Goal: Transaction & Acquisition: Purchase product/service

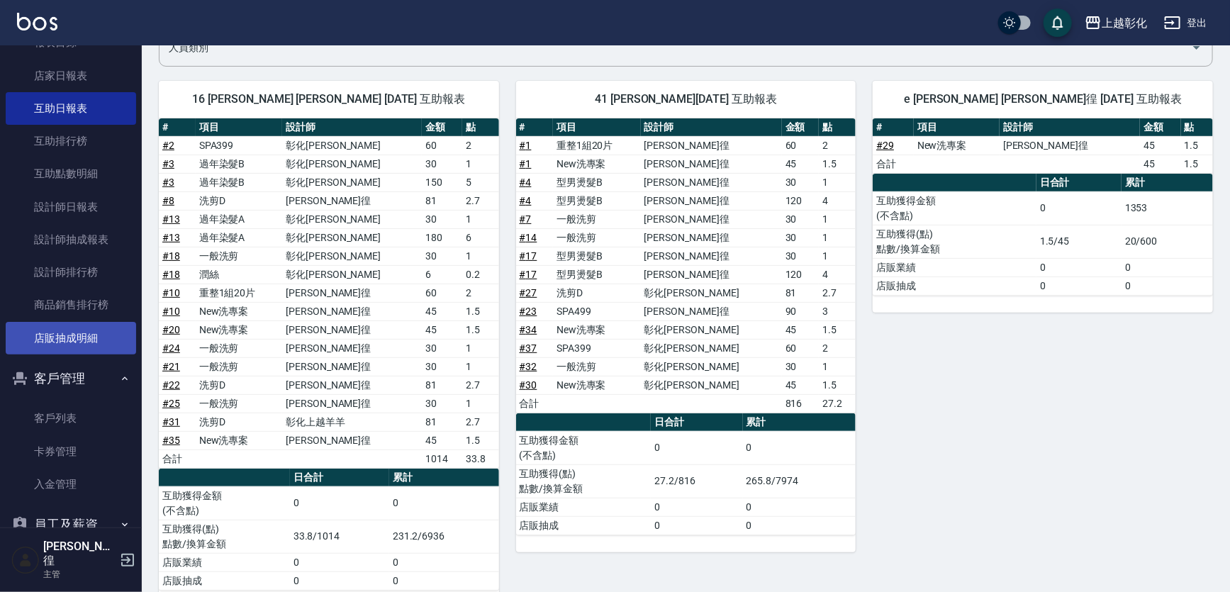
scroll to position [386, 0]
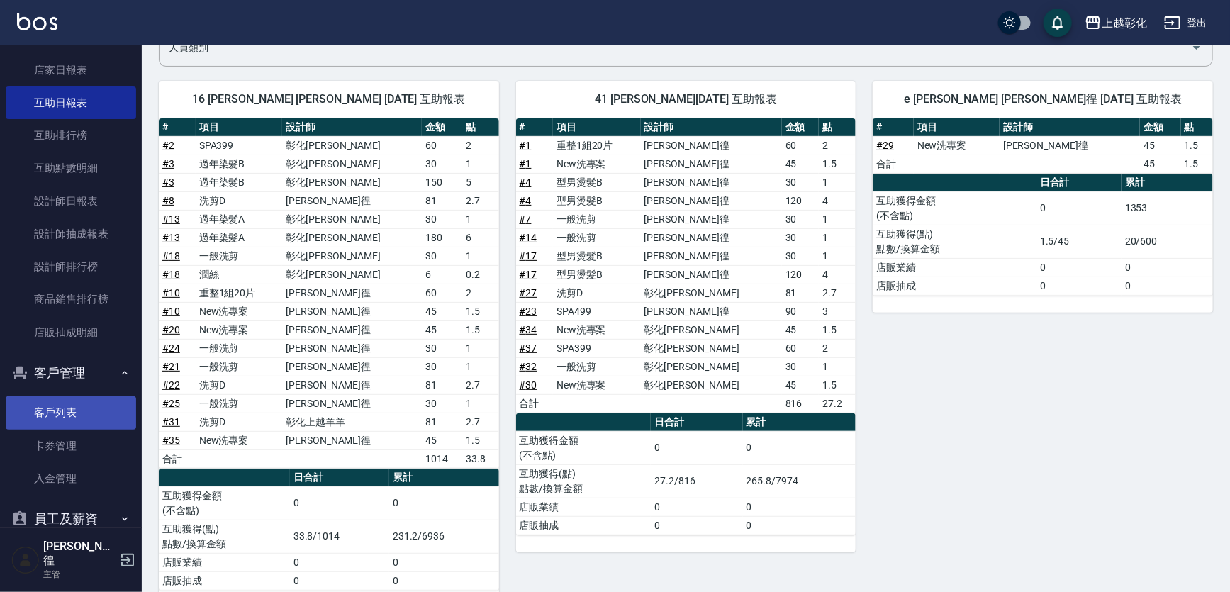
click at [74, 409] on link "客戶列表" at bounding box center [71, 412] width 130 height 33
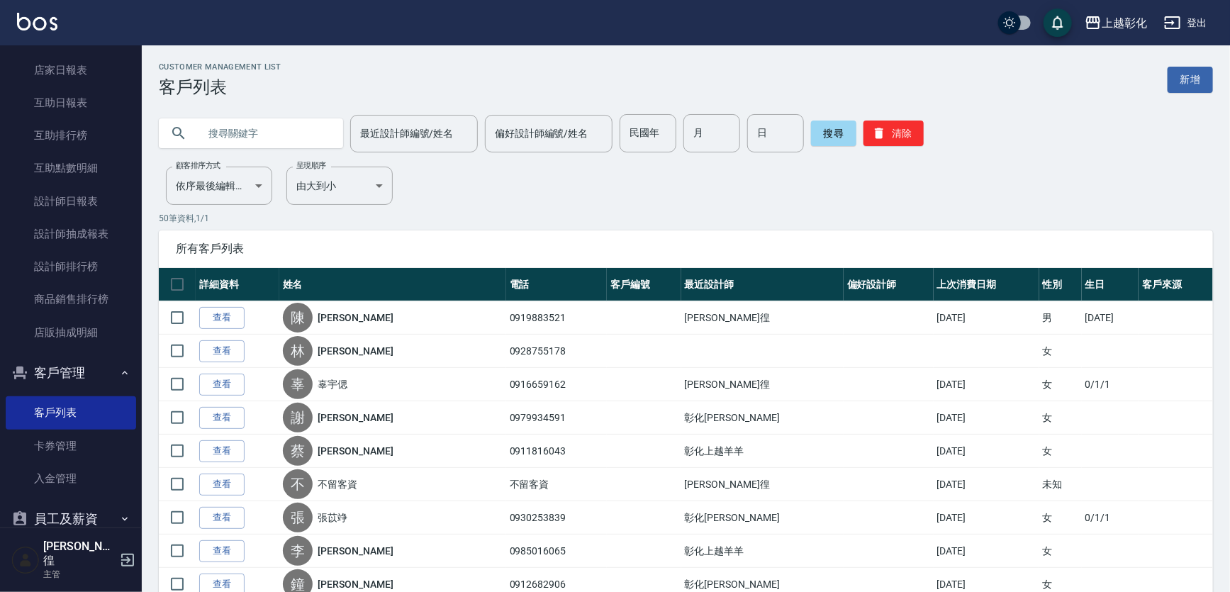
click at [317, 132] on input "text" at bounding box center [264, 133] width 133 height 38
type input "0916879645"
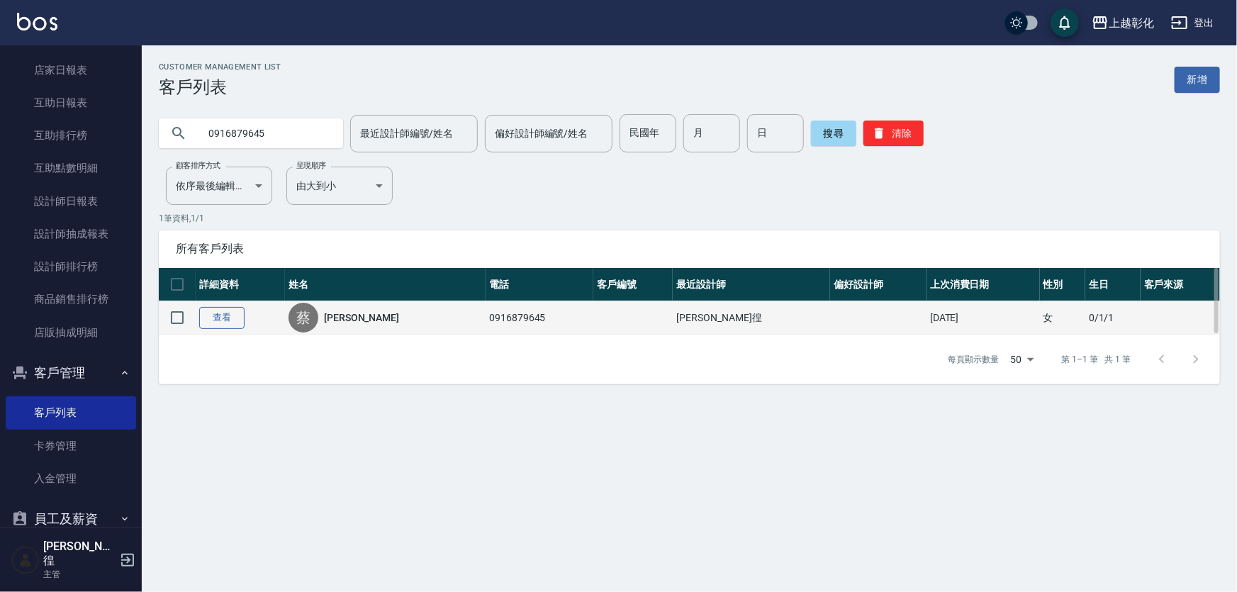
click at [225, 315] on link "查看" at bounding box center [221, 318] width 45 height 22
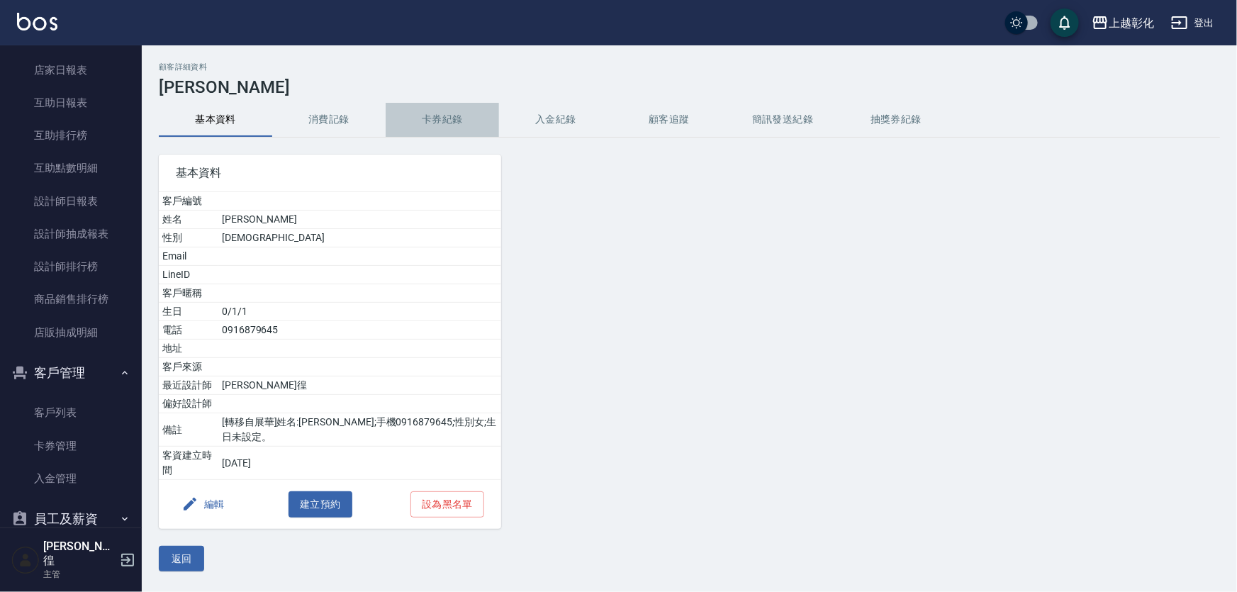
click at [418, 129] on button "卡券紀錄" at bounding box center [442, 120] width 113 height 34
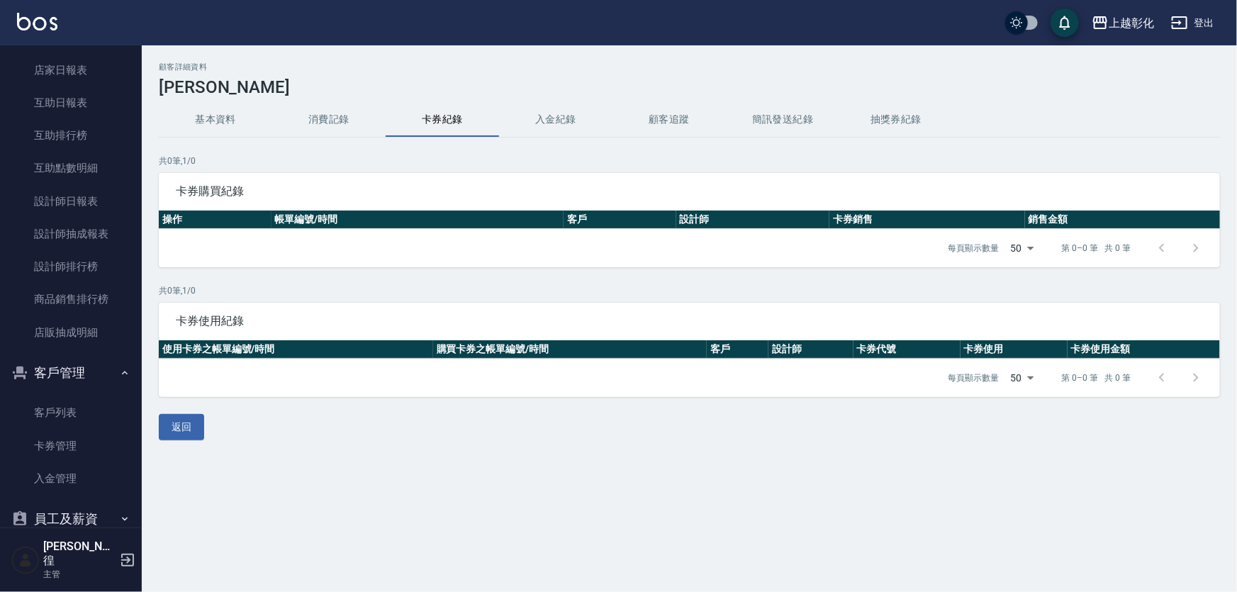
click at [534, 103] on button "入金紀錄" at bounding box center [555, 120] width 113 height 34
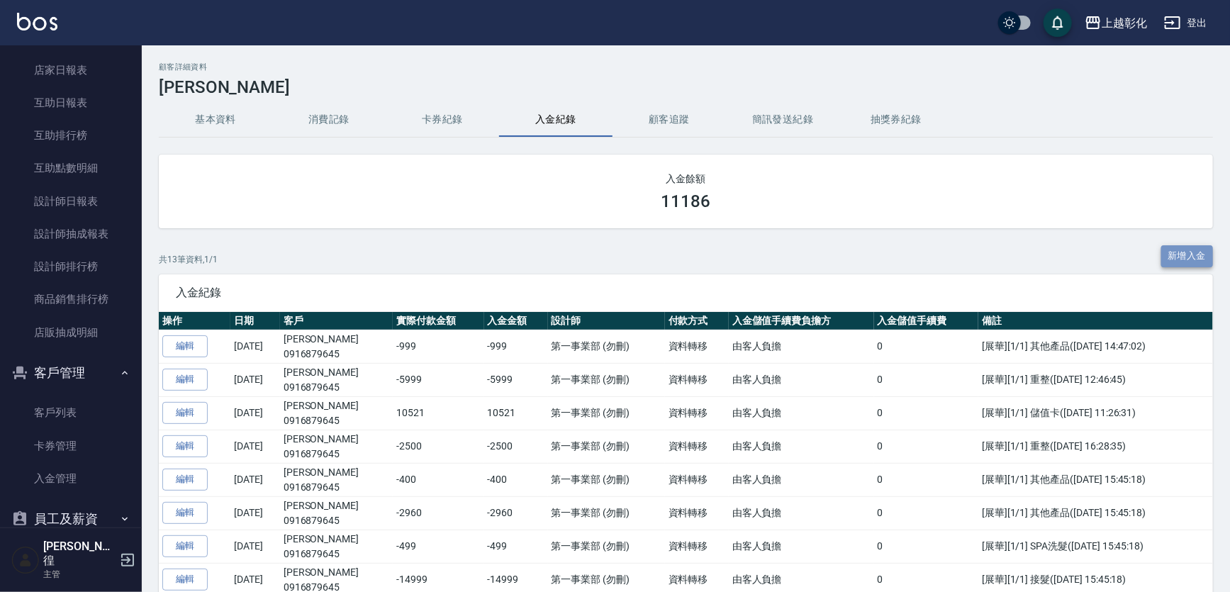
click at [1176, 257] on button "新增入金" at bounding box center [1187, 256] width 52 height 22
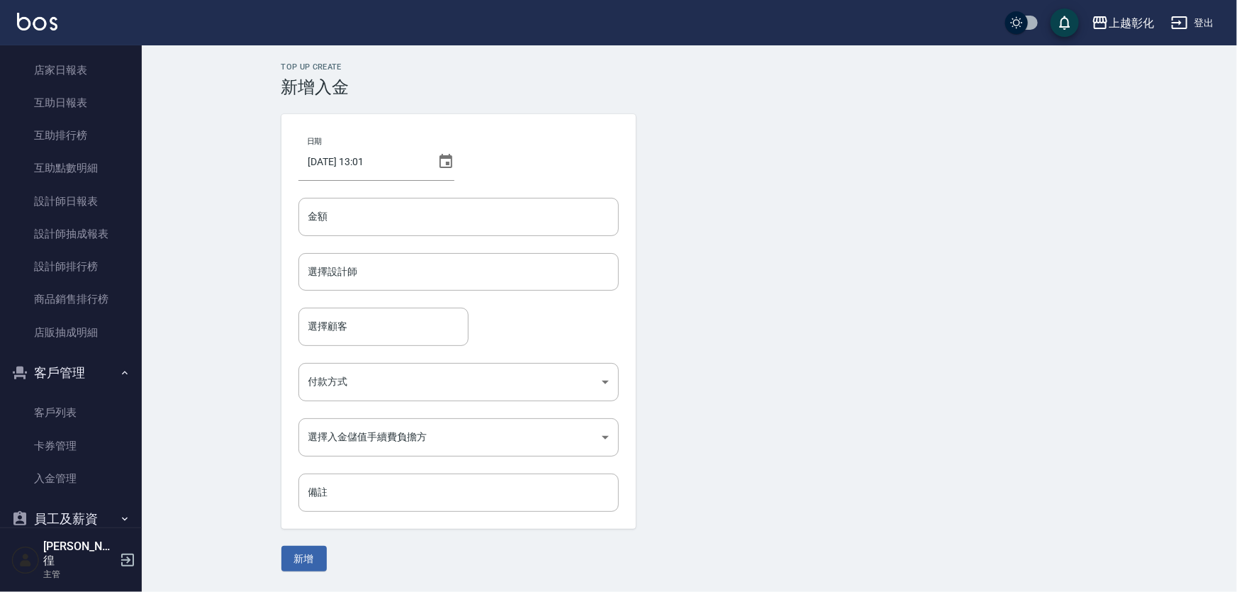
click at [454, 184] on div "日期 2025/09/14 13:01 金額 金額 選擇設計師 選擇設計師 選擇顧客 選擇顧客 付款方式 ​ 付款方式 選擇入金儲值手續費負擔方 ​ 選擇入金…" at bounding box center [458, 321] width 354 height 415
click at [449, 196] on div "日期 2025/09/14 13:01 金額 金額 選擇設計師 選擇設計師 選擇顧客 選擇顧客 付款方式 ​ 付款方式 選擇入金儲值手續費負擔方 ​ 選擇入金…" at bounding box center [458, 321] width 354 height 415
click at [448, 205] on input "金額" at bounding box center [458, 217] width 320 height 38
type input "-6"
click at [414, 291] on div "選擇設計師" at bounding box center [458, 272] width 320 height 38
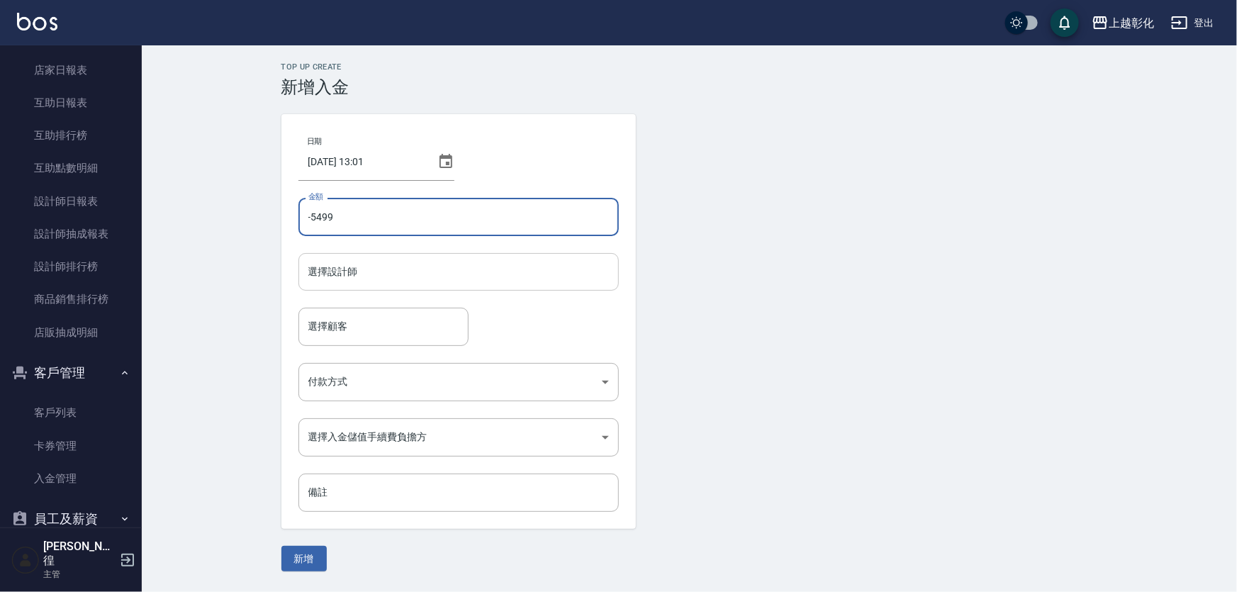
type input "-5499"
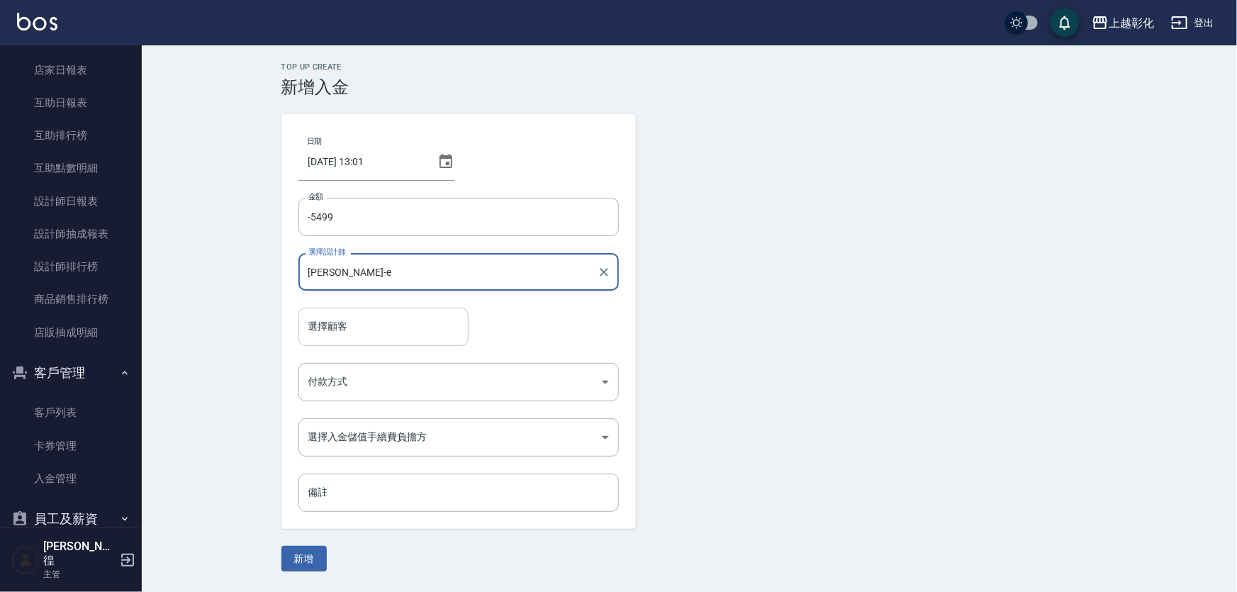
type input "[PERSON_NAME]-e"
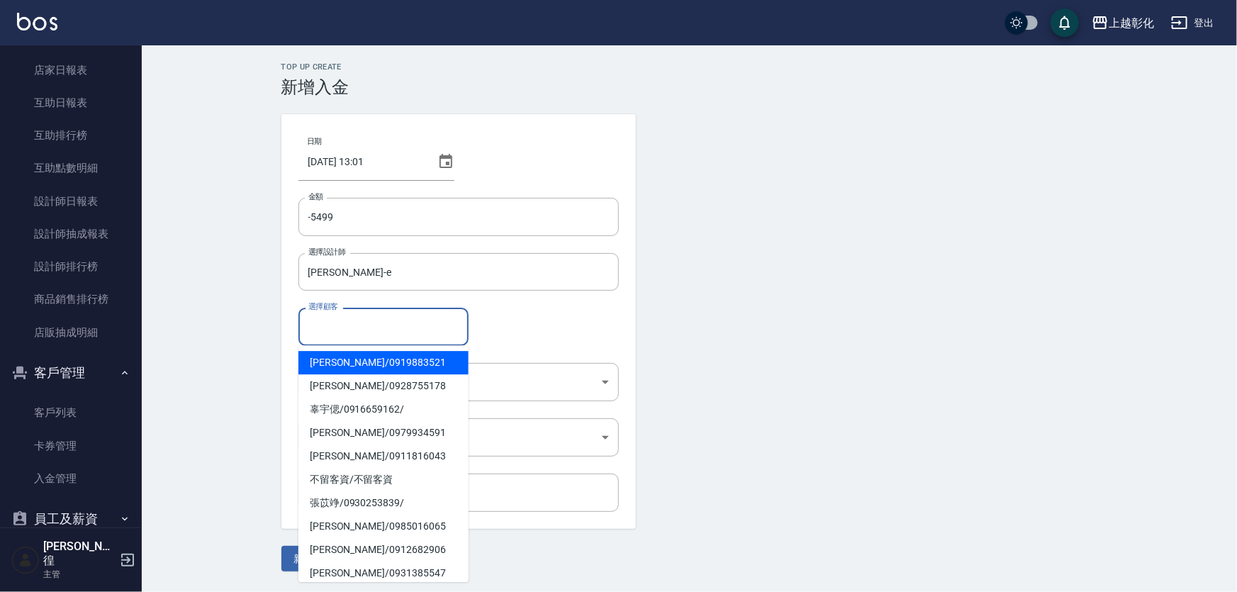
click at [402, 317] on input "選擇顧客" at bounding box center [383, 326] width 157 height 25
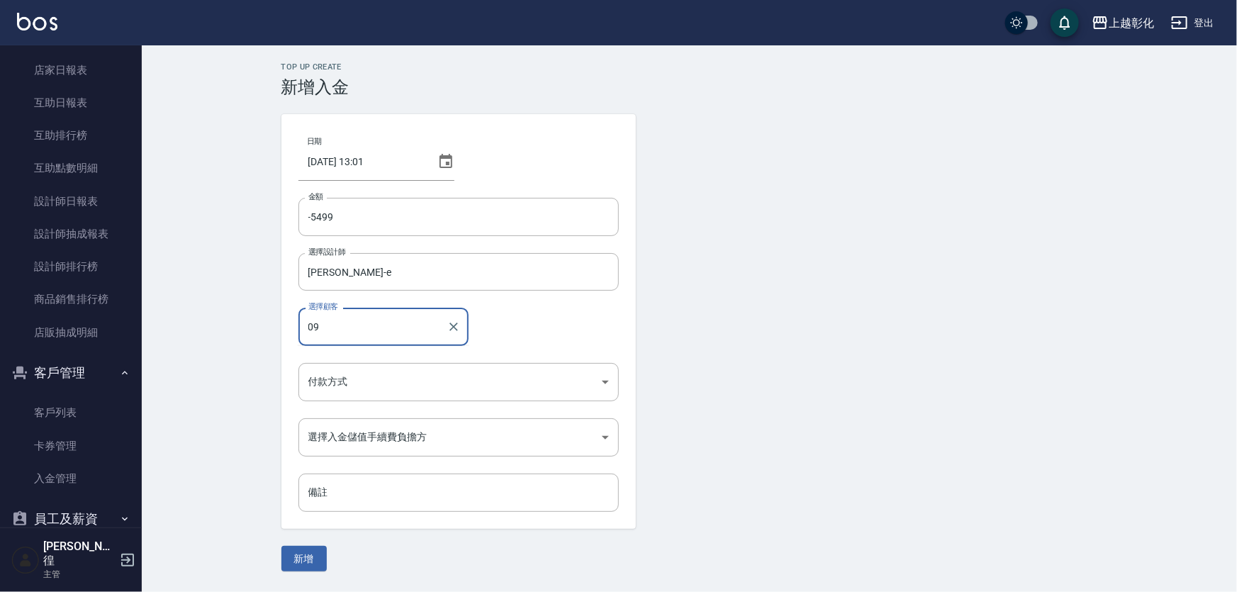
type input "0"
type input "[PERSON_NAME]/0916879645/"
click at [388, 383] on body "上越彰化 登出 櫃檯作業 打帳單 帳單列表 現金收支登錄 材料自購登錄 每日結帳 排班表 現場電腦打卡 預約管理 預約管理 單日預約紀錄 單週預約紀錄 報表及…" at bounding box center [618, 296] width 1237 height 592
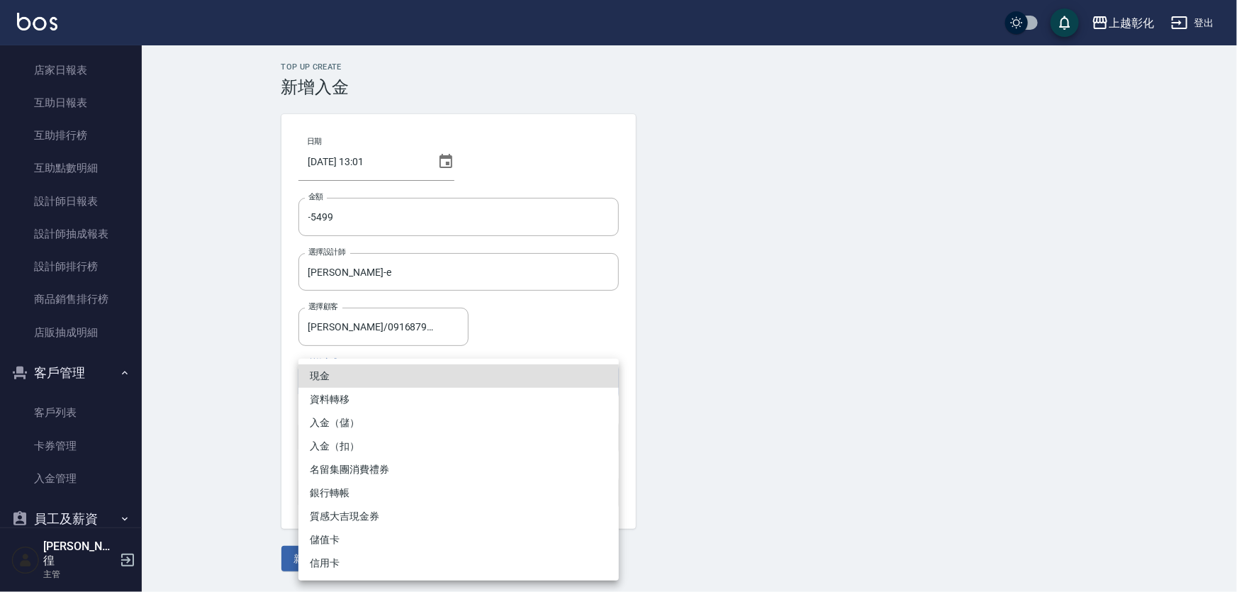
click at [381, 438] on li "入金（扣）" at bounding box center [458, 445] width 320 height 23
type input "入金（扣）"
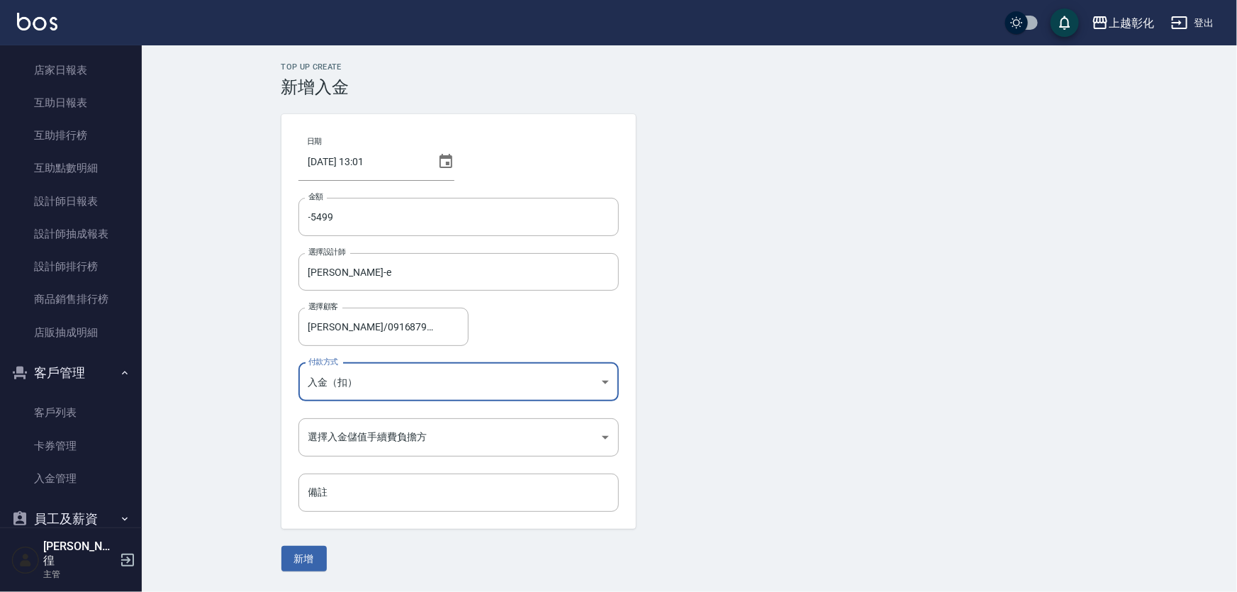
click at [374, 412] on div "日期 2025/09/14 13:01 金額 -5499 金額 選擇設計師 allen-e 選擇設計師 選擇顧客 蔡幸蓁/0916879645/ 選擇顧客 付…" at bounding box center [458, 321] width 354 height 415
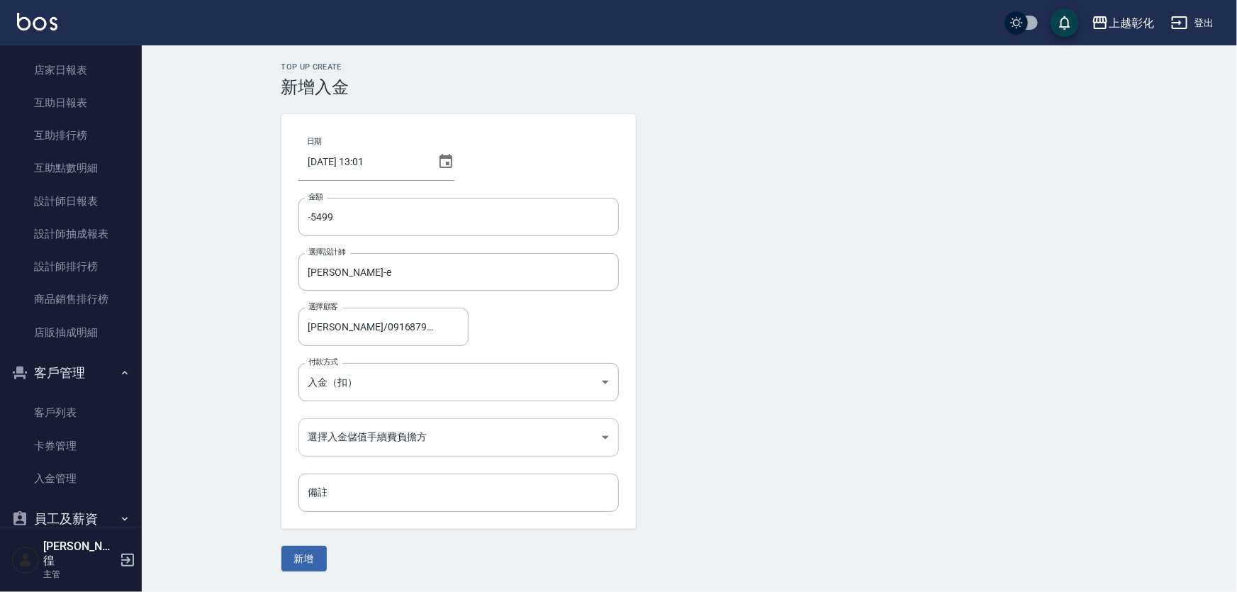
click at [361, 433] on body "上越彰化 登出 櫃檯作業 打帳單 帳單列表 現金收支登錄 材料自購登錄 每日結帳 排班表 現場電腦打卡 預約管理 預約管理 單日預約紀錄 單週預約紀錄 報表及…" at bounding box center [618, 296] width 1237 height 592
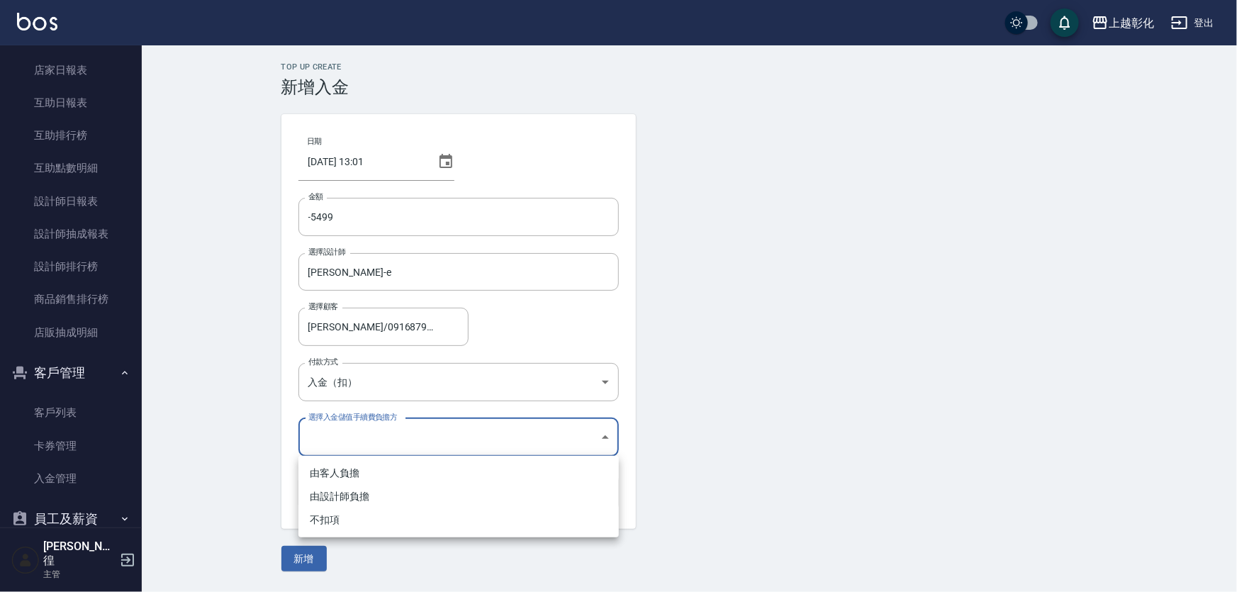
click at [354, 509] on li "不扣項" at bounding box center [458, 519] width 320 height 23
type input "WITHOUTHANDLINGFEE"
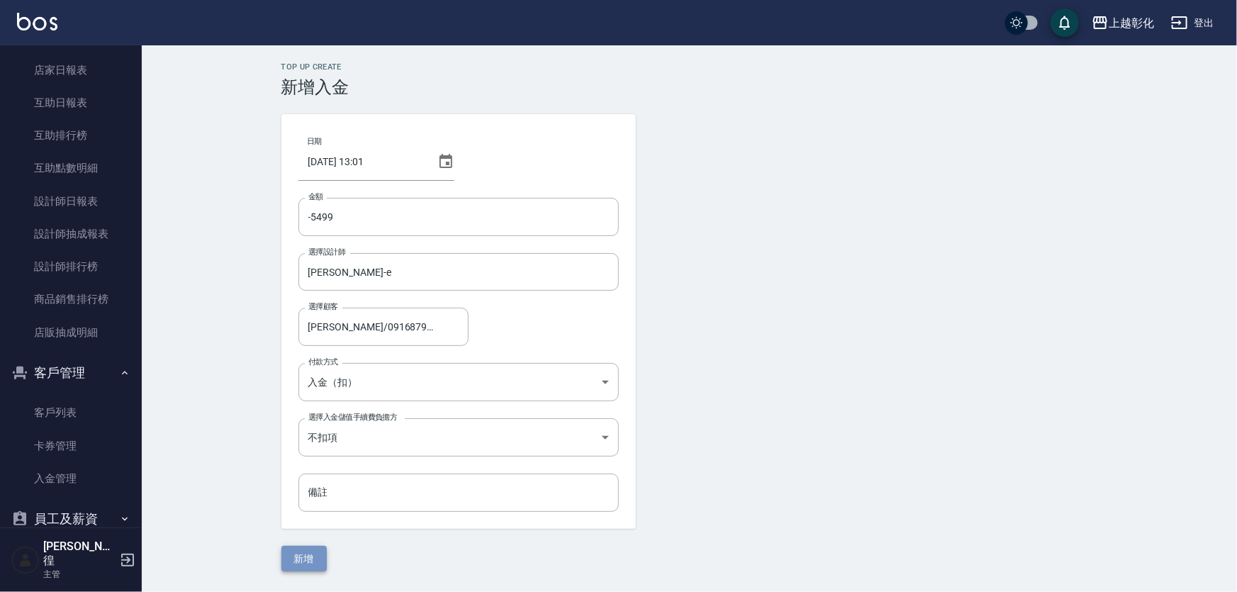
click at [315, 557] on button "新增" at bounding box center [303, 559] width 45 height 26
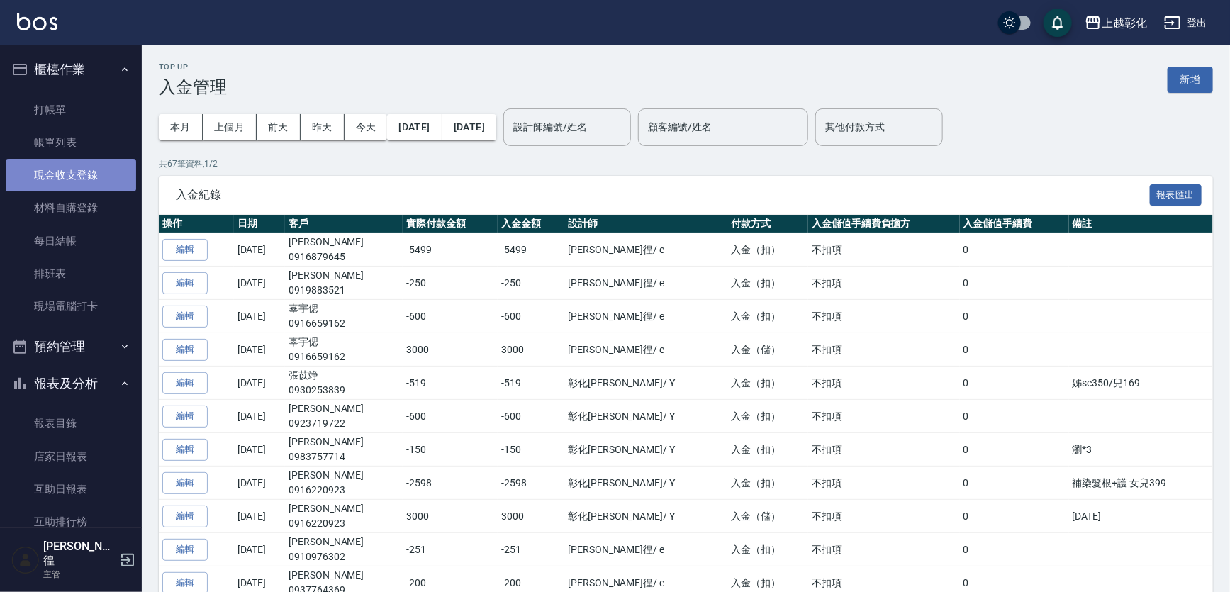
drag, startPoint x: 80, startPoint y: 167, endPoint x: 417, endPoint y: 159, distance: 337.4
click at [80, 165] on link "現金收支登錄" at bounding box center [71, 175] width 130 height 33
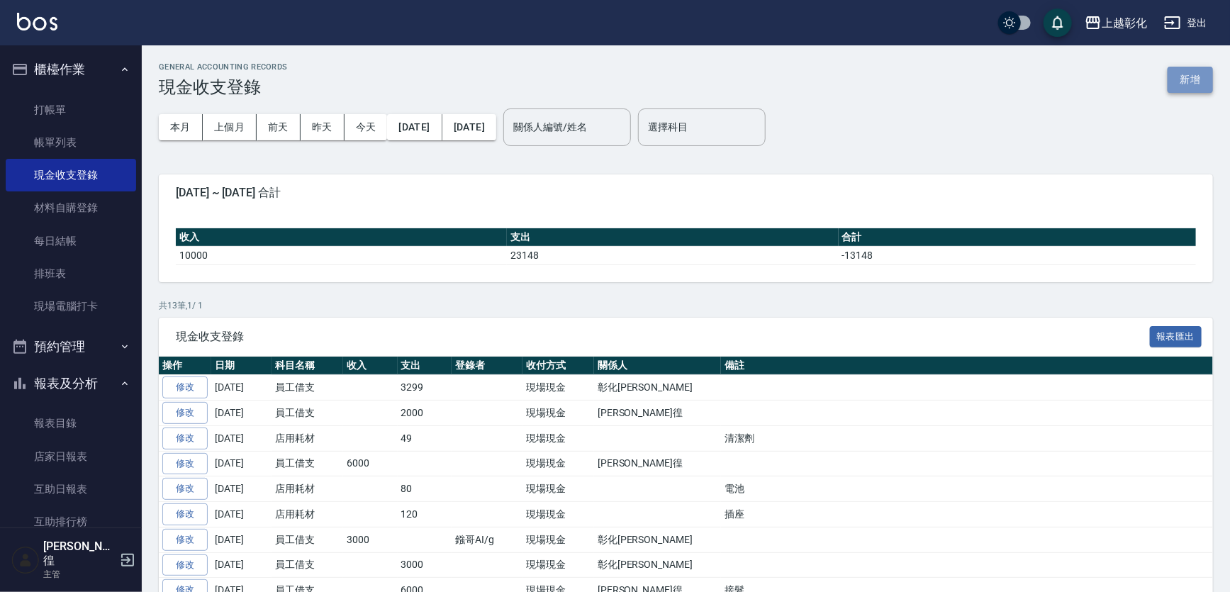
click at [1195, 77] on button "新增" at bounding box center [1189, 80] width 45 height 26
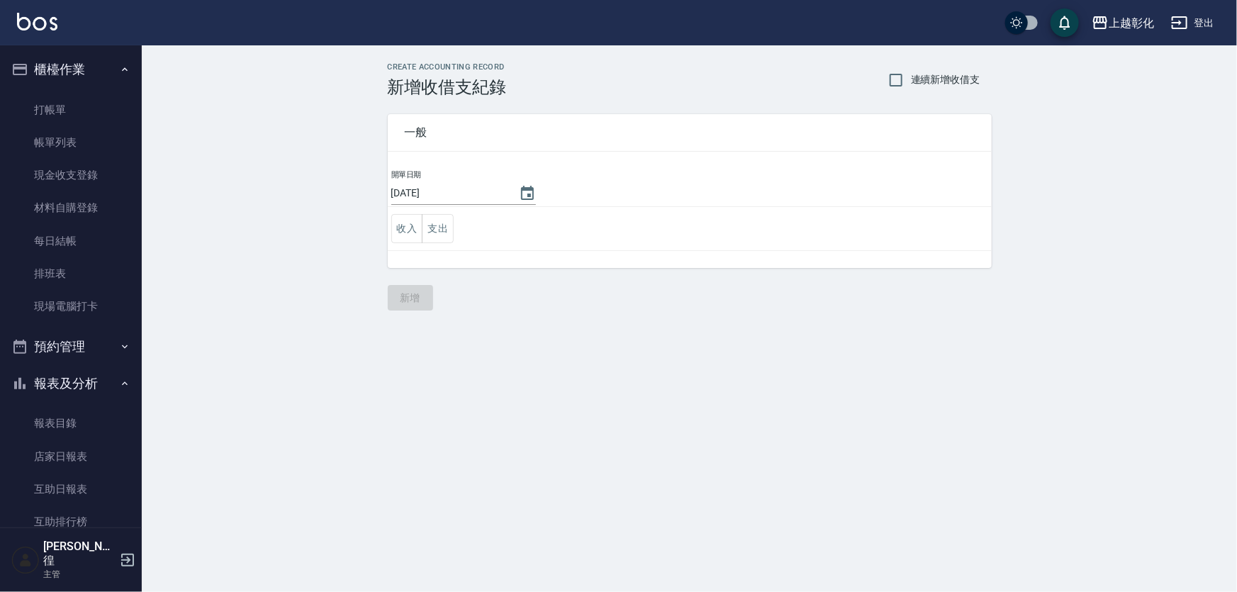
click at [458, 220] on td "收入 支出" at bounding box center [690, 229] width 604 height 44
click at [451, 221] on button "支出" at bounding box center [438, 228] width 32 height 29
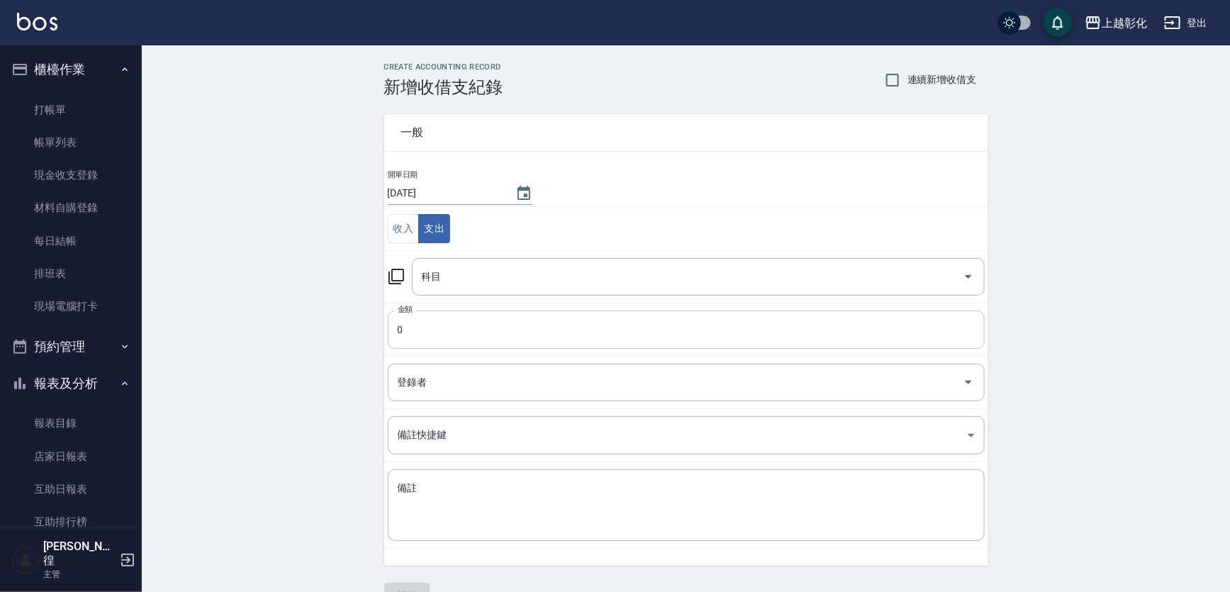
click at [420, 323] on input "0" at bounding box center [686, 329] width 597 height 38
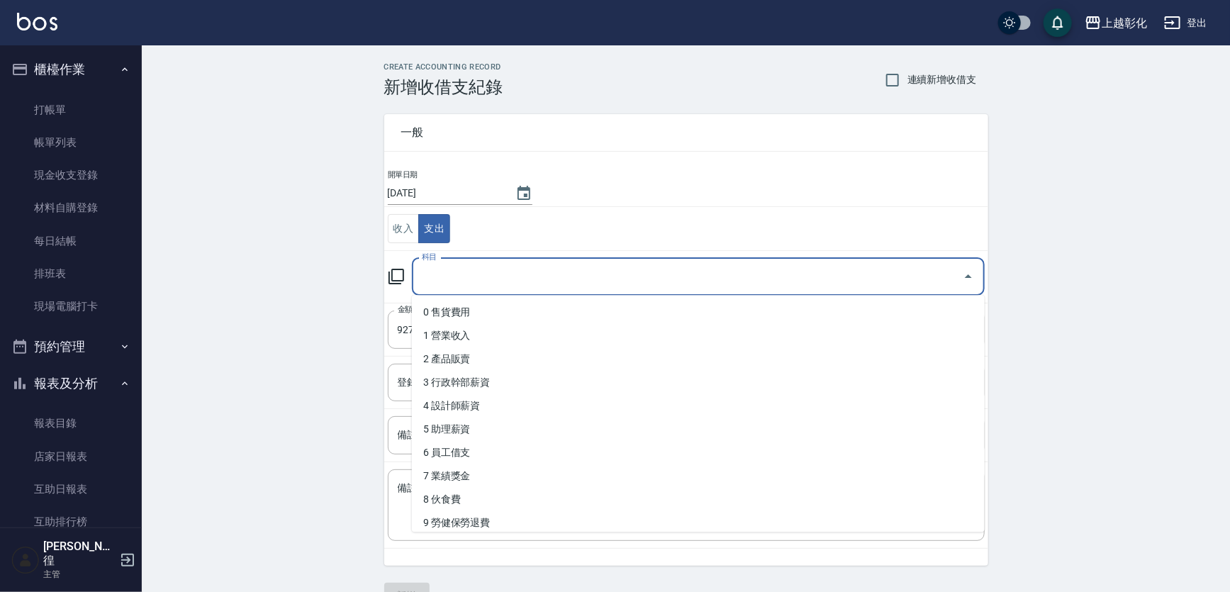
click at [455, 276] on input "科目" at bounding box center [687, 276] width 539 height 25
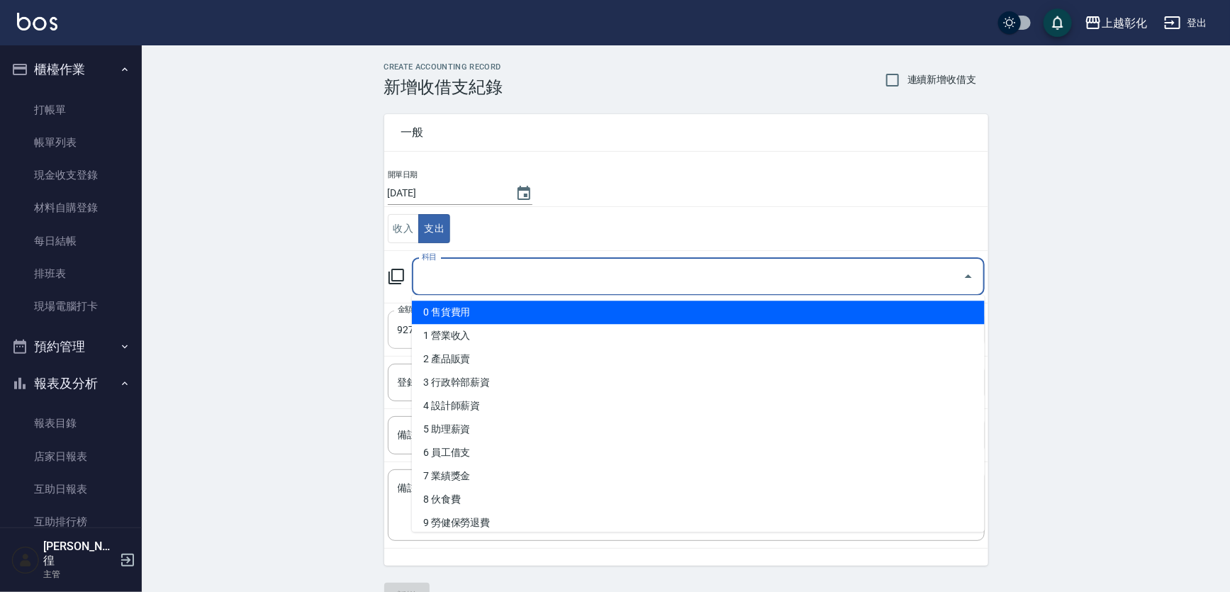
click at [404, 321] on input "9277" at bounding box center [686, 329] width 597 height 38
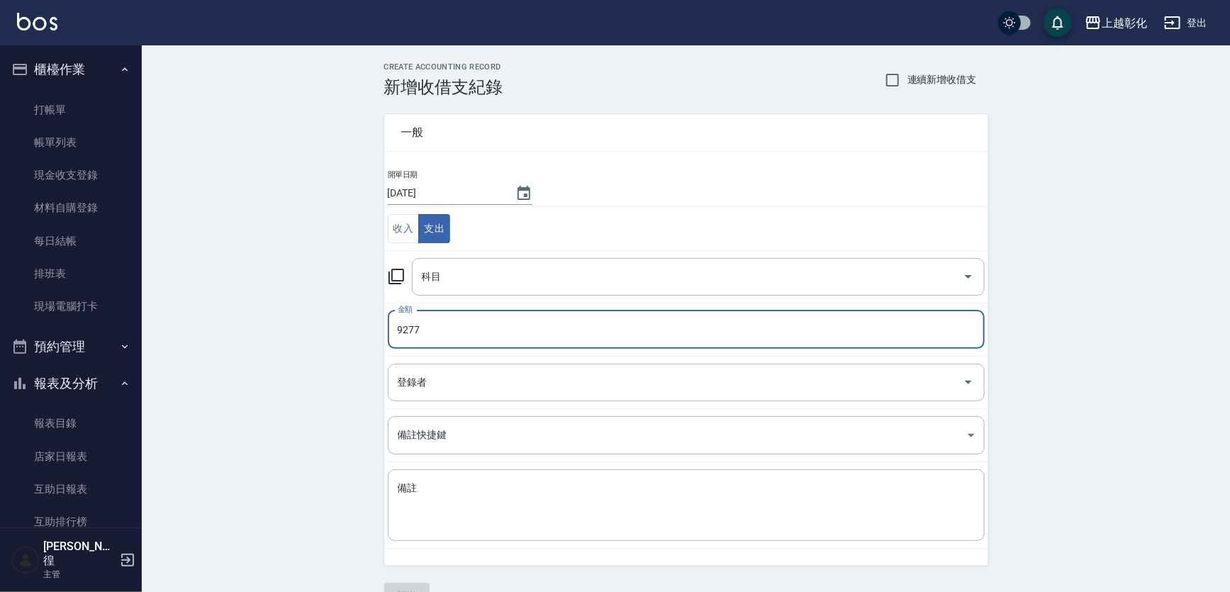
click at [404, 321] on input "9277" at bounding box center [686, 329] width 597 height 38
type input "9244"
click at [454, 280] on input "科目" at bounding box center [687, 276] width 539 height 25
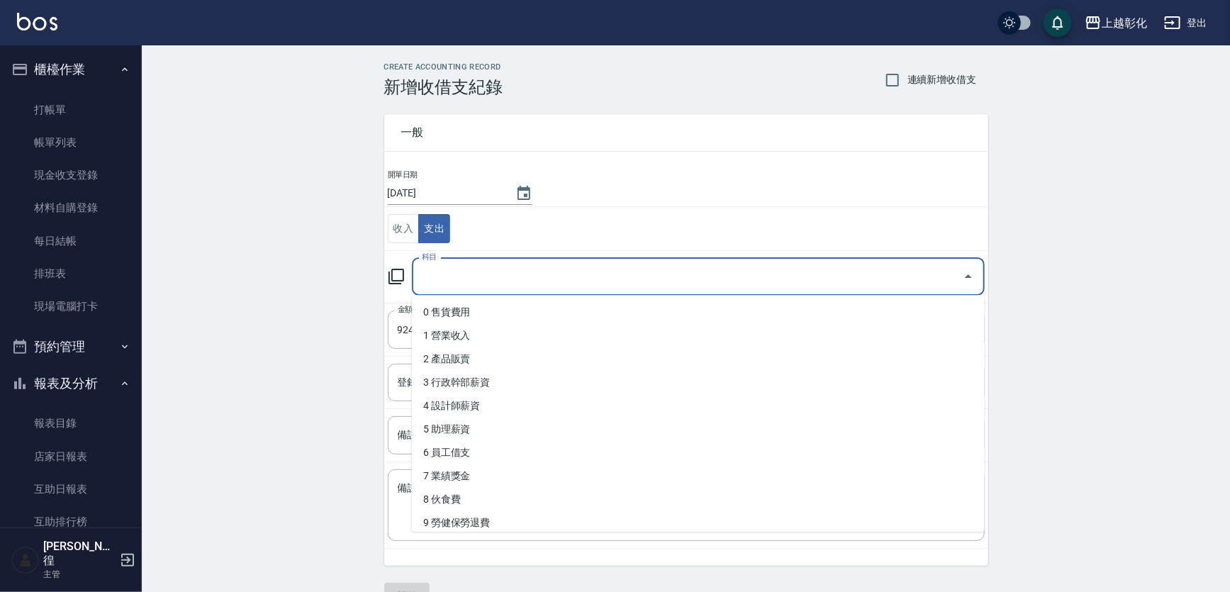
type input "g"
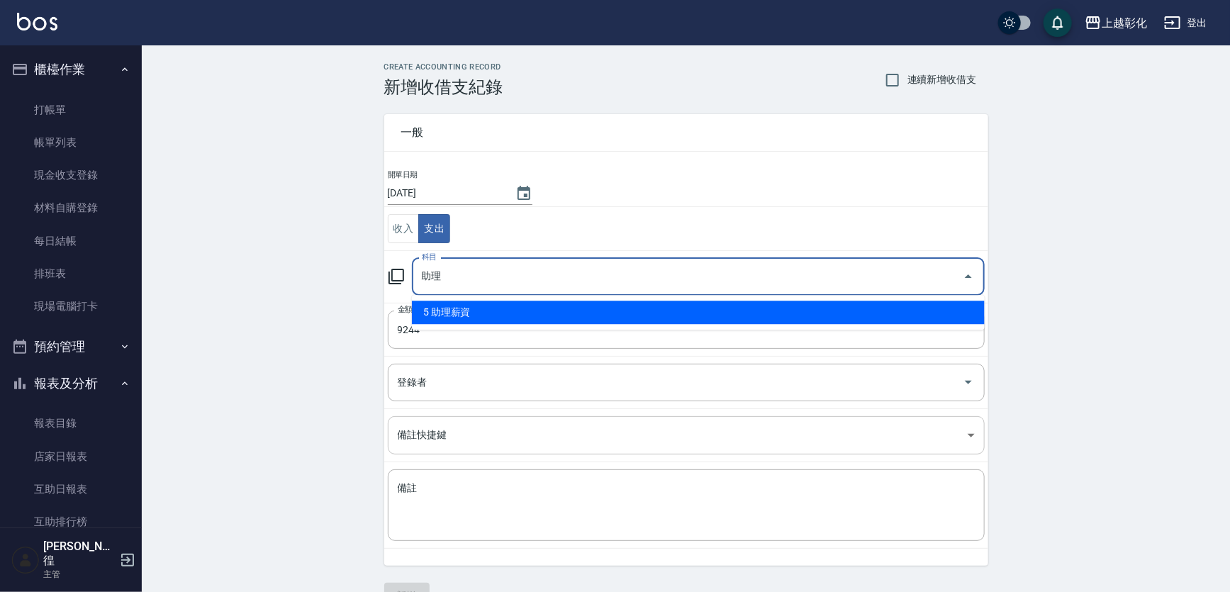
type input "5 助理薪資"
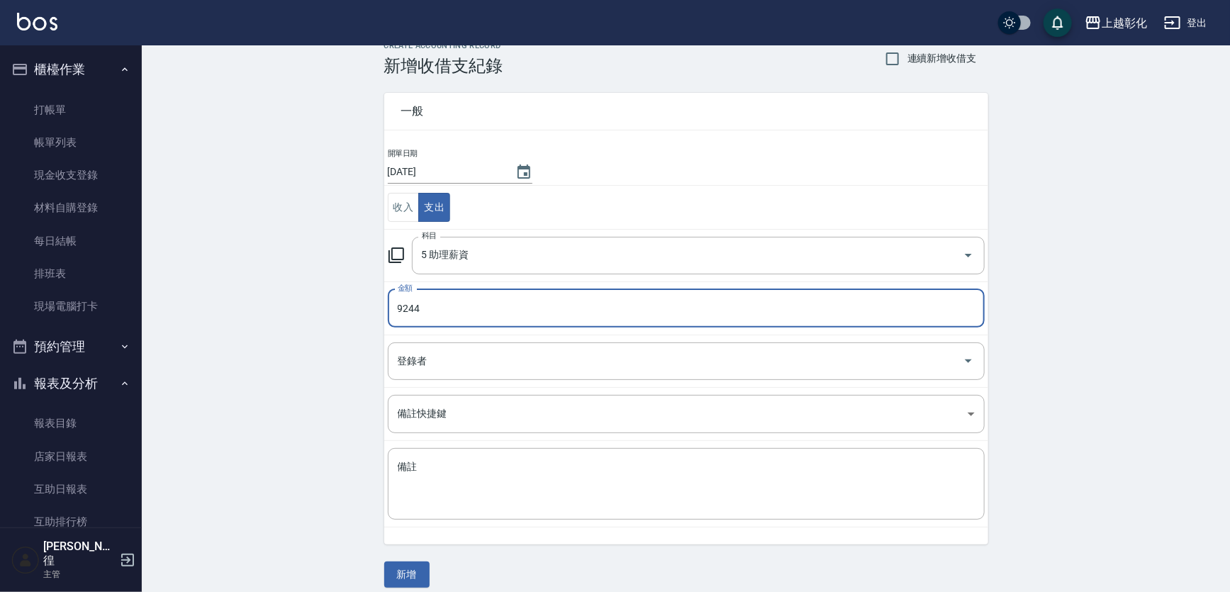
scroll to position [33, 0]
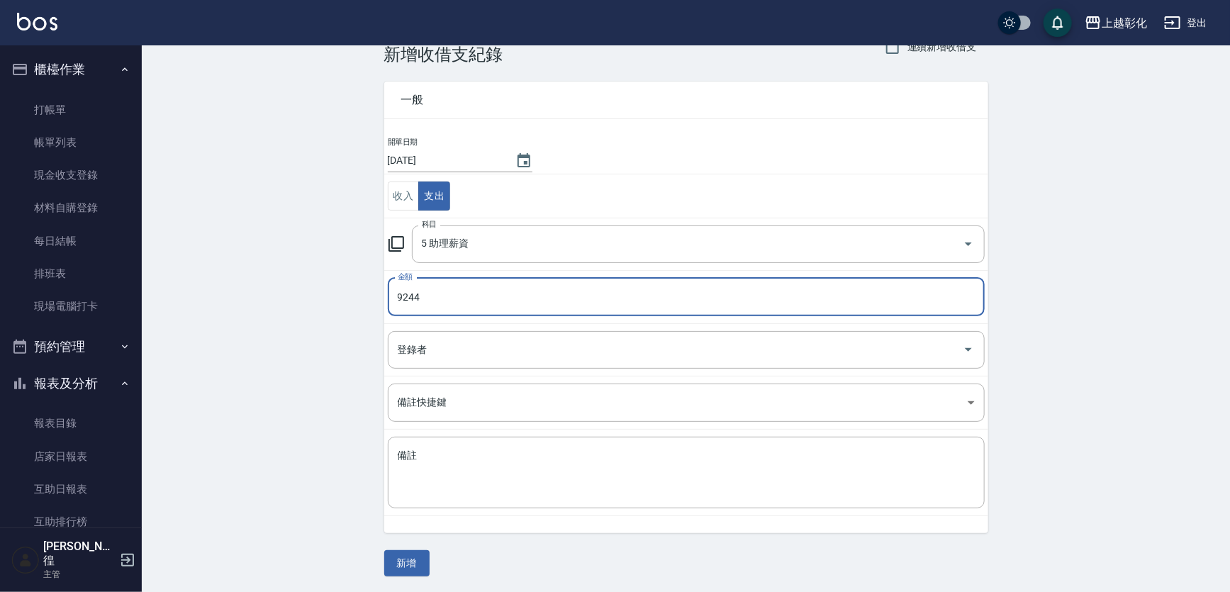
click at [411, 547] on div "一般 開單日期 2025/09/14 收入 支出 科目 5 助理薪資 科目 金額 9244 金額 登錄者 登錄者 備註快捷鍵 ​ 備註快捷鍵 備註 x 備註 …" at bounding box center [686, 320] width 604 height 512
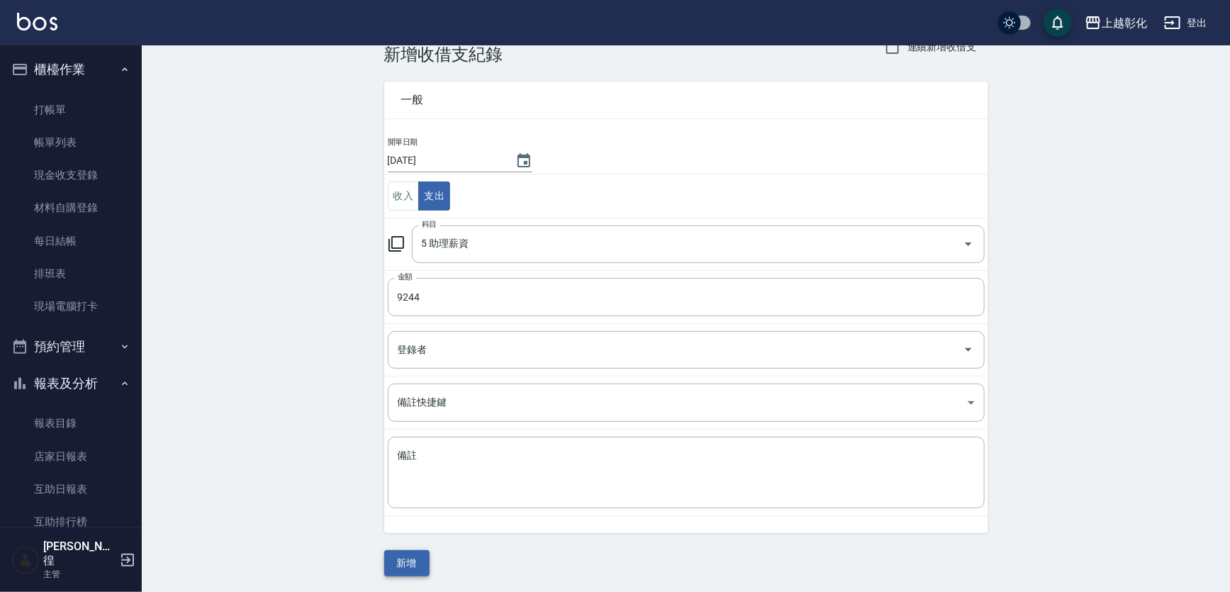
click at [410, 560] on button "新增" at bounding box center [406, 563] width 45 height 26
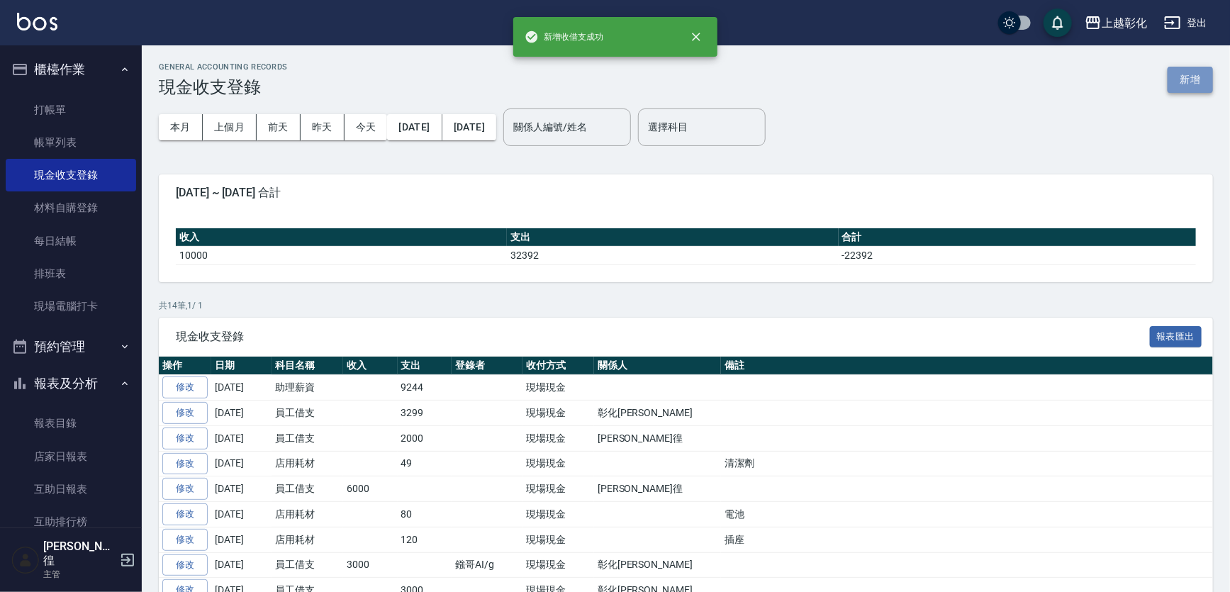
click at [1191, 77] on button "新增" at bounding box center [1189, 80] width 45 height 26
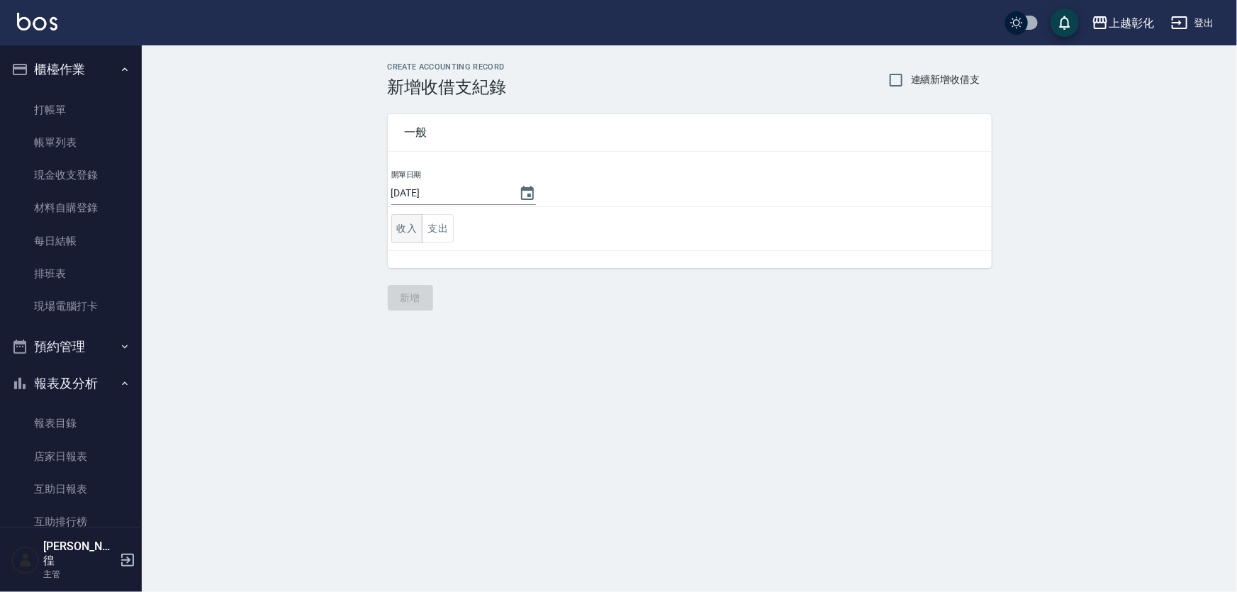
click at [408, 220] on button "收入" at bounding box center [407, 228] width 32 height 29
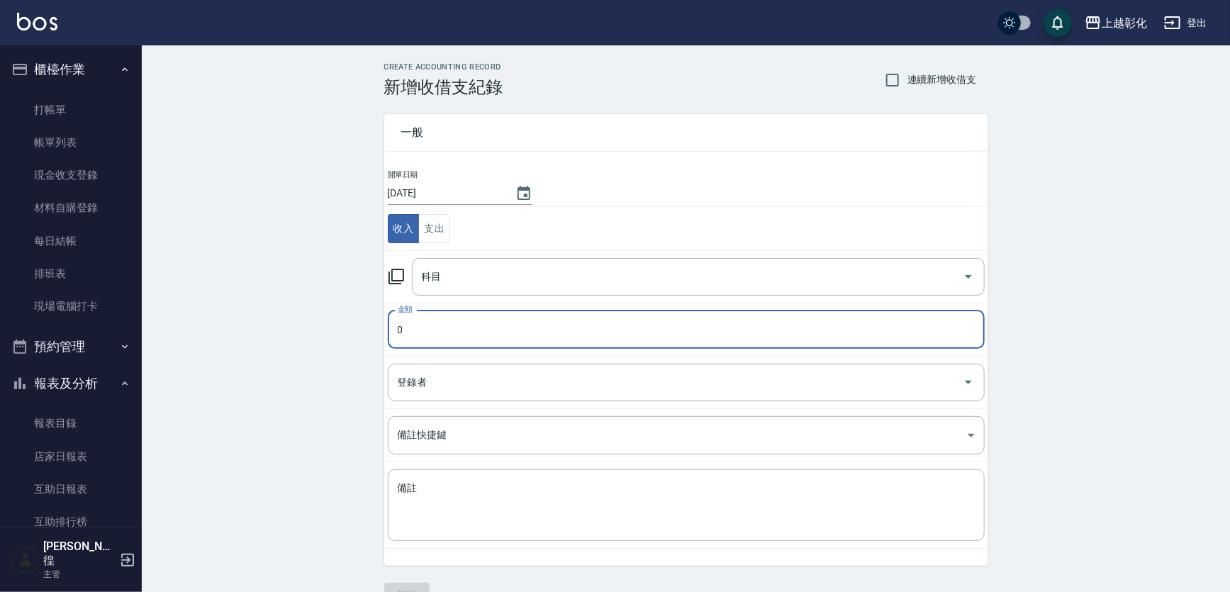
click at [446, 318] on input "0" at bounding box center [686, 329] width 597 height 38
type input "3299"
click at [451, 277] on input "科目" at bounding box center [687, 276] width 539 height 25
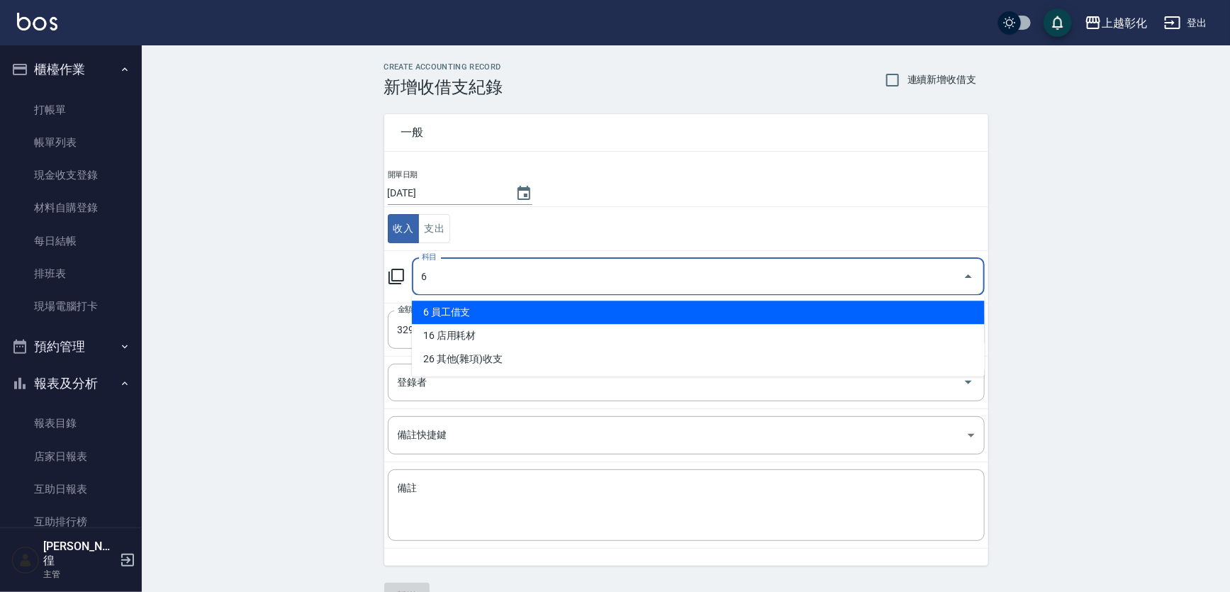
click at [446, 310] on li "6 員工借支" at bounding box center [698, 311] width 573 height 23
type input "6 員工借支"
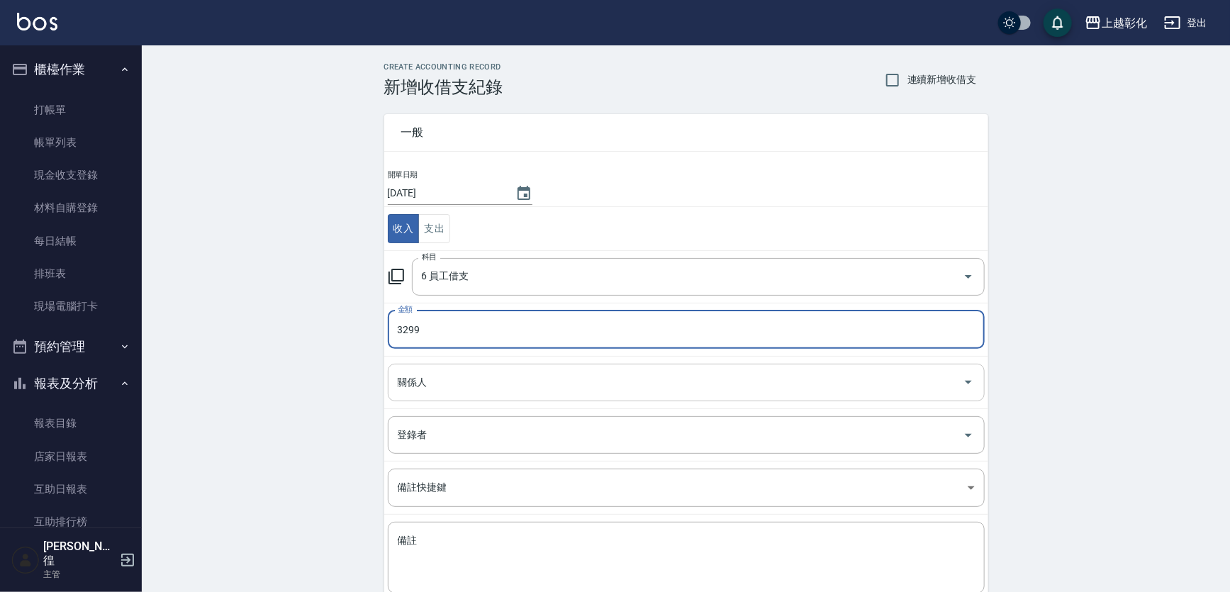
click at [424, 368] on div "關係人" at bounding box center [686, 383] width 597 height 38
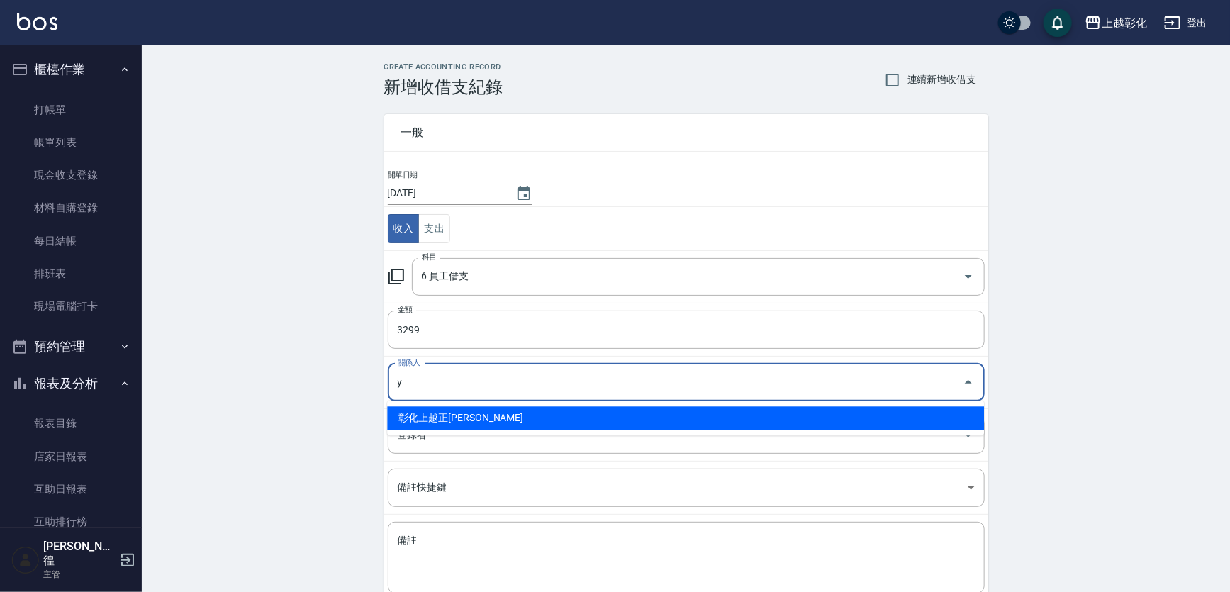
type input "彰化上越正咩Yuri-Y"
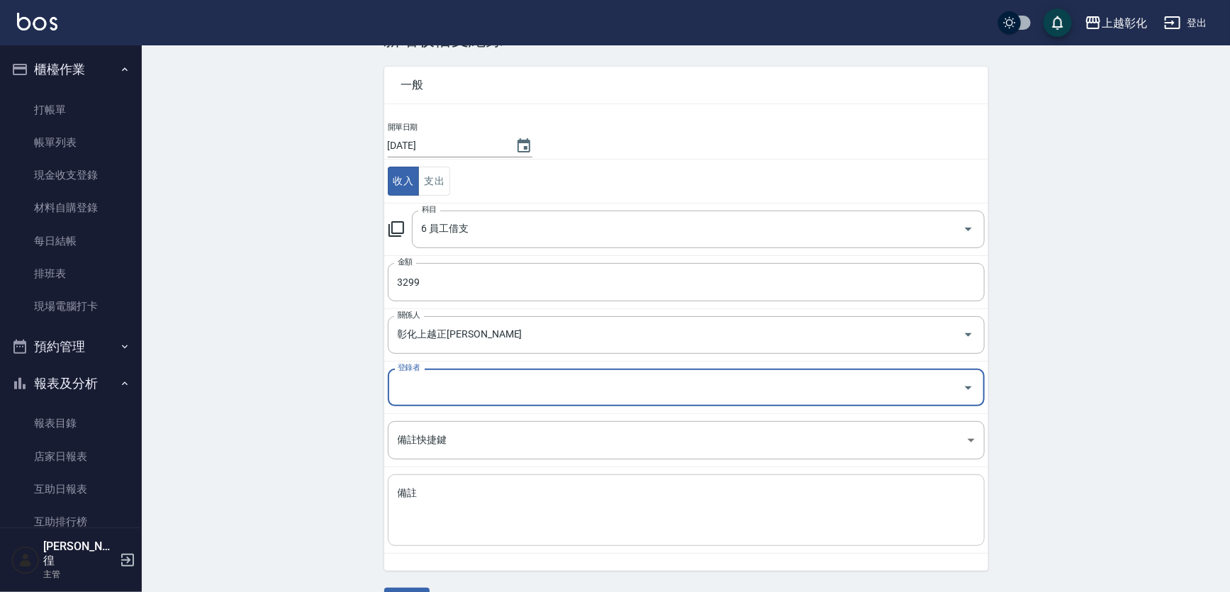
scroll to position [85, 0]
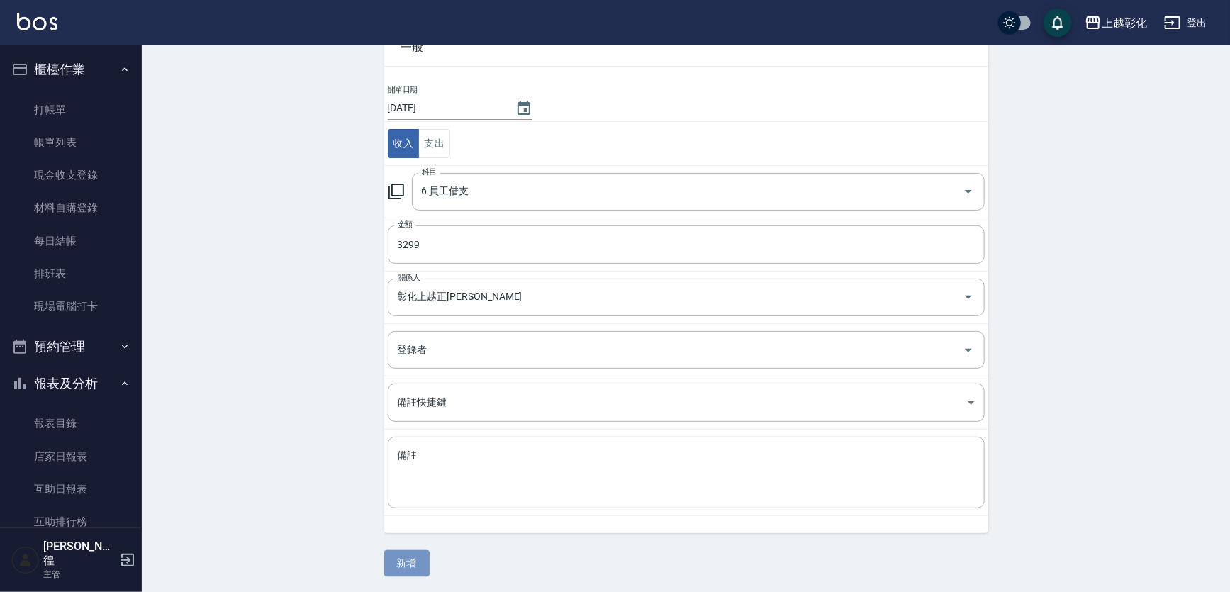
click at [415, 555] on button "新增" at bounding box center [406, 563] width 45 height 26
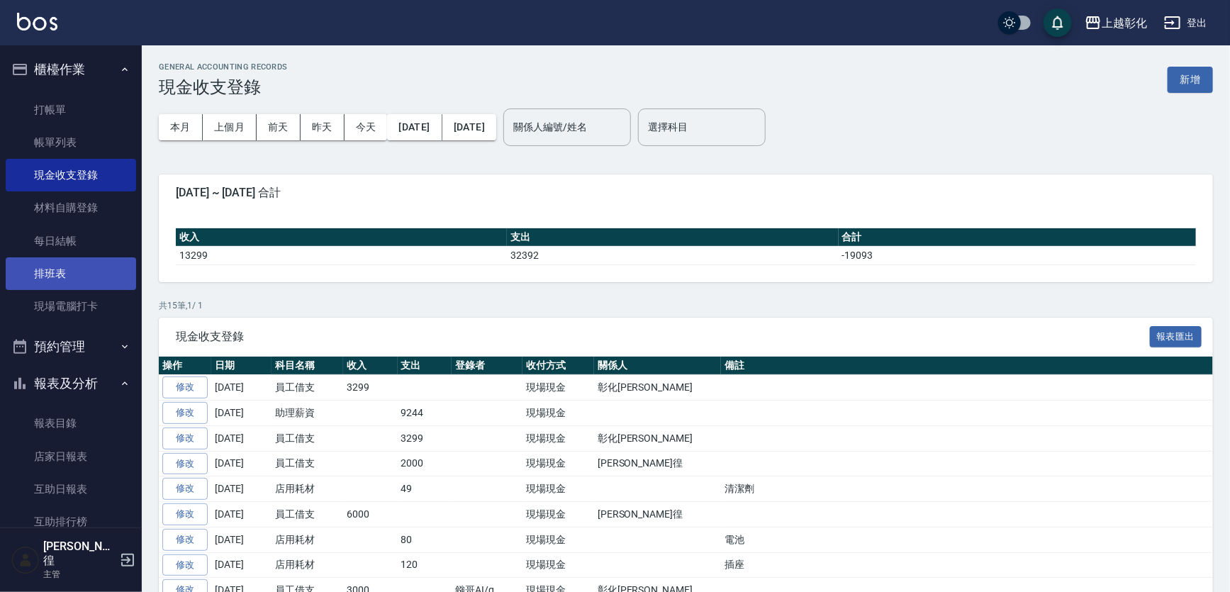
click at [41, 257] on link "排班表" at bounding box center [71, 273] width 130 height 33
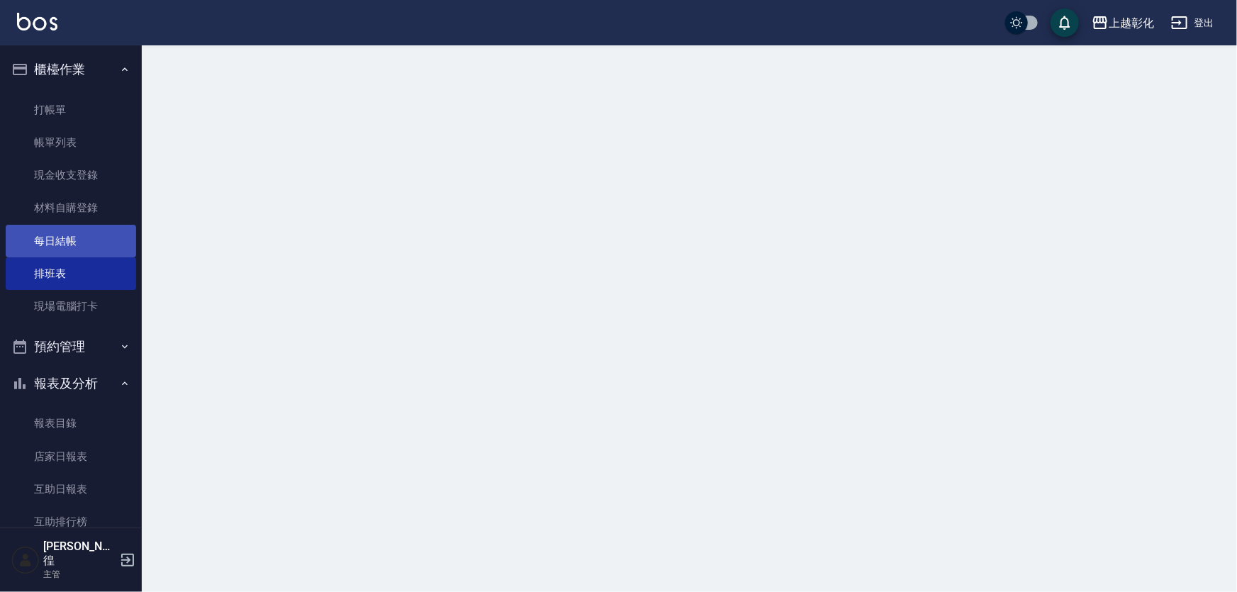
click at [45, 248] on link "每日結帳" at bounding box center [71, 241] width 130 height 33
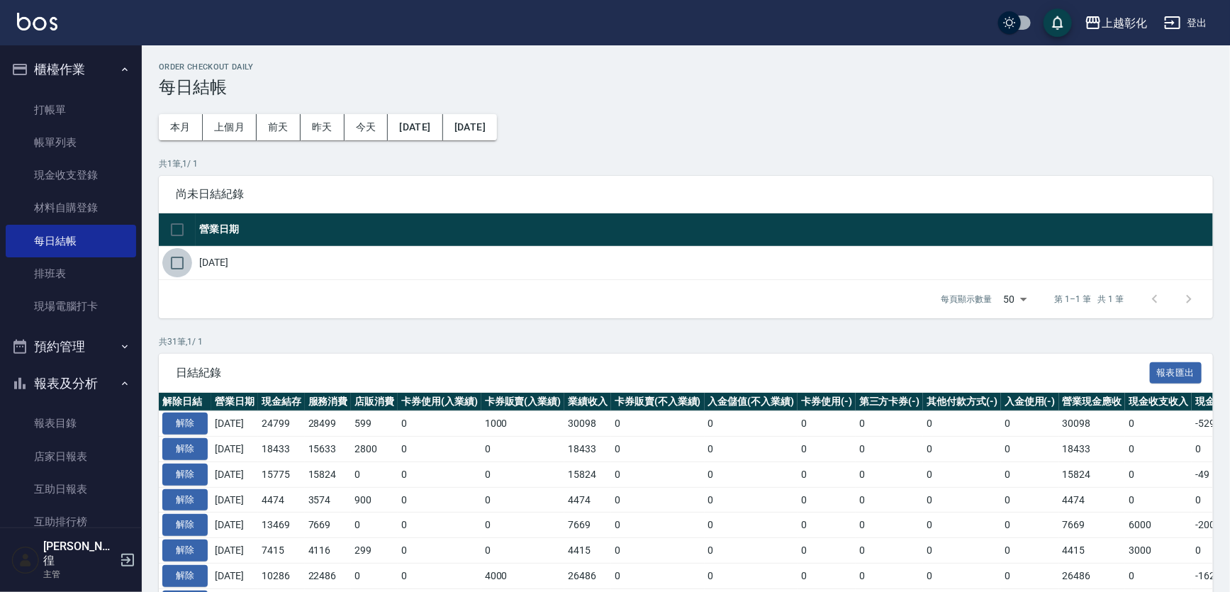
click at [180, 258] on input "checkbox" at bounding box center [177, 263] width 30 height 30
checkbox input "true"
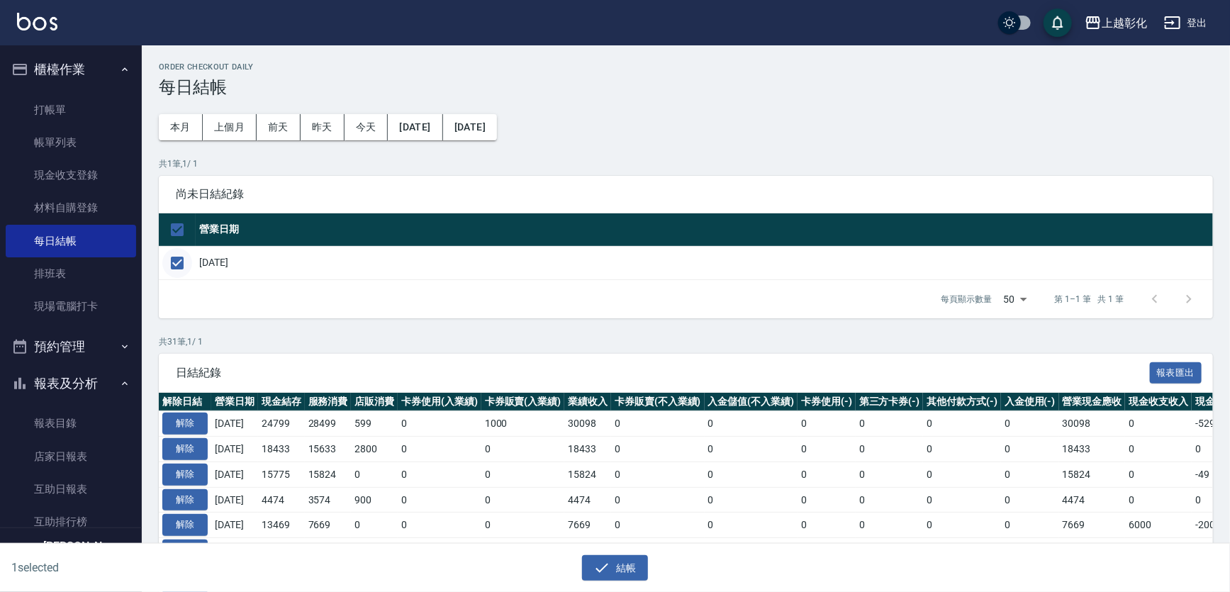
click at [180, 258] on input "checkbox" at bounding box center [177, 263] width 30 height 30
checkbox input "false"
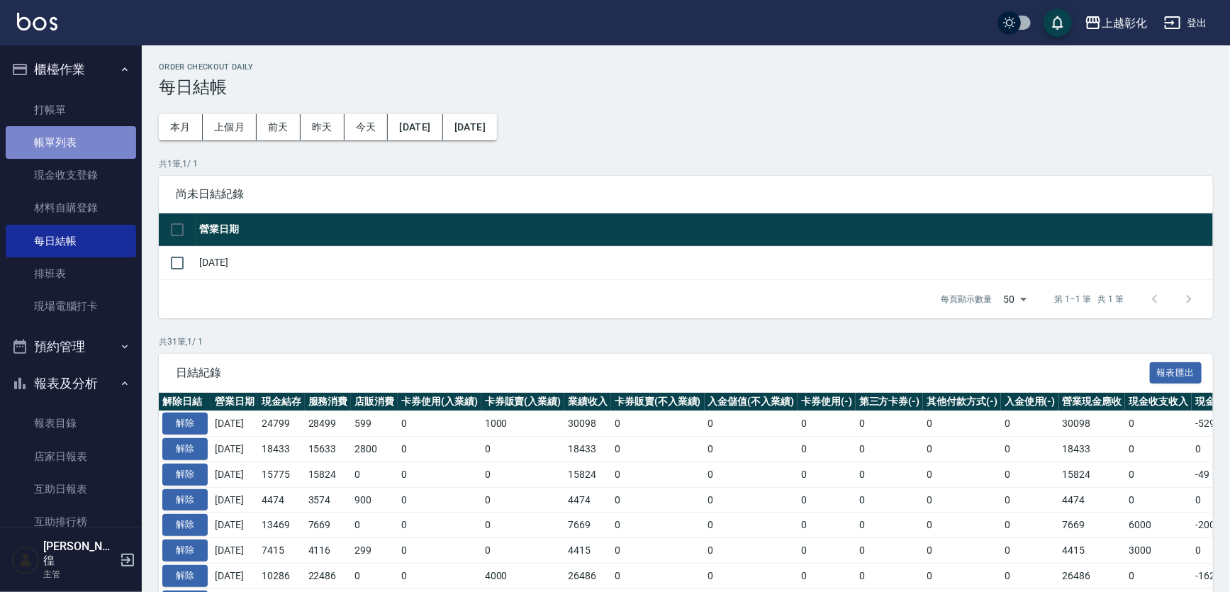
click at [70, 145] on link "帳單列表" at bounding box center [71, 142] width 130 height 33
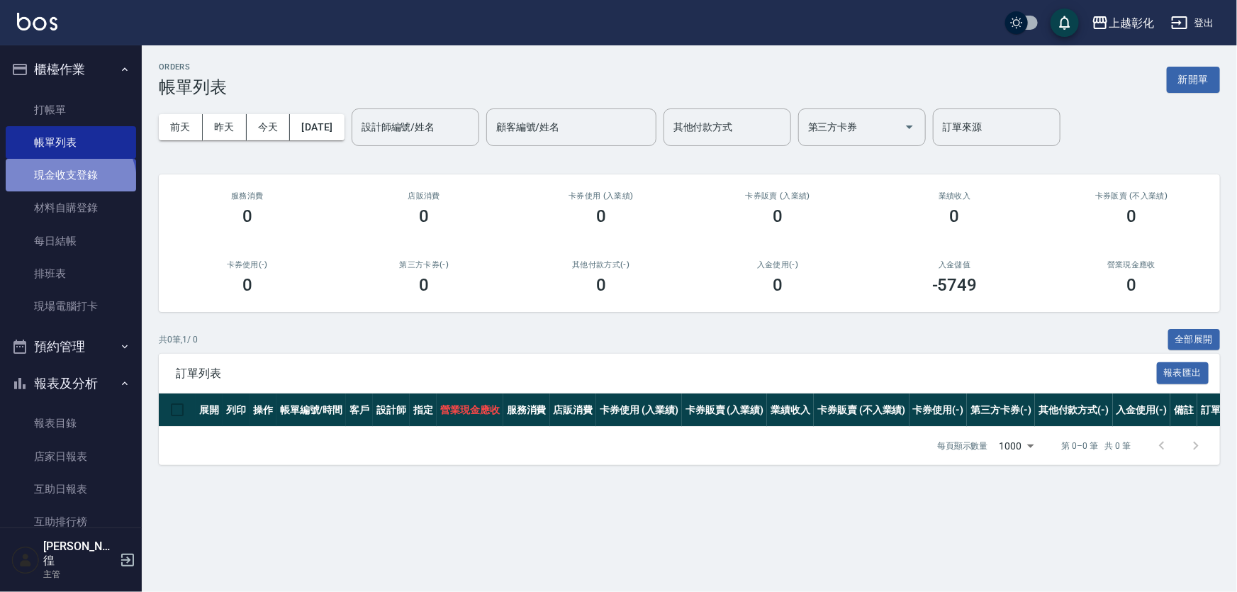
click at [69, 182] on link "現金收支登錄" at bounding box center [71, 175] width 130 height 33
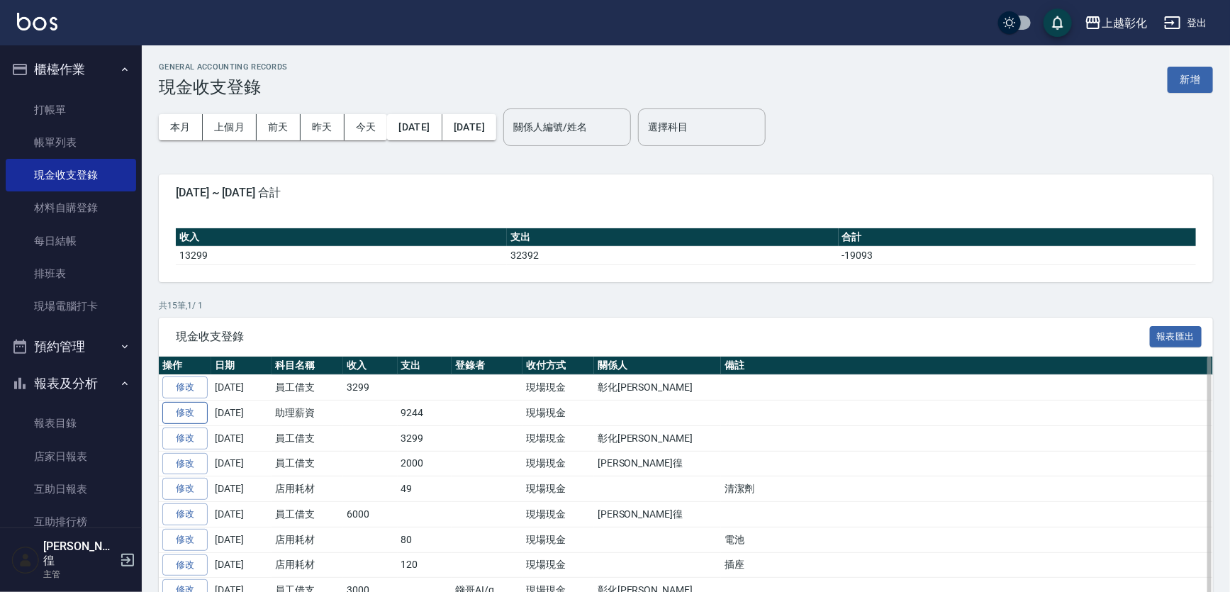
click at [174, 411] on link "修改" at bounding box center [184, 413] width 45 height 22
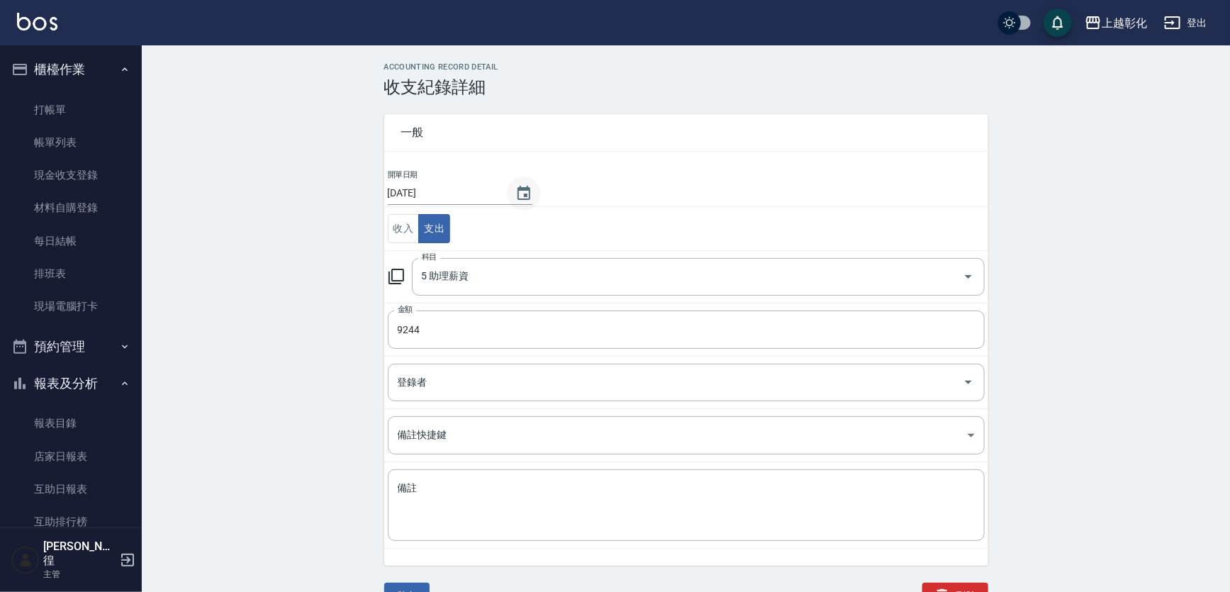
click at [519, 187] on icon "Choose date, selected date is 2025-09-14" at bounding box center [523, 193] width 13 height 14
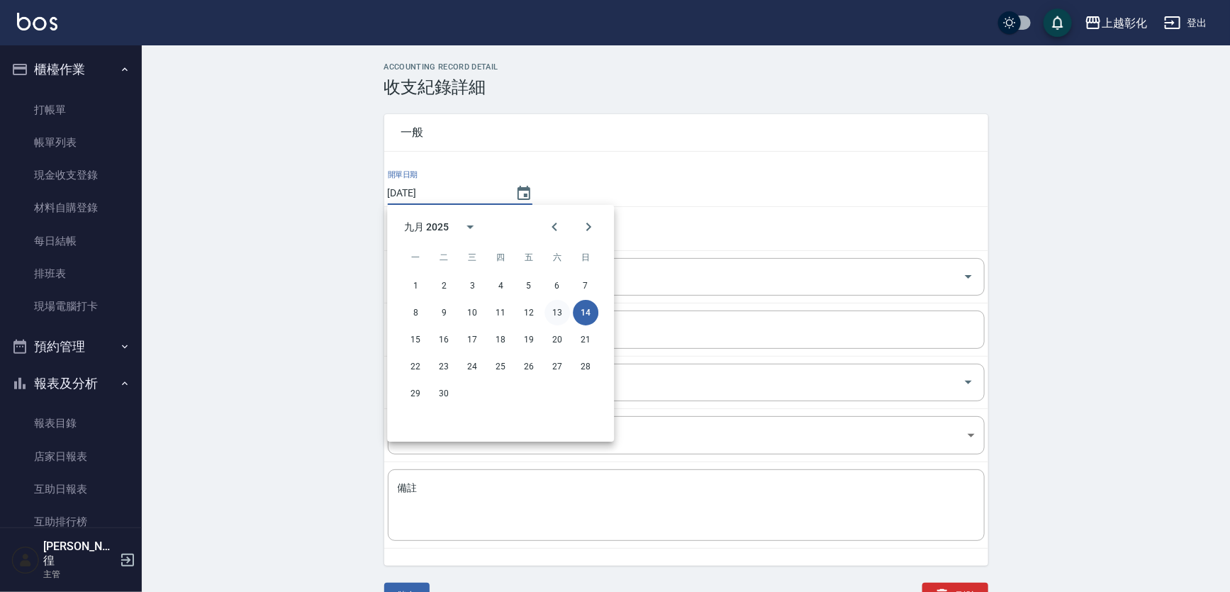
click at [553, 308] on button "13" at bounding box center [557, 313] width 26 height 26
type input "[DATE]"
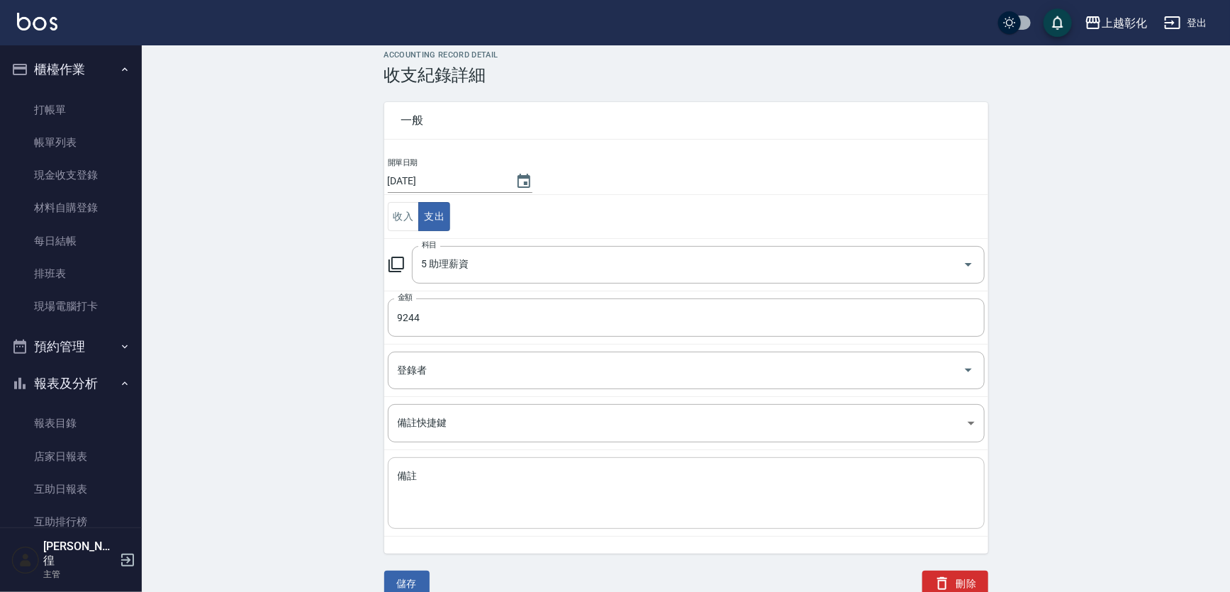
scroll to position [15, 0]
click at [427, 580] on button "儲存" at bounding box center [406, 581] width 45 height 26
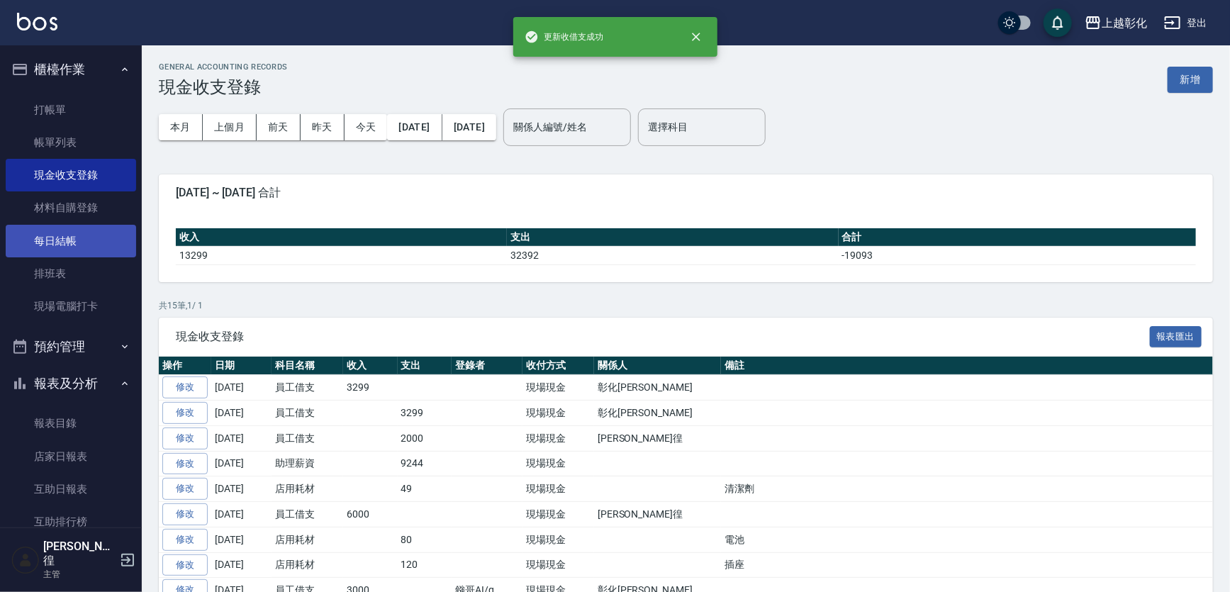
click at [84, 247] on link "每日結帳" at bounding box center [71, 241] width 130 height 33
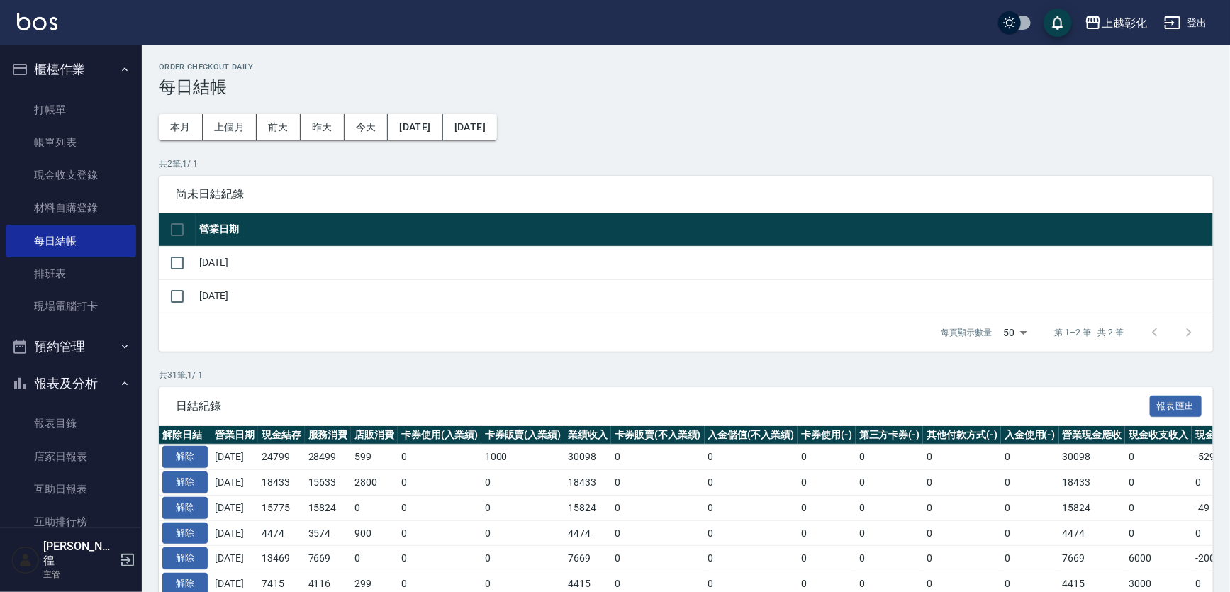
click at [169, 246] on td at bounding box center [177, 262] width 37 height 33
click at [180, 258] on input "checkbox" at bounding box center [177, 263] width 30 height 30
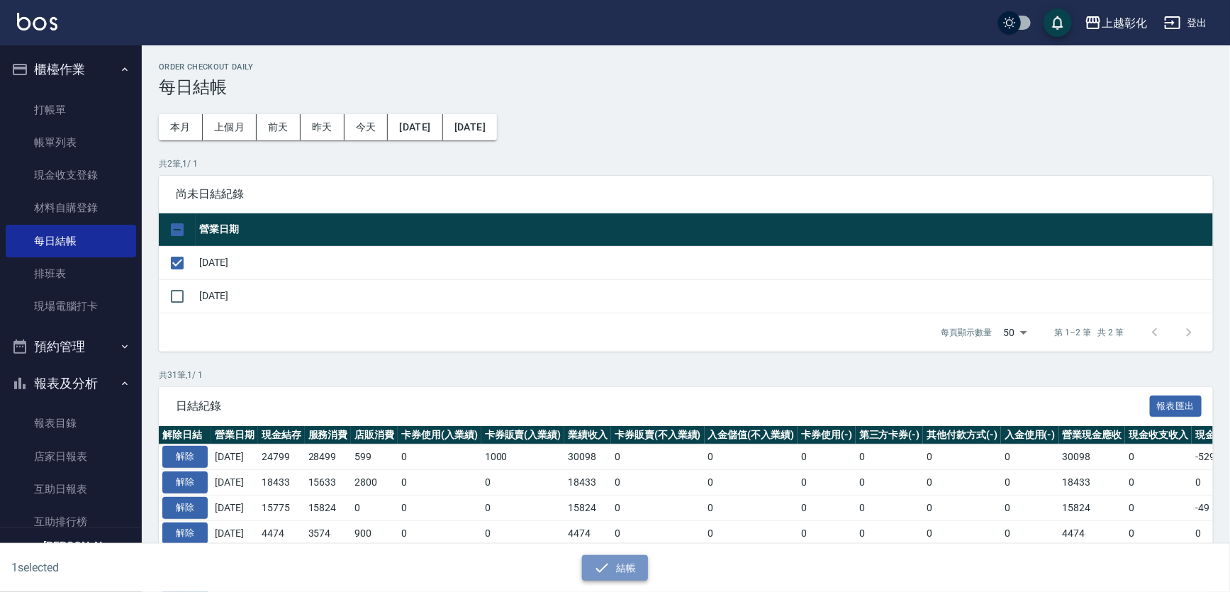
click at [613, 562] on button "結帳" at bounding box center [615, 568] width 66 height 26
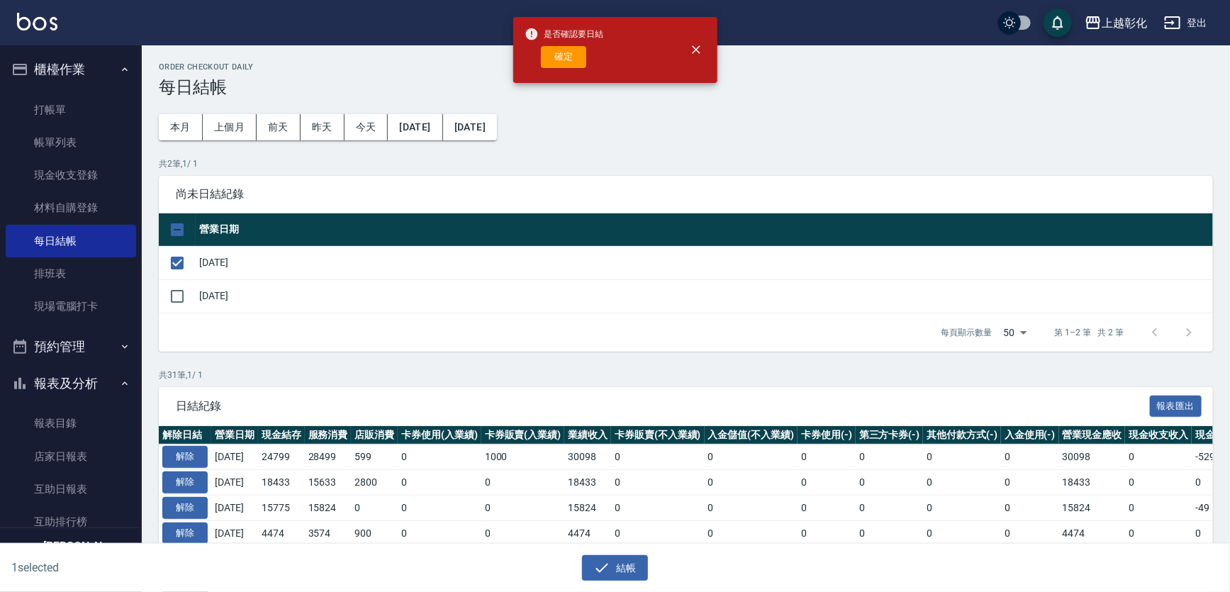
click at [557, 40] on span "是否確認要日結" at bounding box center [563, 34] width 79 height 14
click at [558, 64] on button "確定" at bounding box center [563, 57] width 45 height 22
checkbox input "false"
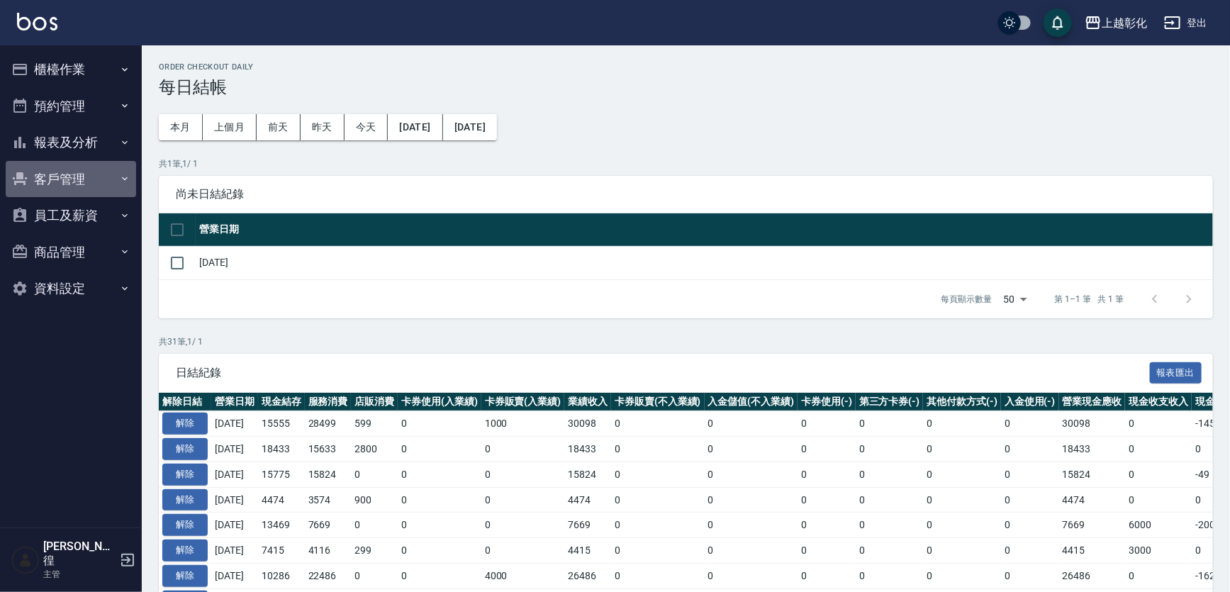
click at [47, 183] on button "客戶管理" at bounding box center [71, 179] width 130 height 37
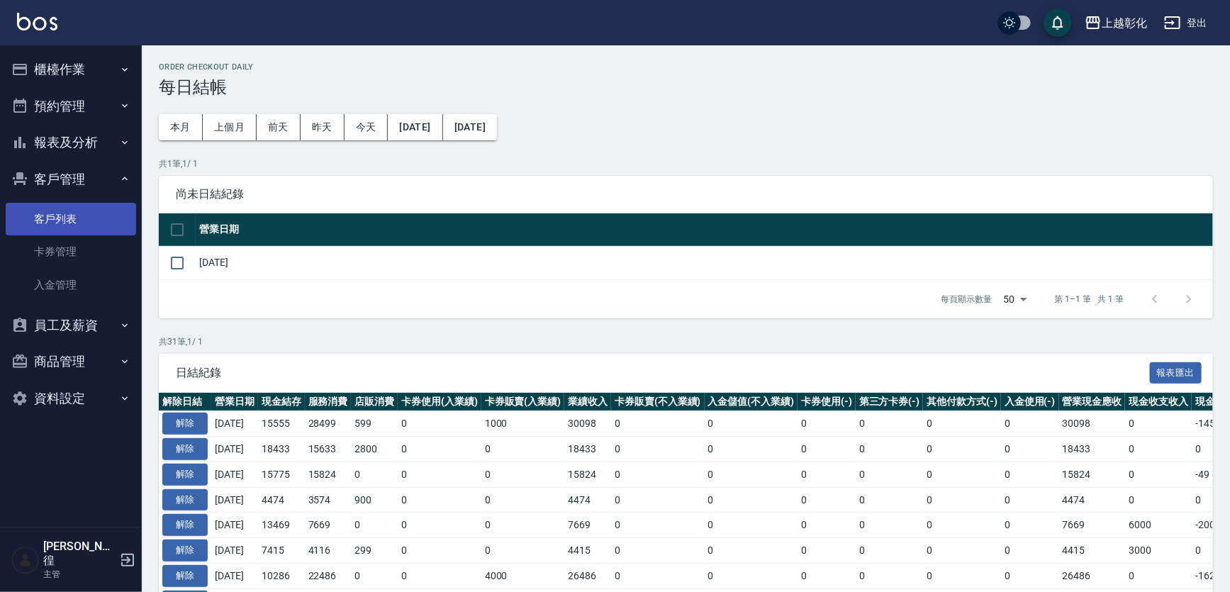
click at [55, 218] on link "客戶列表" at bounding box center [71, 219] width 130 height 33
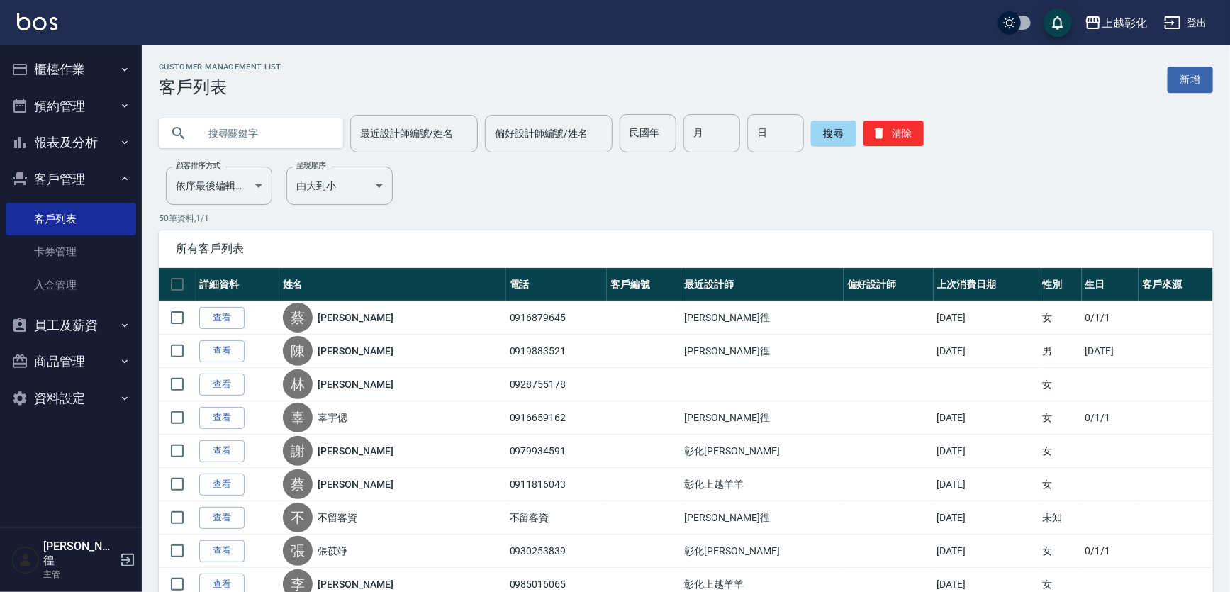
click at [248, 131] on input "text" at bounding box center [264, 133] width 133 height 38
click at [227, 142] on input "text" at bounding box center [264, 133] width 133 height 38
type input "0911954612"
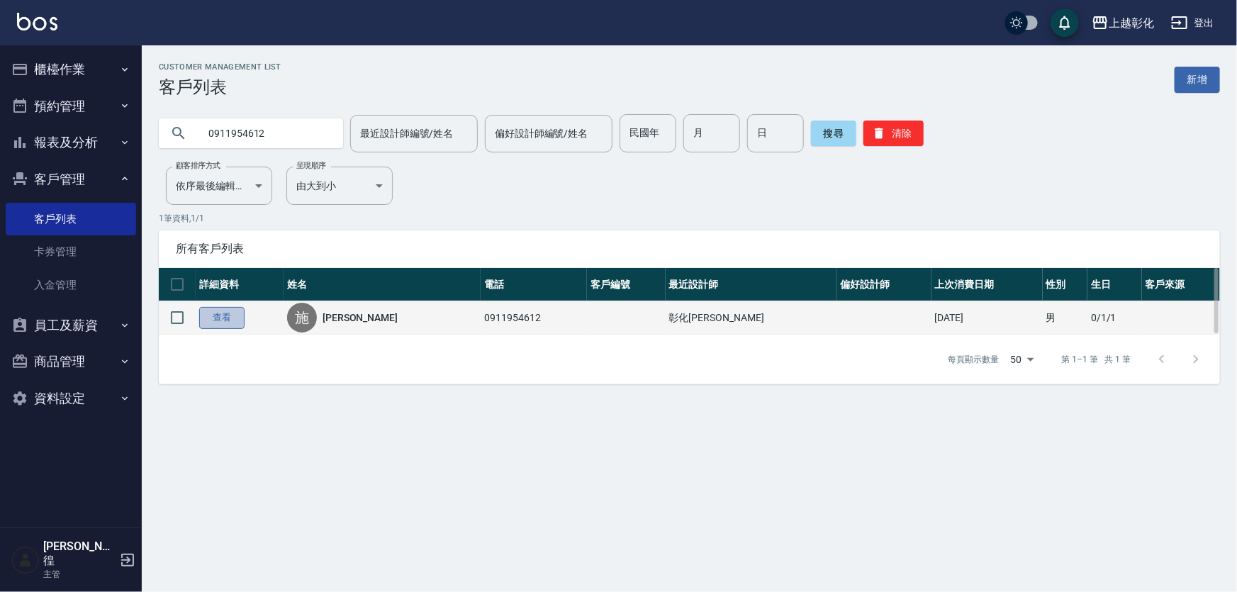
click at [225, 320] on link "查看" at bounding box center [221, 318] width 45 height 22
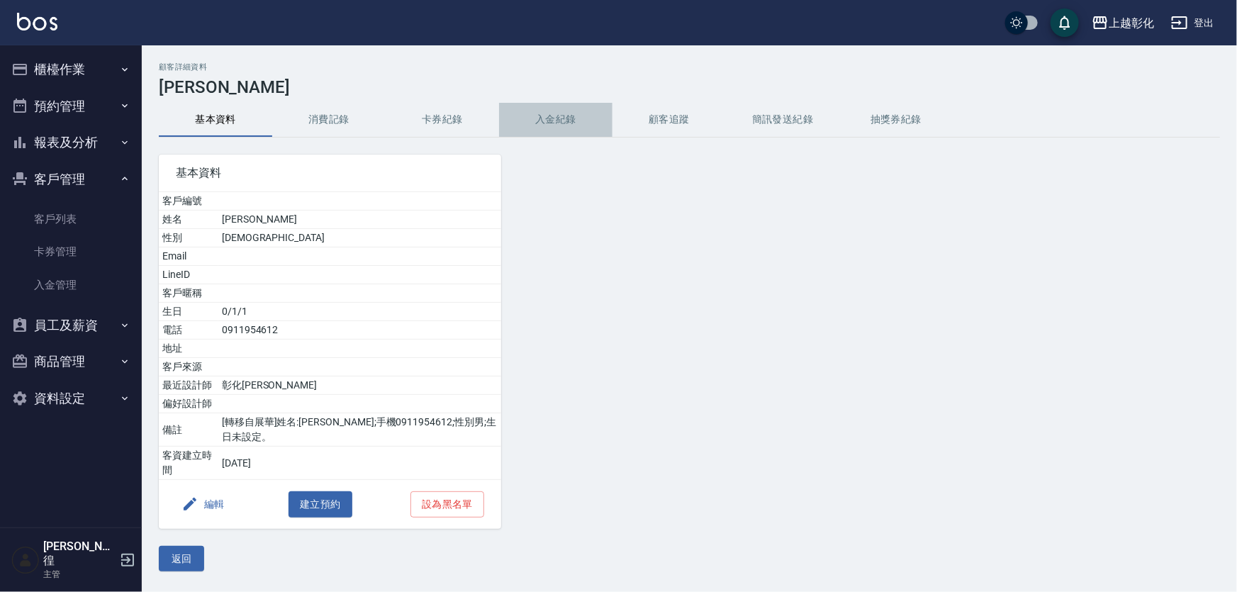
click at [553, 120] on button "入金紀錄" at bounding box center [555, 120] width 113 height 34
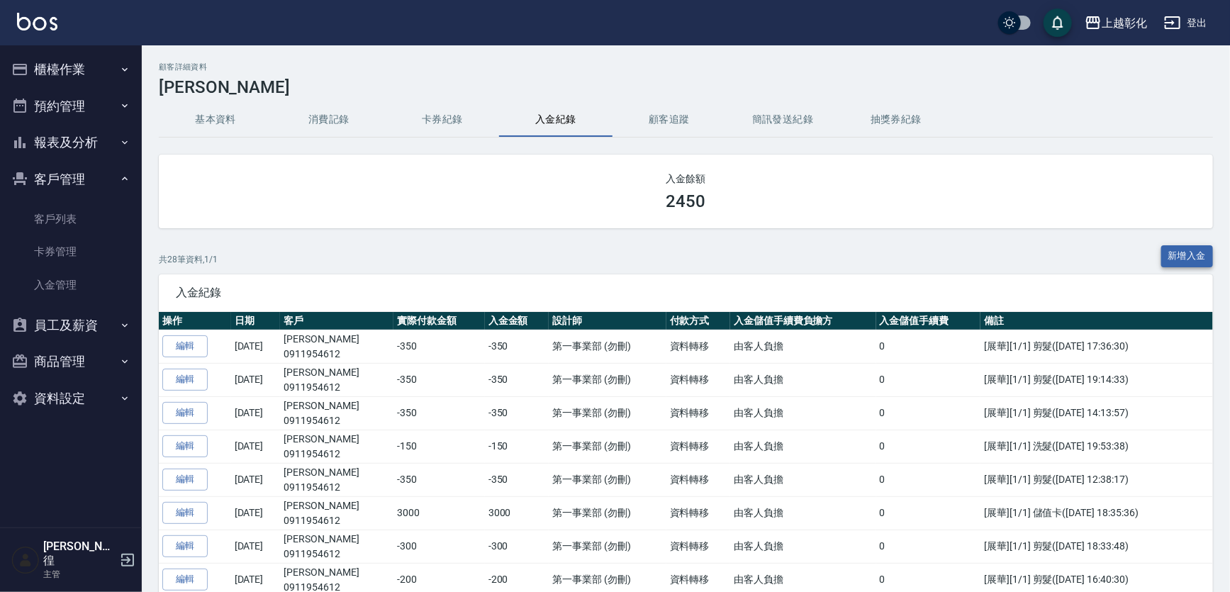
click at [1177, 259] on button "新增入金" at bounding box center [1187, 256] width 52 height 22
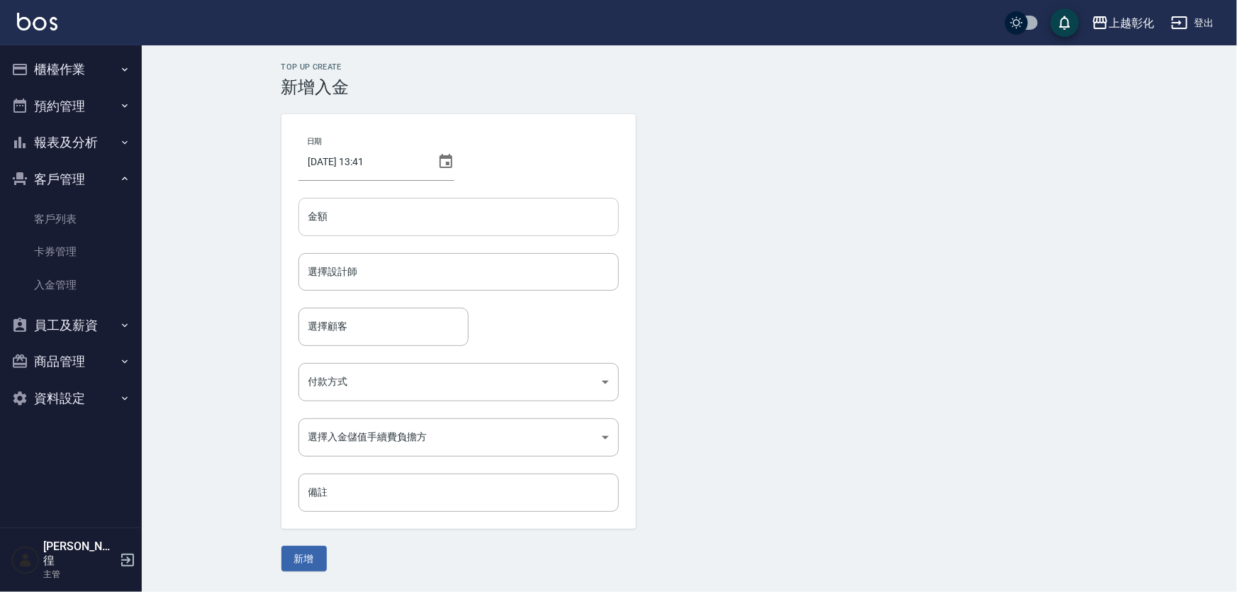
click at [369, 218] on input "金額" at bounding box center [458, 217] width 320 height 38
type input "-250"
click at [339, 279] on input "選擇設計師" at bounding box center [459, 271] width 308 height 25
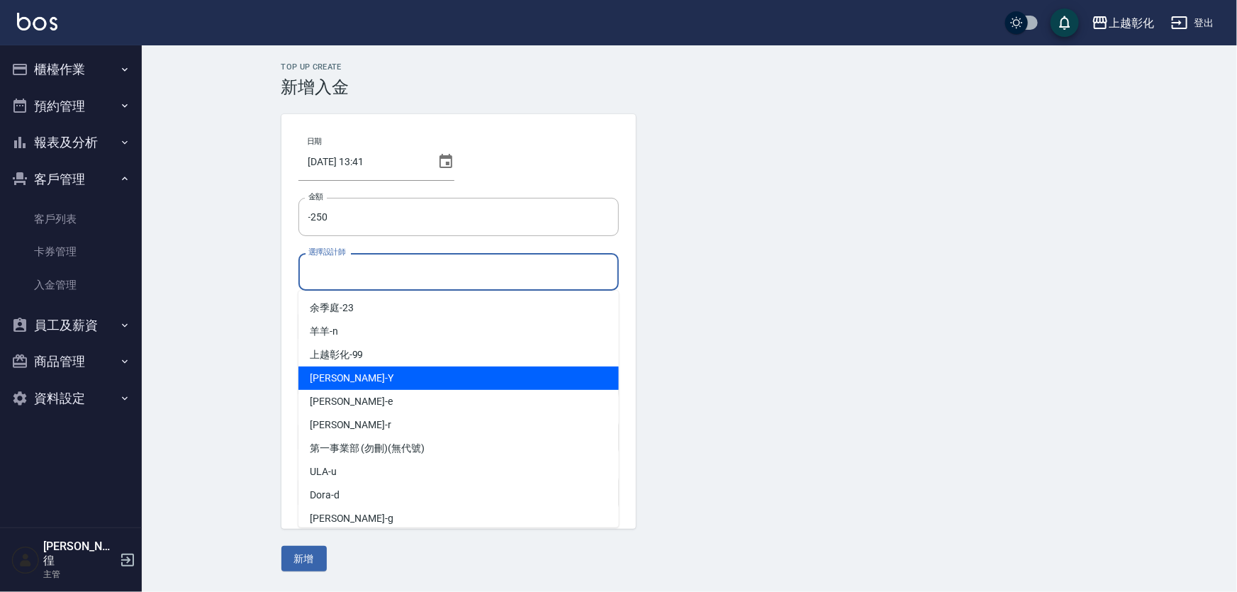
click at [342, 376] on div "YURI -Y" at bounding box center [458, 377] width 320 height 23
type input "[PERSON_NAME]-Y"
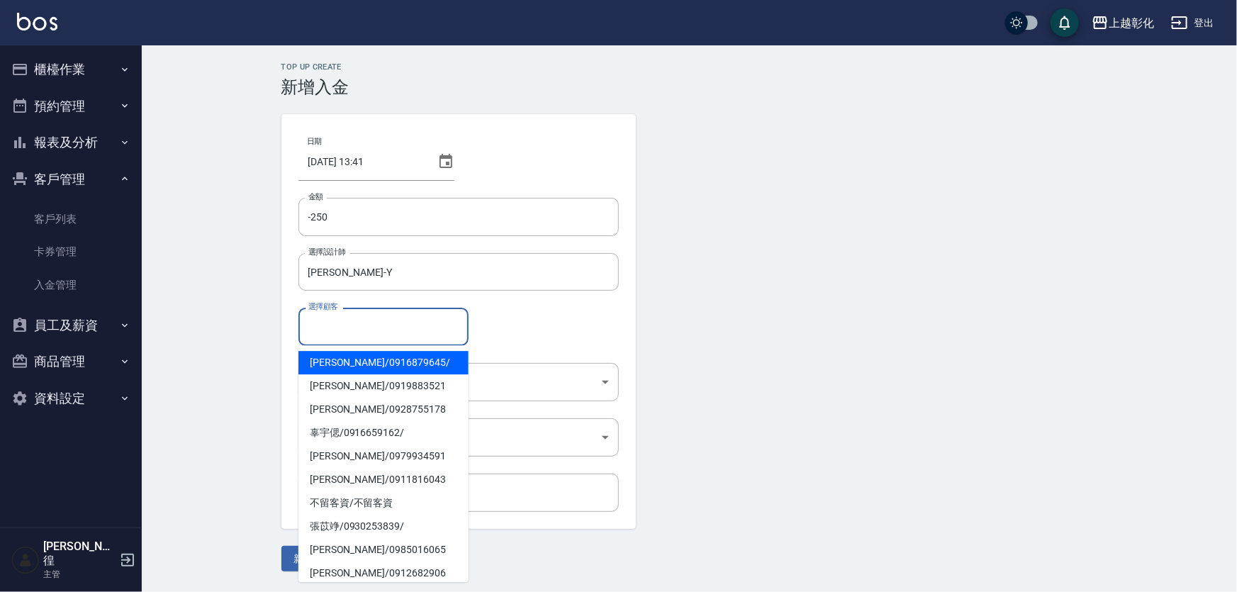
click at [409, 339] on input "選擇顧客" at bounding box center [383, 326] width 157 height 25
click at [334, 328] on input "選擇顧客" at bounding box center [383, 326] width 157 height 25
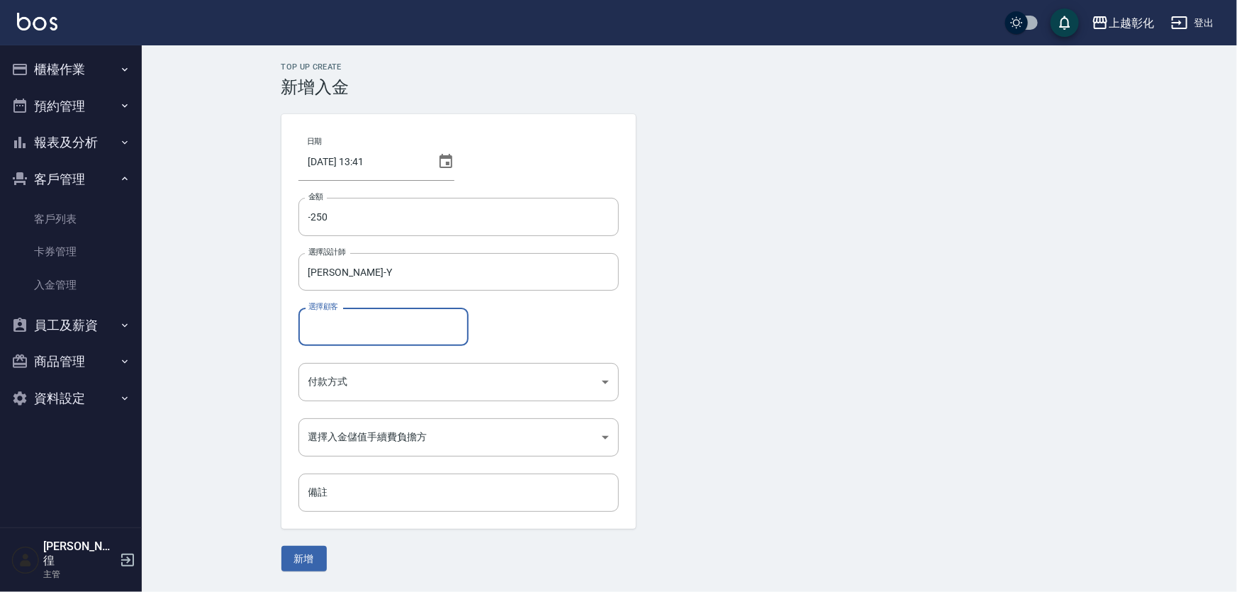
click at [332, 331] on input "選擇顧客" at bounding box center [383, 326] width 157 height 25
click at [372, 365] on span "施明毅 / 0911954612 /" at bounding box center [383, 362] width 170 height 23
type input "[PERSON_NAME]/0911954612/"
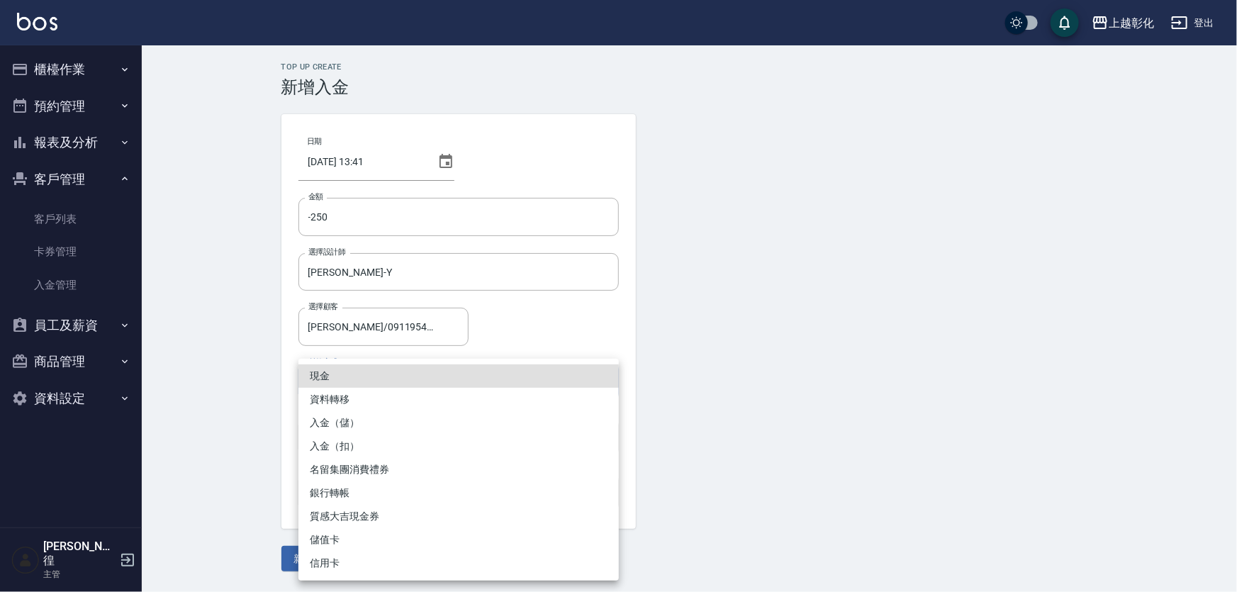
click at [376, 386] on body "上越彰化 登出 櫃檯作業 打帳單 帳單列表 現金收支登錄 材料自購登錄 每日結帳 排班表 現場電腦打卡 預約管理 預約管理 單日預約紀錄 單週預約紀錄 報表及…" at bounding box center [618, 296] width 1237 height 592
click at [344, 446] on li "入金（扣）" at bounding box center [458, 445] width 320 height 23
type input "入金（扣）"
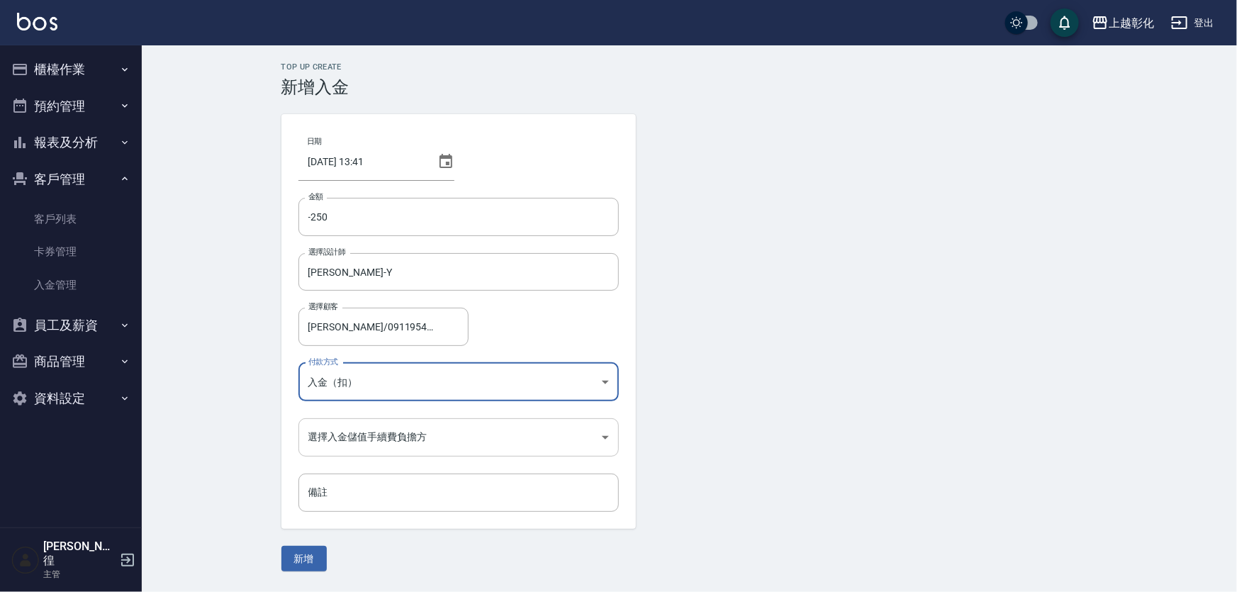
click at [349, 430] on body "上越彰化 登出 櫃檯作業 打帳單 帳單列表 現金收支登錄 材料自購登錄 每日結帳 排班表 現場電腦打卡 預約管理 預約管理 單日預約紀錄 單週預約紀錄 報表及…" at bounding box center [618, 296] width 1237 height 592
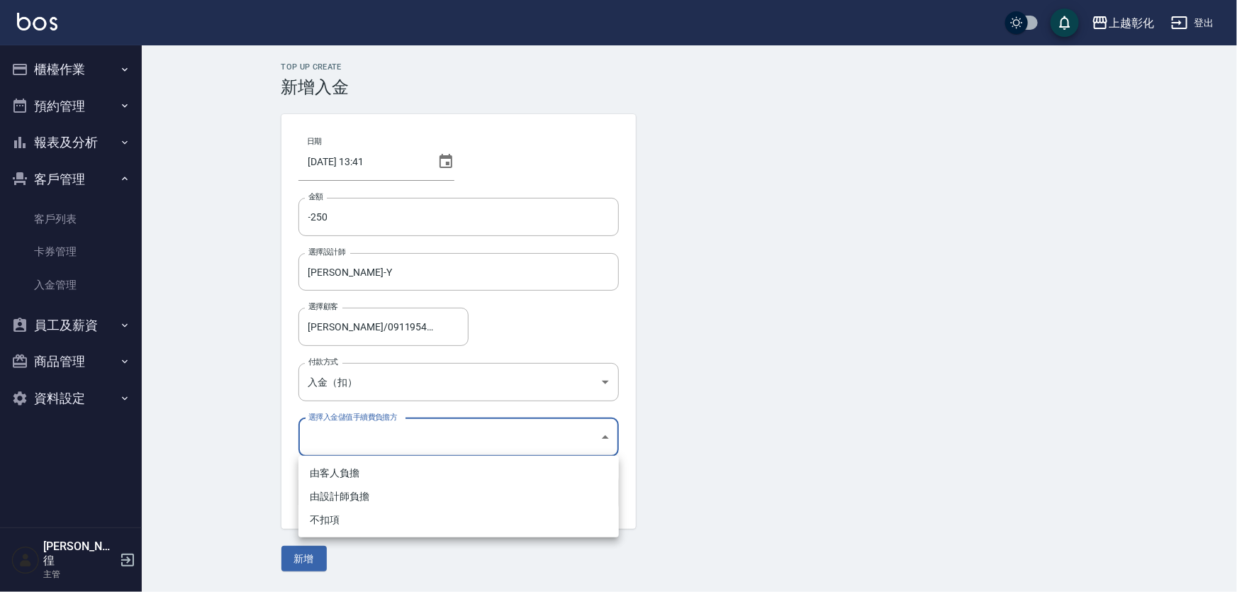
drag, startPoint x: 339, startPoint y: 524, endPoint x: 363, endPoint y: 505, distance: 29.8
click at [342, 524] on li "不扣項" at bounding box center [458, 519] width 320 height 23
type input "WITHOUTHANDLINGFEE"
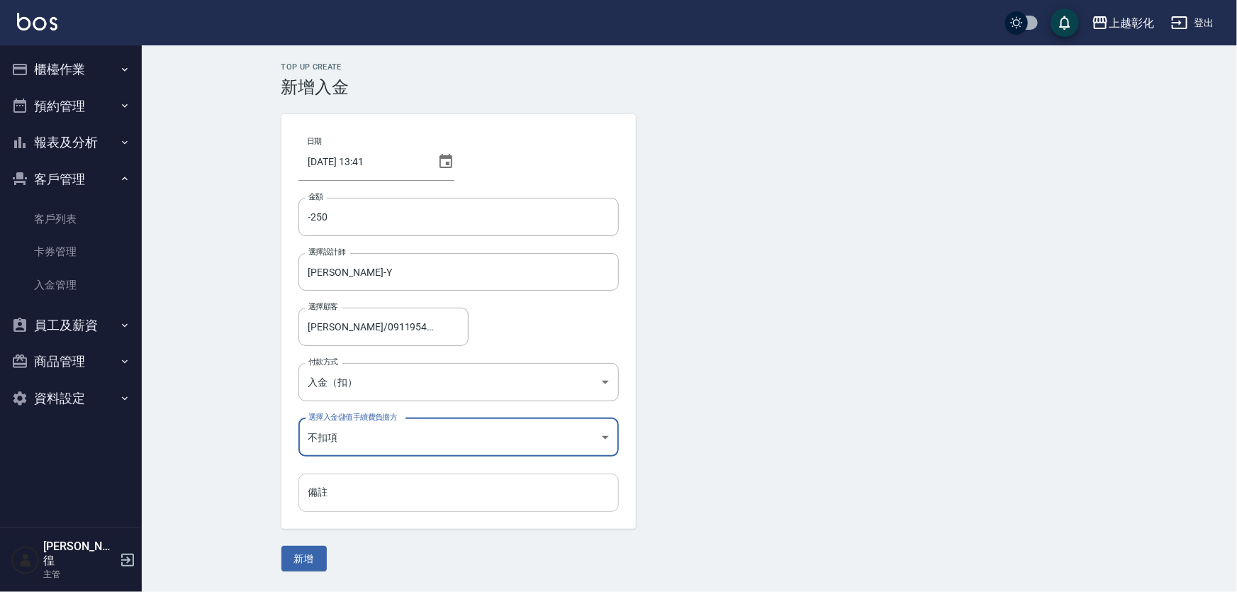
click at [348, 487] on input "備註" at bounding box center [458, 492] width 320 height 38
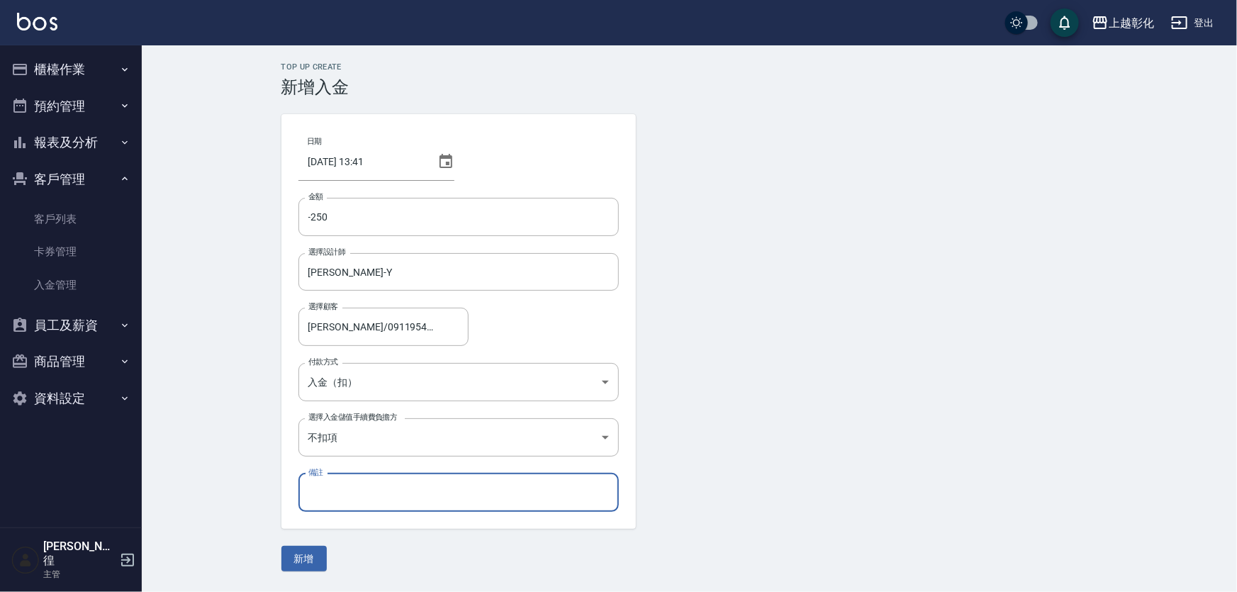
click at [305, 558] on button "新增" at bounding box center [303, 559] width 45 height 26
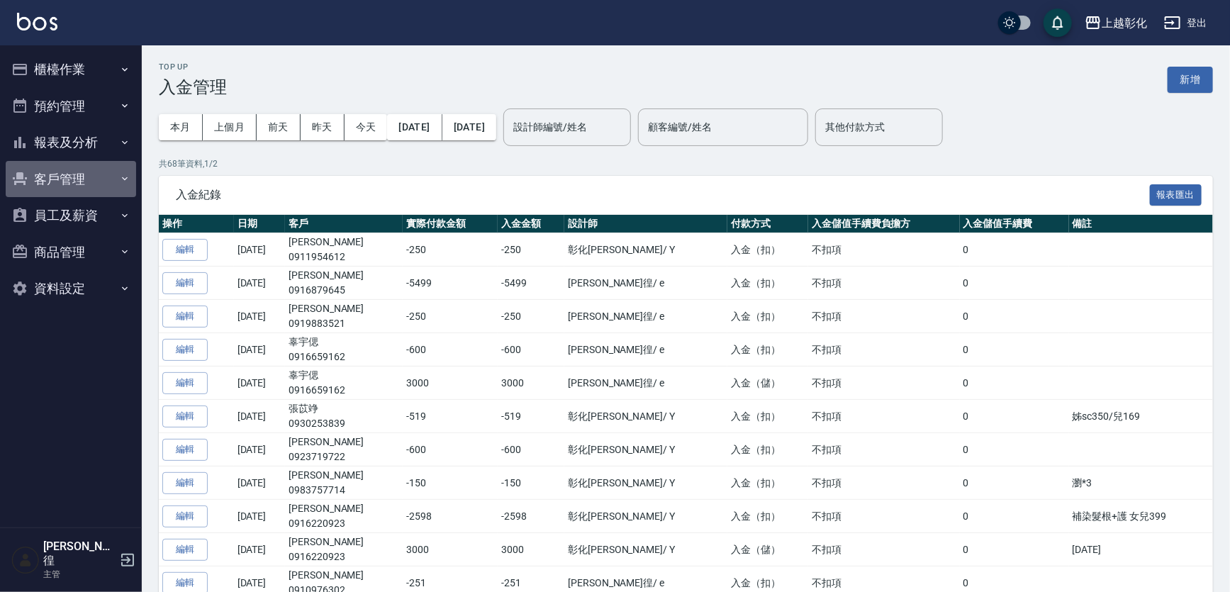
click at [59, 176] on button "客戶管理" at bounding box center [71, 179] width 130 height 37
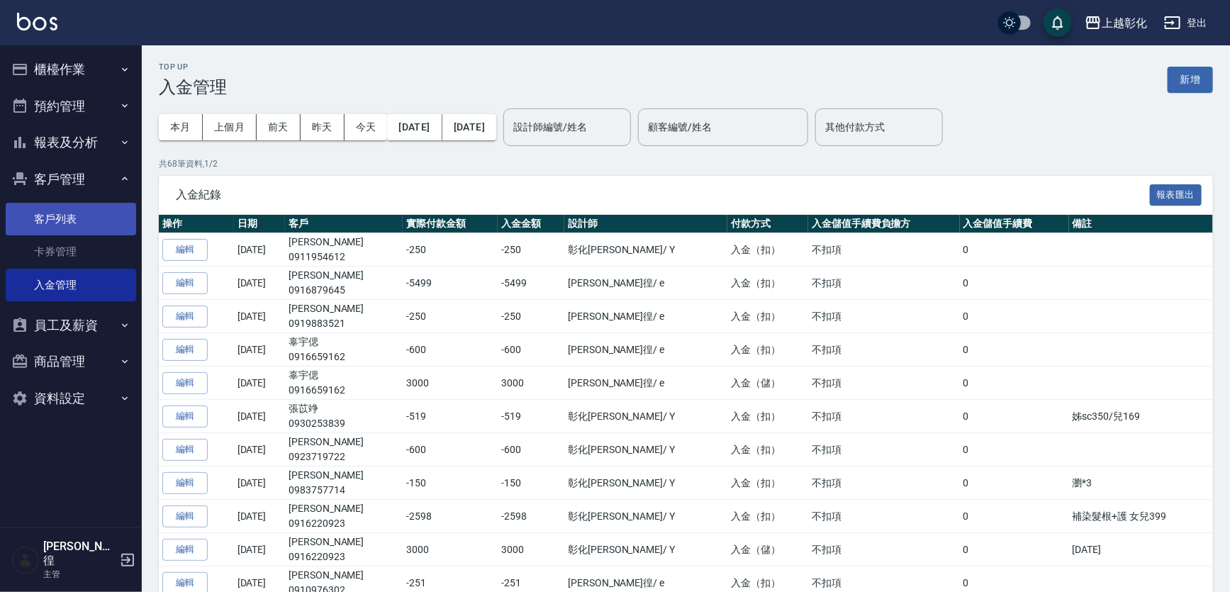
click at [49, 220] on link "客戶列表" at bounding box center [71, 219] width 130 height 33
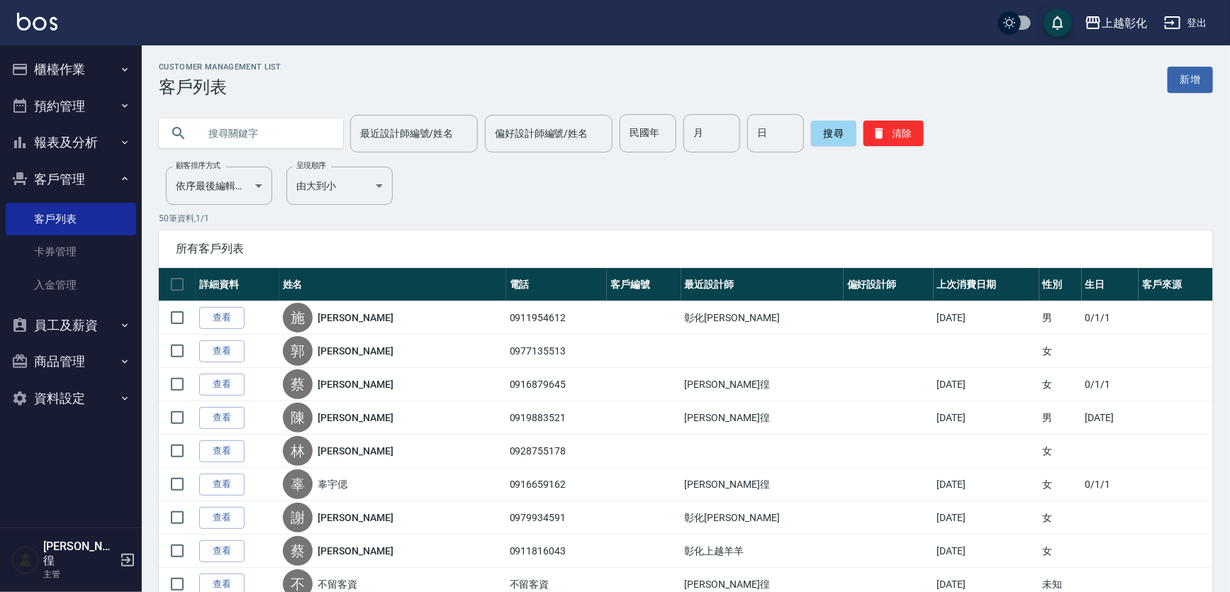
click at [209, 124] on input "text" at bounding box center [264, 133] width 133 height 38
type input "0"
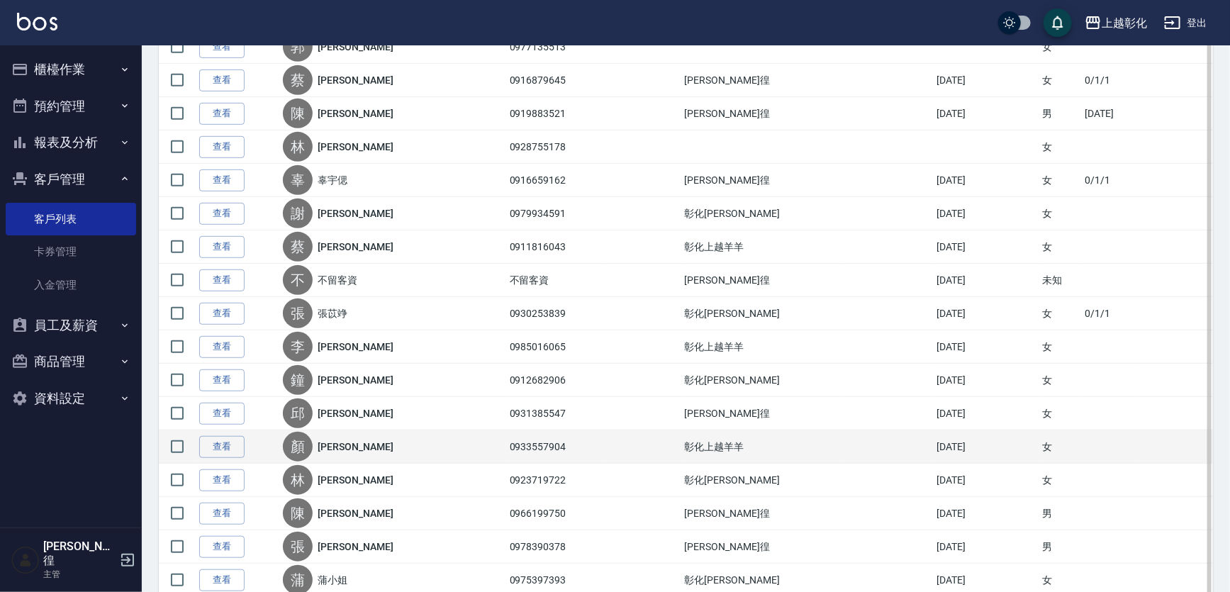
scroll to position [322, 0]
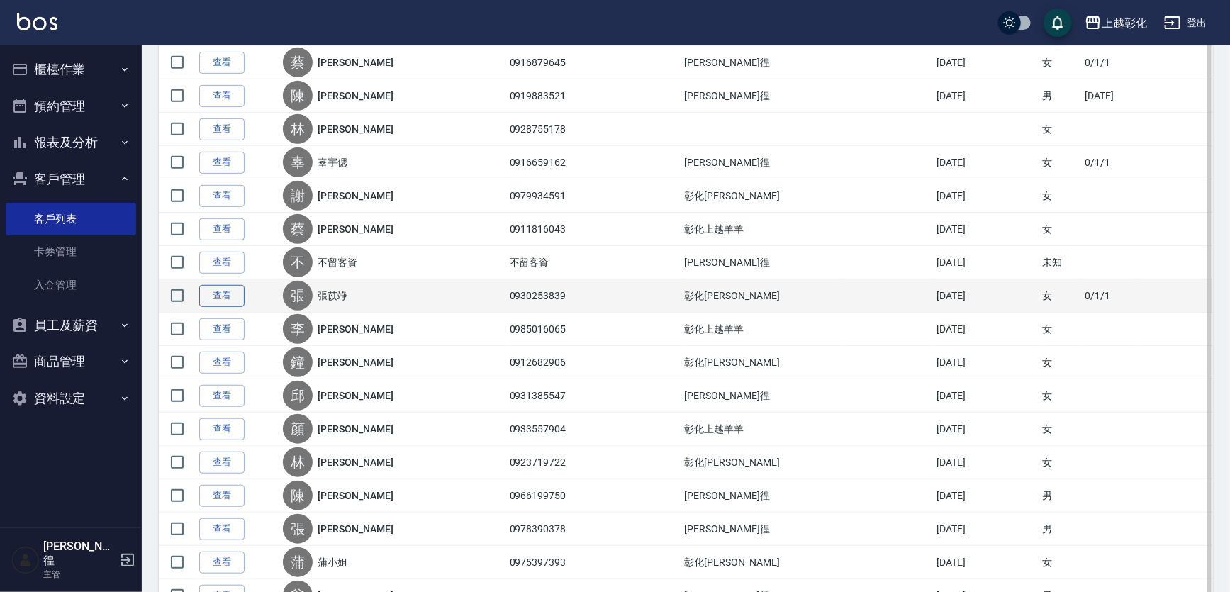
click at [232, 295] on link "查看" at bounding box center [221, 296] width 45 height 22
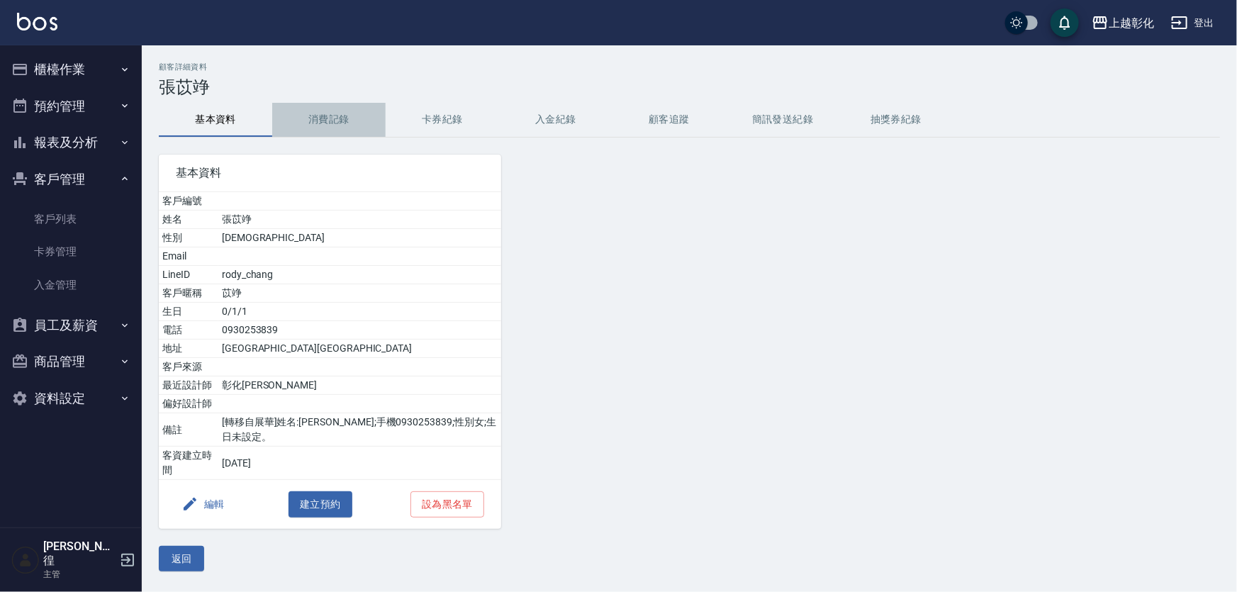
click at [328, 116] on button "消費記錄" at bounding box center [328, 120] width 113 height 34
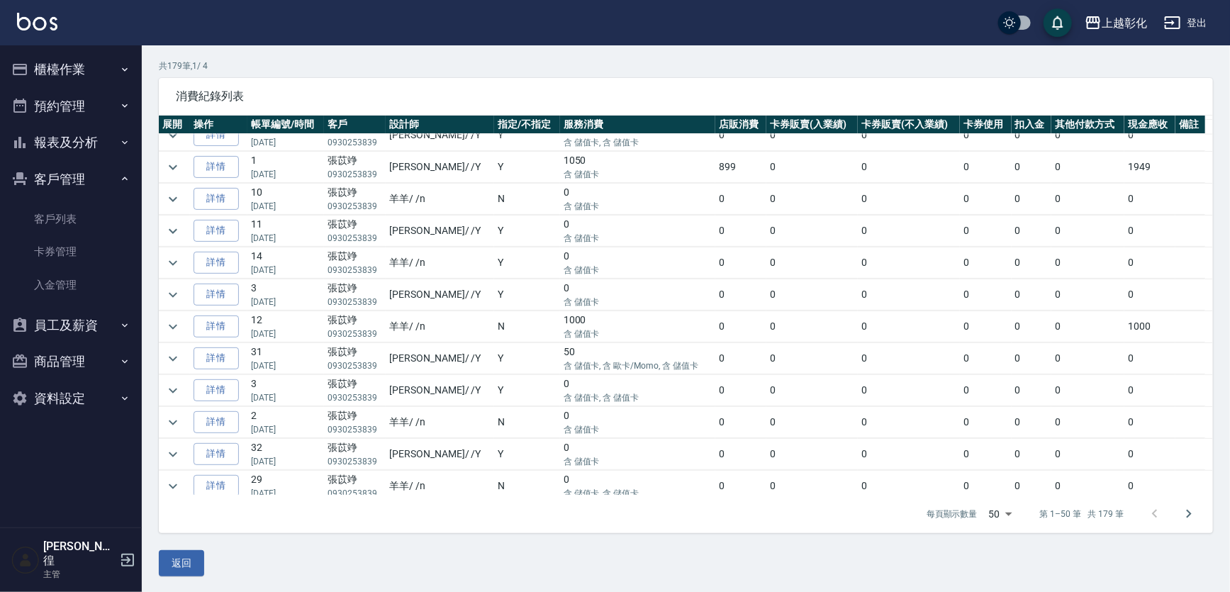
scroll to position [96, 0]
click at [1186, 517] on icon "Go to next page" at bounding box center [1188, 513] width 17 height 17
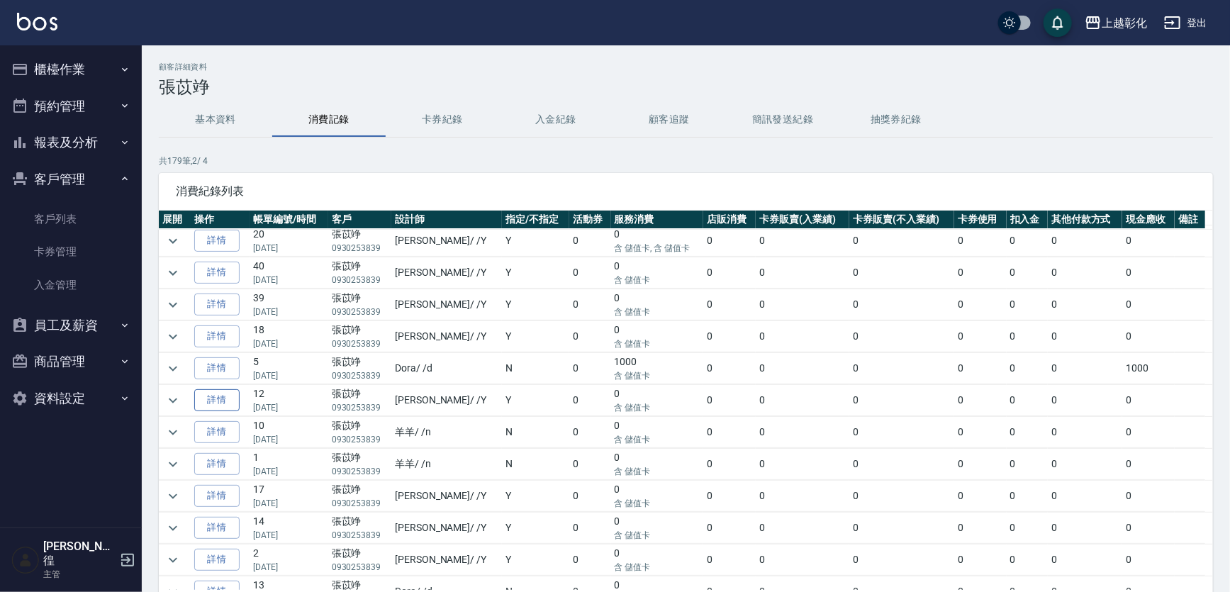
scroll to position [193, 0]
click at [176, 400] on icon "expand row" at bounding box center [173, 402] width 9 height 5
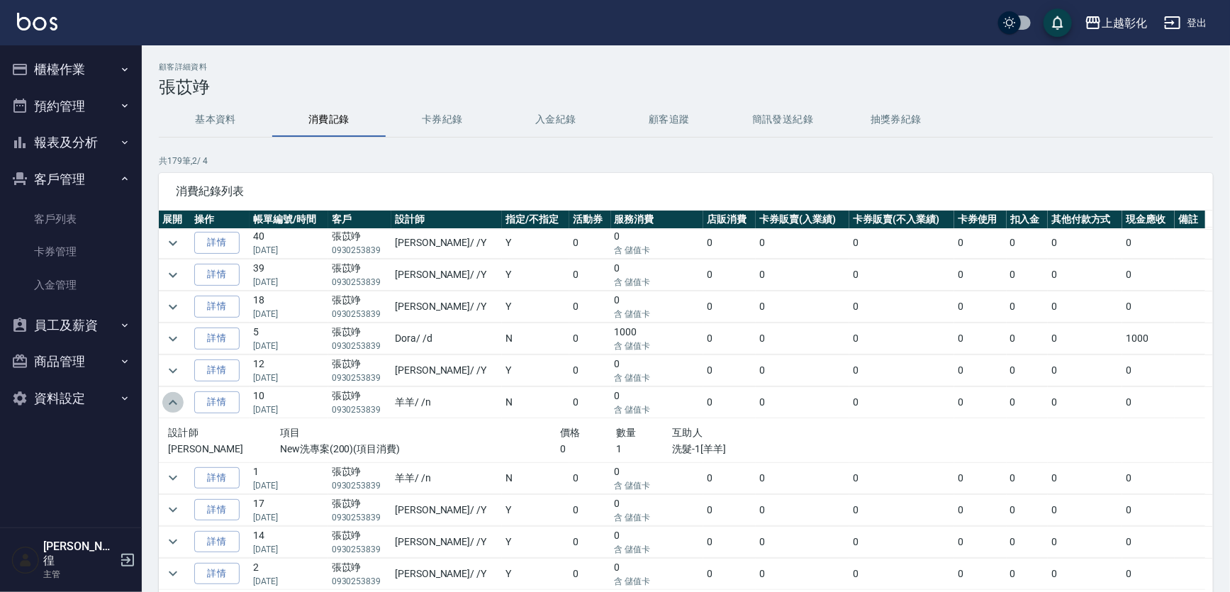
click at [176, 398] on icon "expand row" at bounding box center [172, 402] width 17 height 17
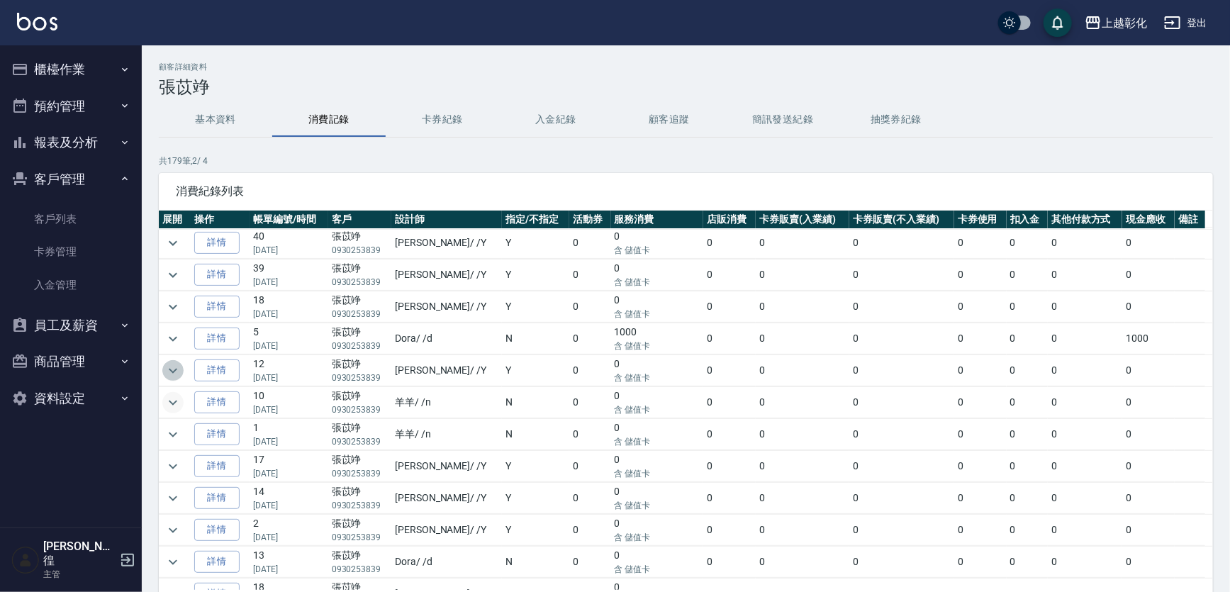
click at [169, 368] on icon "expand row" at bounding box center [173, 370] width 9 height 5
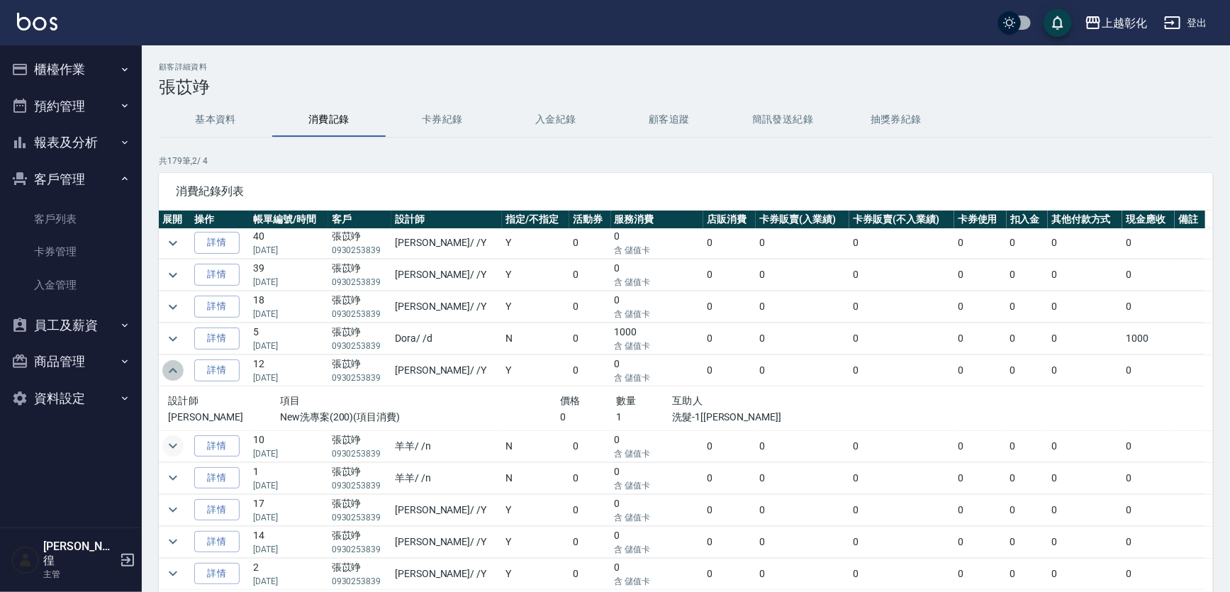
click at [169, 366] on icon "expand row" at bounding box center [172, 370] width 17 height 17
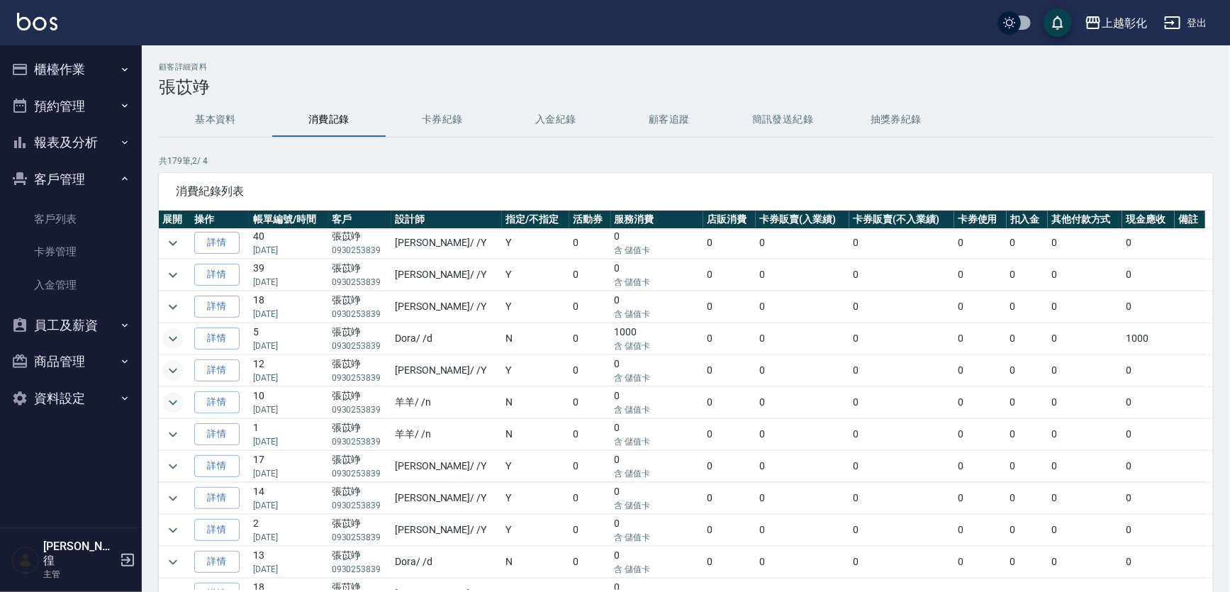
click at [172, 335] on icon "expand row" at bounding box center [172, 338] width 17 height 17
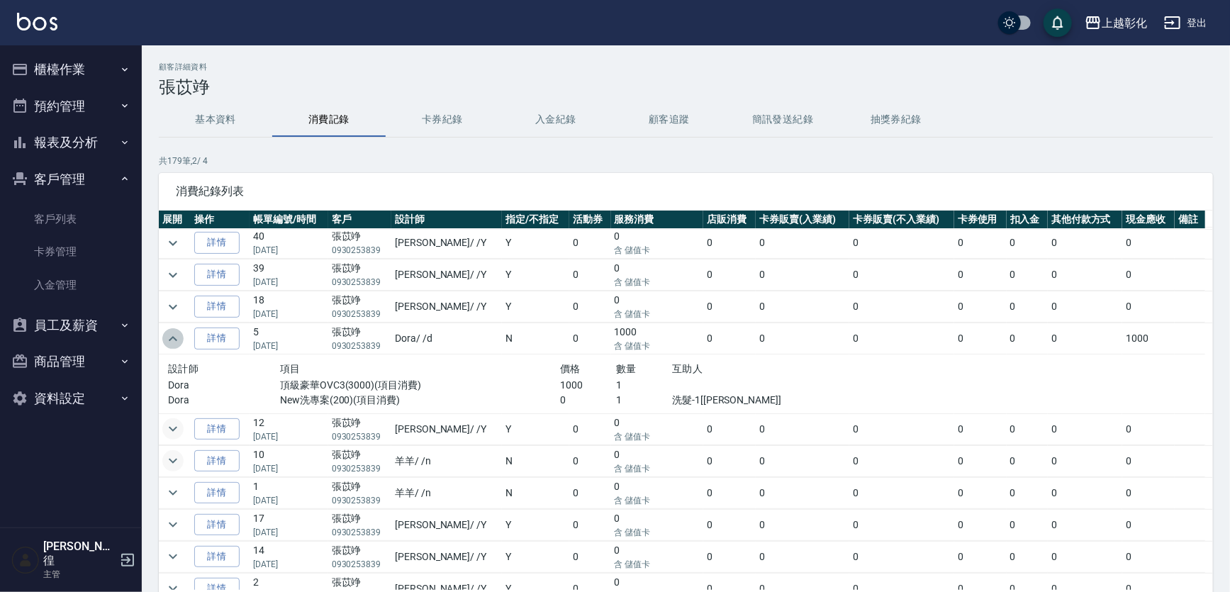
click at [172, 336] on icon "expand row" at bounding box center [173, 338] width 9 height 5
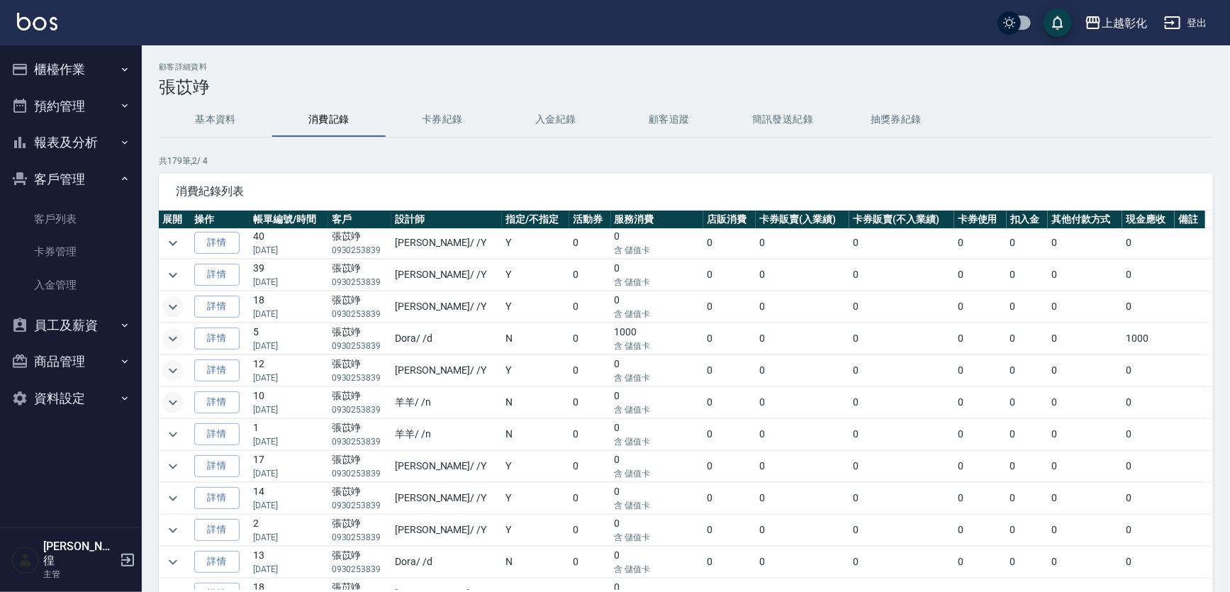
click at [179, 311] on icon "expand row" at bounding box center [172, 306] width 17 height 17
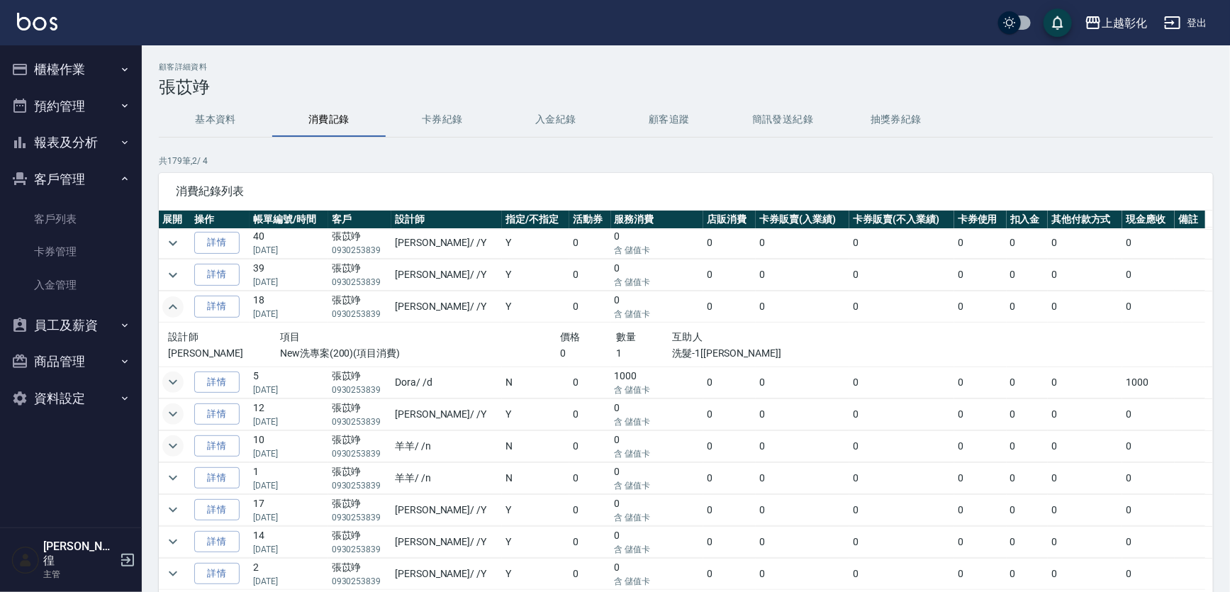
click at [178, 304] on icon "expand row" at bounding box center [172, 306] width 17 height 17
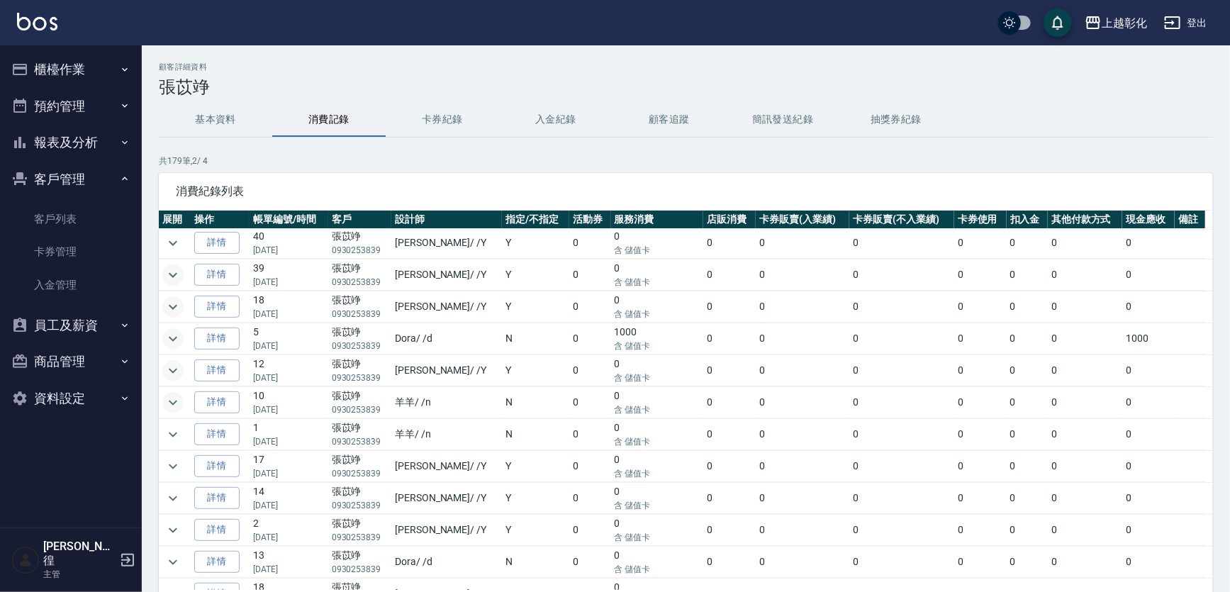
click at [182, 268] on button "expand row" at bounding box center [172, 274] width 21 height 21
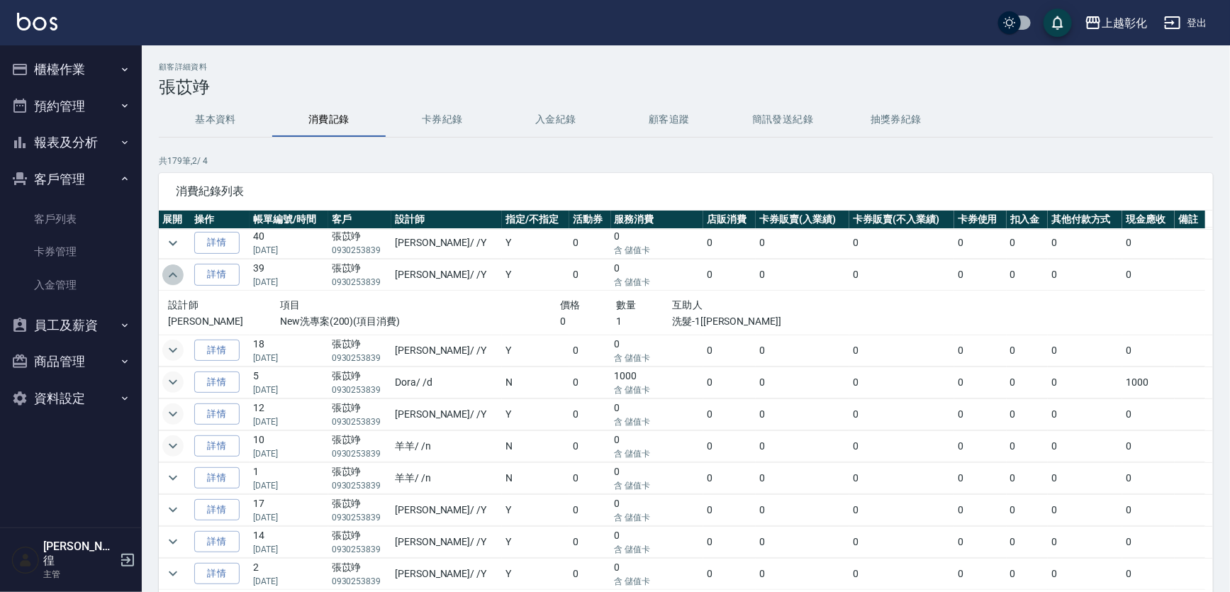
click at [182, 268] on button "expand row" at bounding box center [172, 274] width 21 height 21
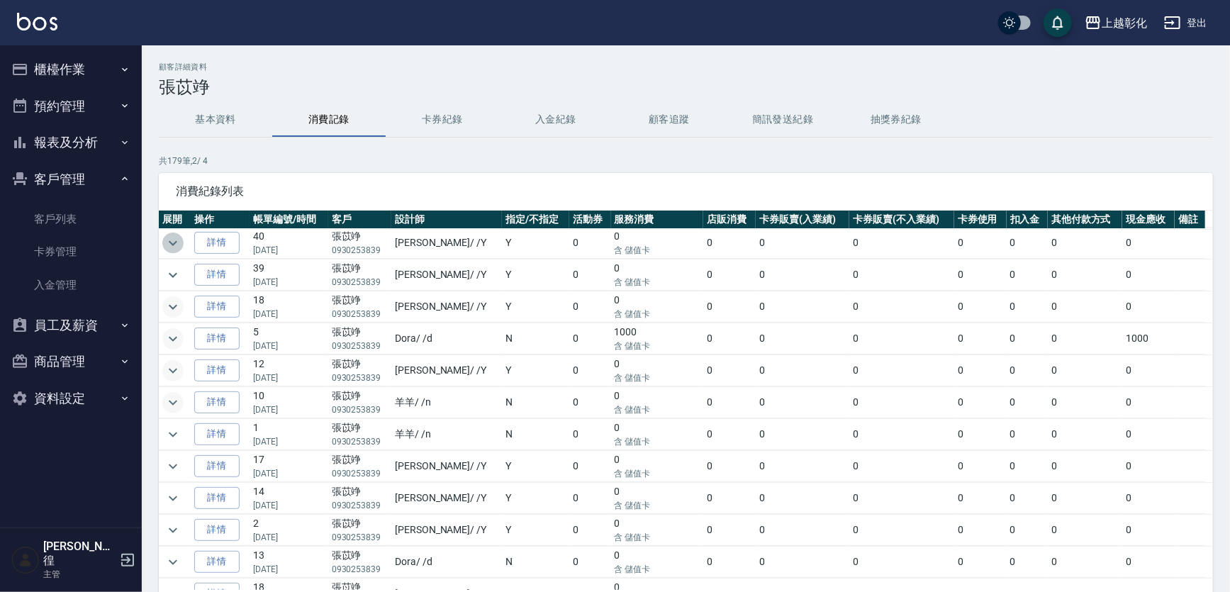
click at [162, 237] on button "expand row" at bounding box center [172, 242] width 21 height 21
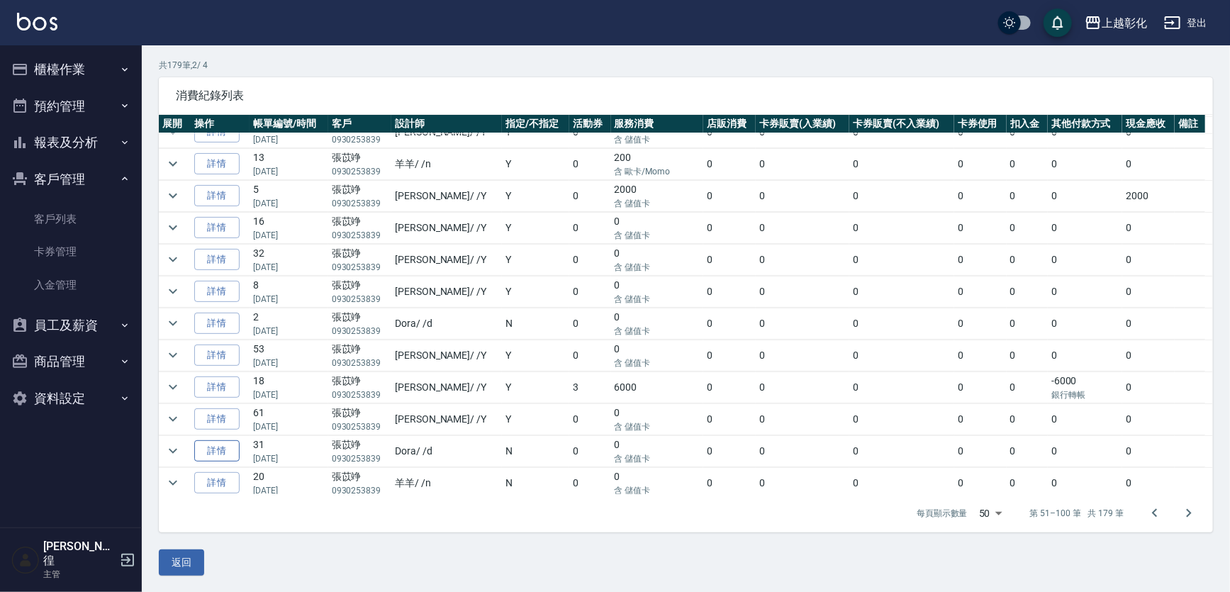
scroll to position [689, 0]
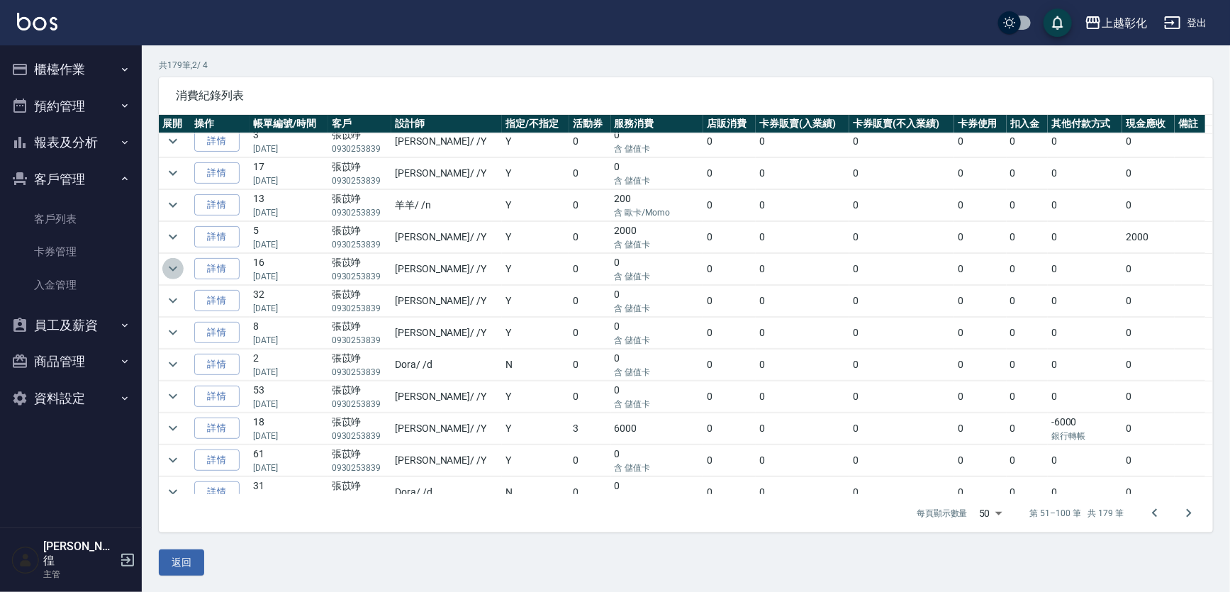
click at [174, 266] on icon "expand row" at bounding box center [173, 268] width 9 height 5
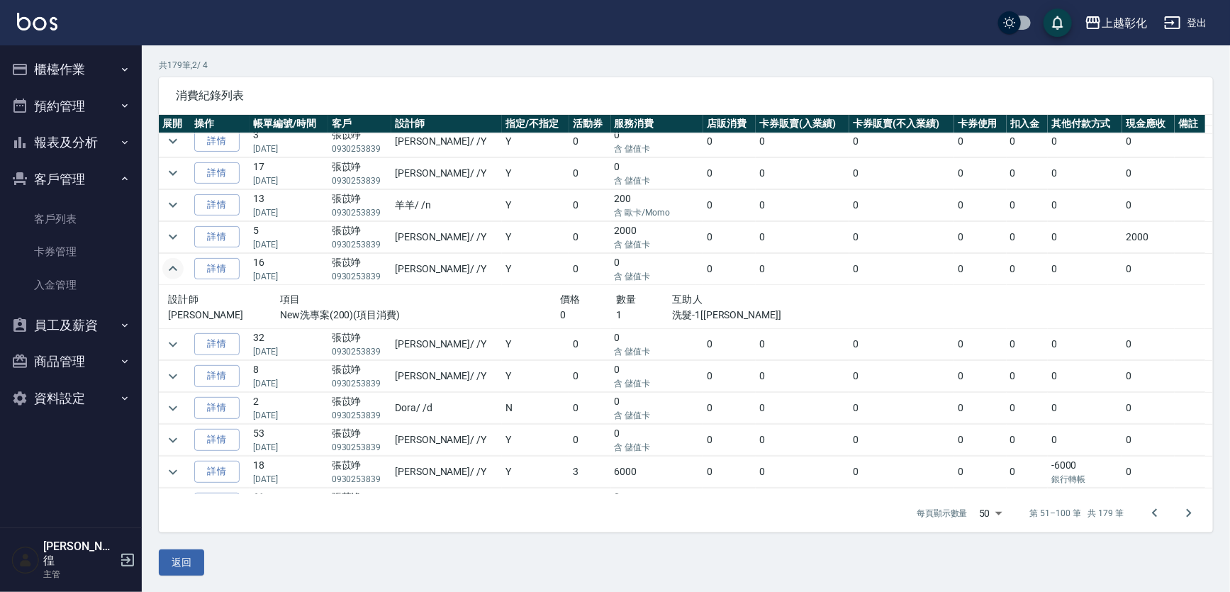
click at [174, 266] on icon "expand row" at bounding box center [173, 268] width 9 height 5
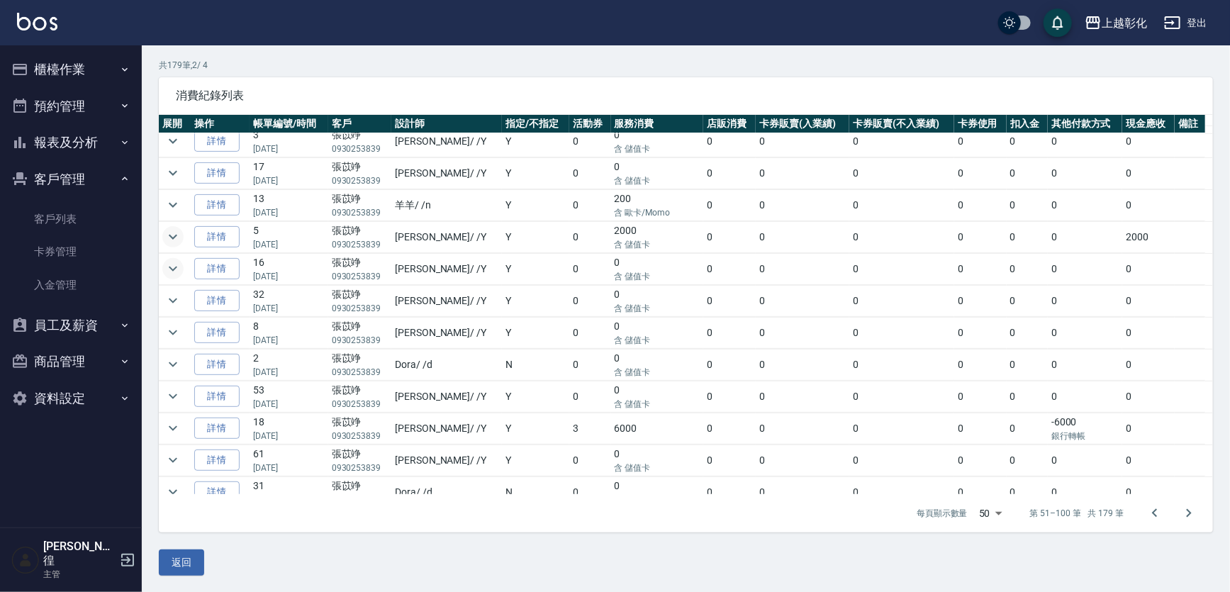
click at [168, 230] on icon "expand row" at bounding box center [172, 236] width 17 height 17
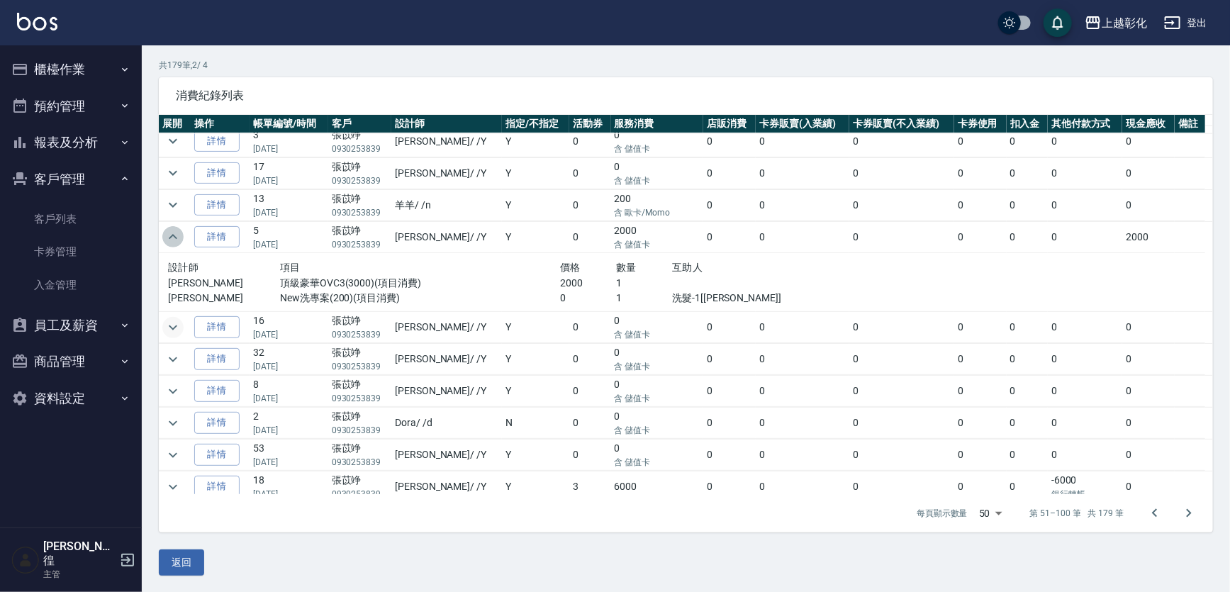
click at [168, 230] on icon "expand row" at bounding box center [172, 236] width 17 height 17
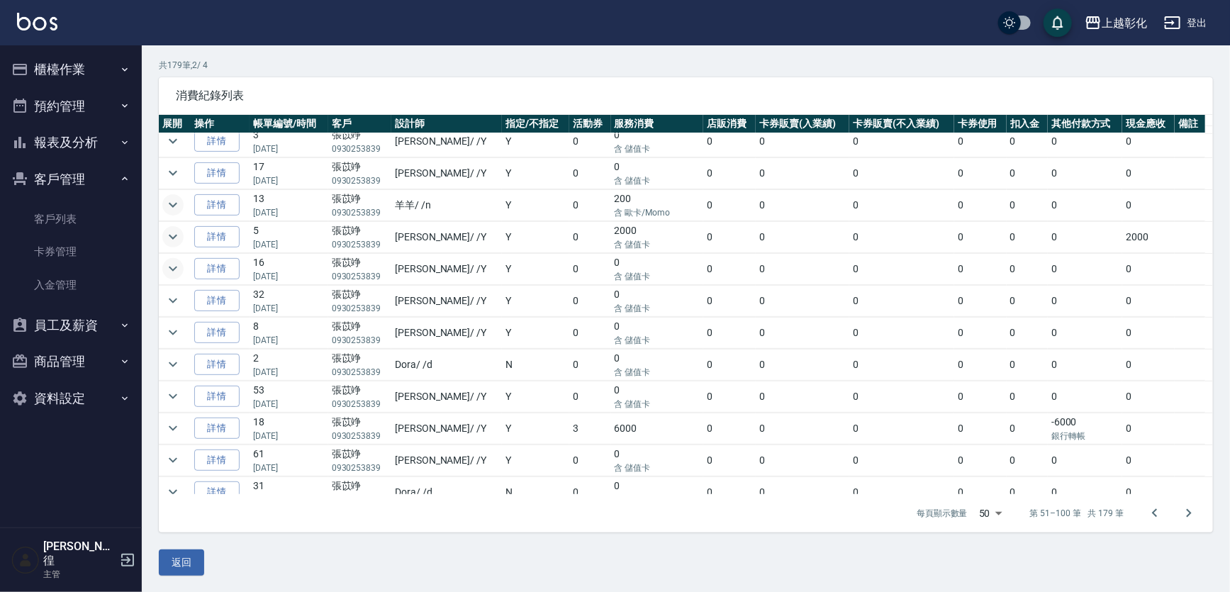
click at [176, 203] on icon "expand row" at bounding box center [173, 205] width 9 height 5
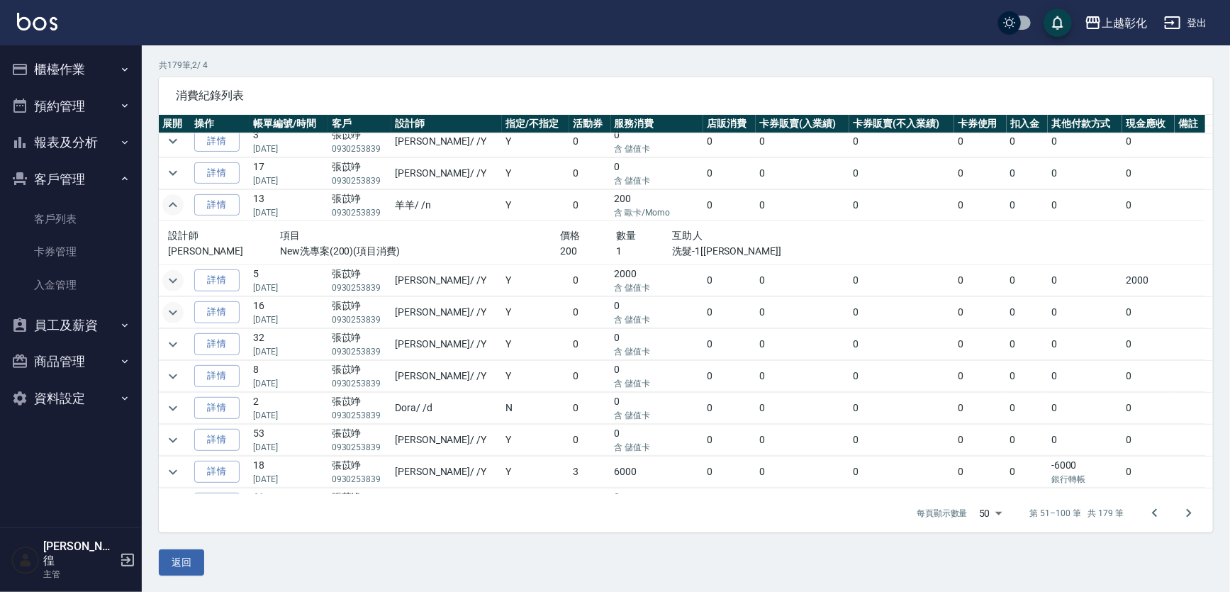
click at [176, 198] on icon "expand row" at bounding box center [172, 204] width 17 height 17
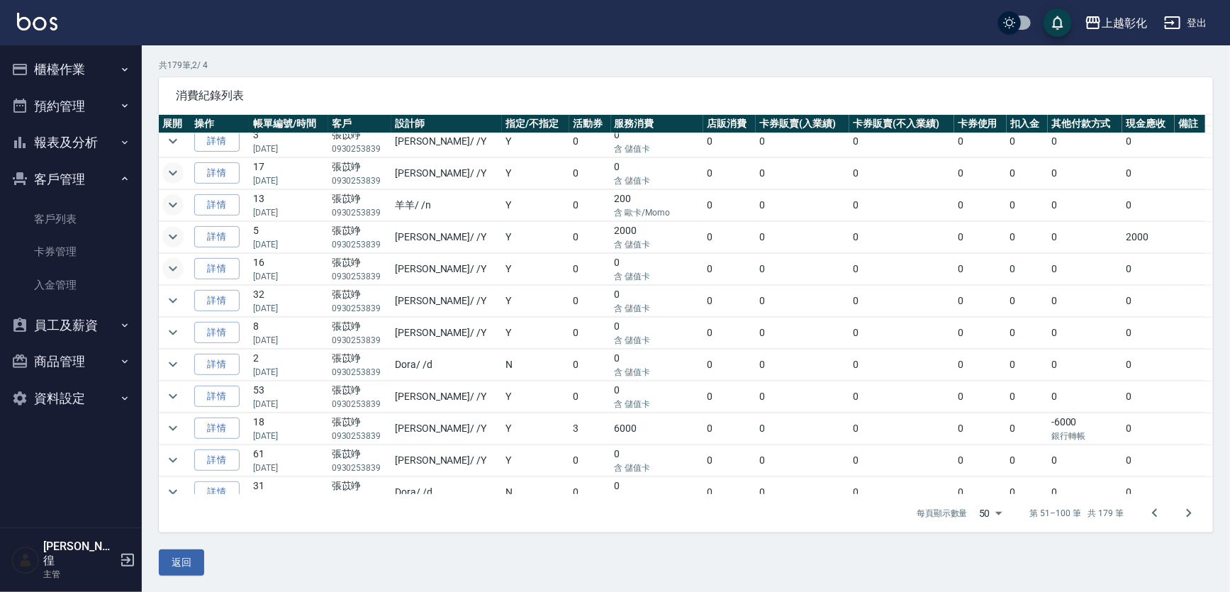
click at [179, 169] on icon "expand row" at bounding box center [172, 172] width 17 height 17
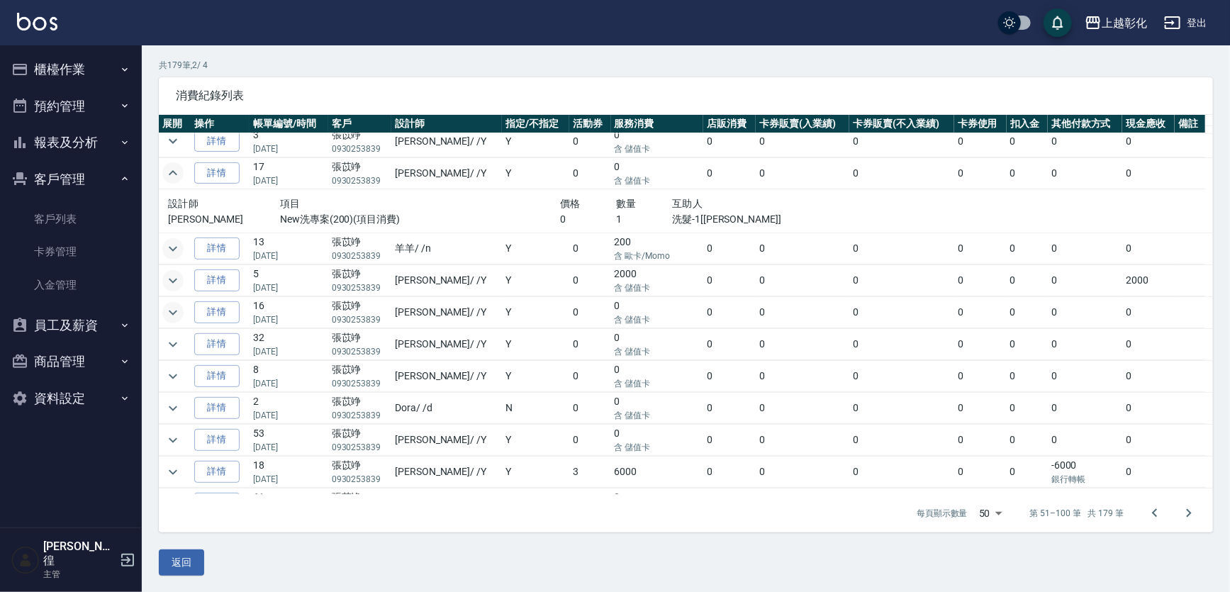
click at [178, 168] on icon "expand row" at bounding box center [172, 172] width 17 height 17
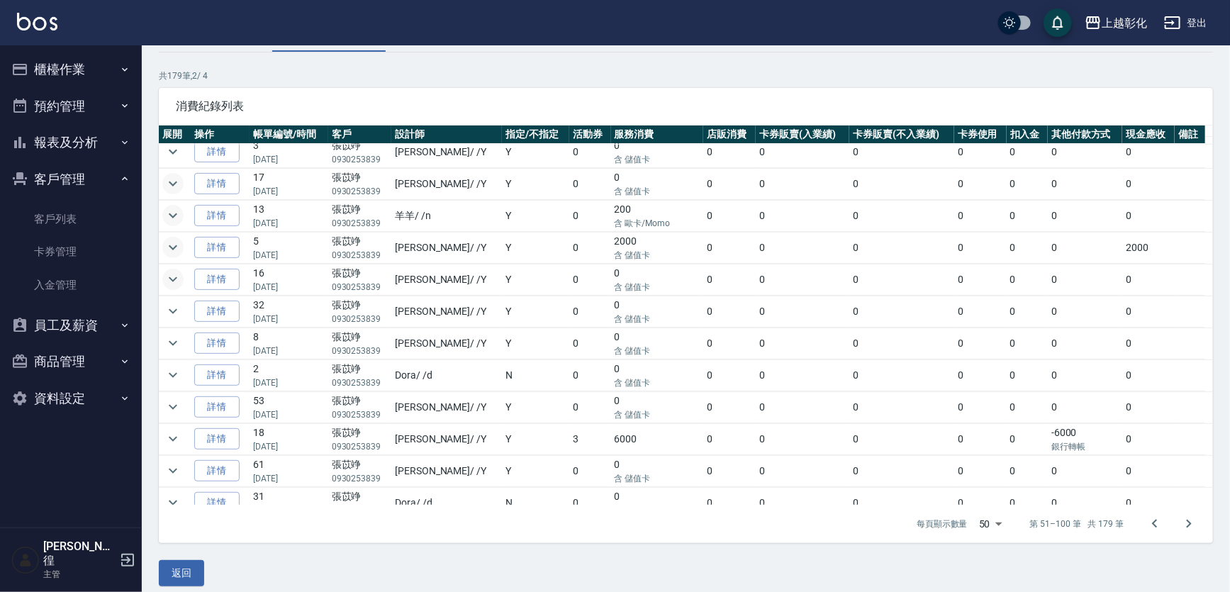
scroll to position [96, 0]
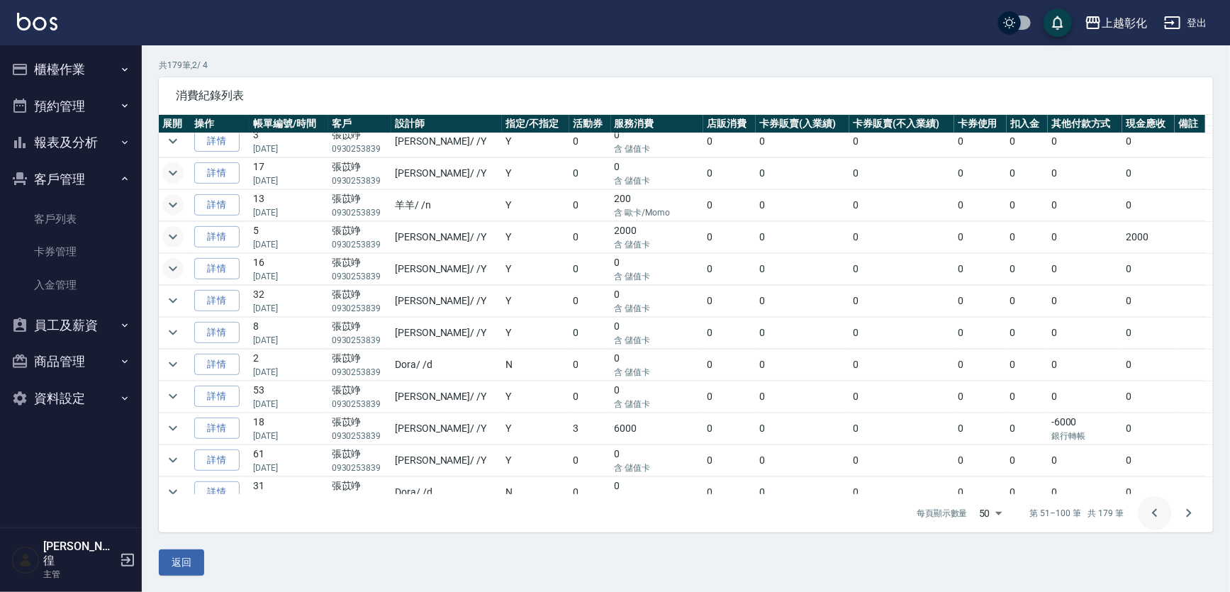
click at [1149, 517] on icon "Go to previous page" at bounding box center [1154, 513] width 17 height 17
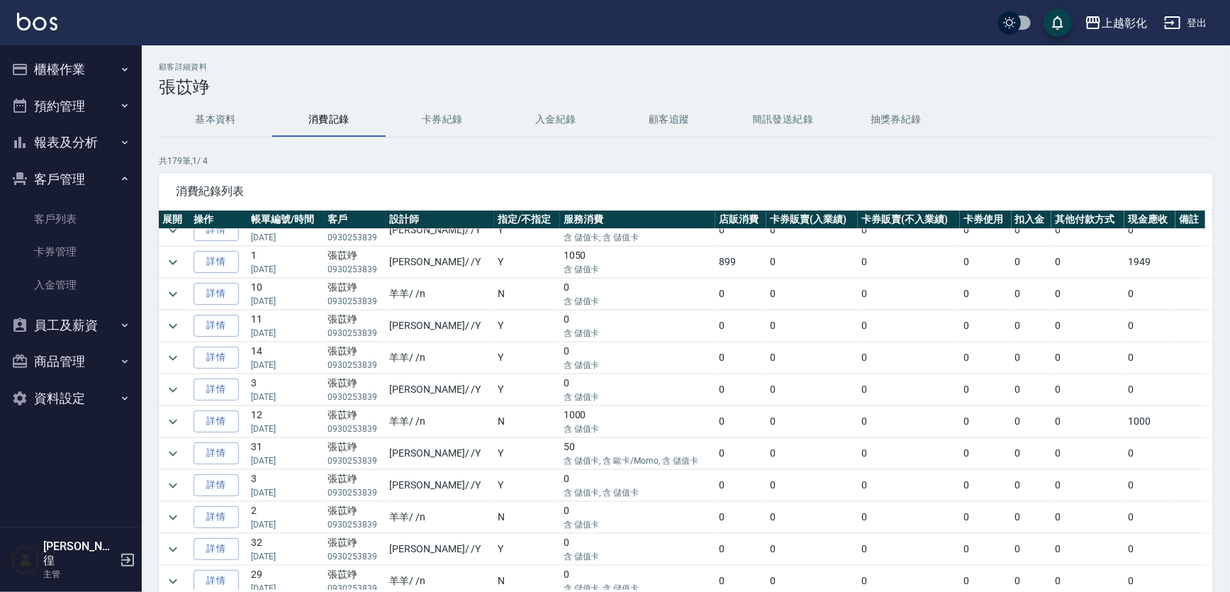
scroll to position [64, 0]
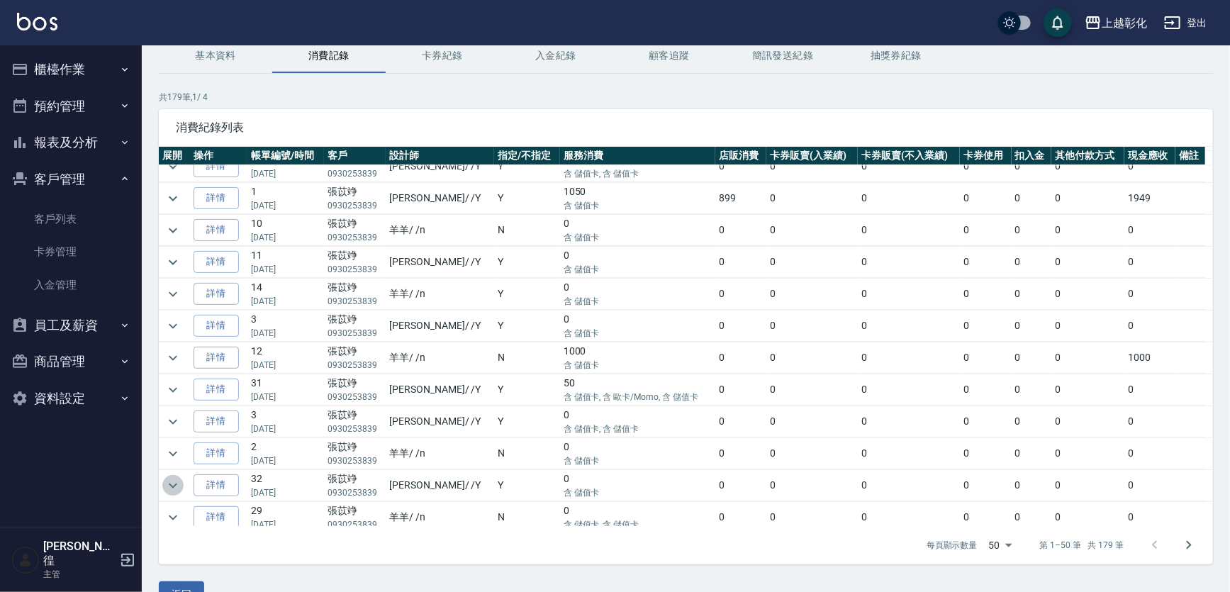
click at [174, 483] on icon "expand row" at bounding box center [173, 485] width 9 height 5
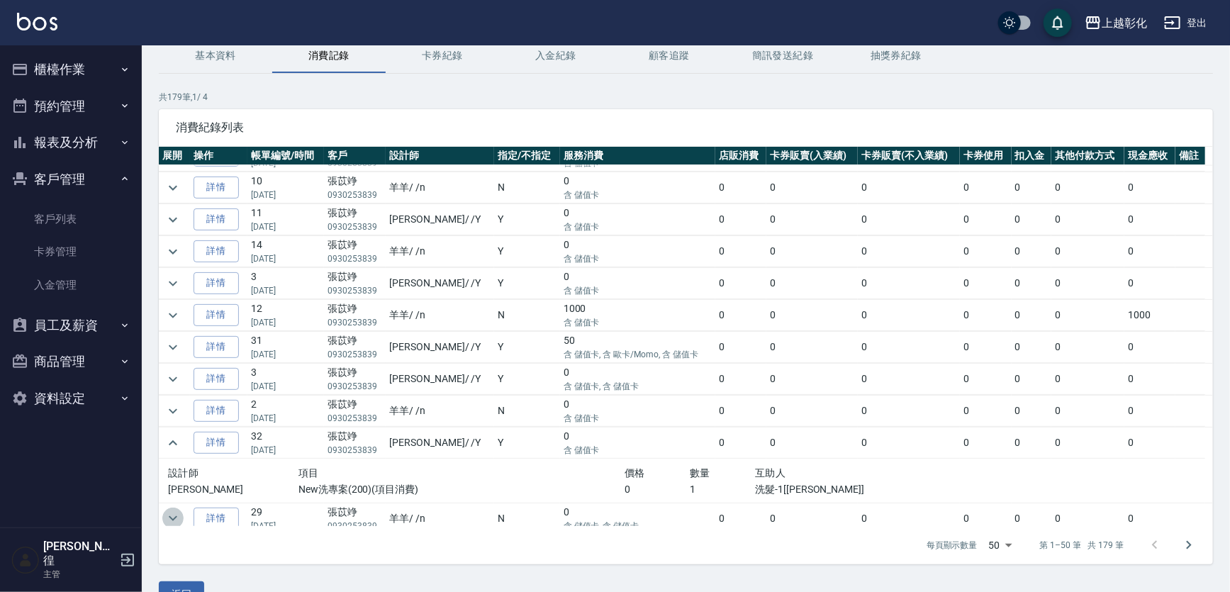
click at [176, 510] on icon "expand row" at bounding box center [172, 518] width 17 height 17
click at [169, 512] on icon "expand row" at bounding box center [172, 518] width 17 height 17
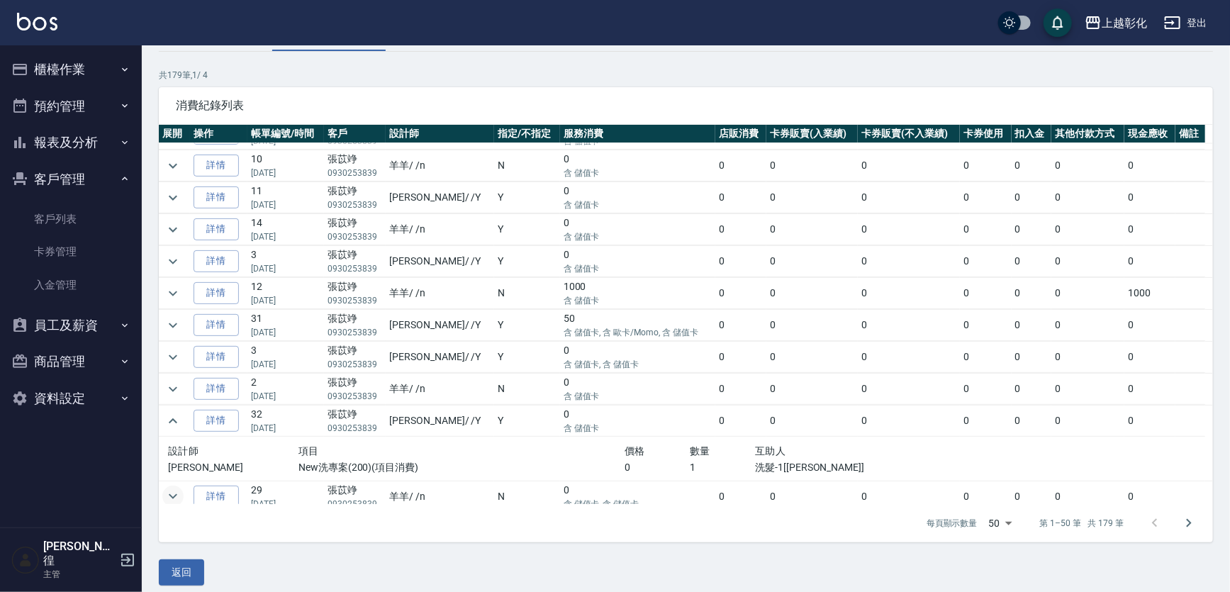
scroll to position [96, 0]
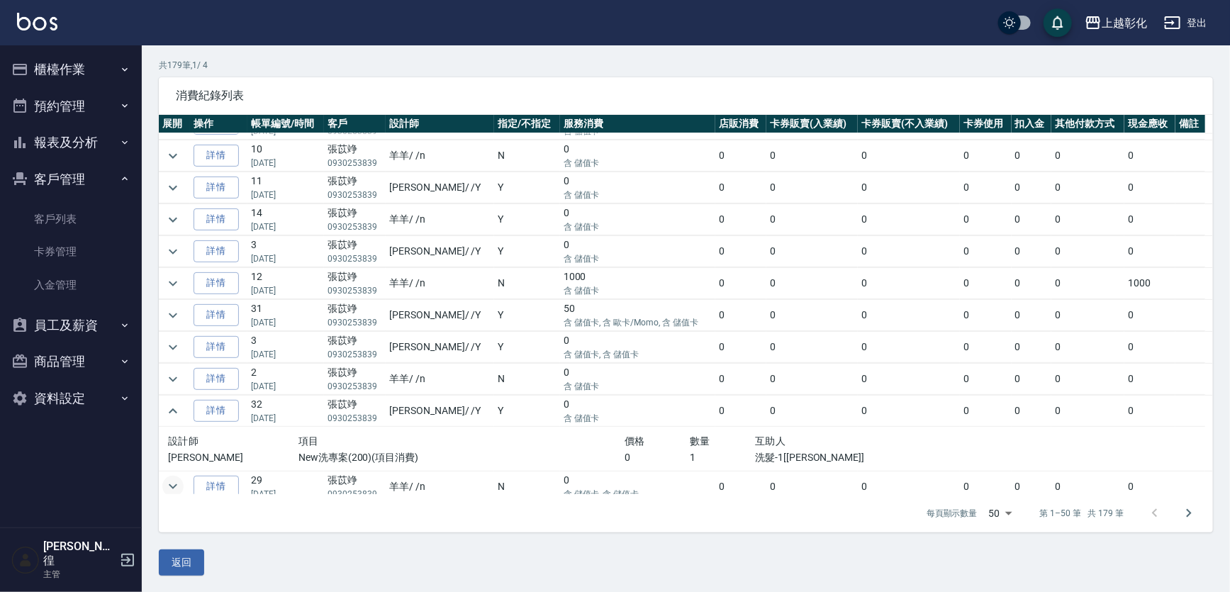
click at [171, 478] on icon "expand row" at bounding box center [172, 486] width 17 height 17
click at [172, 478] on icon "expand row" at bounding box center [172, 486] width 17 height 17
click at [171, 408] on icon "expand row" at bounding box center [173, 410] width 9 height 5
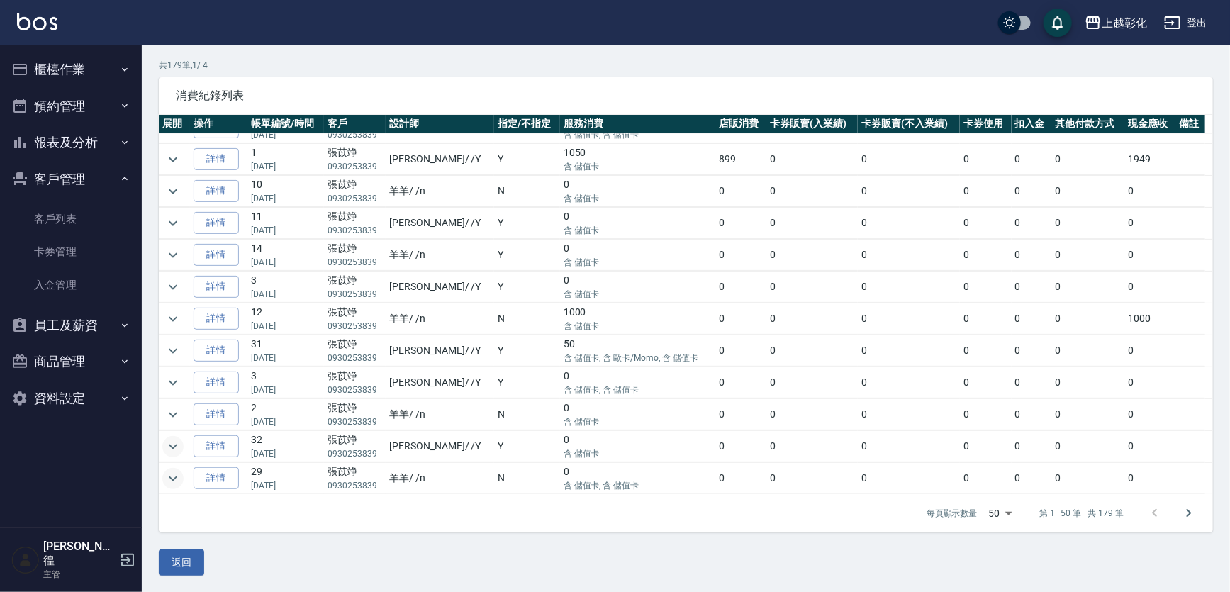
scroll to position [1226, 0]
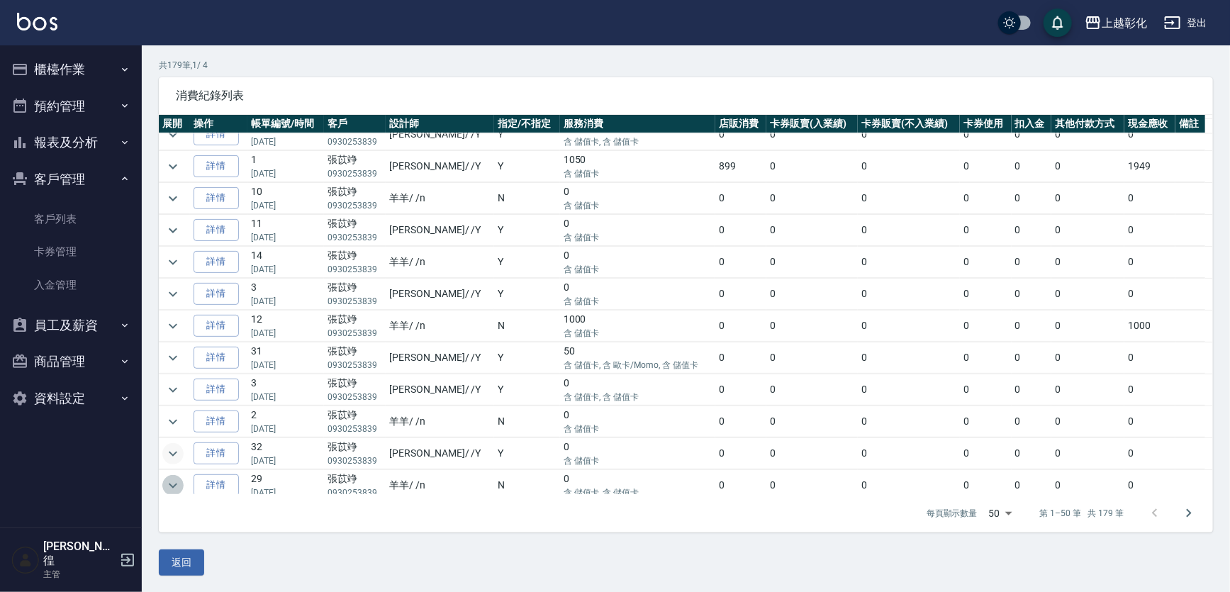
click at [173, 483] on icon "expand row" at bounding box center [173, 485] width 9 height 5
click at [174, 478] on icon "expand row" at bounding box center [172, 485] width 17 height 17
click at [169, 387] on icon "expand row" at bounding box center [173, 389] width 9 height 5
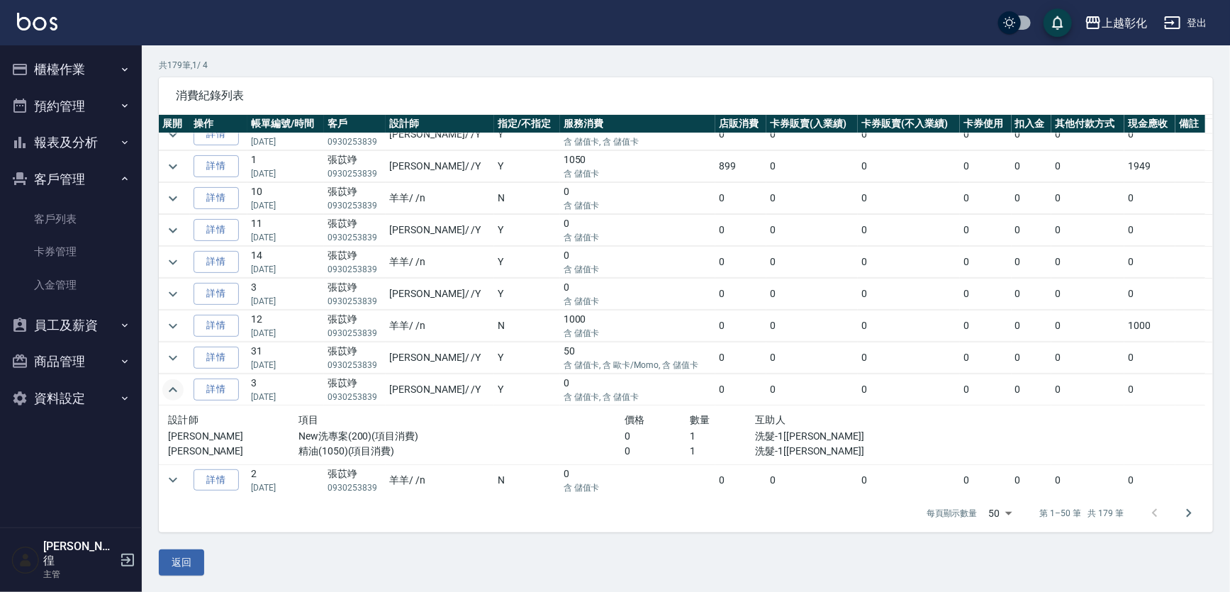
click at [169, 381] on icon "expand row" at bounding box center [172, 389] width 17 height 17
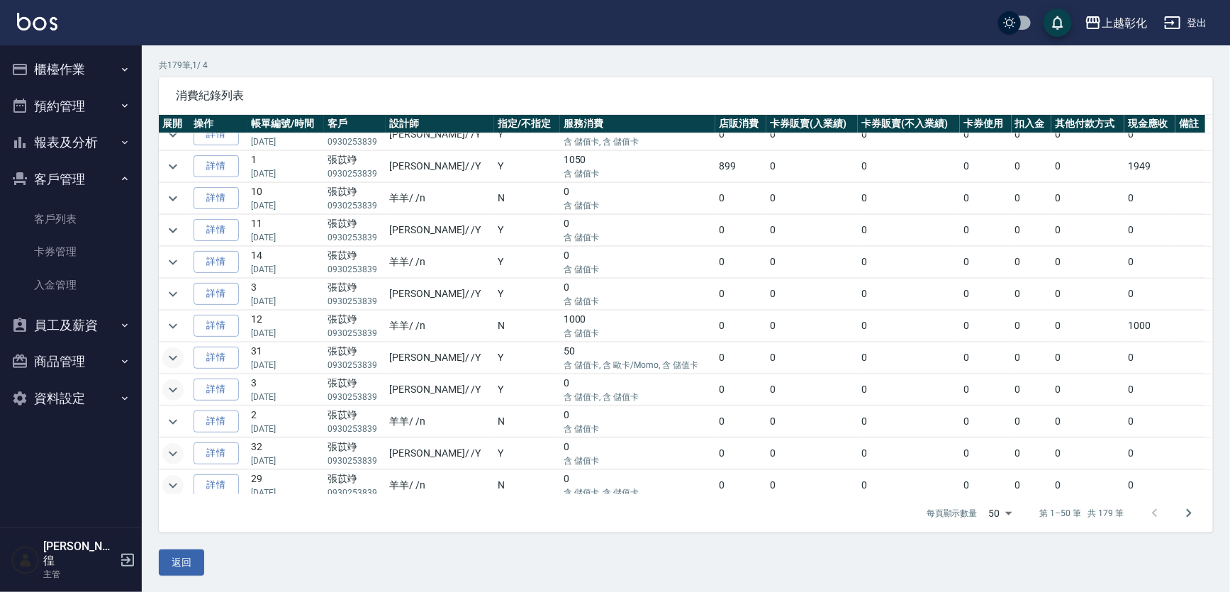
click at [175, 354] on icon "expand row" at bounding box center [172, 357] width 17 height 17
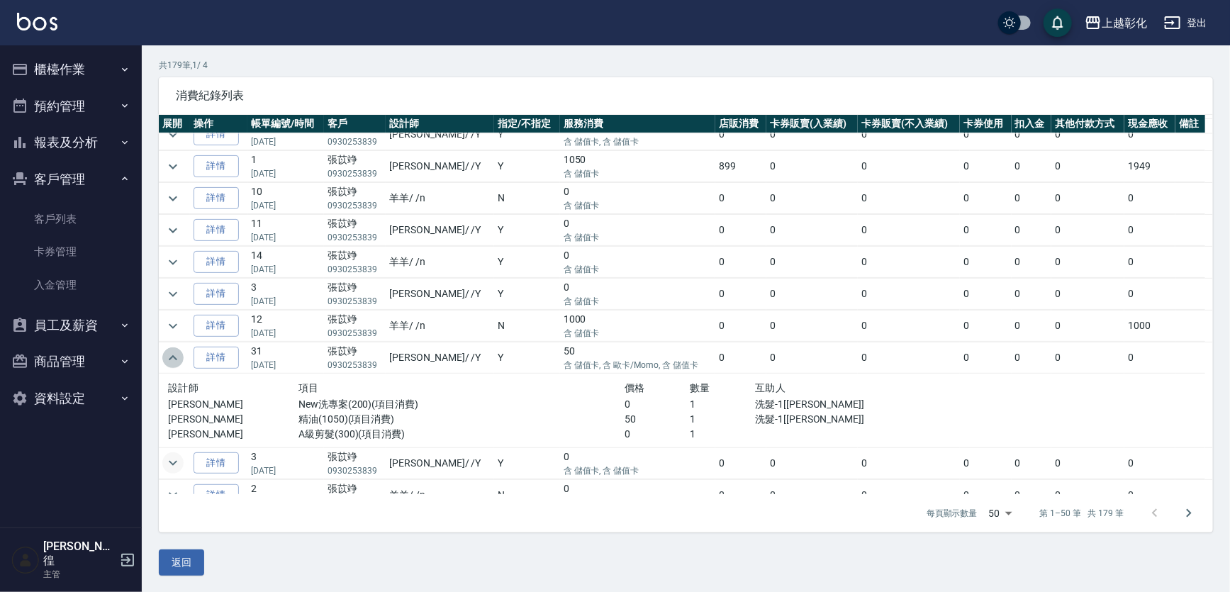
click at [175, 354] on icon "expand row" at bounding box center [172, 357] width 17 height 17
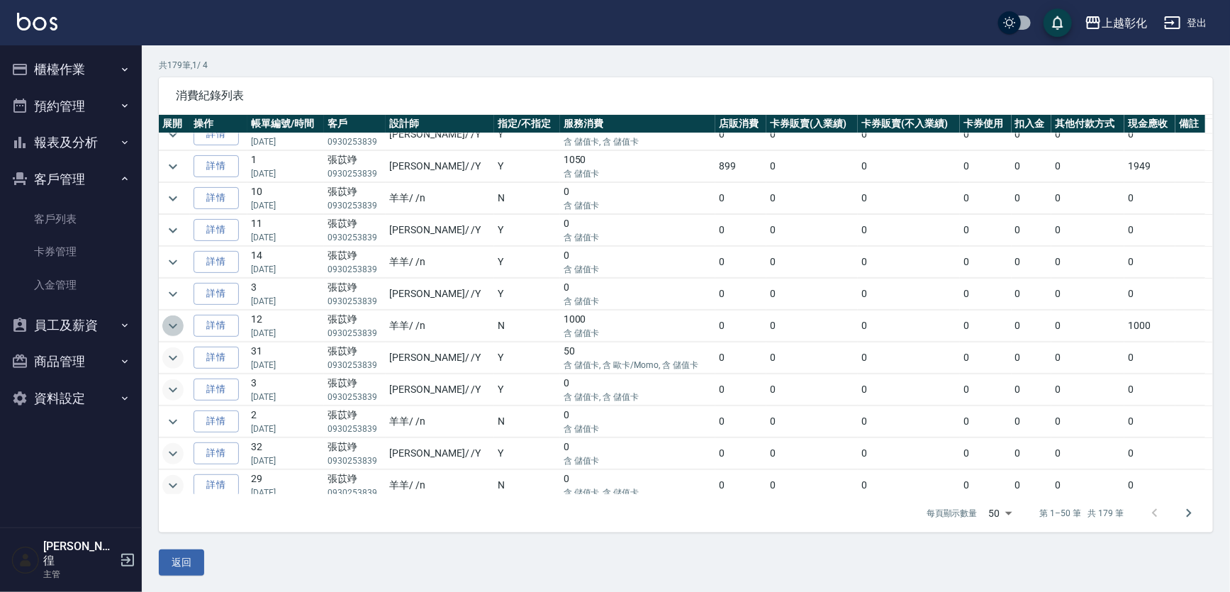
click at [176, 319] on icon "expand row" at bounding box center [172, 325] width 17 height 17
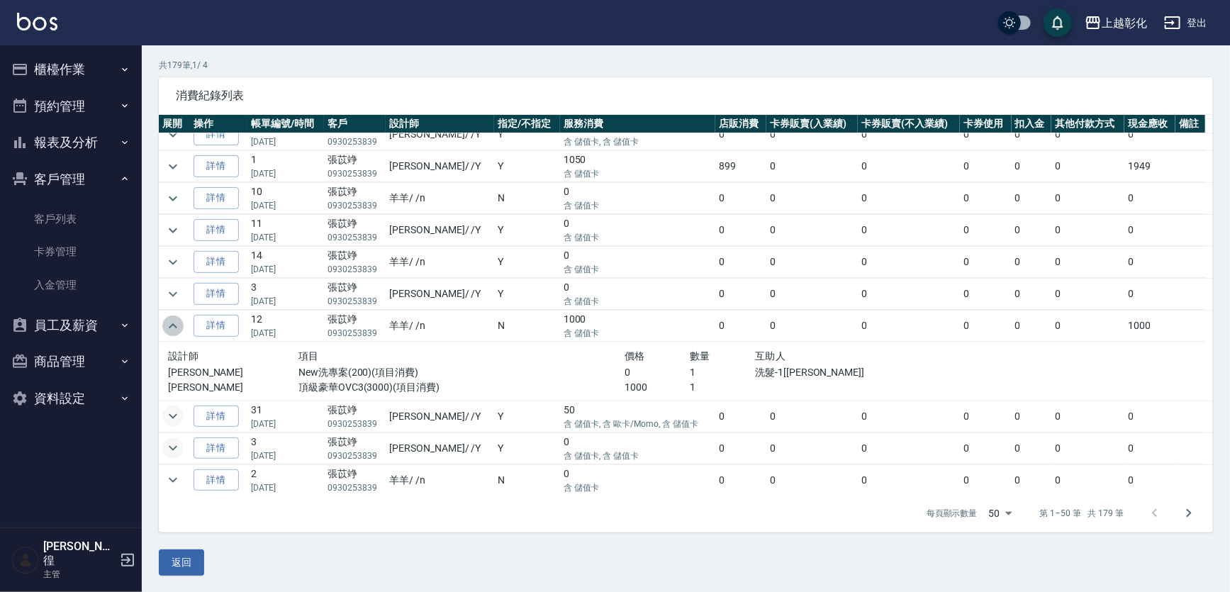
click at [176, 323] on icon "expand row" at bounding box center [173, 325] width 9 height 5
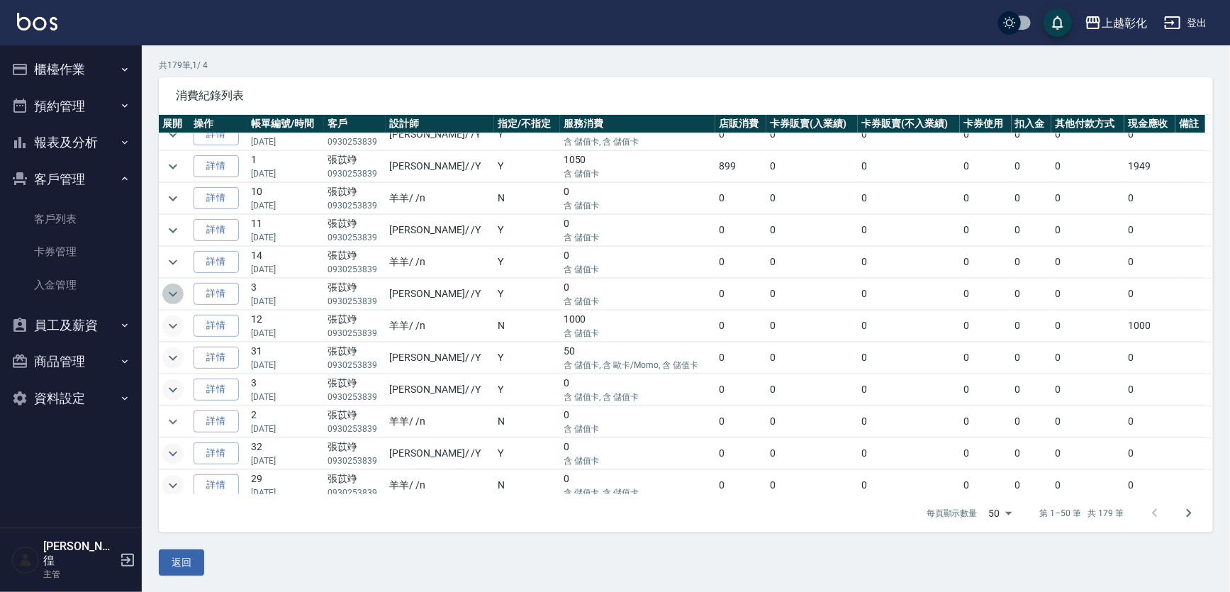
click at [179, 286] on icon "expand row" at bounding box center [172, 294] width 17 height 17
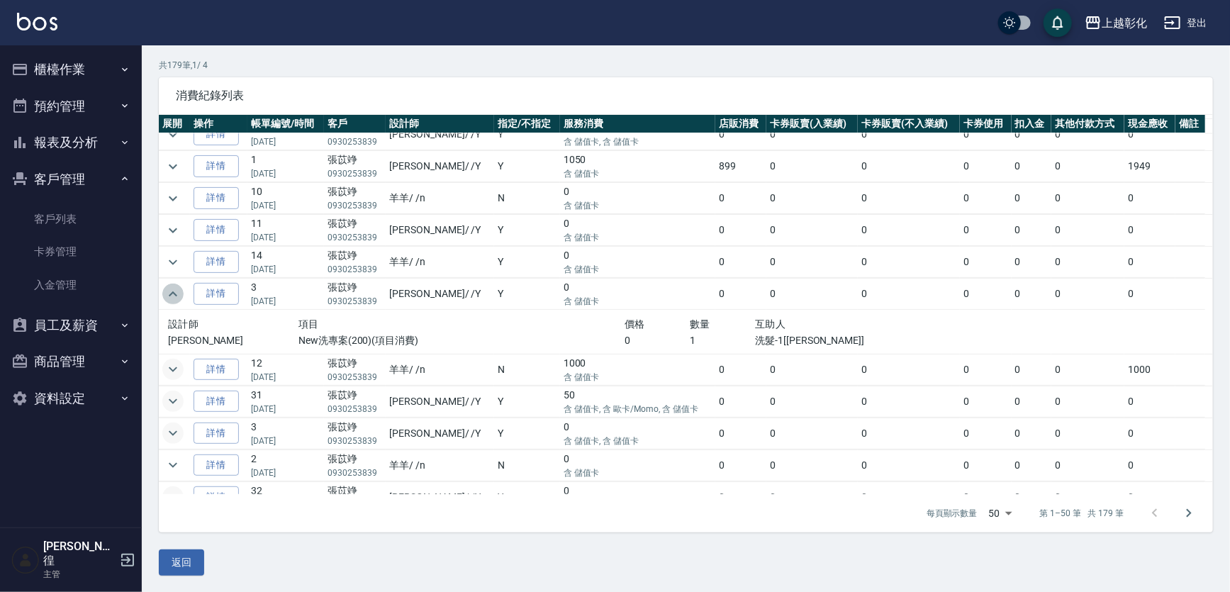
click at [179, 286] on icon "expand row" at bounding box center [172, 294] width 17 height 17
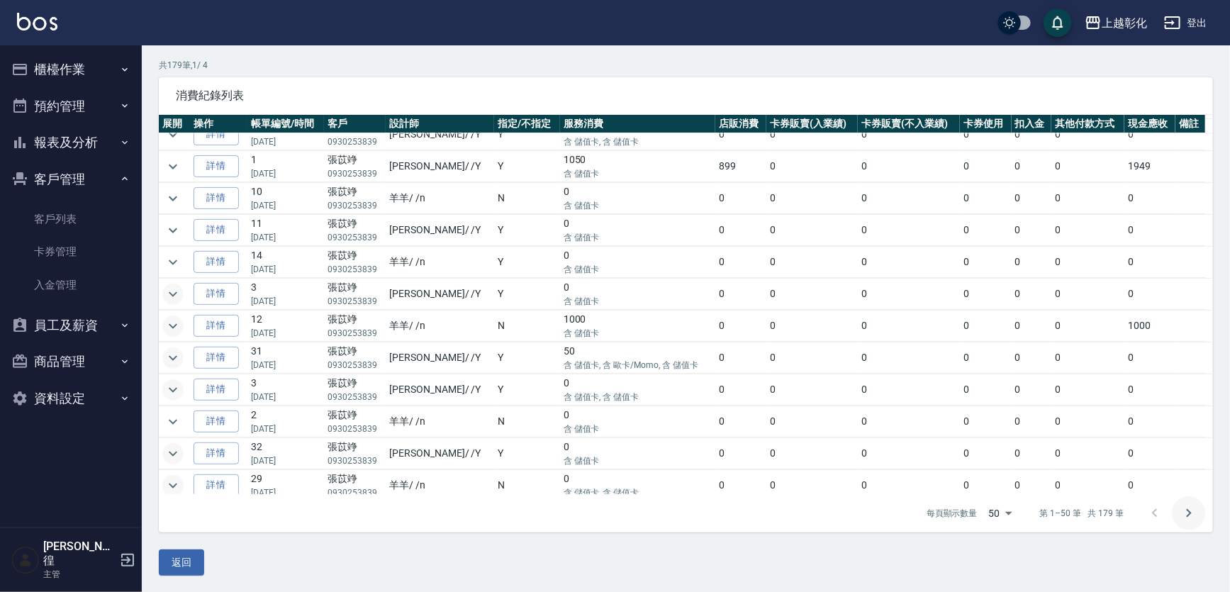
click at [1182, 512] on icon "Go to next page" at bounding box center [1188, 513] width 17 height 17
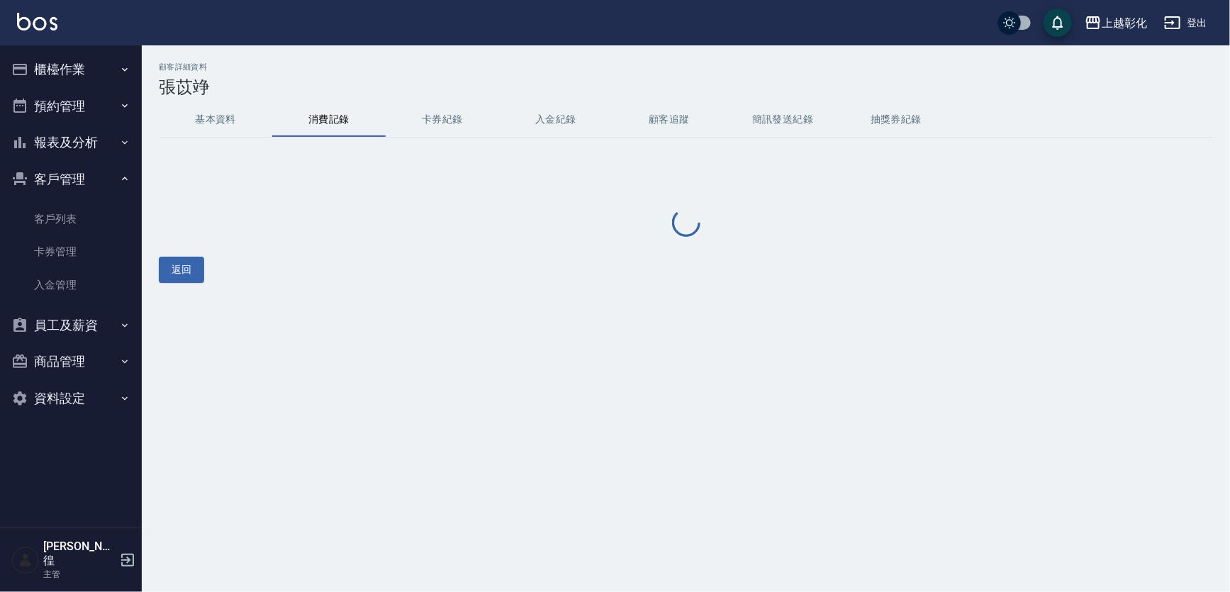
scroll to position [0, 0]
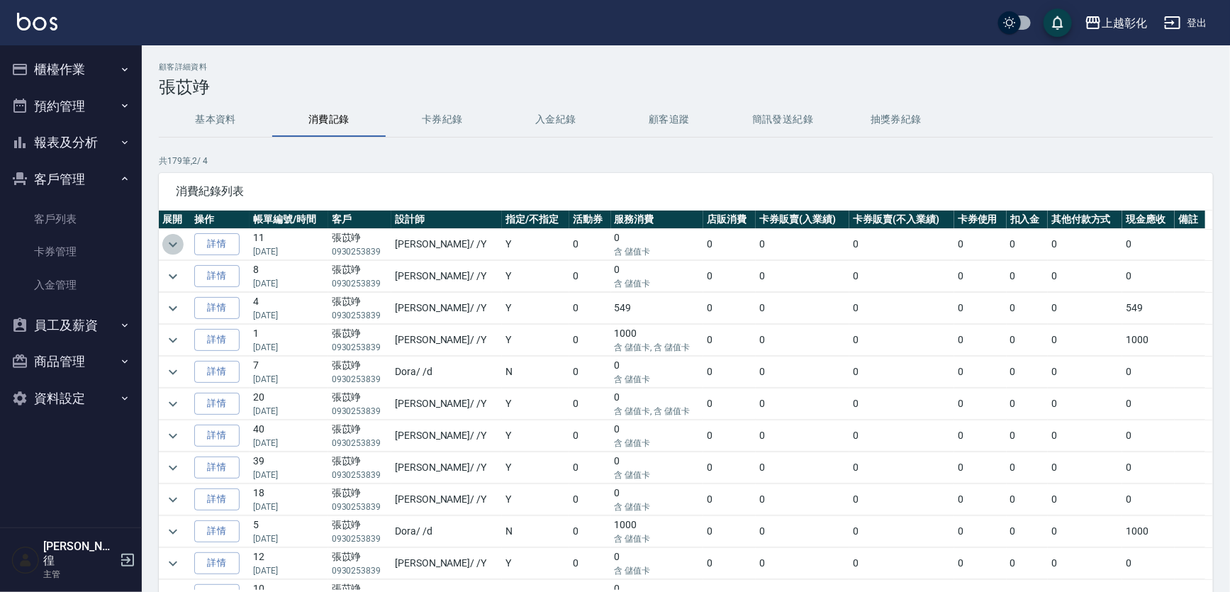
click at [180, 241] on icon "expand row" at bounding box center [172, 244] width 17 height 17
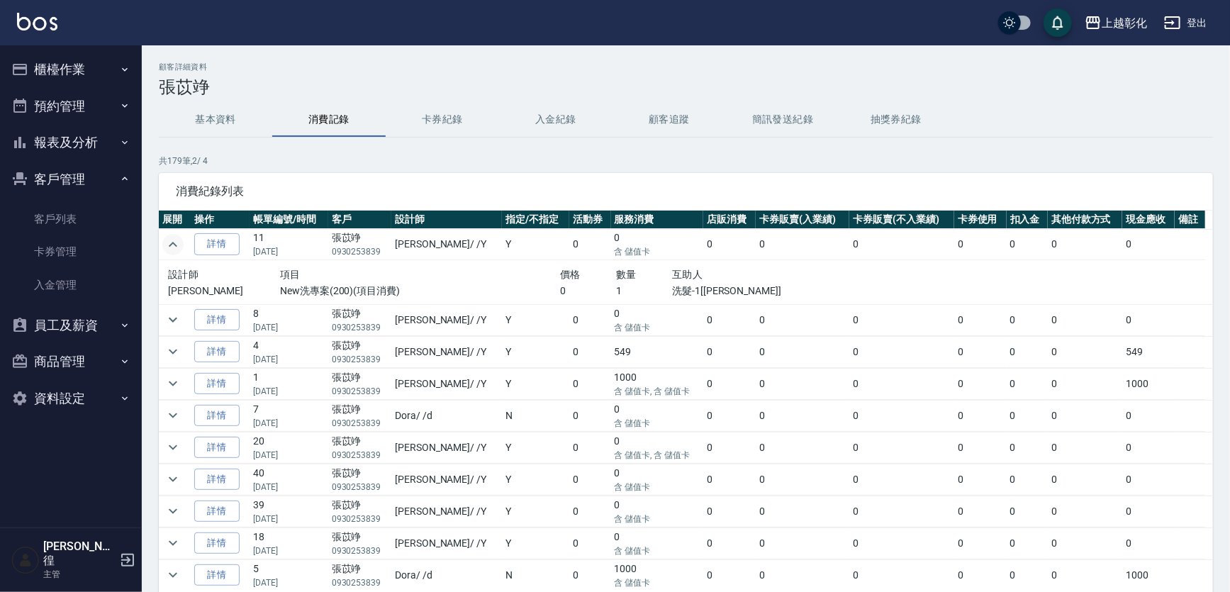
click at [180, 241] on icon "expand row" at bounding box center [172, 244] width 17 height 17
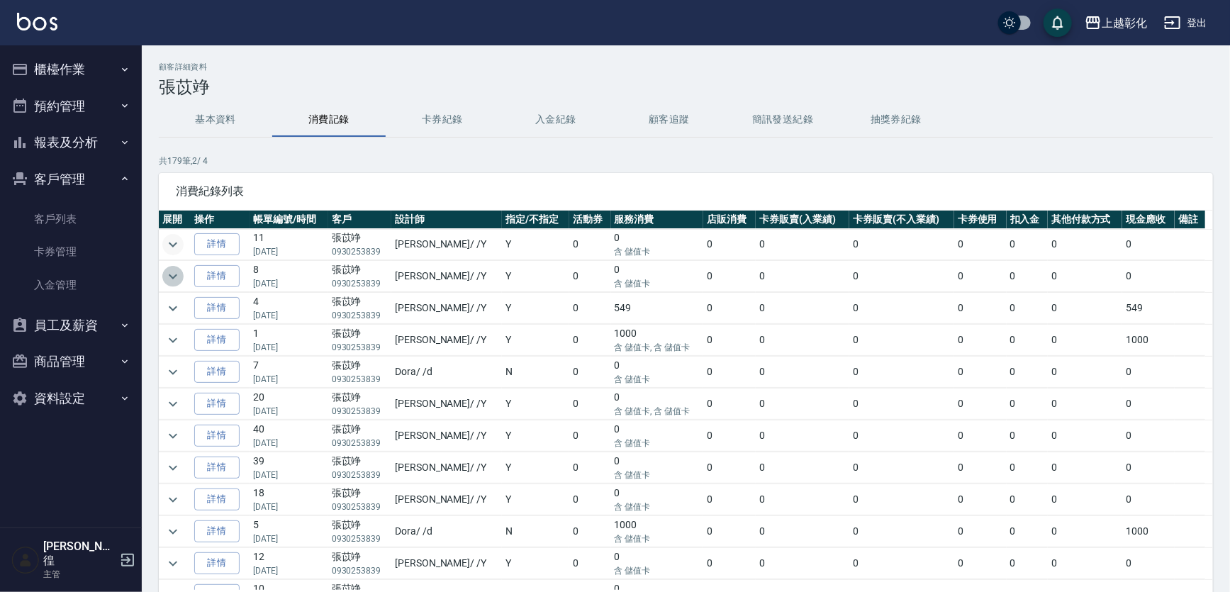
click at [170, 277] on icon "expand row" at bounding box center [172, 276] width 17 height 17
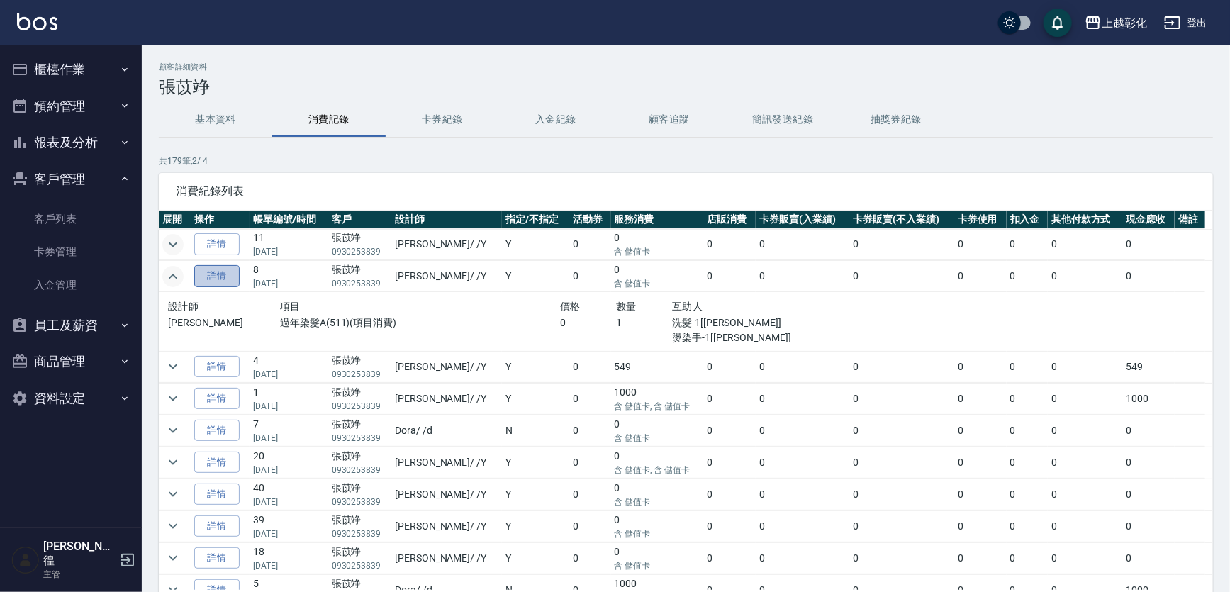
click at [210, 277] on link "詳情" at bounding box center [216, 276] width 45 height 22
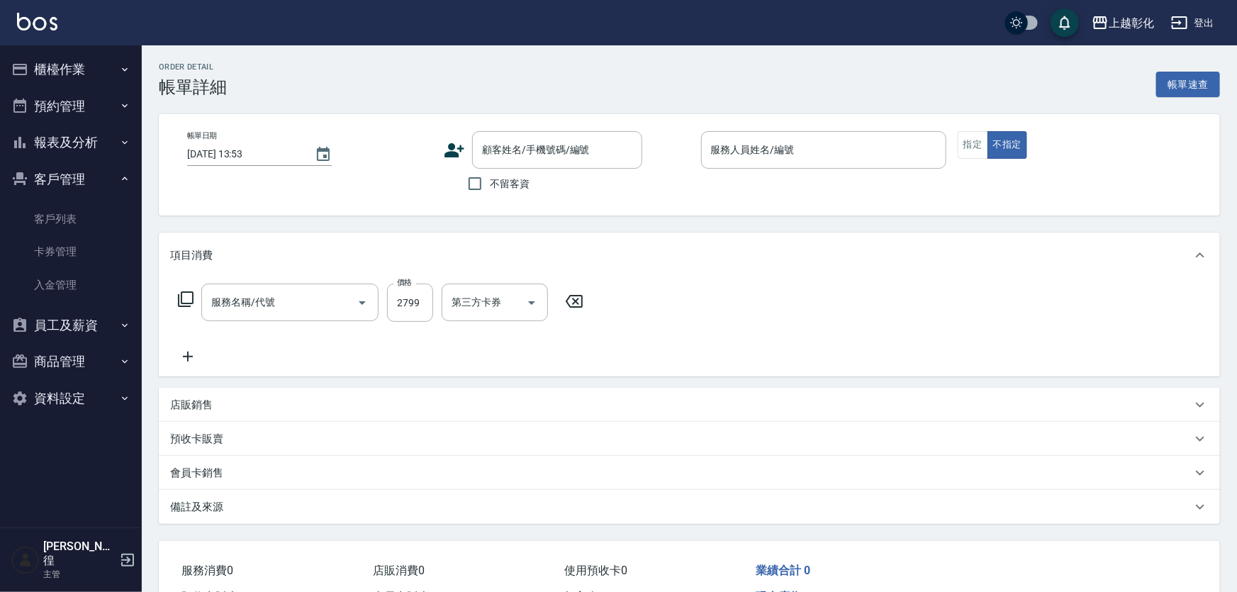
type input "[DATE] 16:10"
type input "[PERSON_NAME]-Y"
type input "儲值卡"
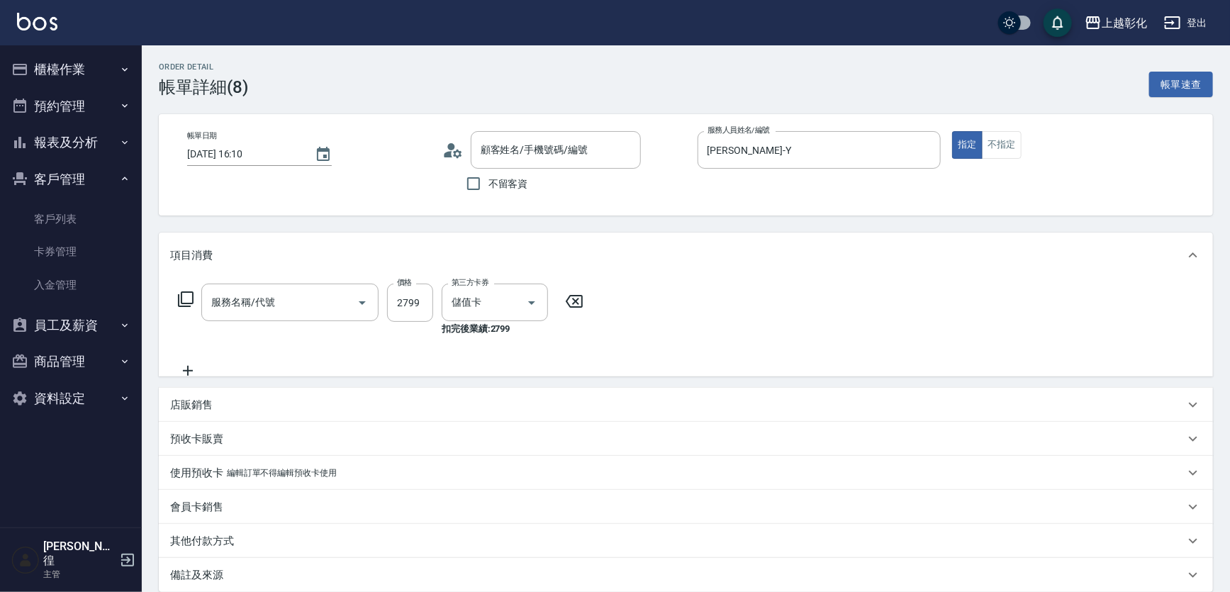
type input "過年染髮A(511)"
type input "張苡竫/0930253839/"
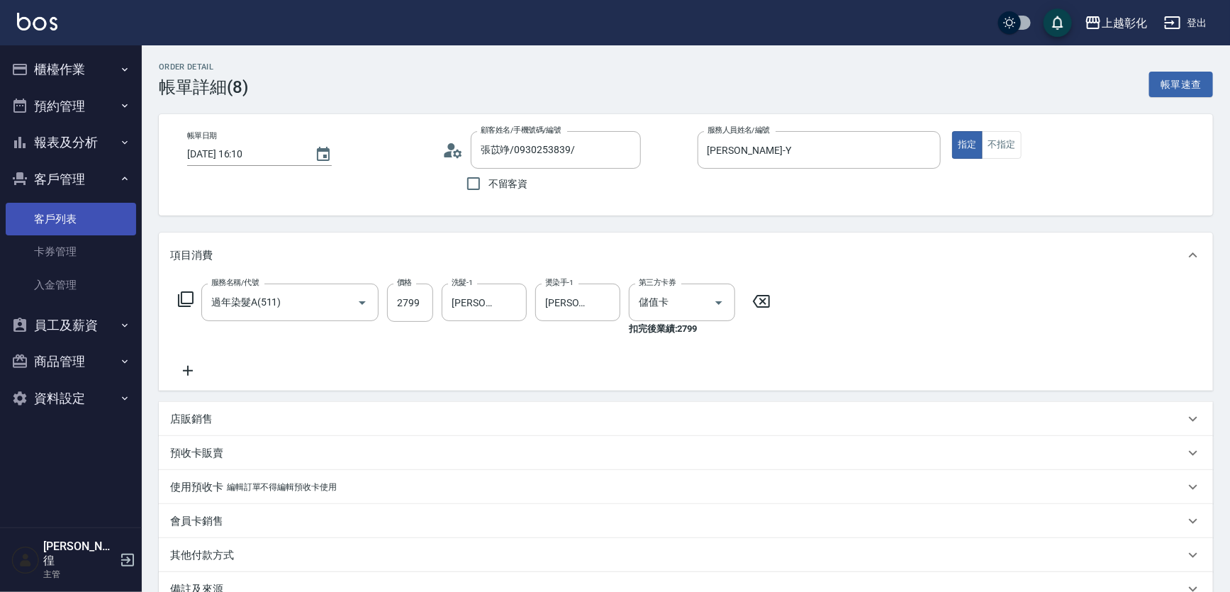
click at [101, 215] on link "客戶列表" at bounding box center [71, 219] width 130 height 33
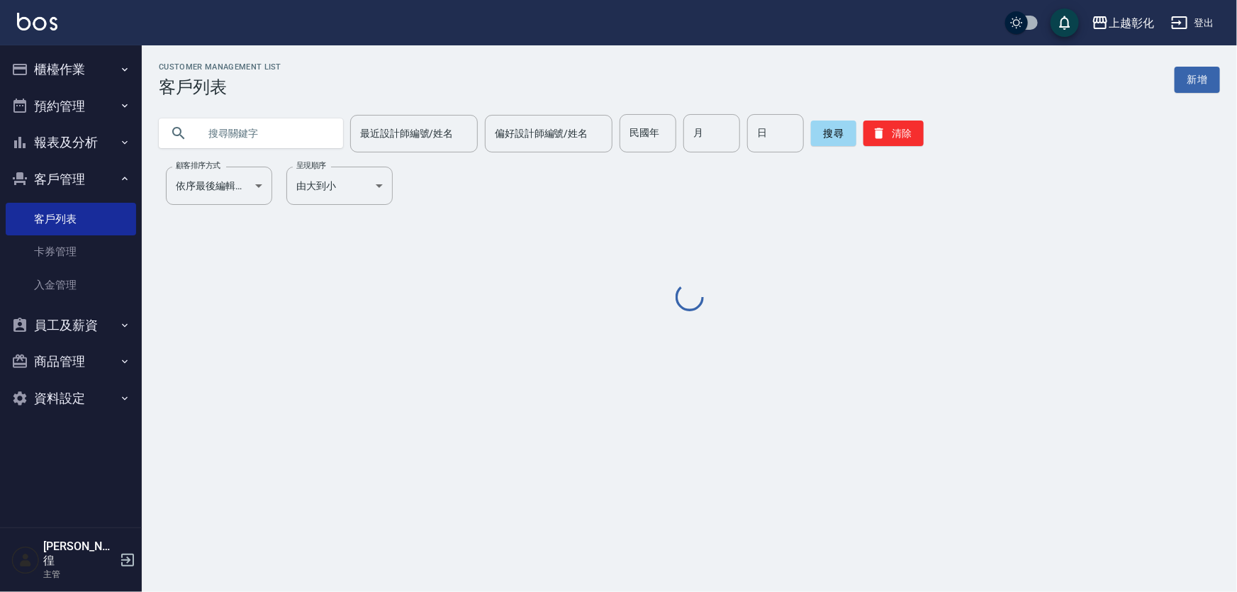
click at [274, 130] on input "text" at bounding box center [264, 133] width 133 height 38
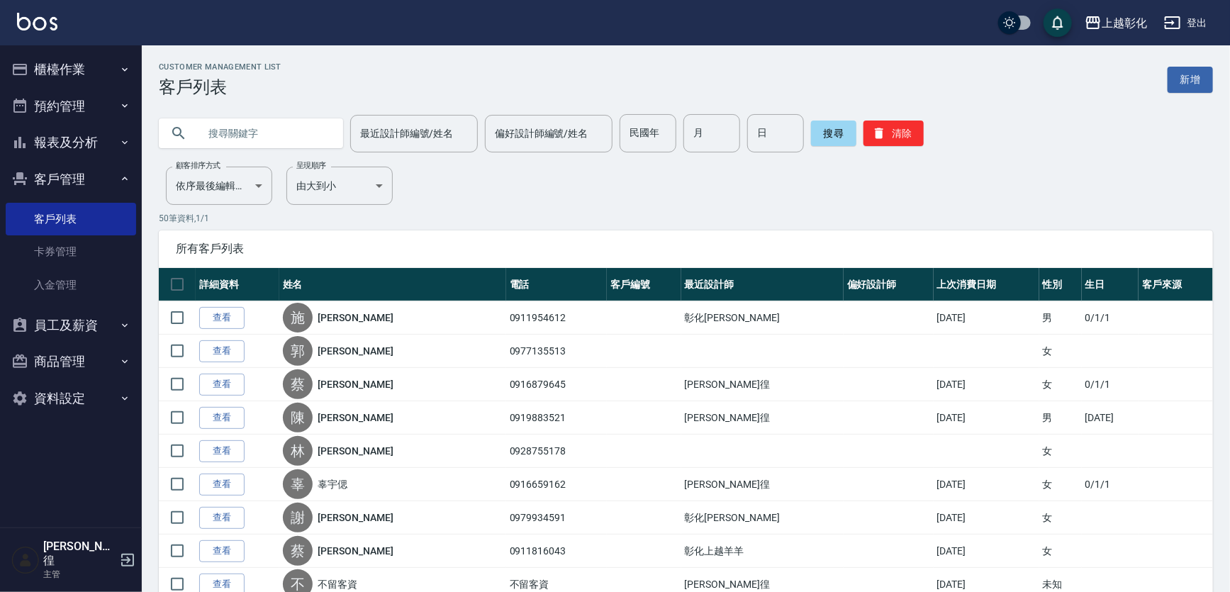
paste input "0900615158"
type input "0900615158"
click at [826, 137] on button "搜尋" at bounding box center [833, 133] width 45 height 26
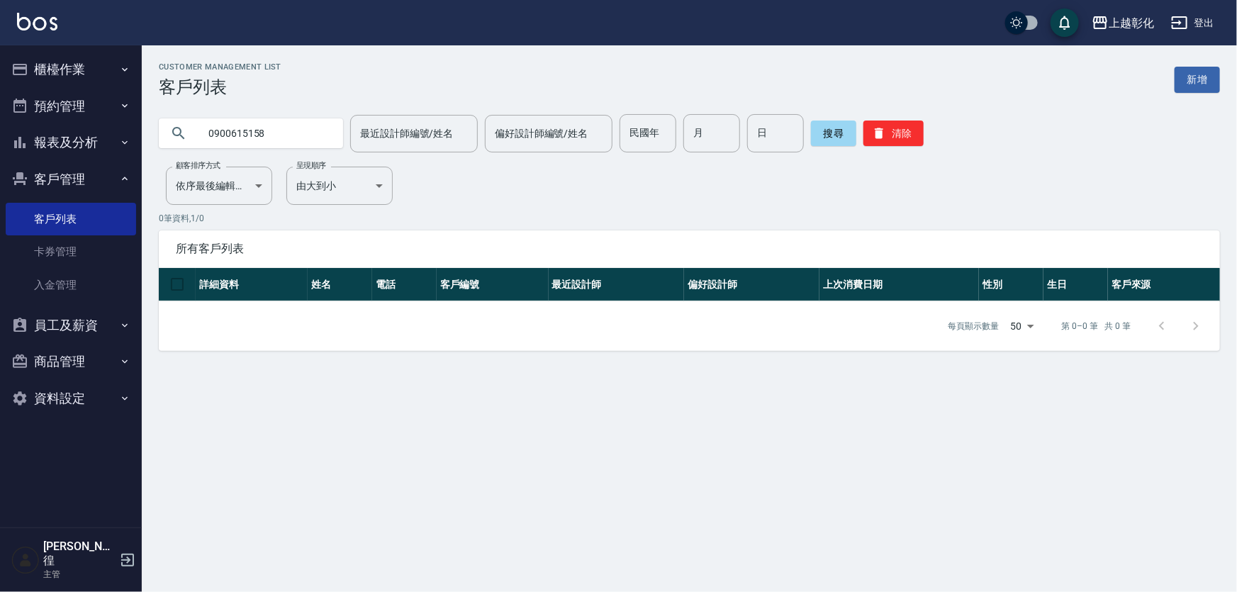
click at [265, 127] on input "0900615158" at bounding box center [264, 133] width 133 height 38
click at [129, 82] on button "櫃檯作業" at bounding box center [71, 69] width 130 height 37
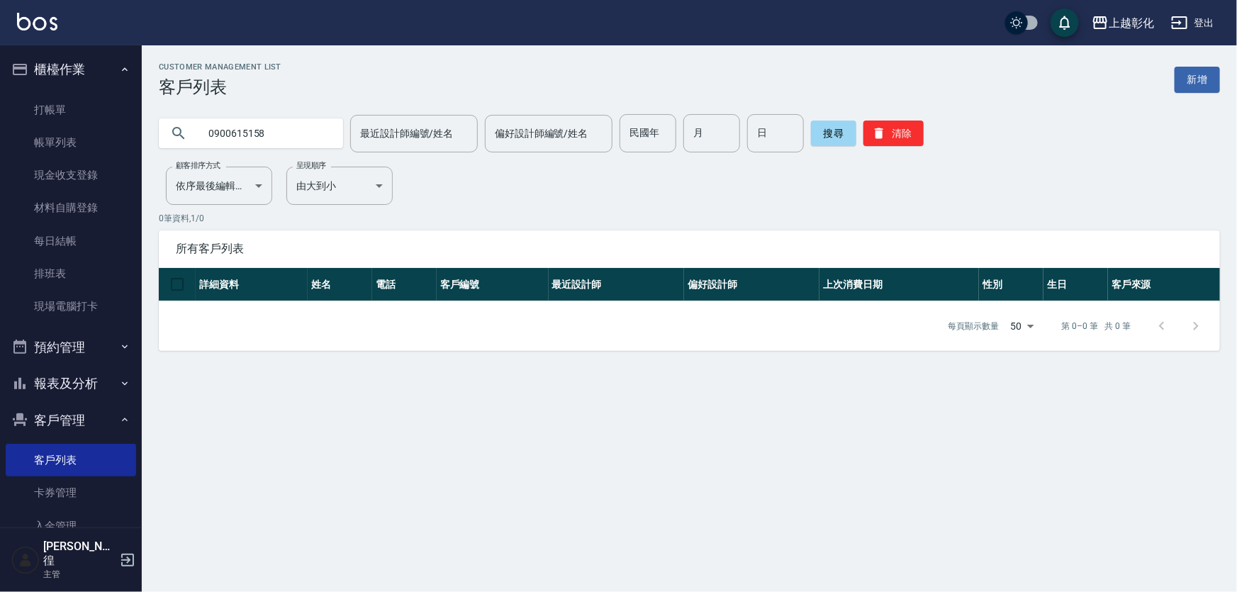
click at [103, 91] on ul "打帳單 帳單列表 現金收支登錄 材料自購登錄 每日結帳 排班表 現場電腦打卡" at bounding box center [71, 208] width 130 height 241
click at [96, 88] on ul "打帳單 帳單列表 現金收支登錄 材料自購登錄 每日結帳 排班表 現場電腦打卡" at bounding box center [71, 208] width 130 height 241
click at [89, 106] on link "打帳單" at bounding box center [71, 110] width 130 height 33
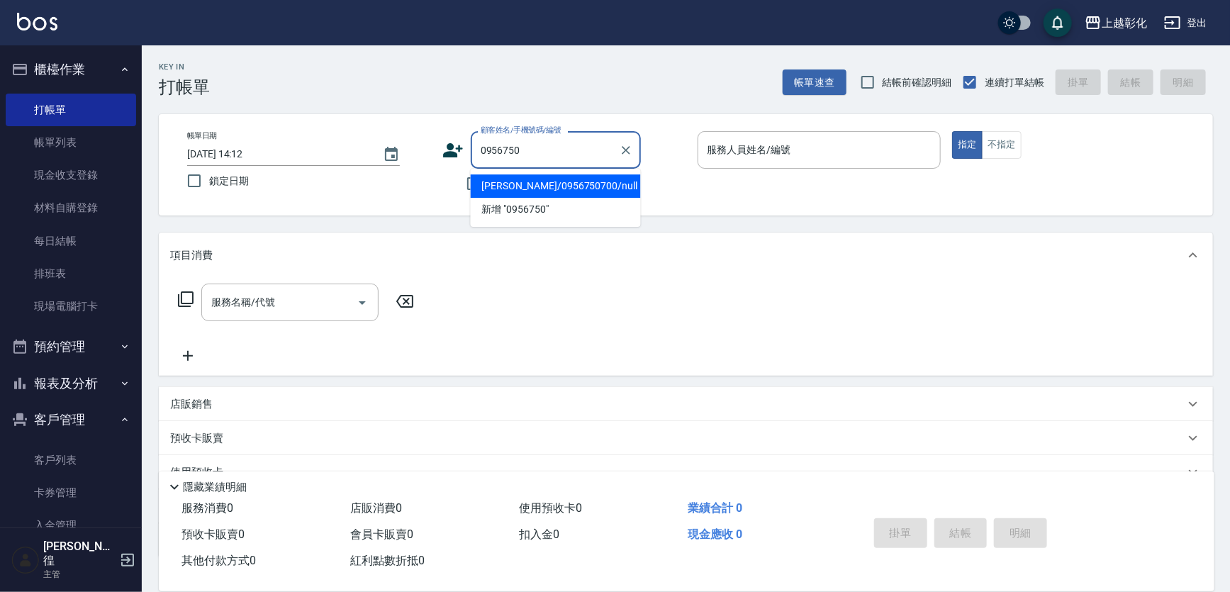
type input "[PERSON_NAME]/0956750700/null"
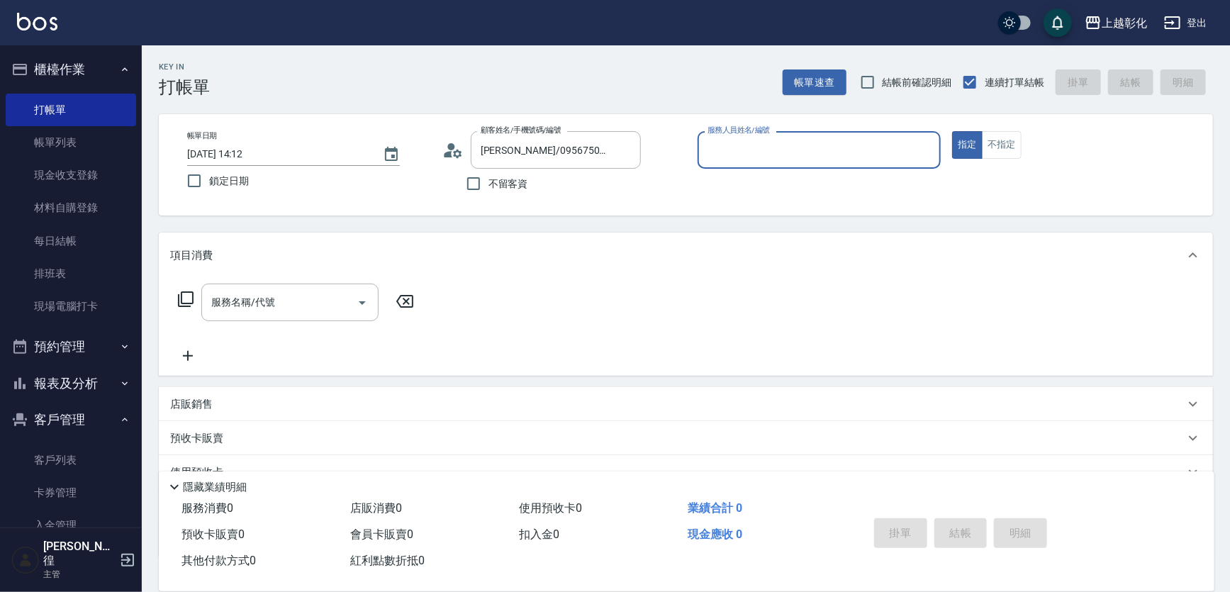
type input "ㄗ"
type input "[PERSON_NAME]-Y"
type button "true"
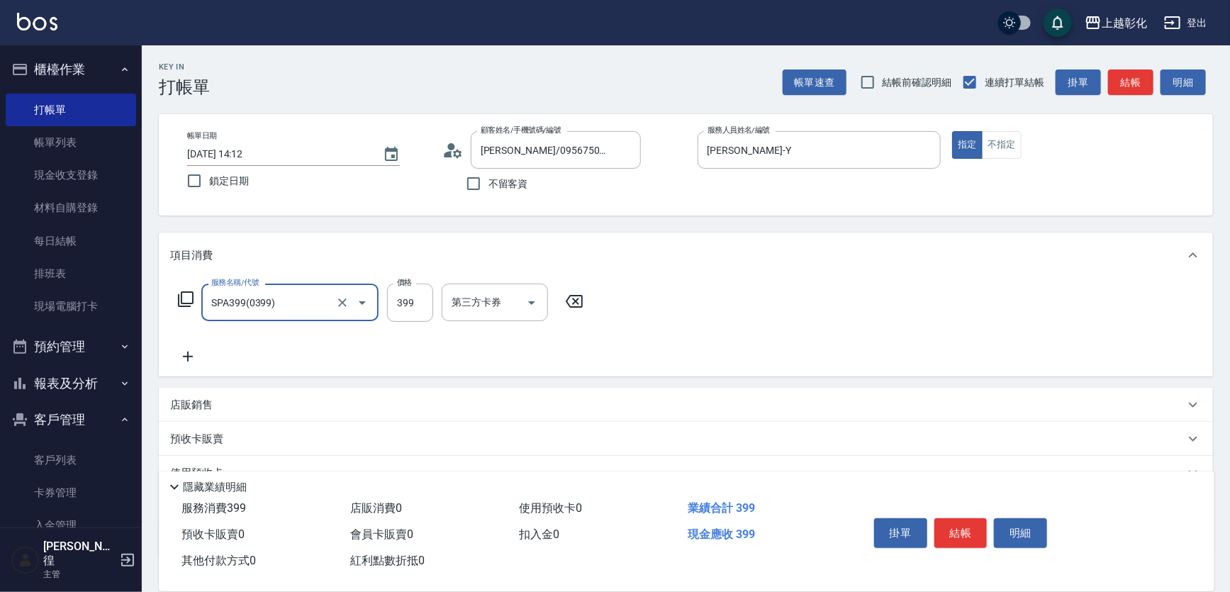
type input "SPA399(0399)"
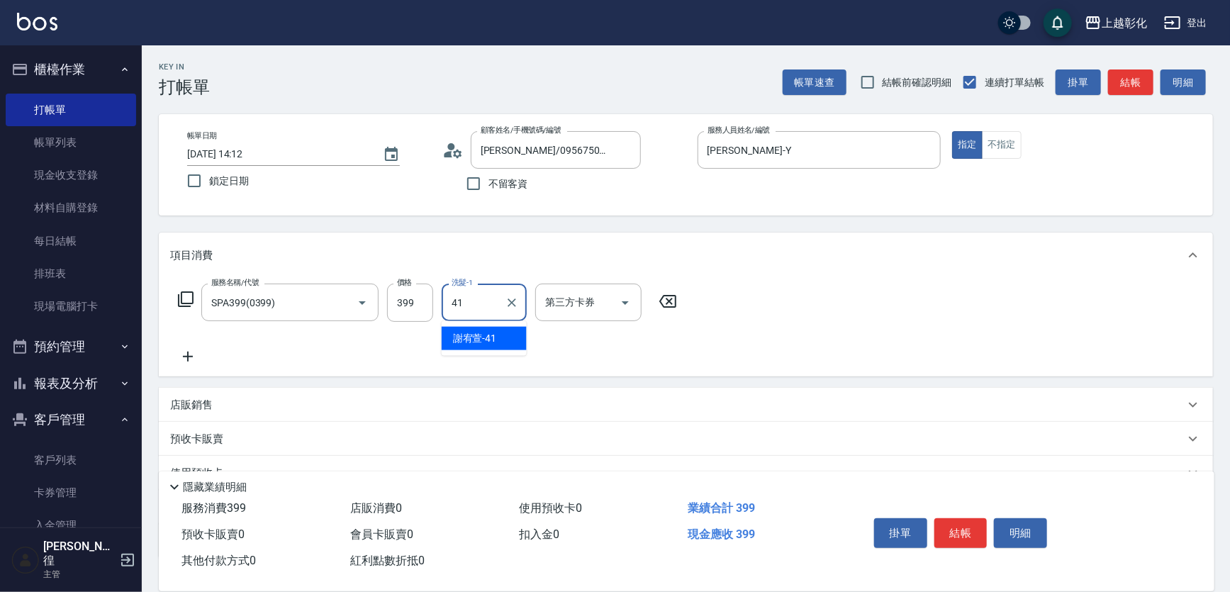
type input "謝宥萱-41"
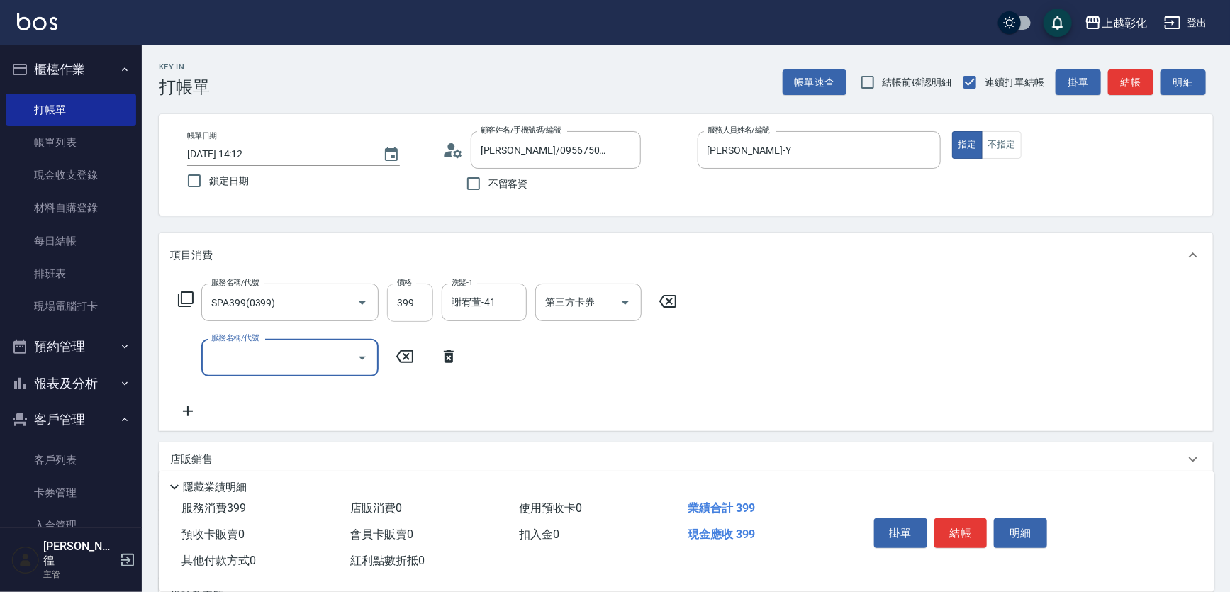
click at [404, 305] on input "399" at bounding box center [410, 302] width 46 height 38
type input "449"
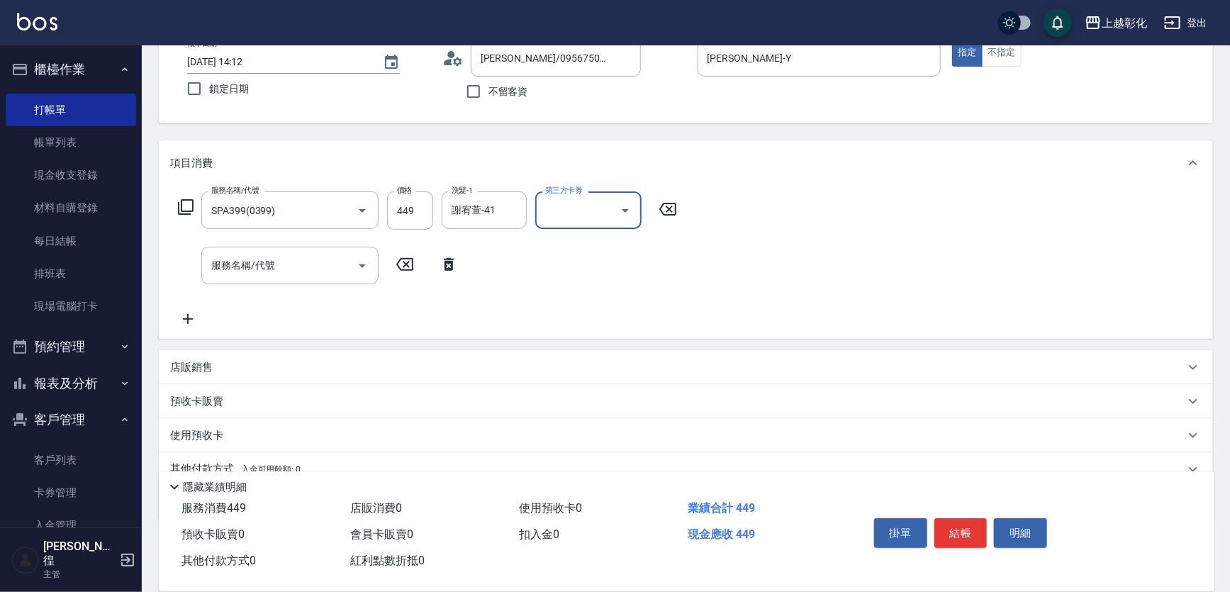
scroll to position [64, 0]
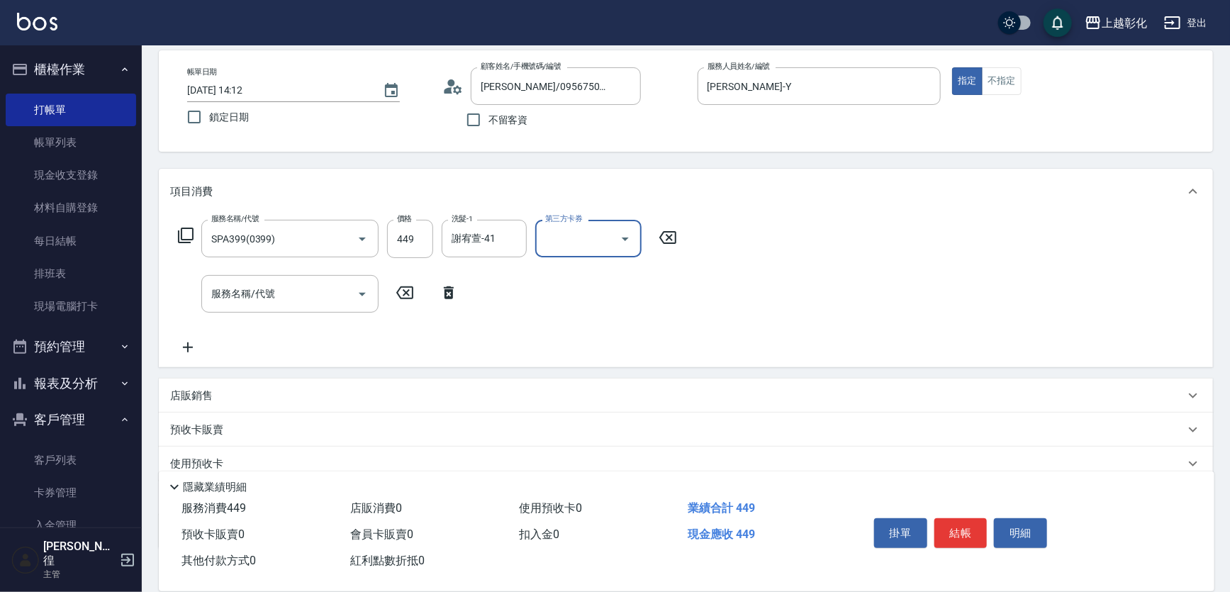
click at [293, 390] on div "店販銷售" at bounding box center [677, 395] width 1014 height 15
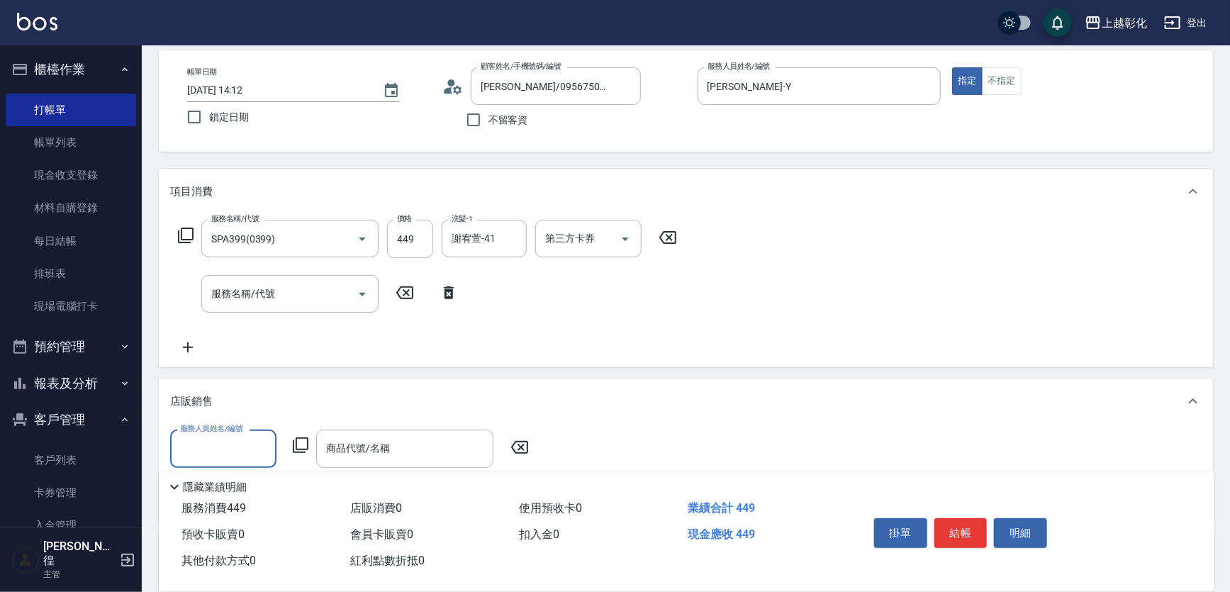
type input "t"
type input "[PERSON_NAME]-Y"
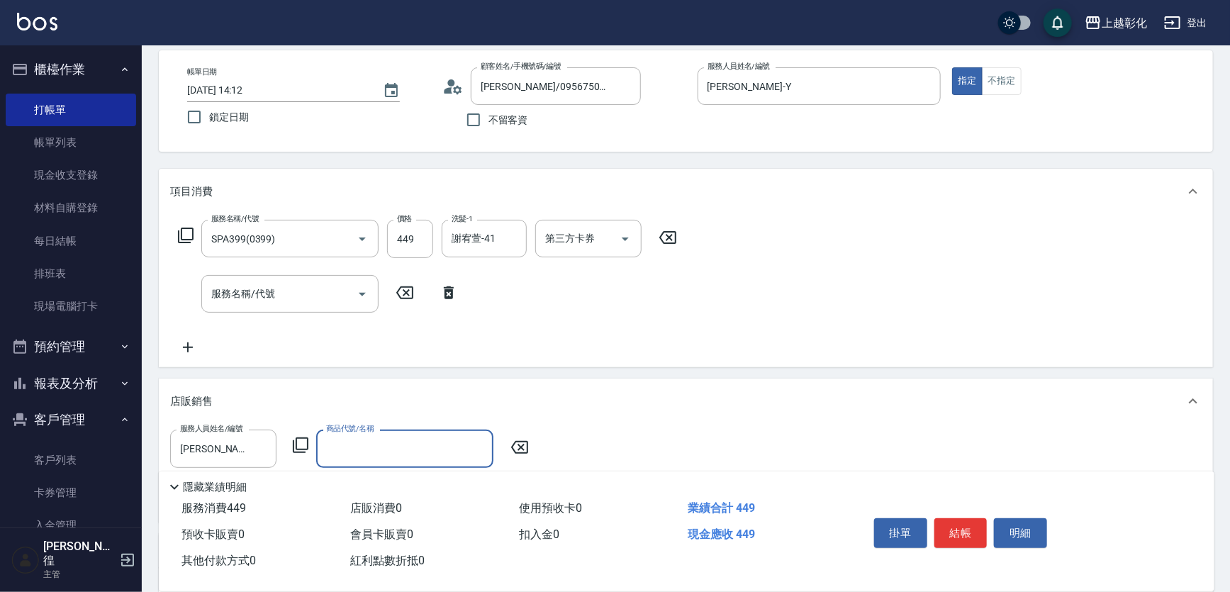
type input "4"
type input "啞光霜$399"
type input "400"
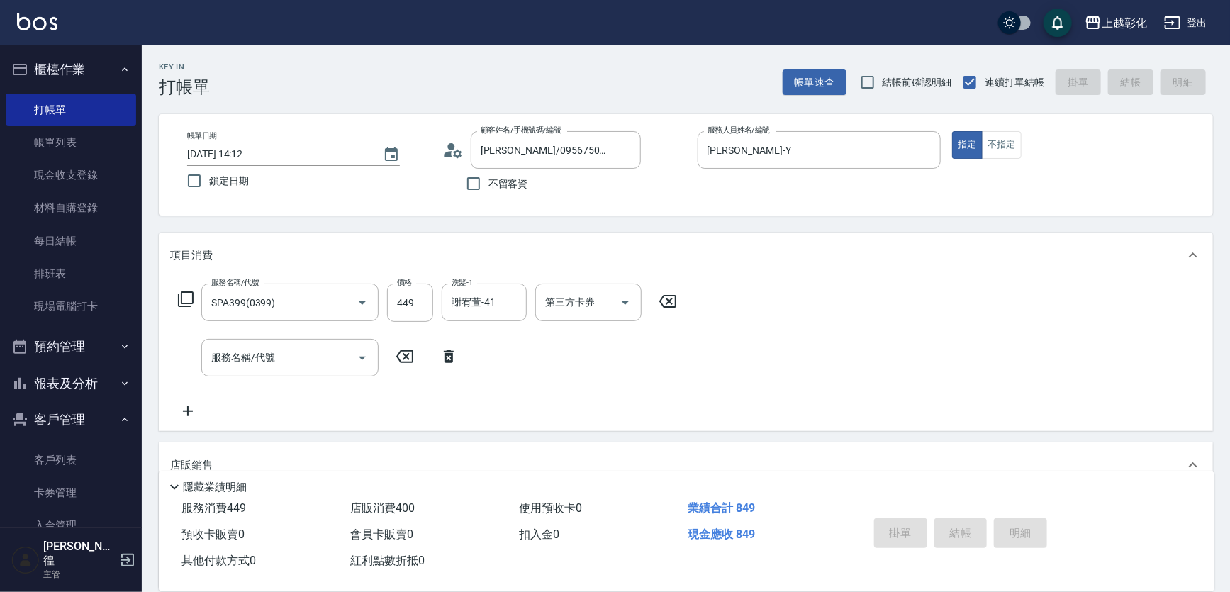
type input "[DATE] 14:13"
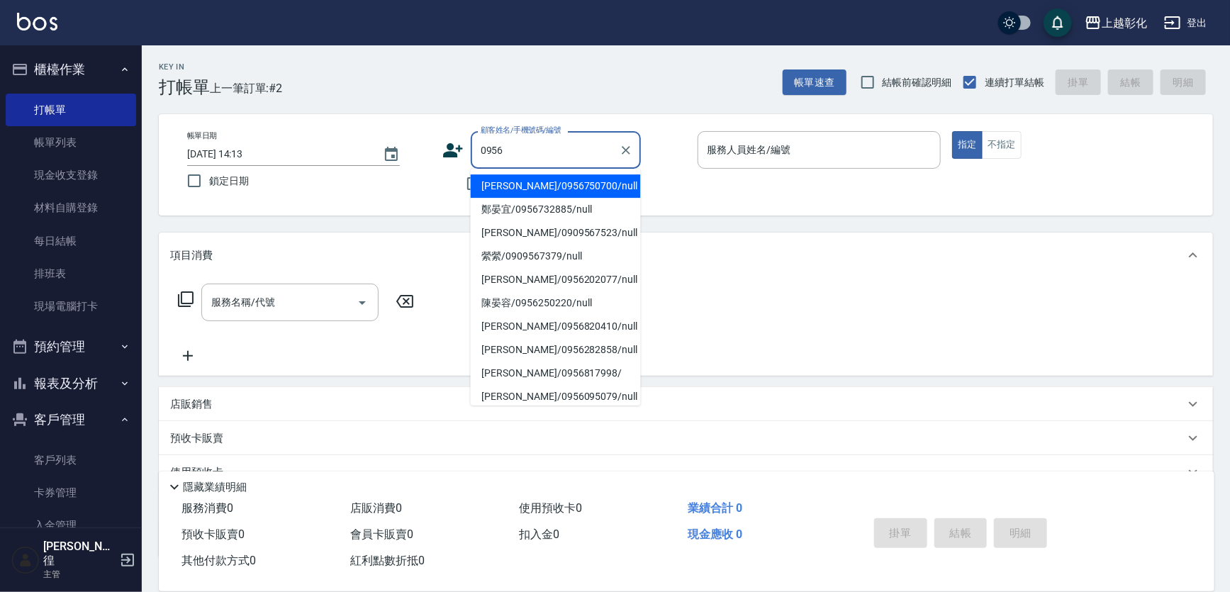
type input "[PERSON_NAME]/0956750700/null"
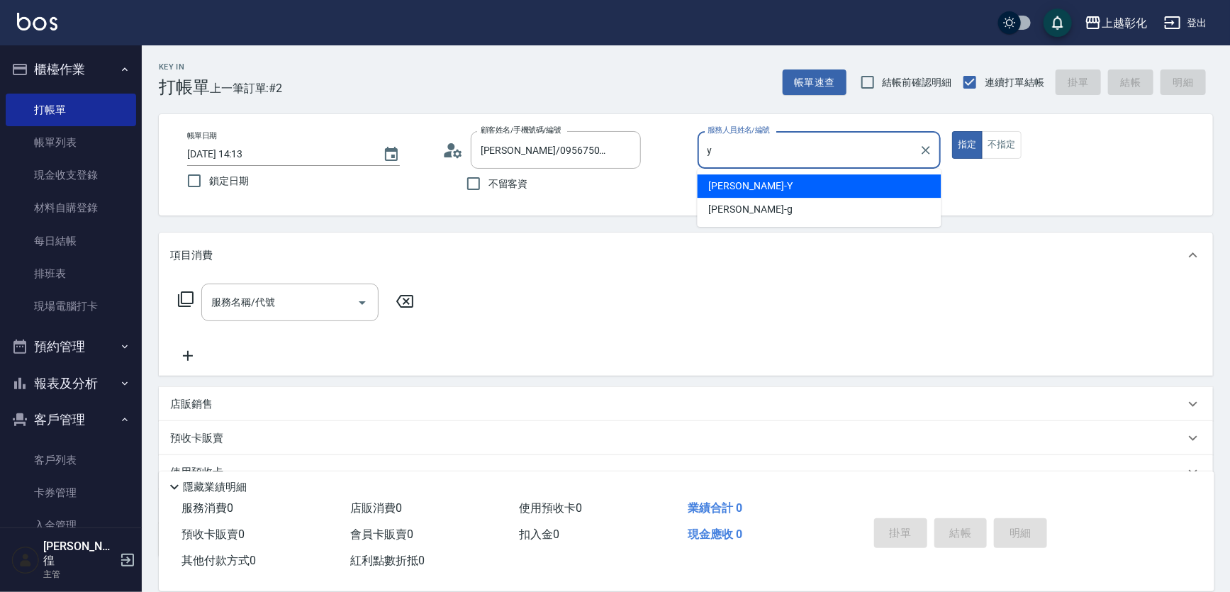
type input "[PERSON_NAME]-Y"
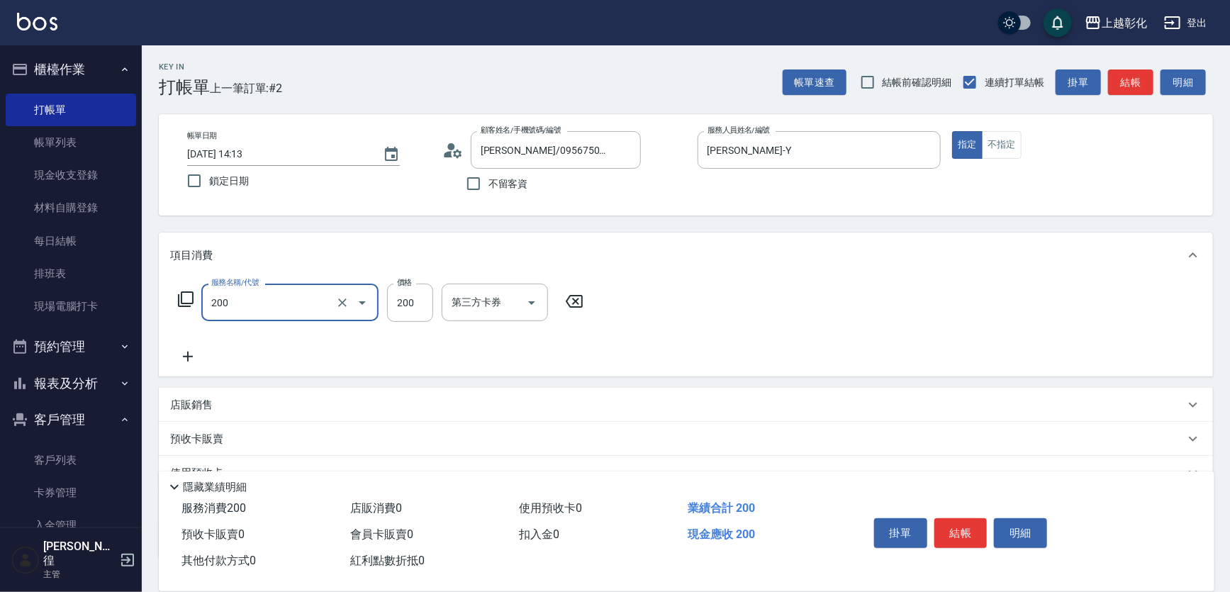
type input "New洗專案(200)"
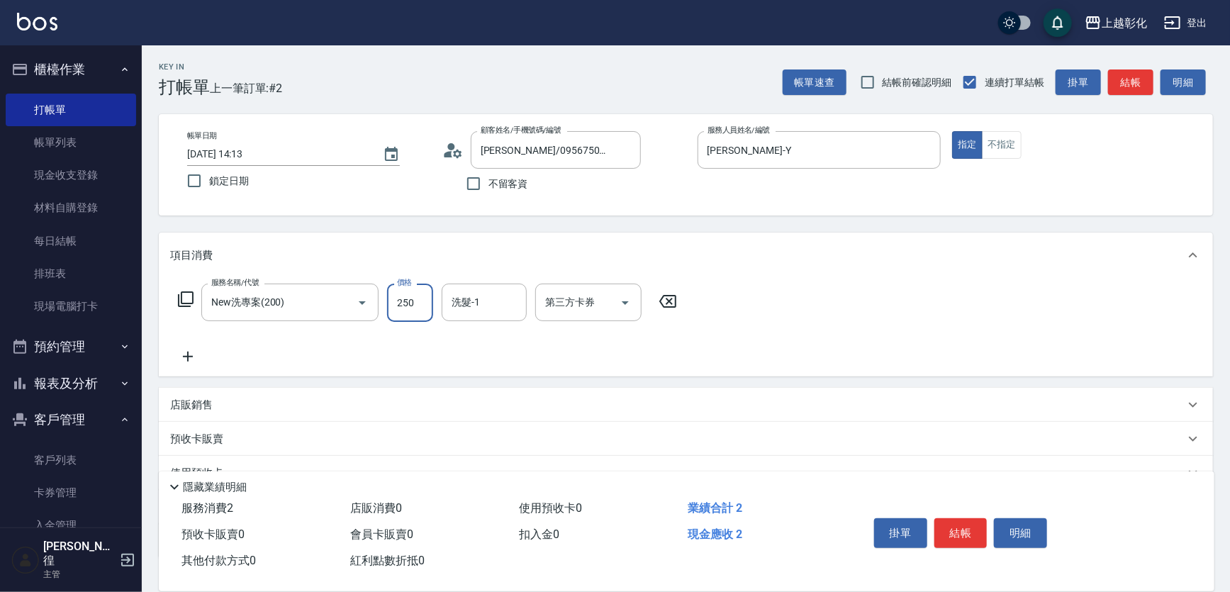
type input "250"
type input "[PERSON_NAME]-16"
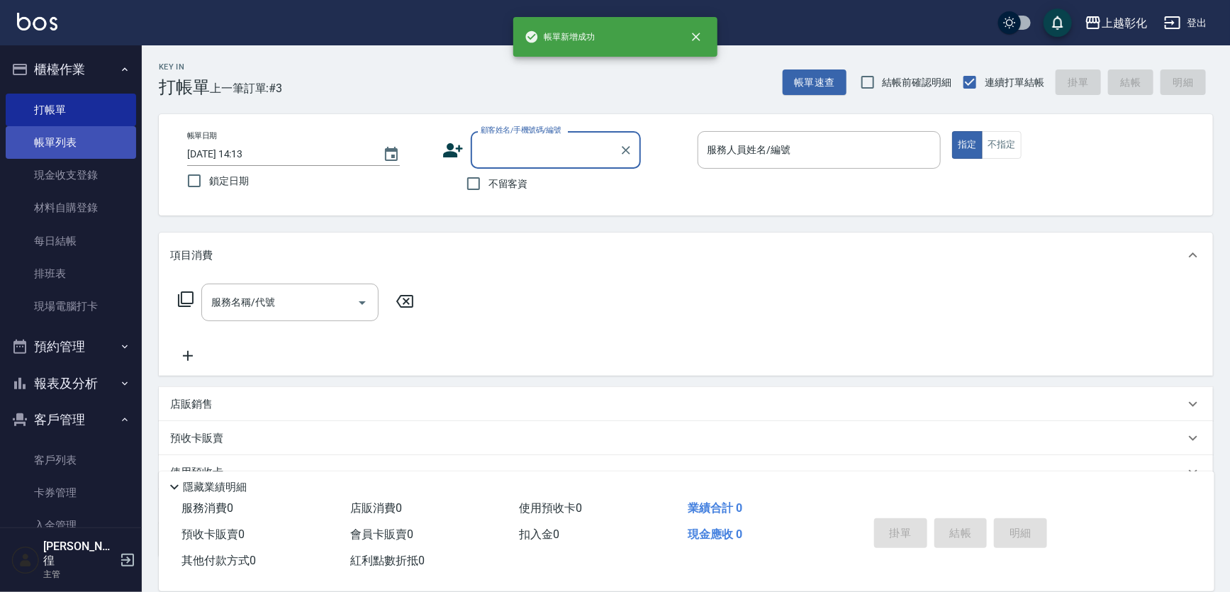
click at [92, 152] on link "帳單列表" at bounding box center [71, 142] width 130 height 33
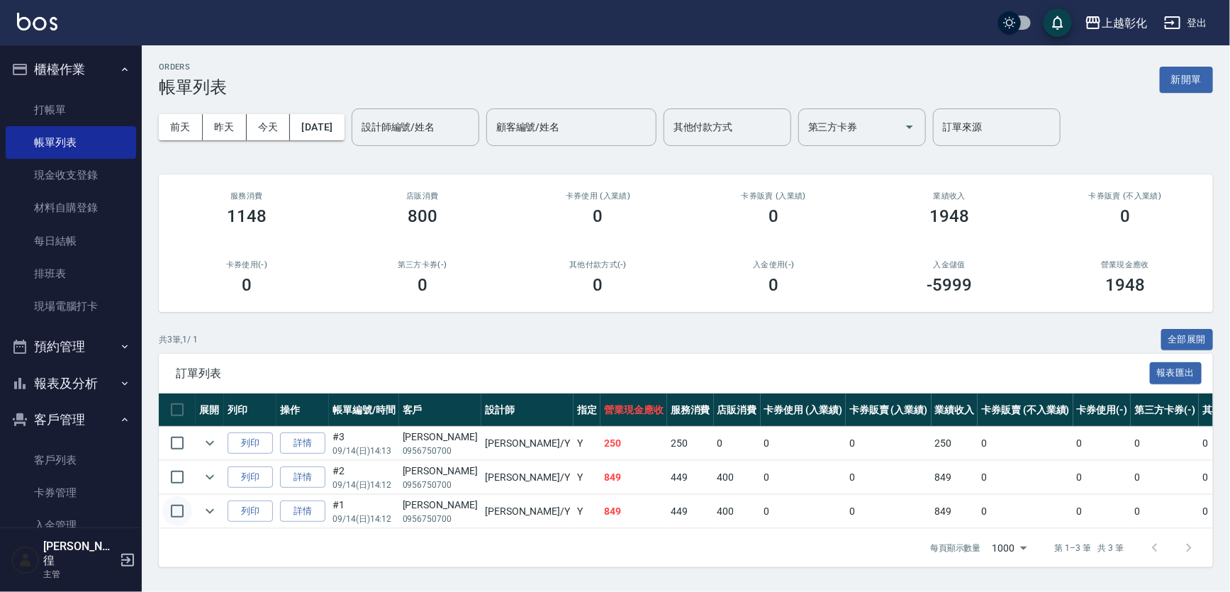
click at [170, 510] on input "checkbox" at bounding box center [177, 511] width 30 height 30
checkbox input "true"
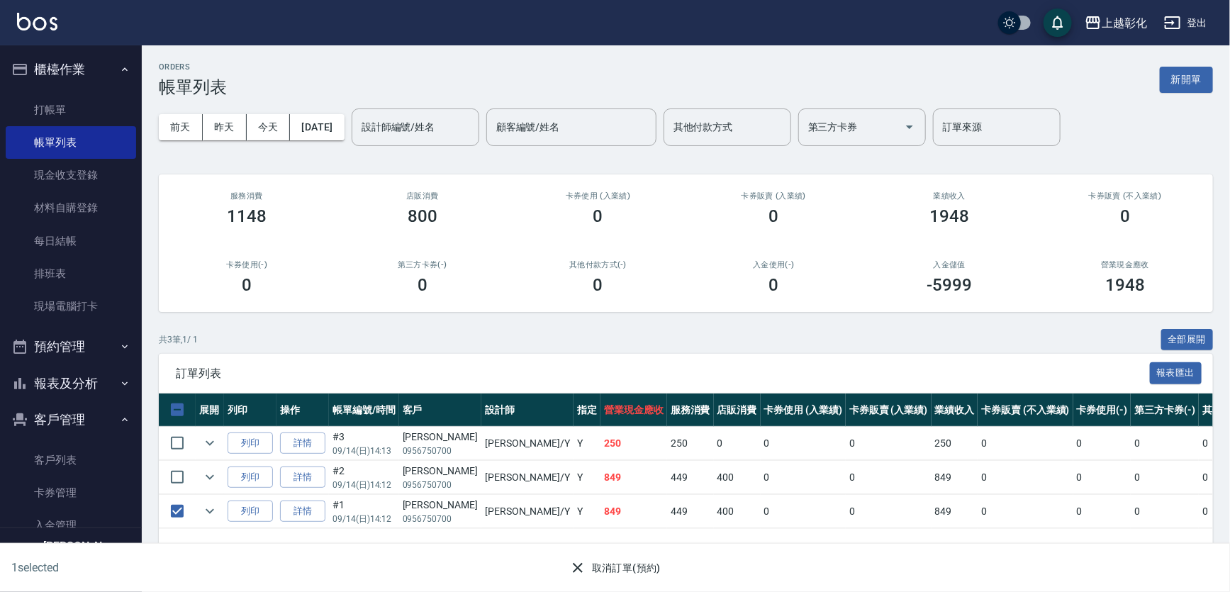
click at [590, 571] on button "取消訂單(預約)" at bounding box center [614, 568] width 103 height 26
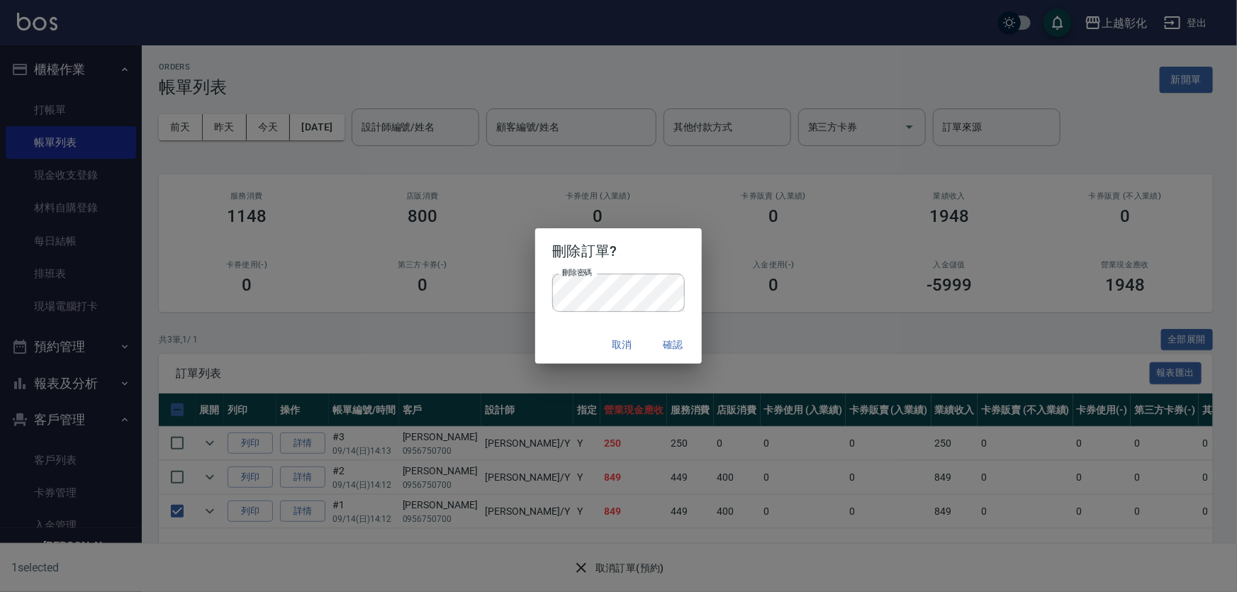
click at [576, 275] on label "刪除密碼" at bounding box center [577, 272] width 30 height 11
drag, startPoint x: 553, startPoint y: 345, endPoint x: 567, endPoint y: 345, distance: 14.2
click at [553, 345] on div "取消 確認" at bounding box center [618, 345] width 166 height 38
click at [673, 342] on button "確認" at bounding box center [673, 345] width 45 height 26
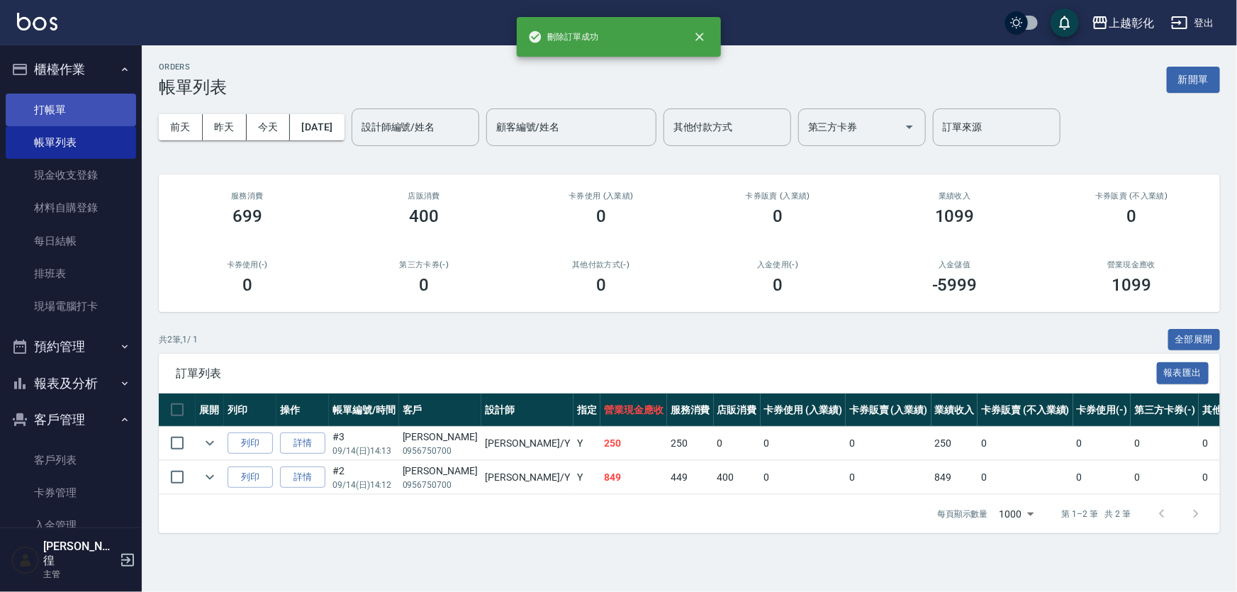
click at [99, 113] on link "打帳單" at bounding box center [71, 110] width 130 height 33
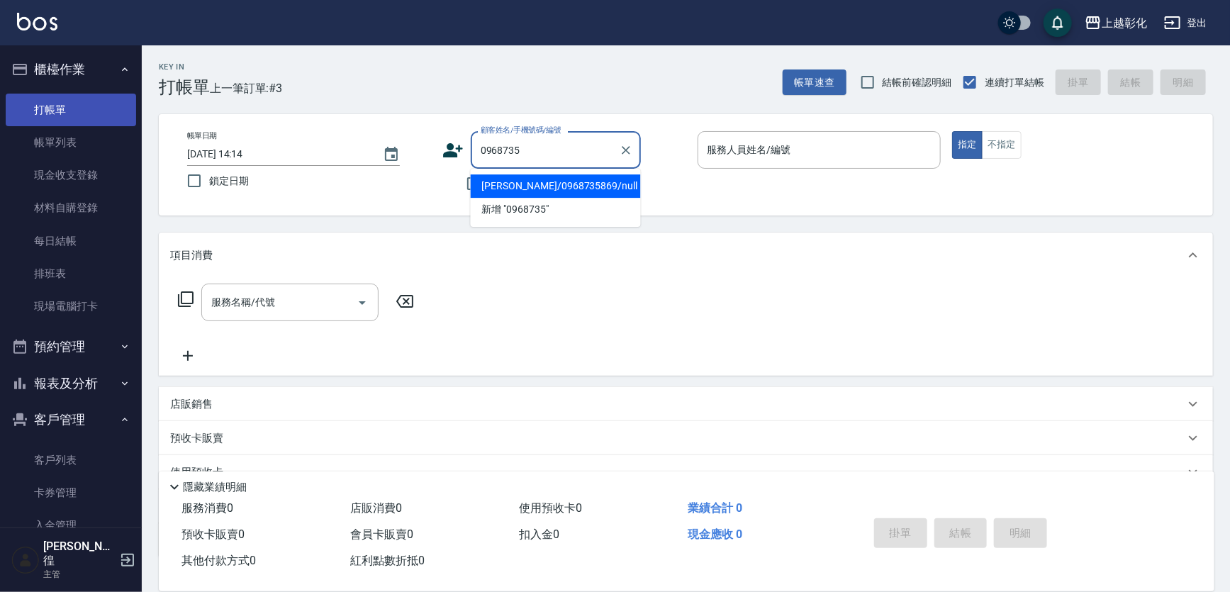
type input "[PERSON_NAME]/0968735869/null"
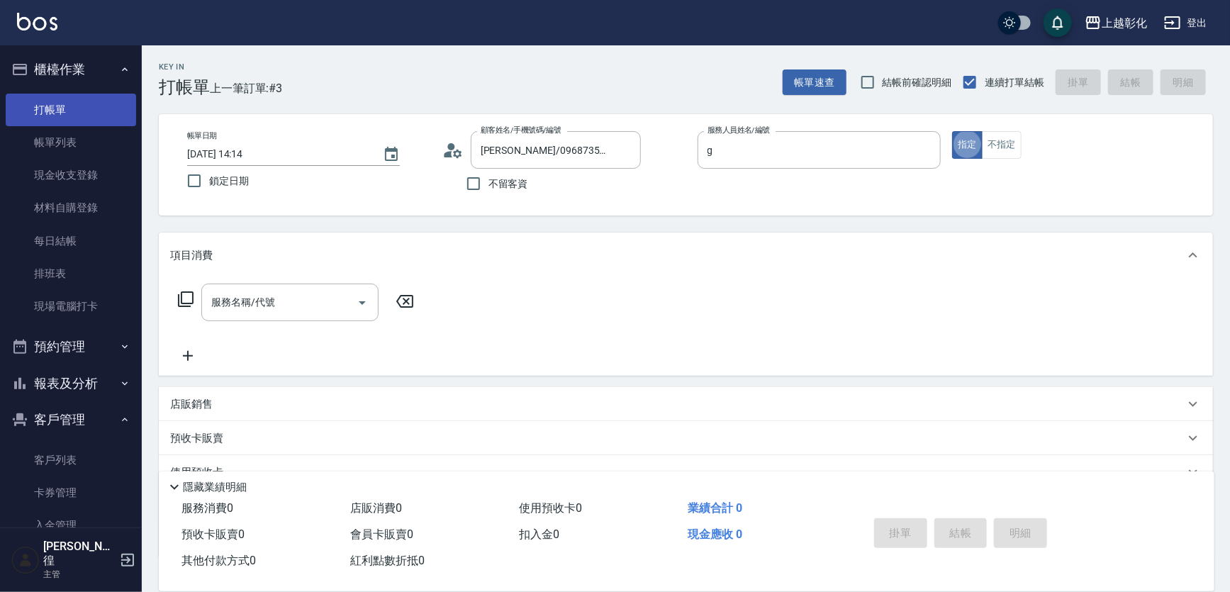
type input "[PERSON_NAME]"
type button "true"
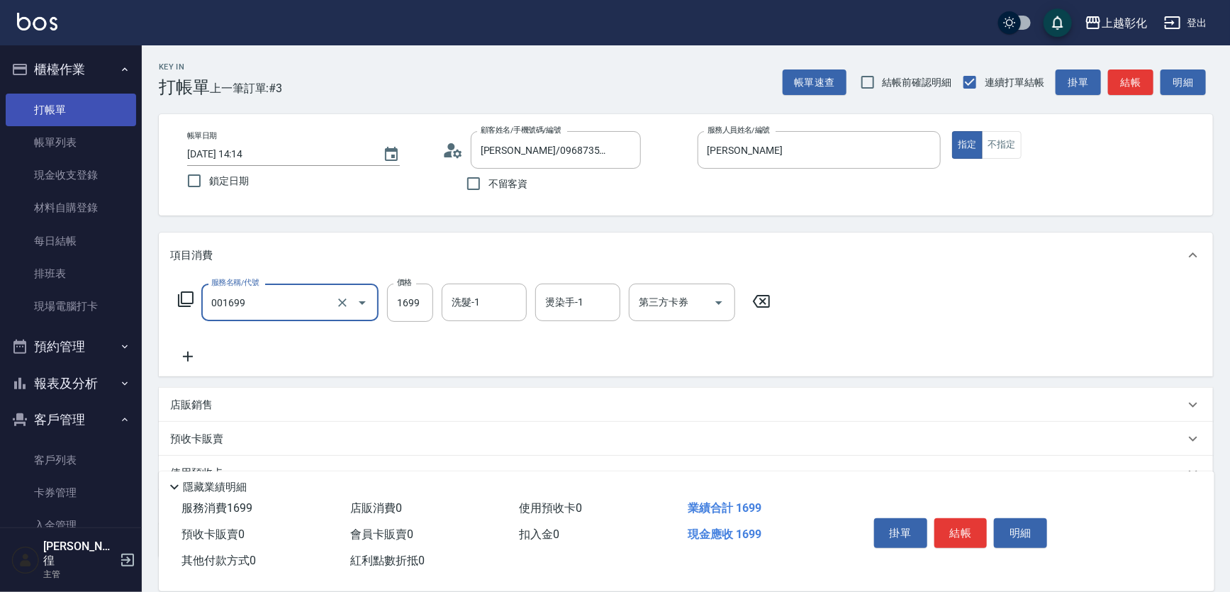
type input "型男燙髮B(001699)"
type input "羊羊-n"
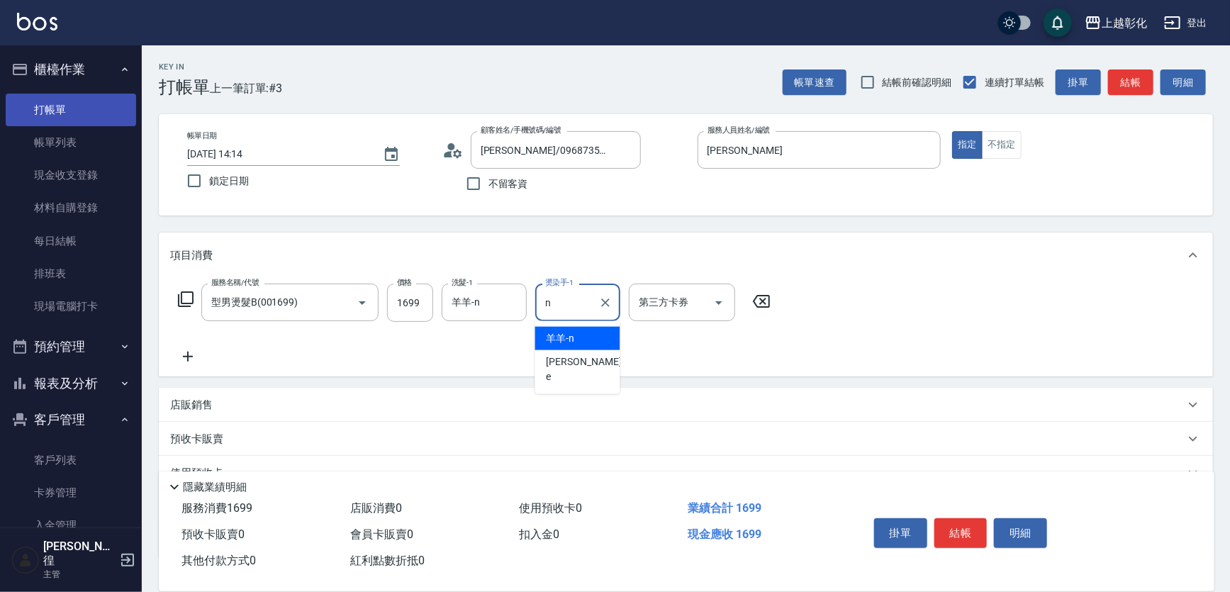
type input "羊羊-n"
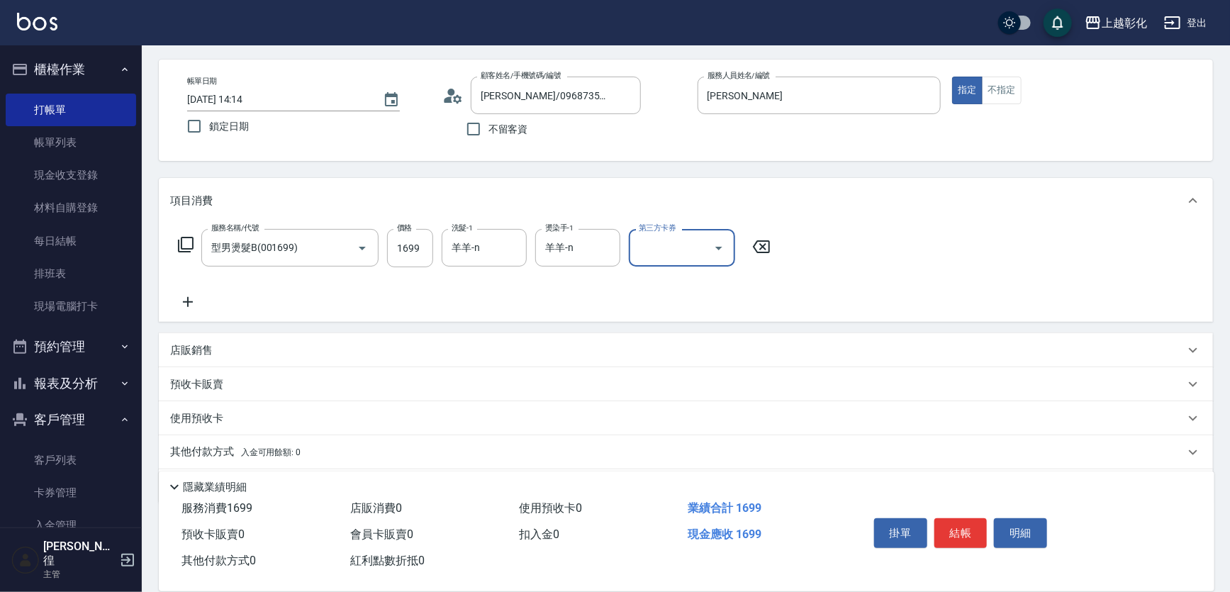
scroll to position [99, 0]
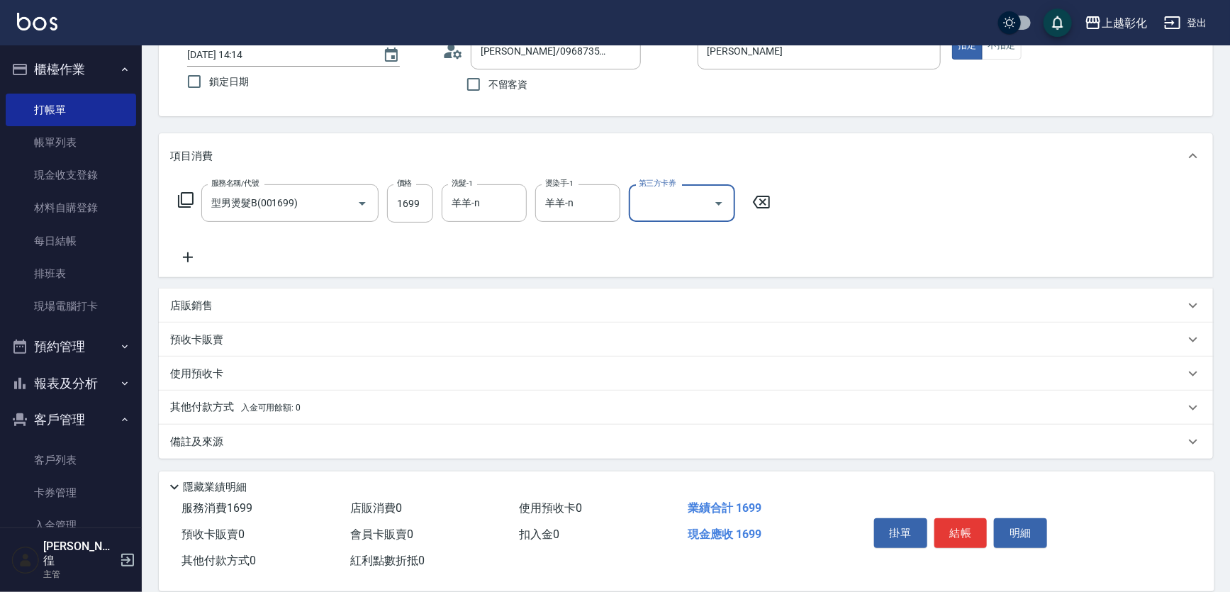
click at [218, 408] on p "其他付款方式 入金可用餘額: 0" at bounding box center [235, 408] width 130 height 16
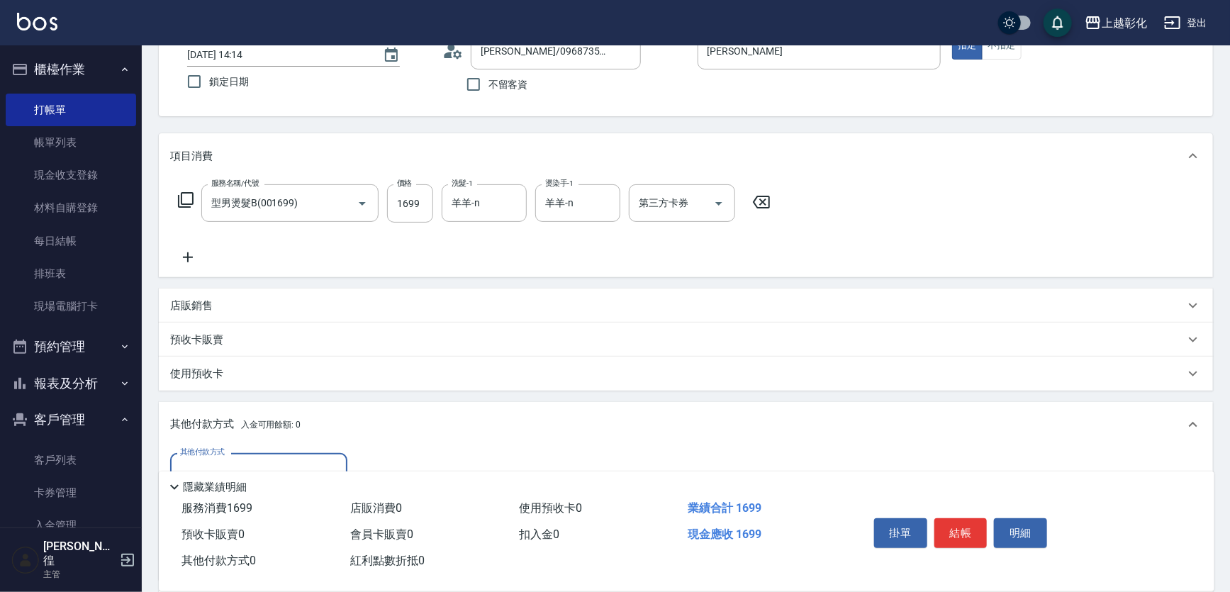
scroll to position [0, 0]
click at [250, 310] on div "店販銷售" at bounding box center [677, 305] width 1014 height 15
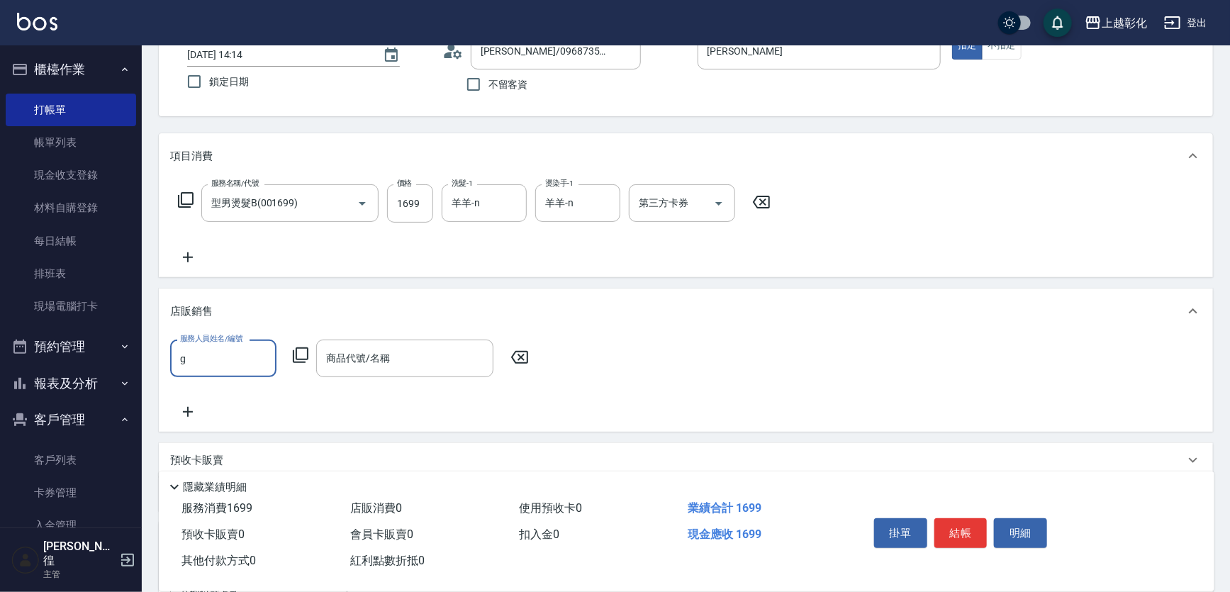
type input "[PERSON_NAME]"
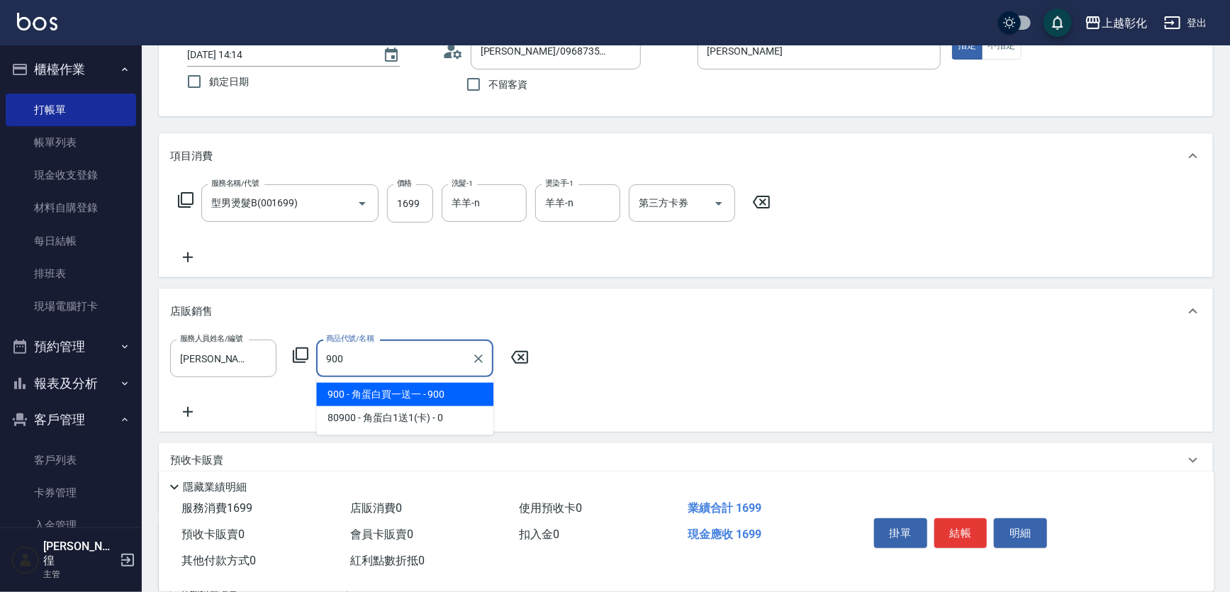
type input "角蛋白買一送一"
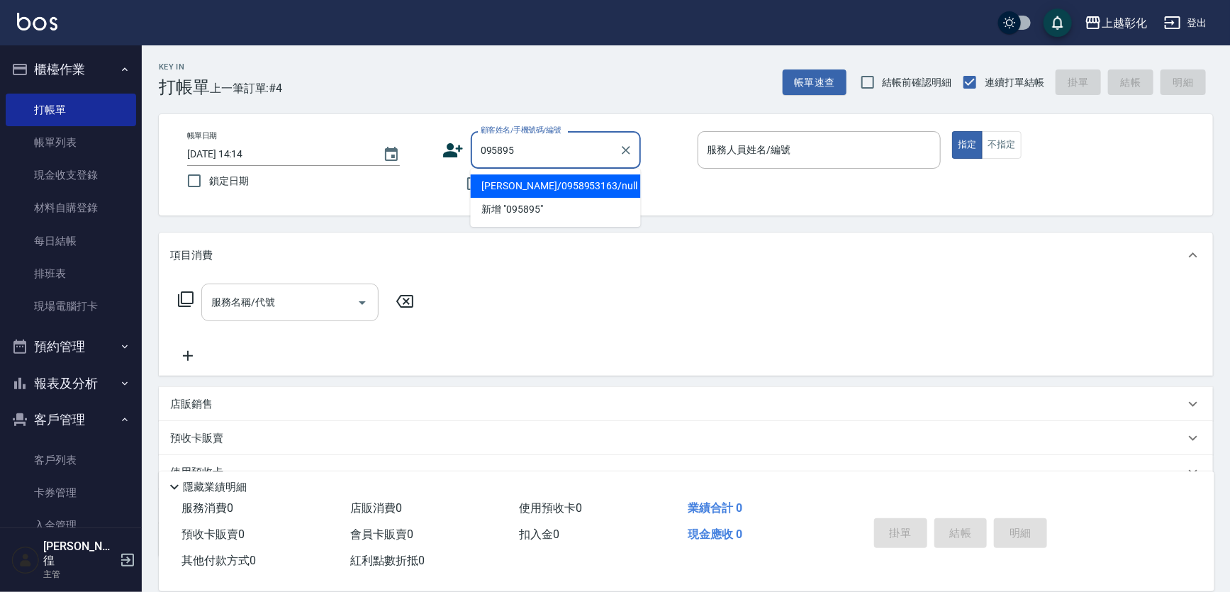
type input "[PERSON_NAME]/0958953163/null"
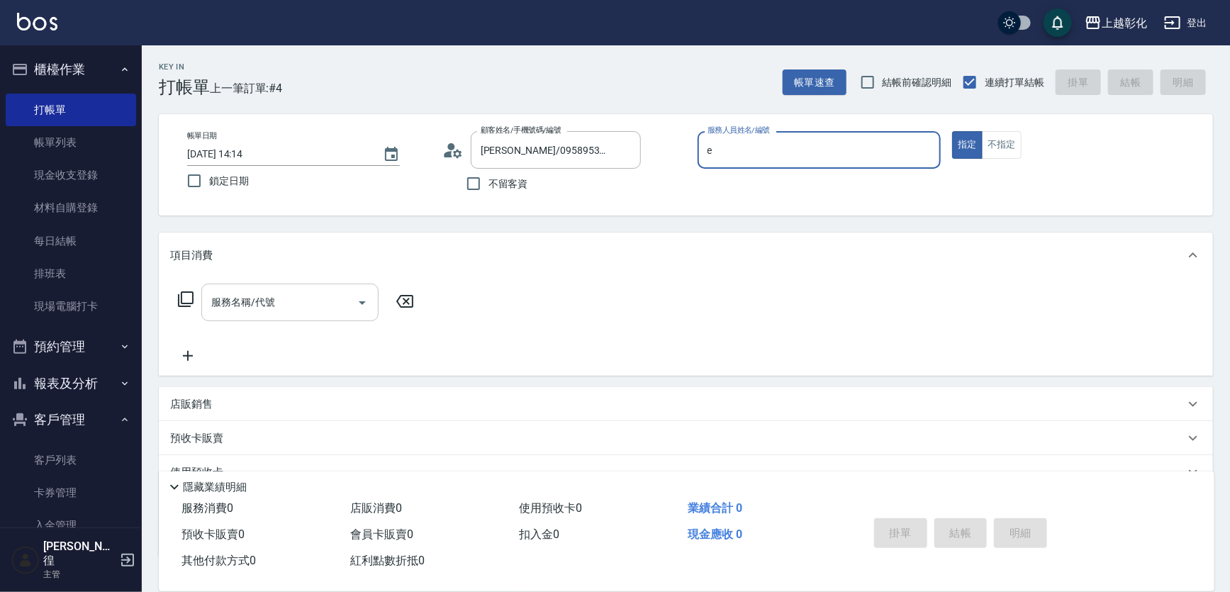
type input "[PERSON_NAME]-e"
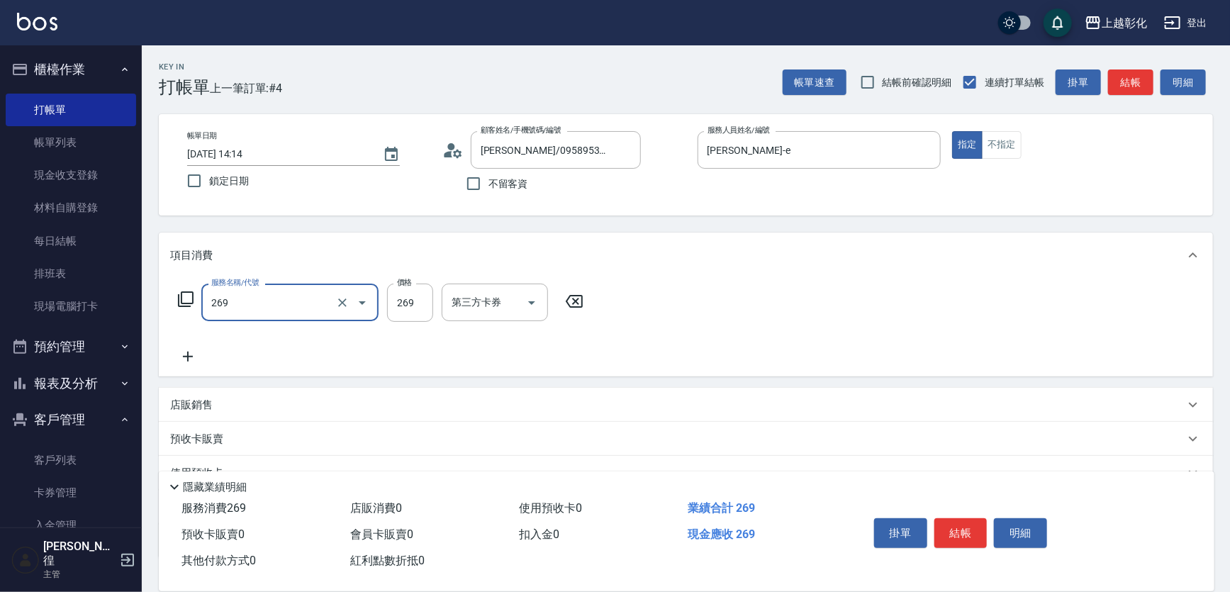
type input "一般洗剪(269)"
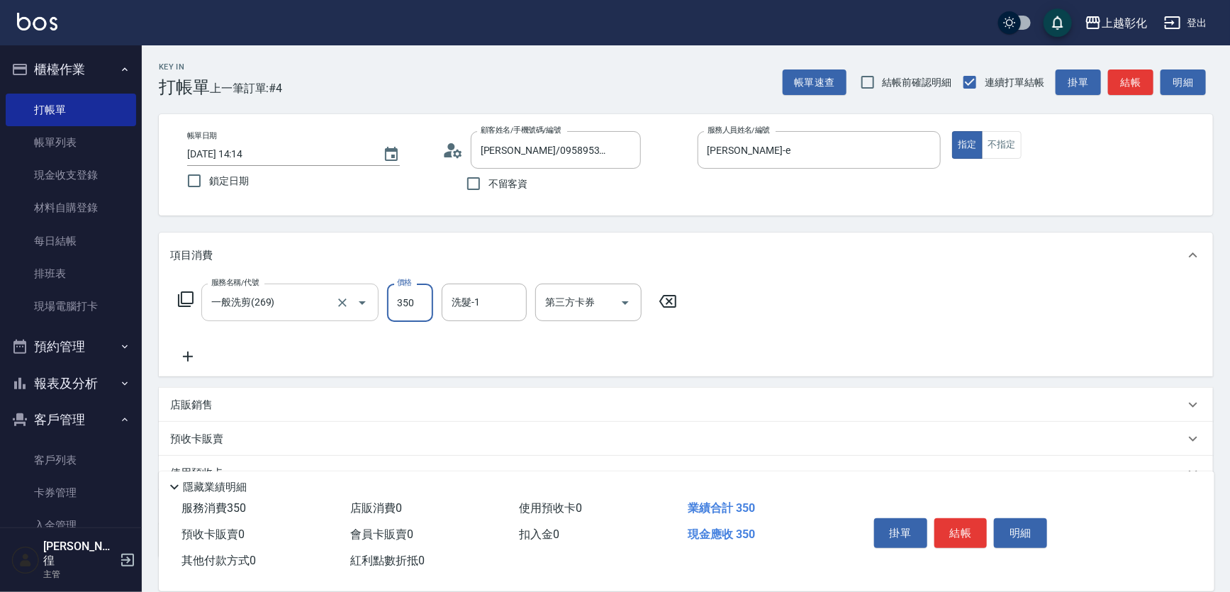
type input "350"
type input "[PERSON_NAME]-16"
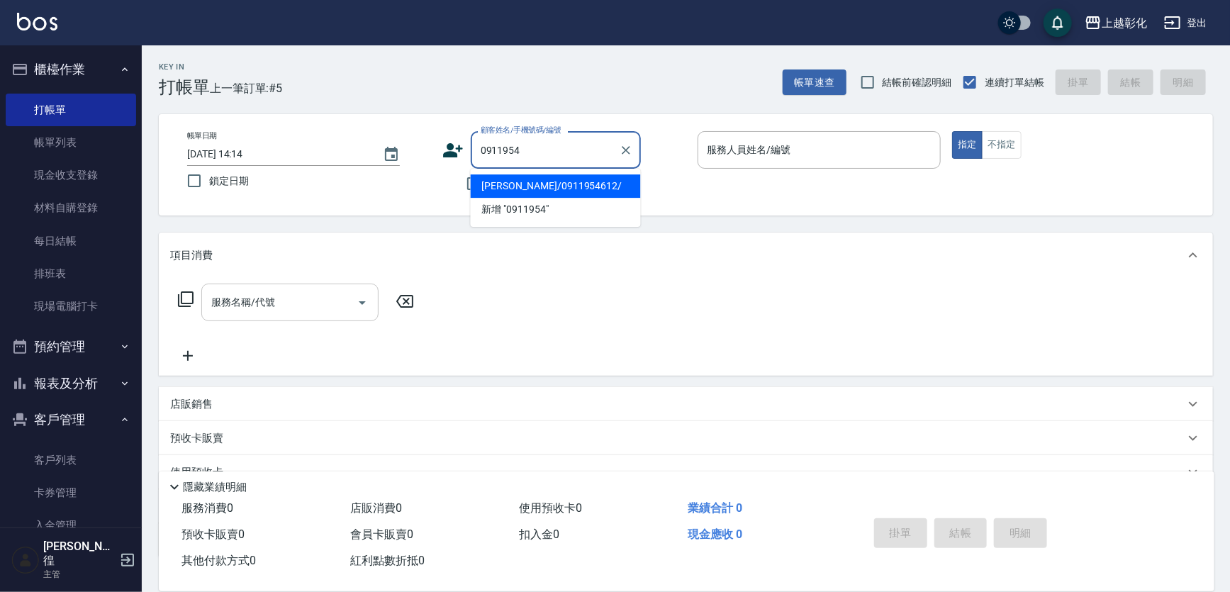
type input "[PERSON_NAME]/0911954612/"
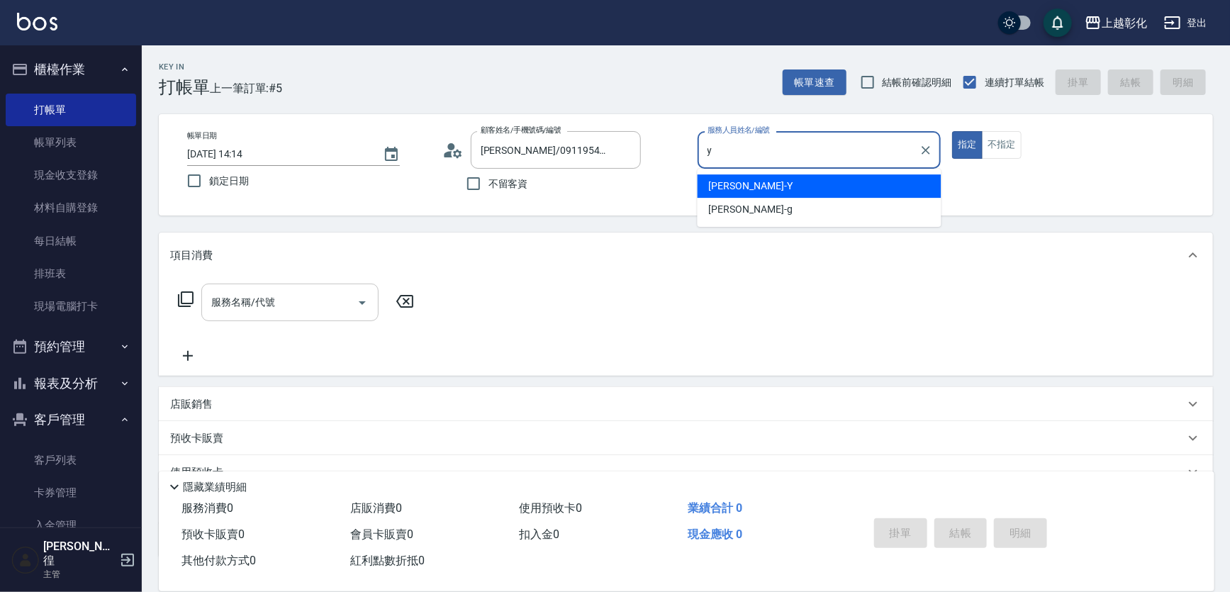
type input "[PERSON_NAME]-Y"
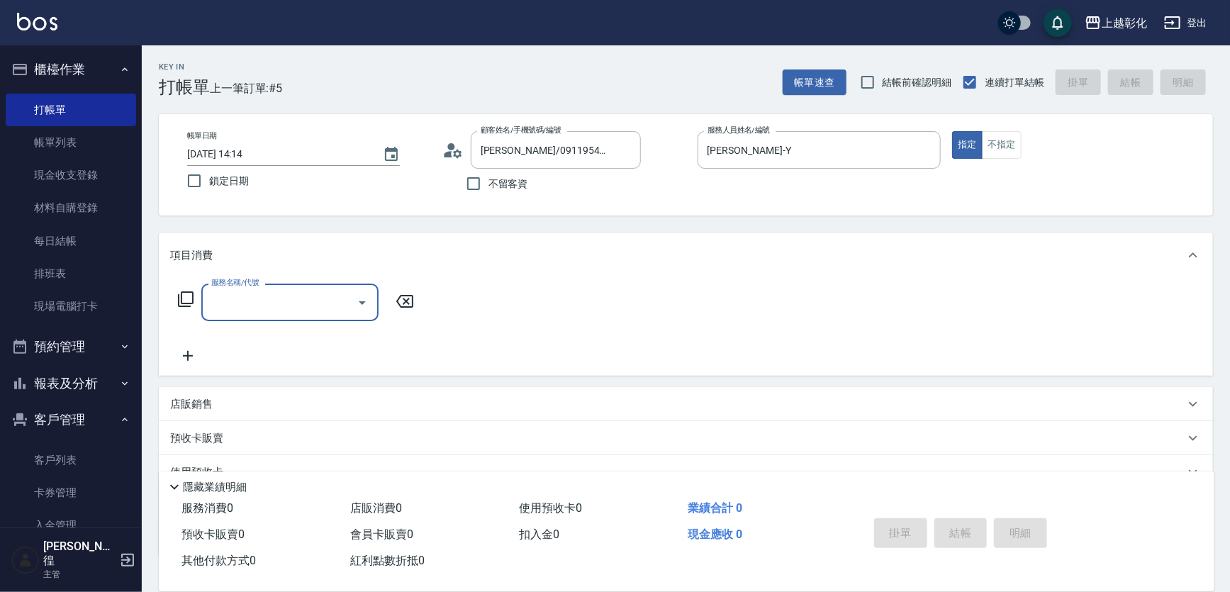
type input "2"
type input "3"
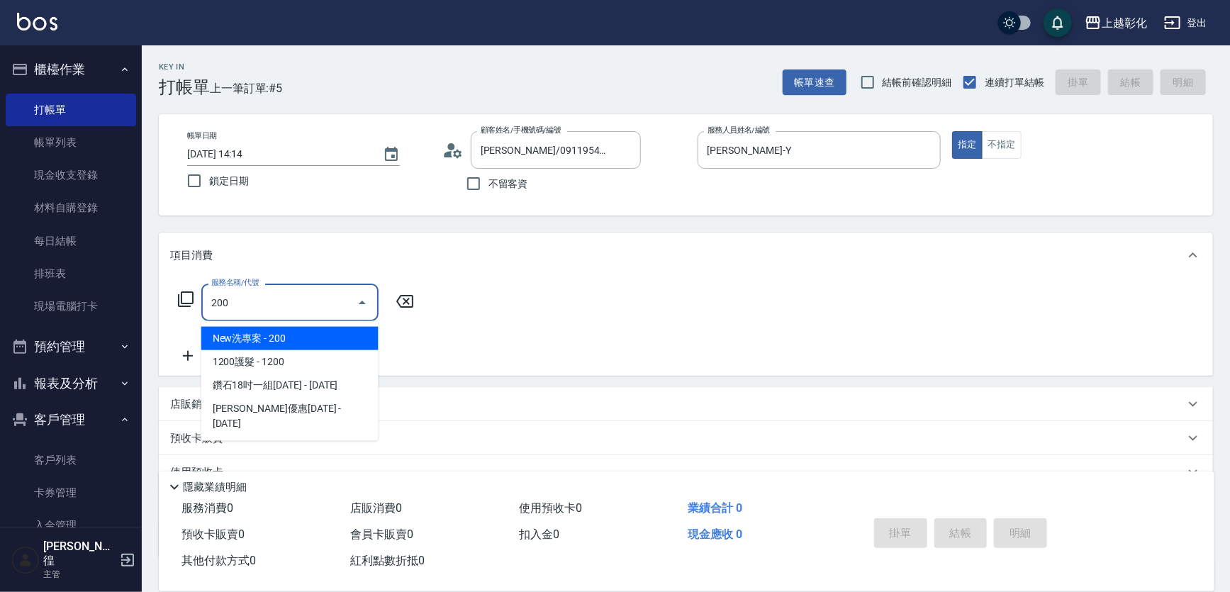
type input "New洗專案(200)"
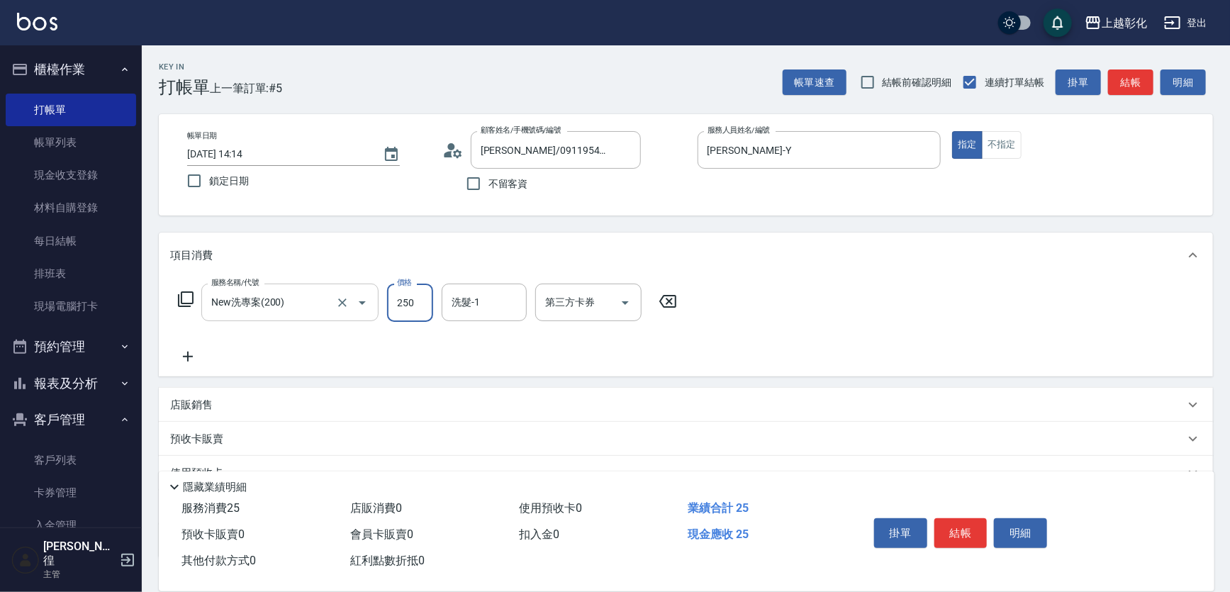
type input "250"
type input "謝宥萱-41"
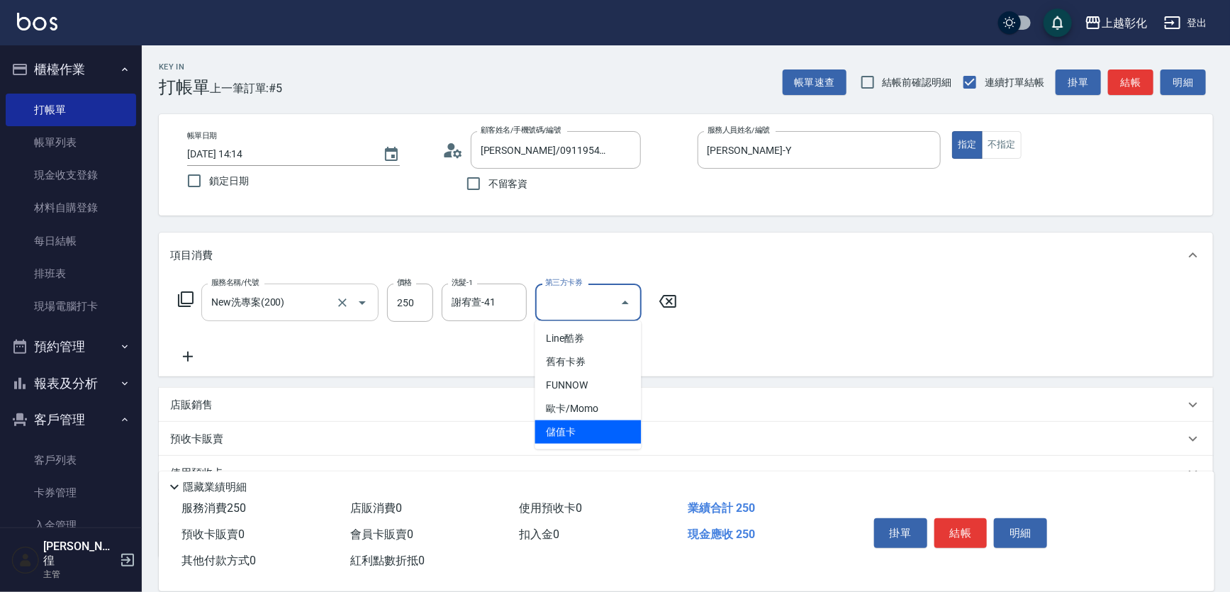
type input "儲值卡"
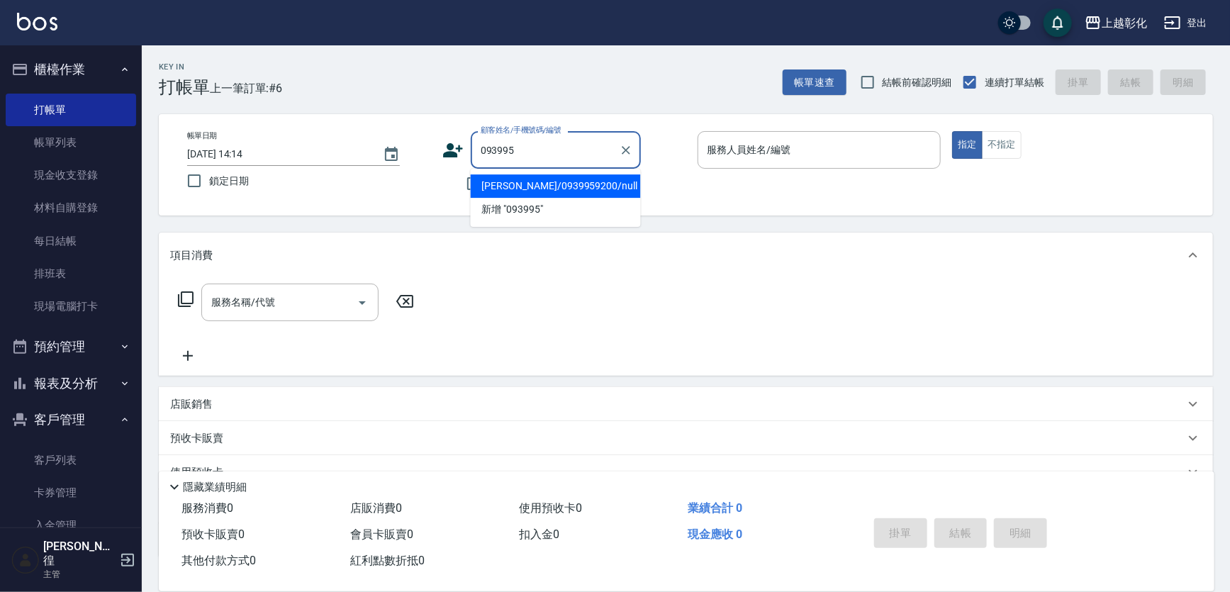
type input "[PERSON_NAME]/0939959200/null"
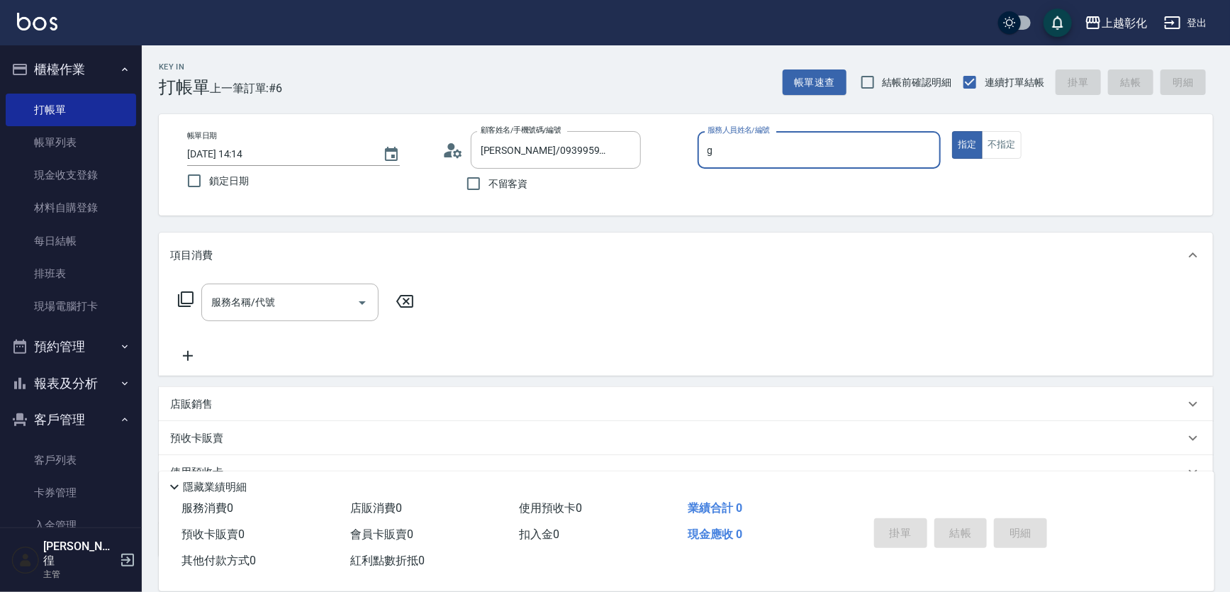
type input "[PERSON_NAME]"
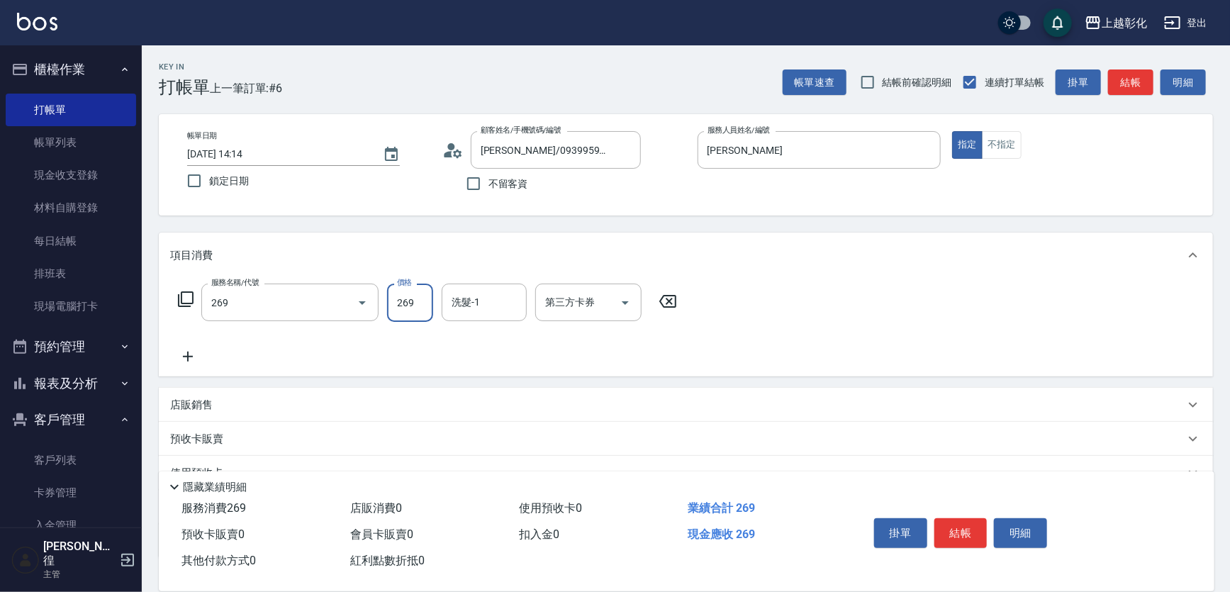
type input "一般洗剪(269)"
click at [421, 299] on input "410" at bounding box center [410, 302] width 46 height 38
type input "400"
type input "謝宥萱-41"
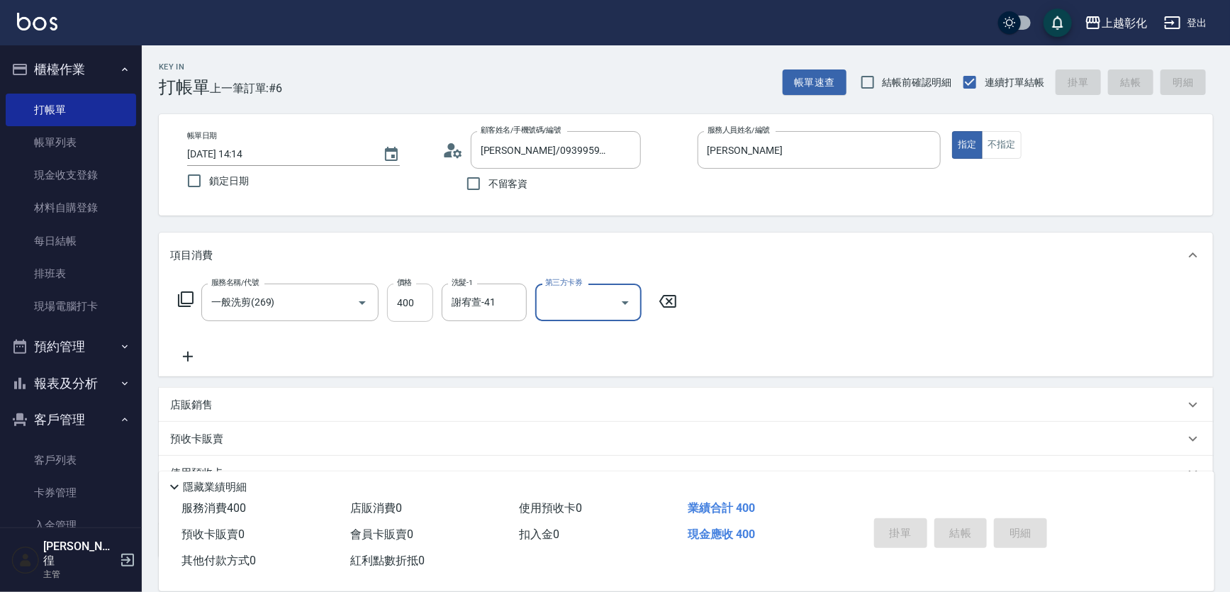
type input "[DATE] 14:15"
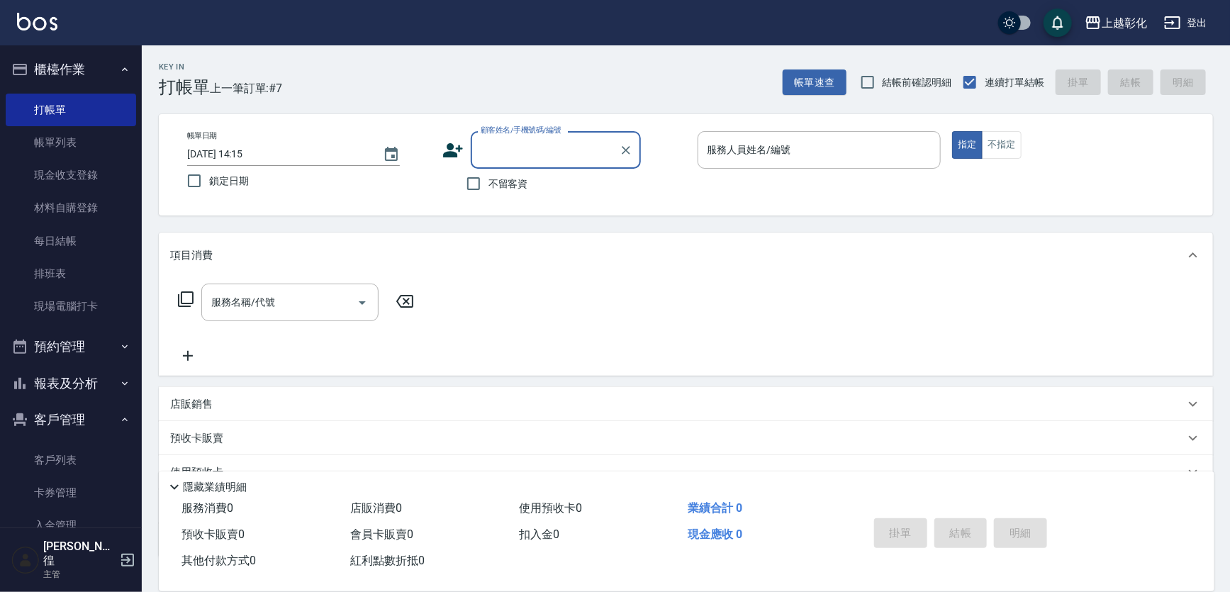
click at [493, 186] on span "不留客資" at bounding box center [508, 183] width 40 height 15
click at [488, 186] on input "不留客資" at bounding box center [474, 184] width 30 height 30
checkbox input "true"
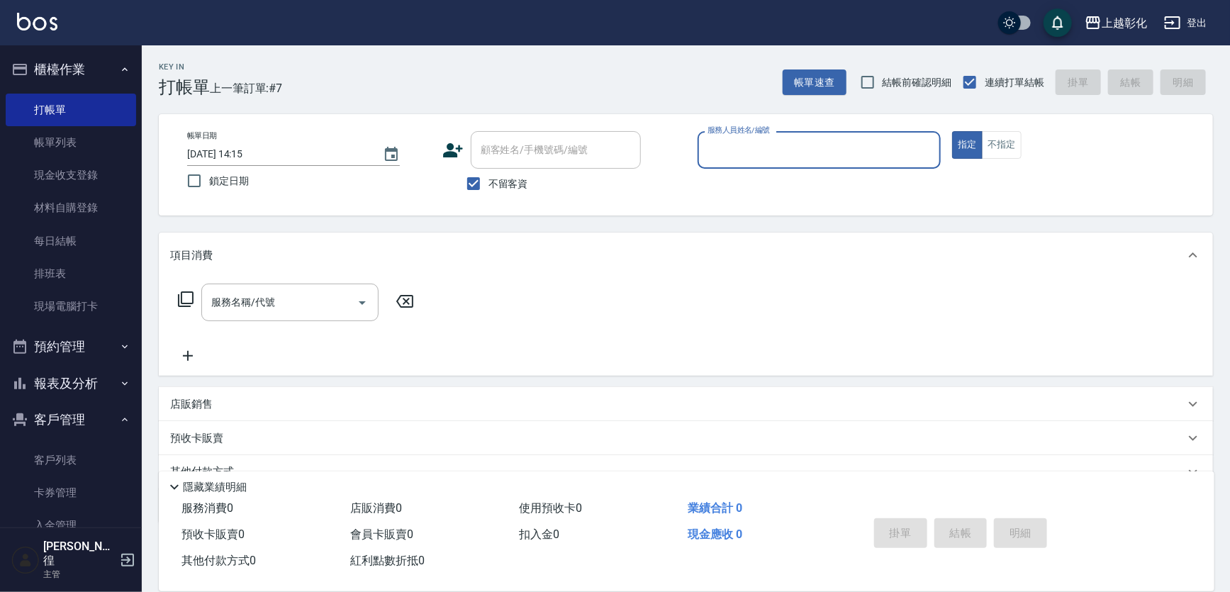
type input "r"
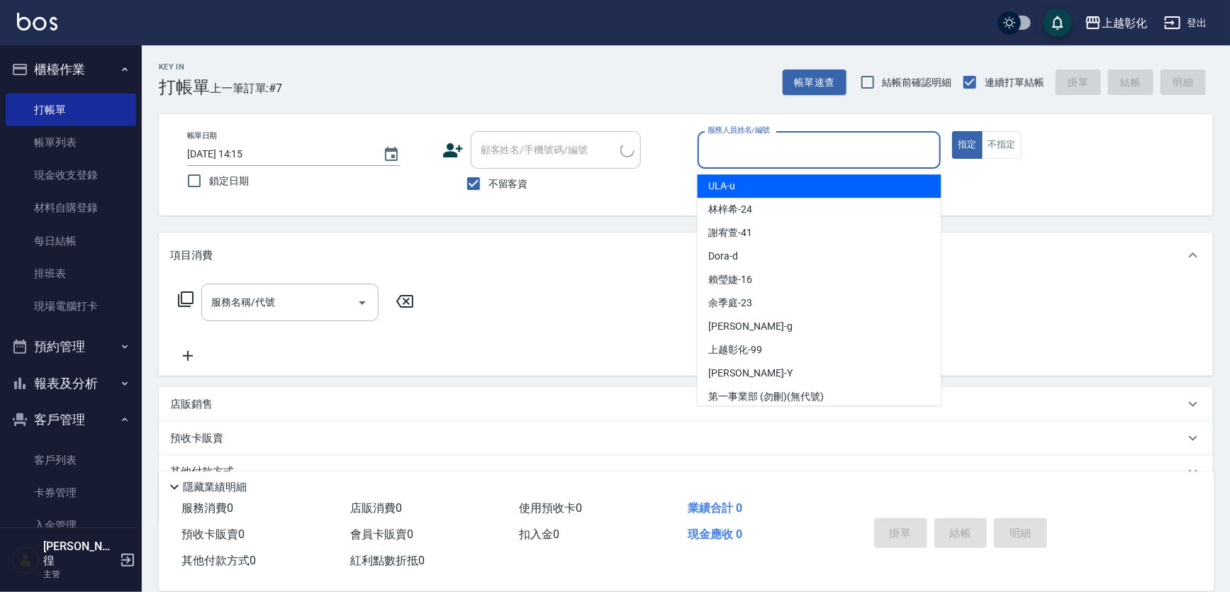
type input "張苡竫/0930253839/"
type input "[PERSON_NAME]-e"
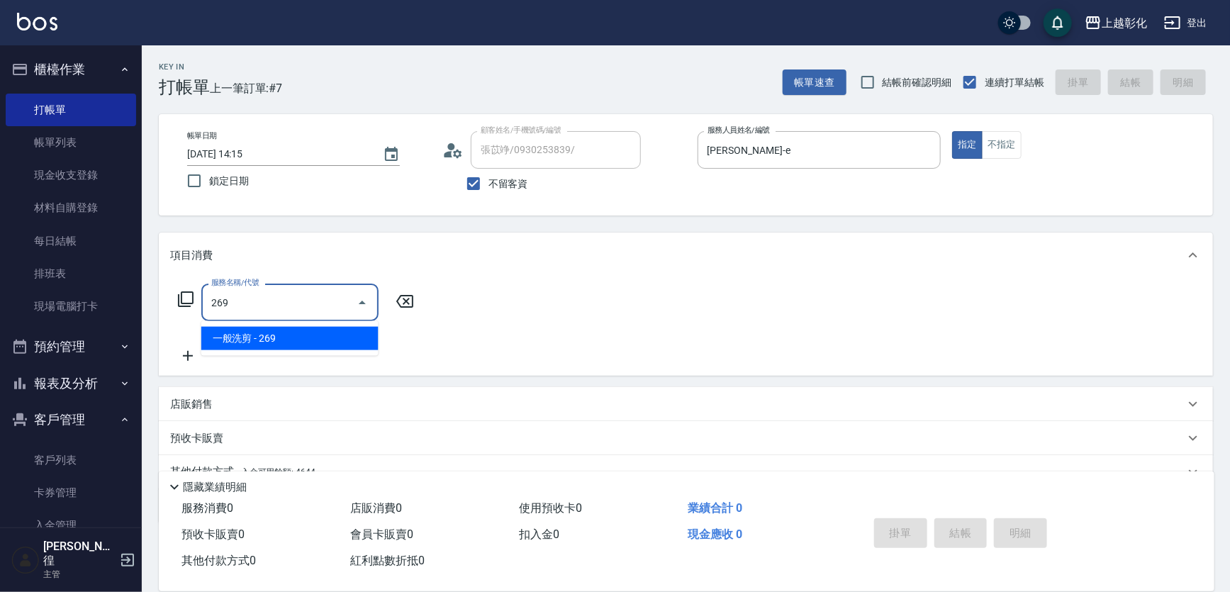
type input "一般洗剪(269)"
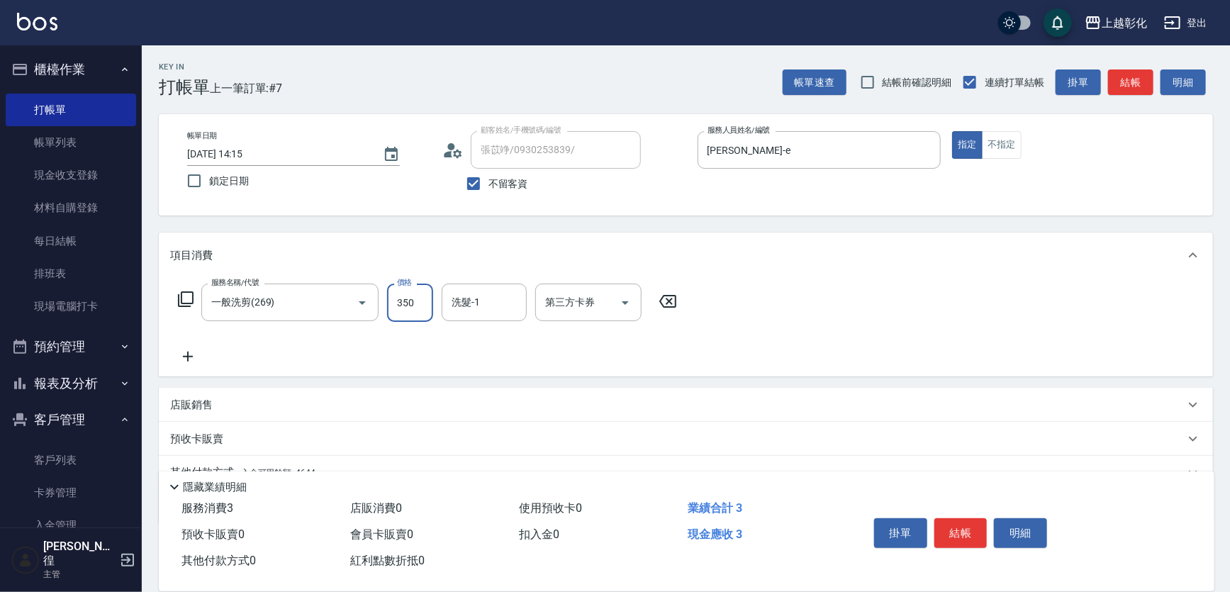
type input "350"
type input "[PERSON_NAME]-16"
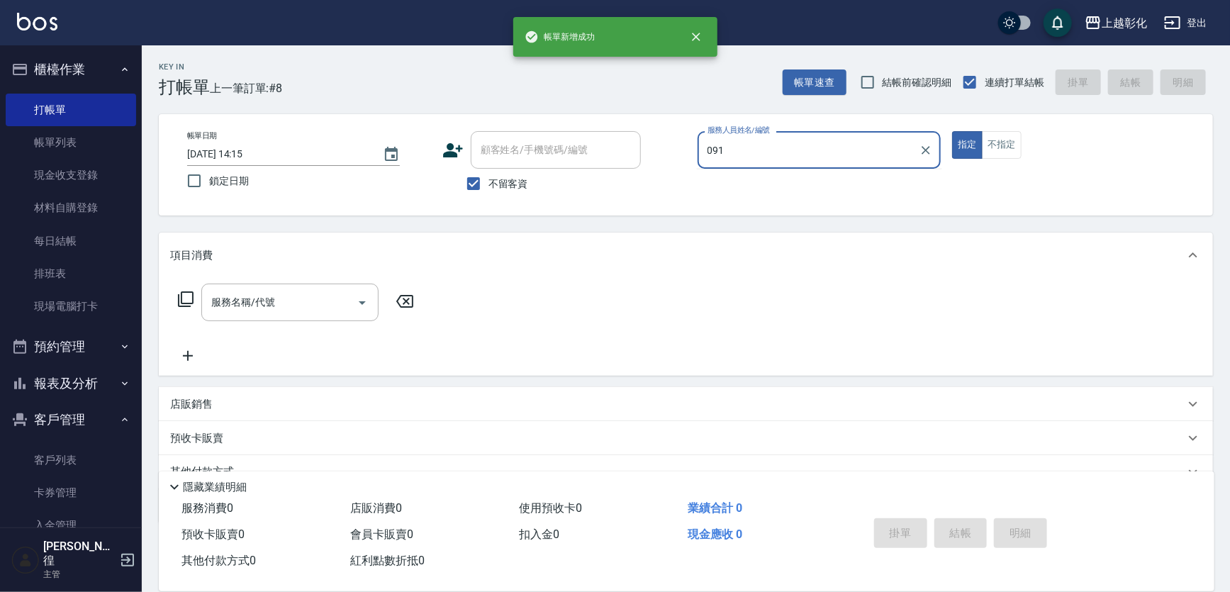
type input "091"
click at [496, 187] on span "不留客資" at bounding box center [508, 183] width 40 height 15
click at [488, 187] on input "不留客資" at bounding box center [474, 184] width 30 height 30
checkbox input "false"
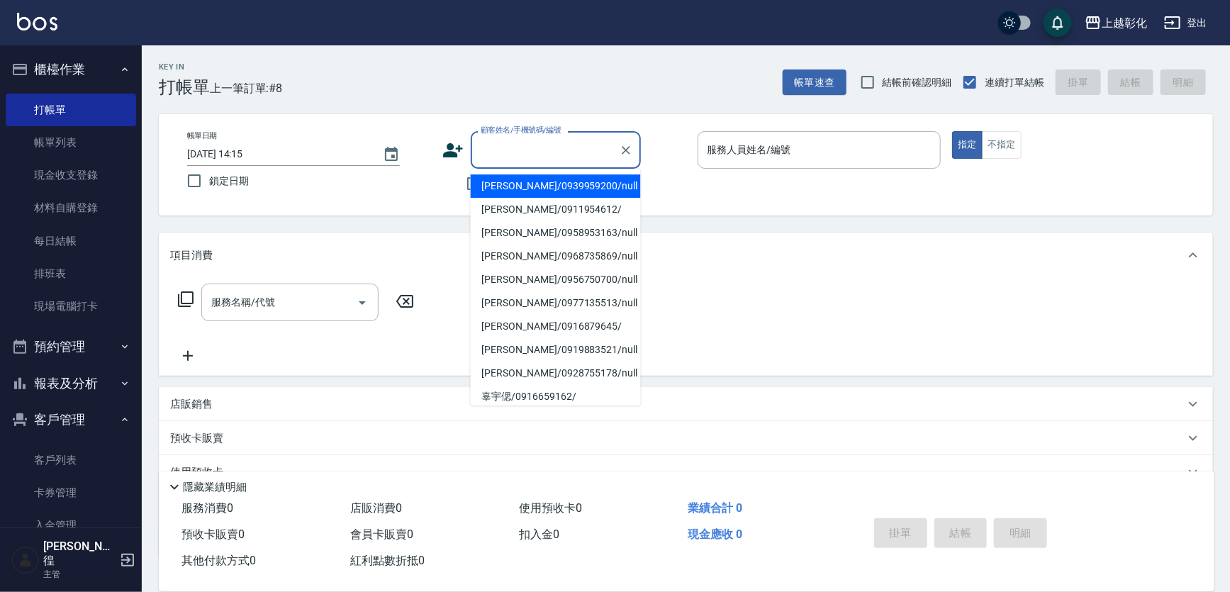
click at [505, 157] on input "顧客姓名/手機號碼/編號" at bounding box center [545, 149] width 136 height 25
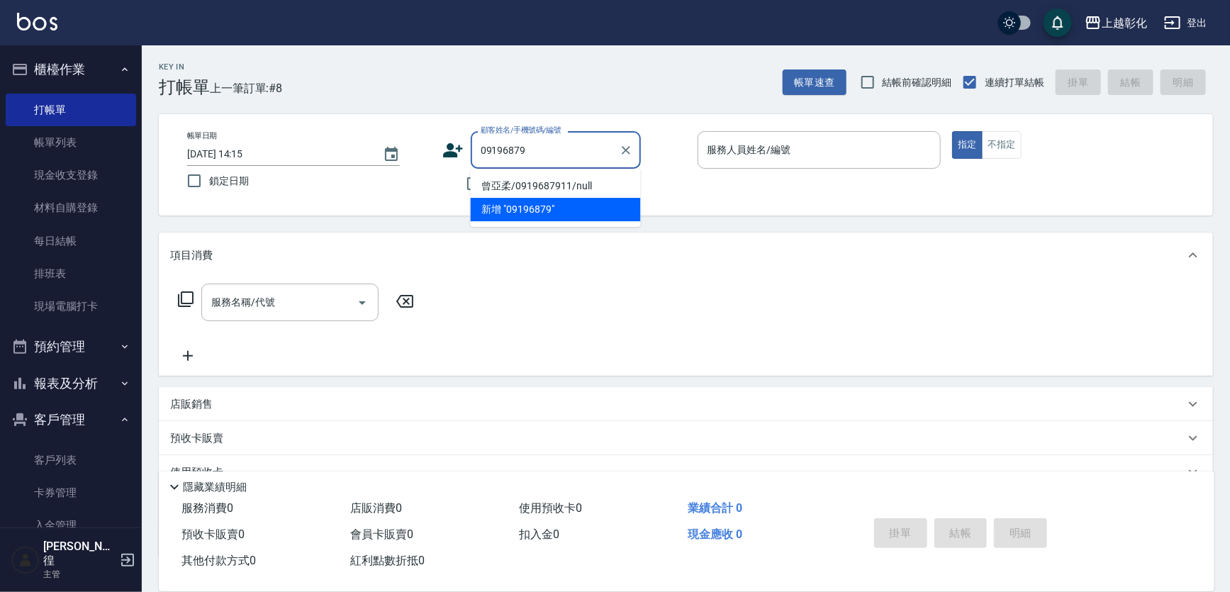
click at [485, 154] on input "09196879" at bounding box center [545, 149] width 136 height 25
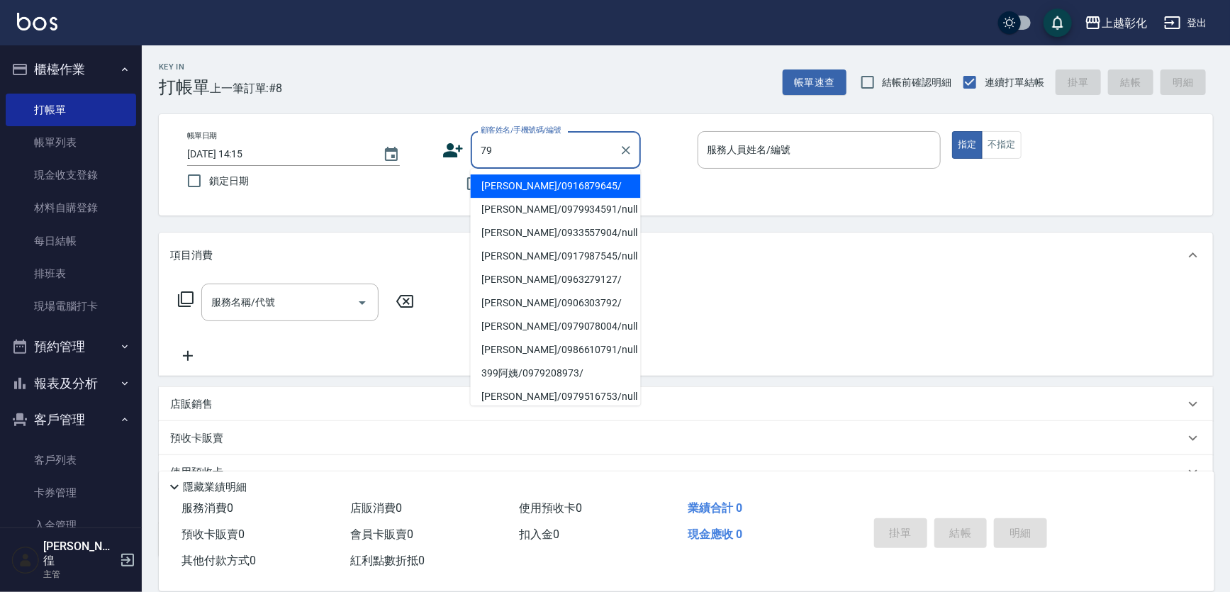
type input "[PERSON_NAME]/0916879645/"
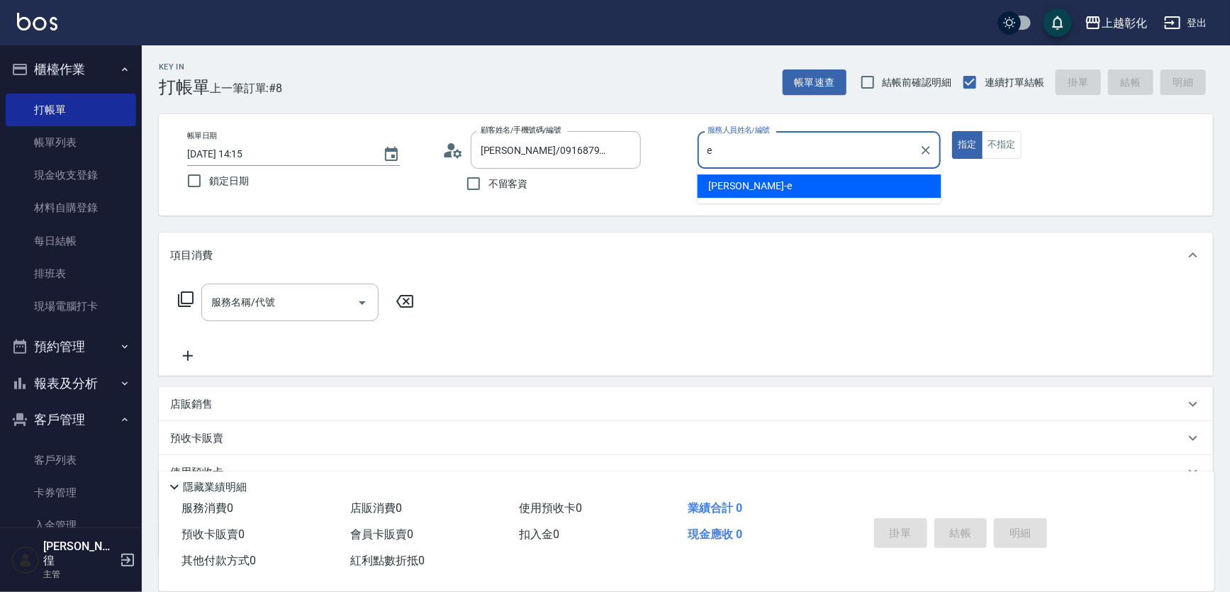
type input "[PERSON_NAME]-e"
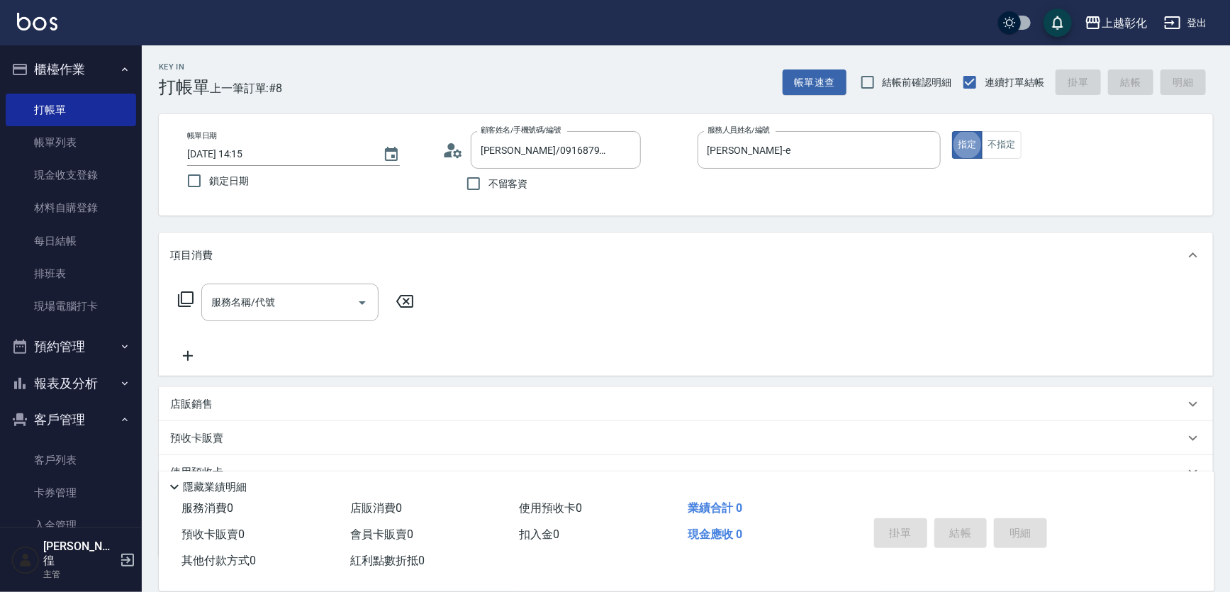
type input "g"
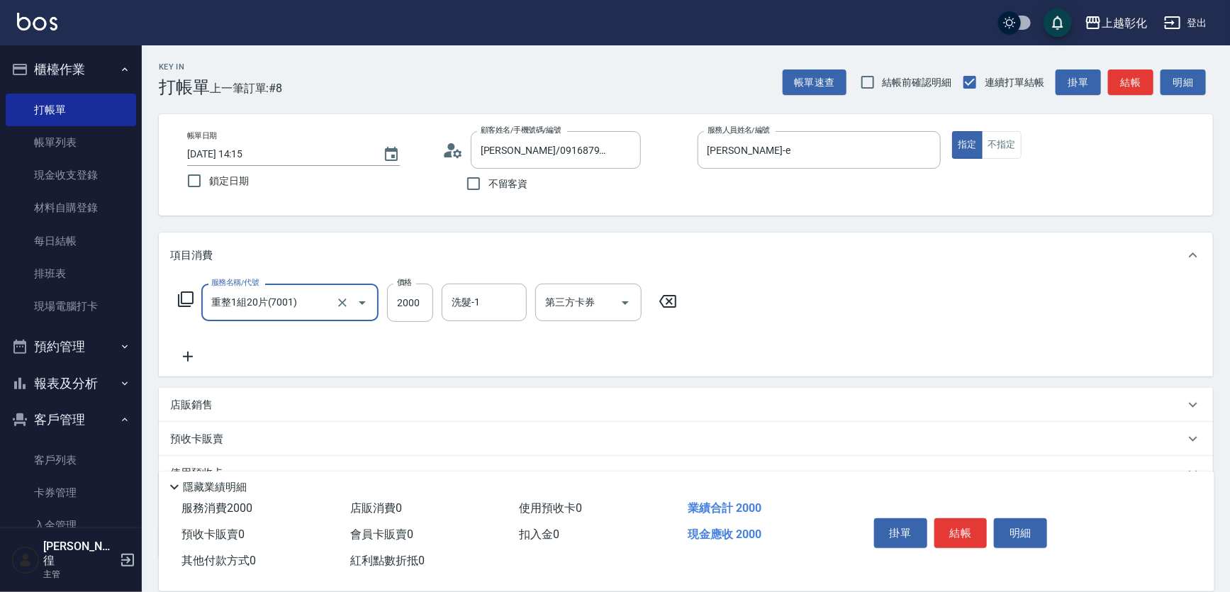
type input "重整1組20片(7001)"
type input "5000"
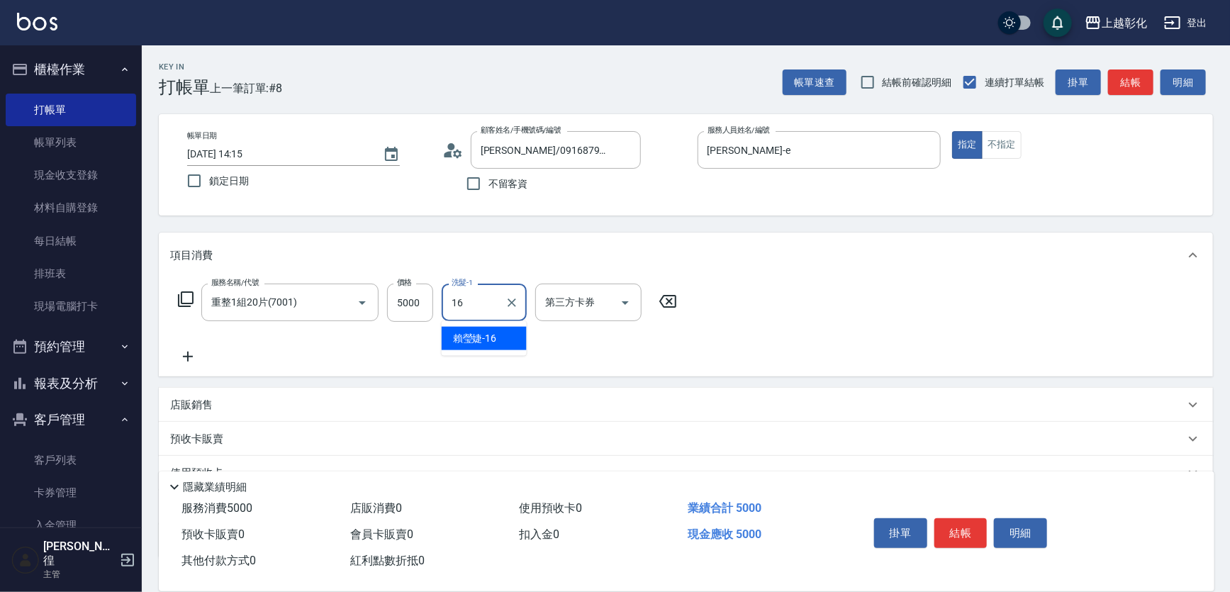
type input "[PERSON_NAME]-16"
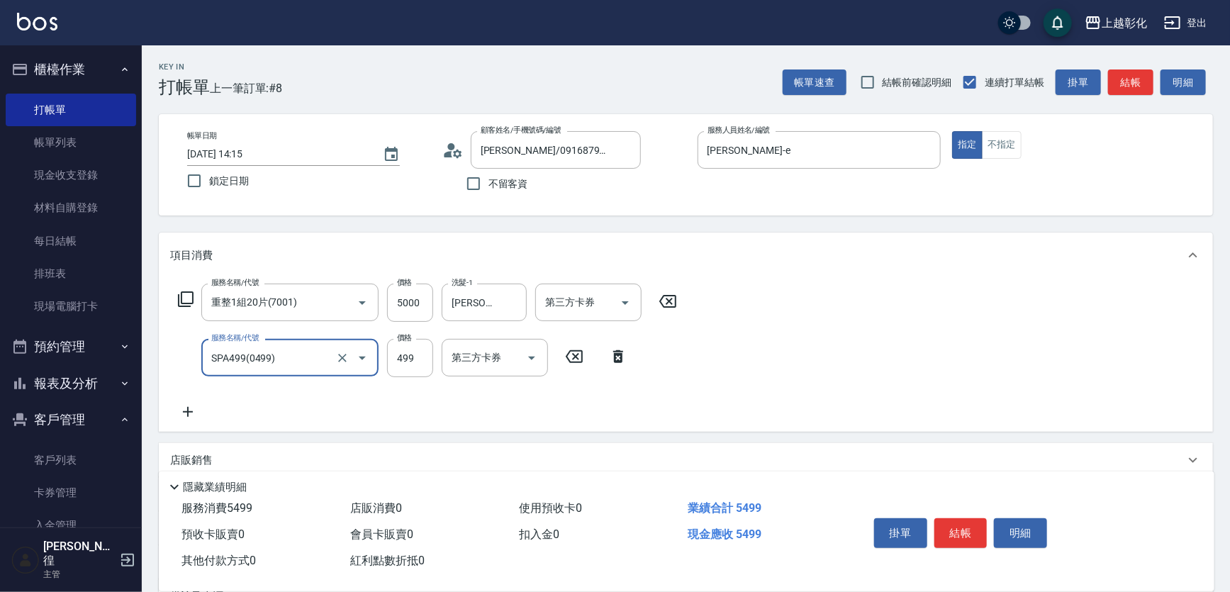
type input "SPA499(0499)"
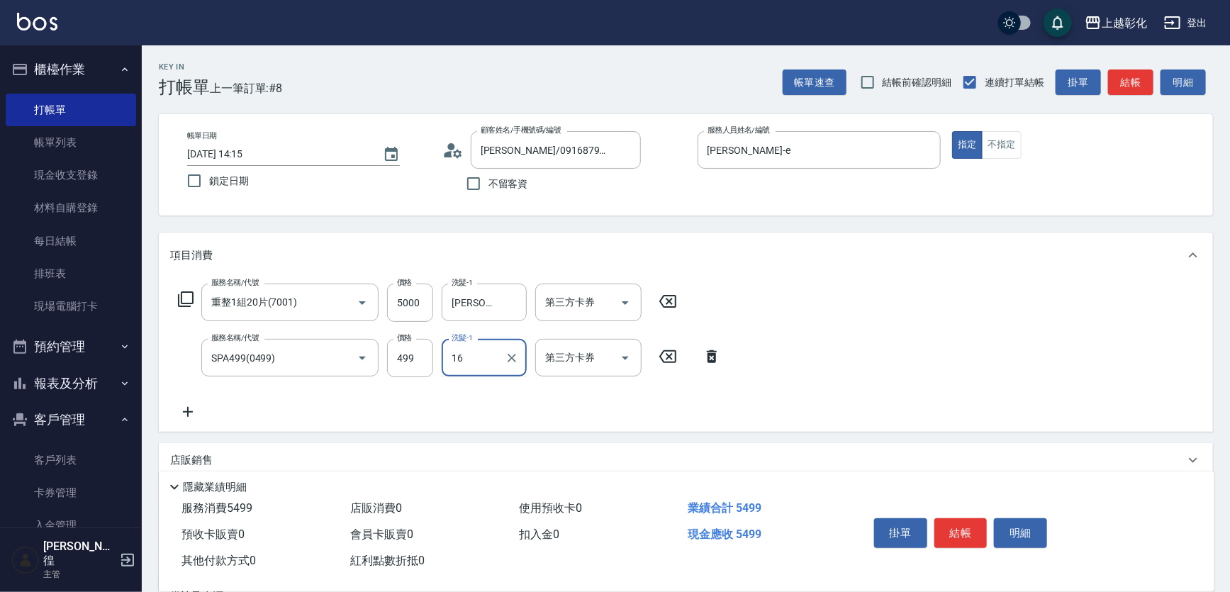
type input "[PERSON_NAME]-16"
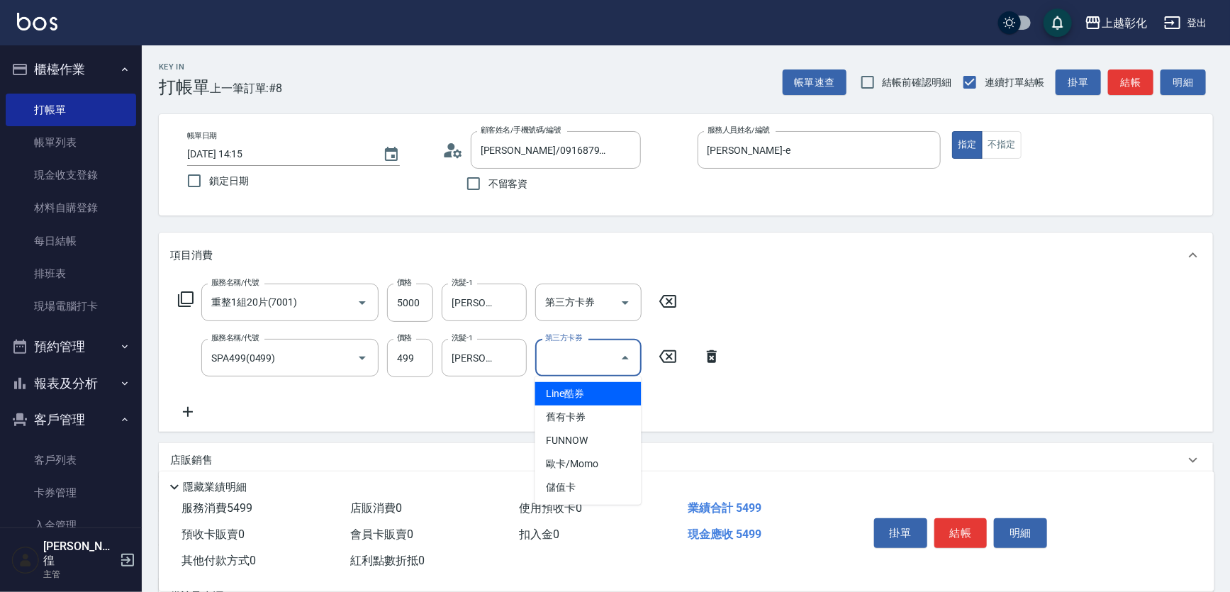
type input "儲值卡"
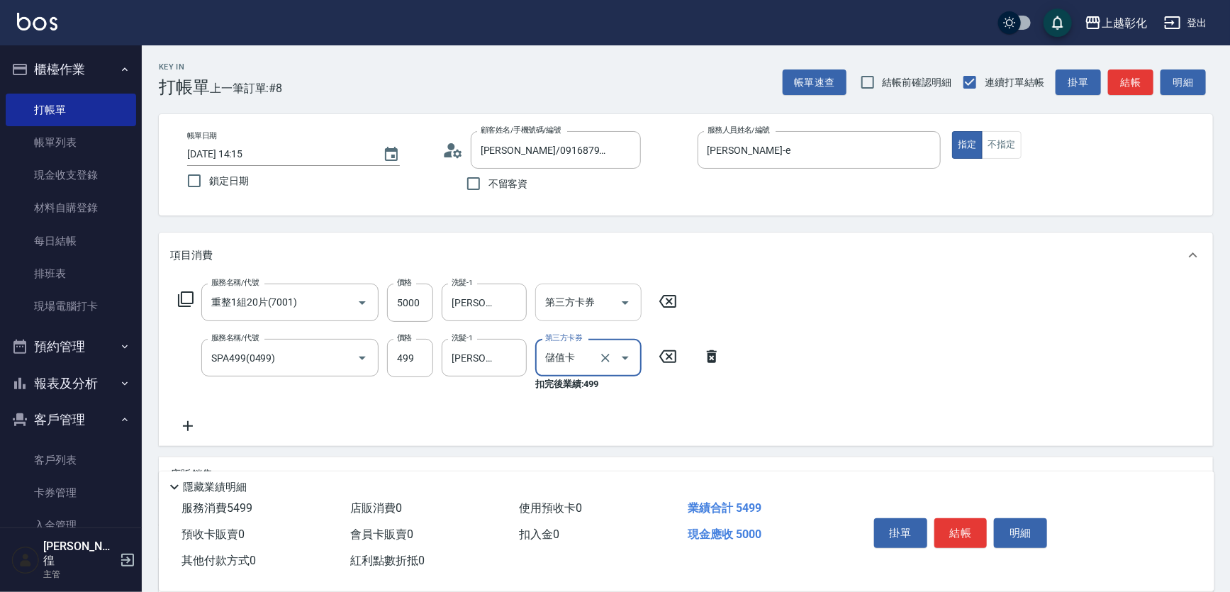
click at [573, 298] on input "第三方卡券" at bounding box center [577, 302] width 72 height 25
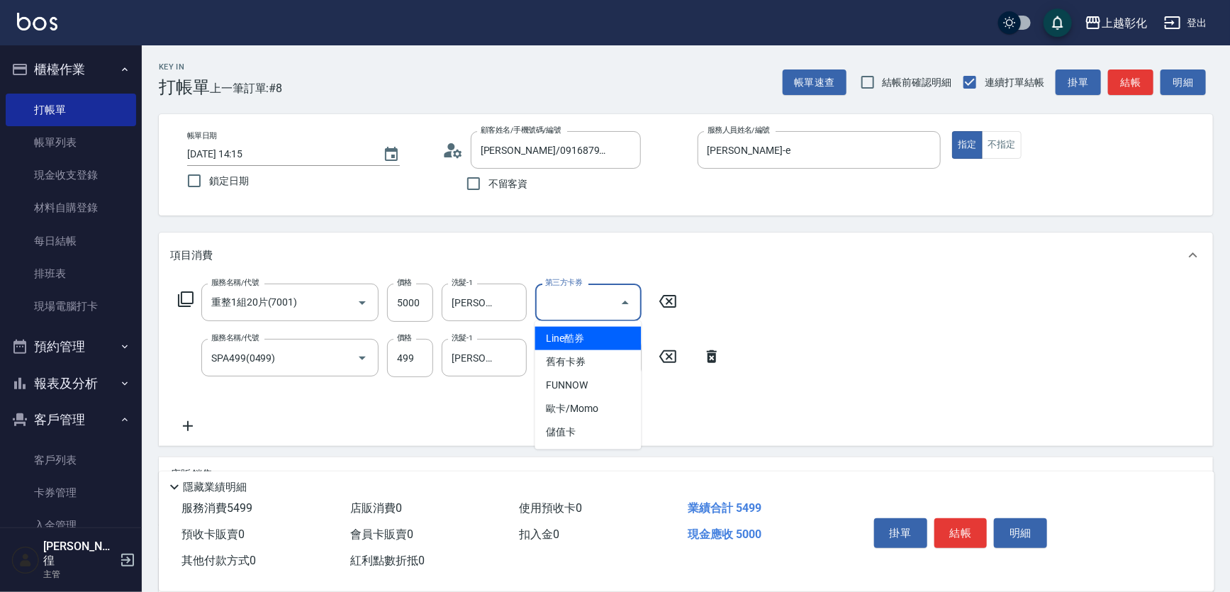
type input "儲值卡"
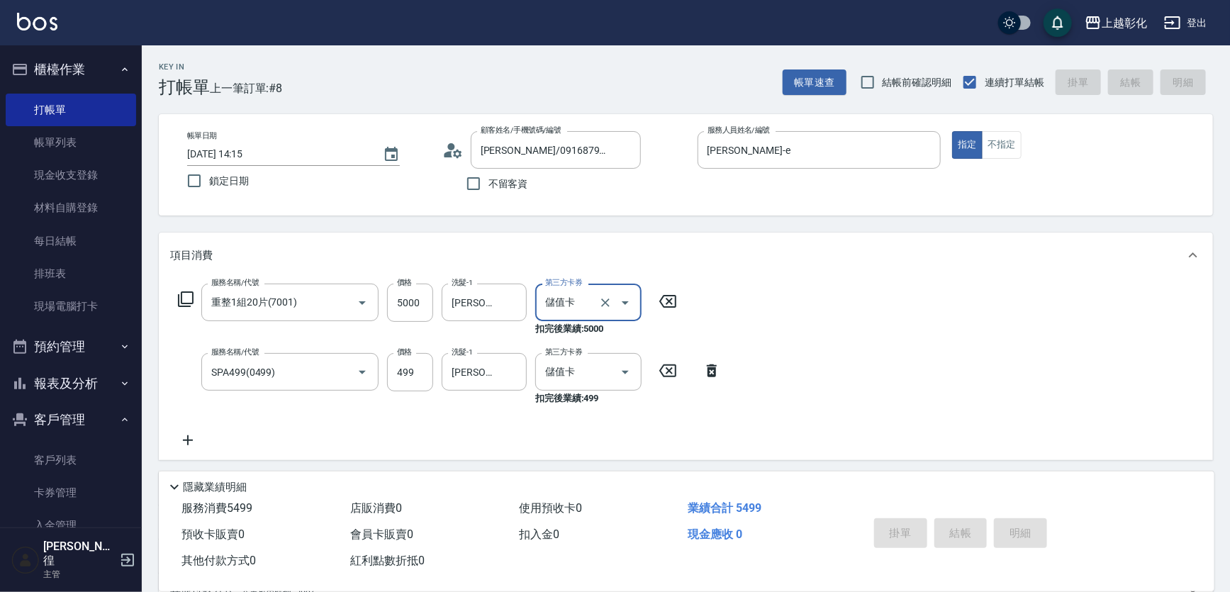
type input "[DATE] 14:16"
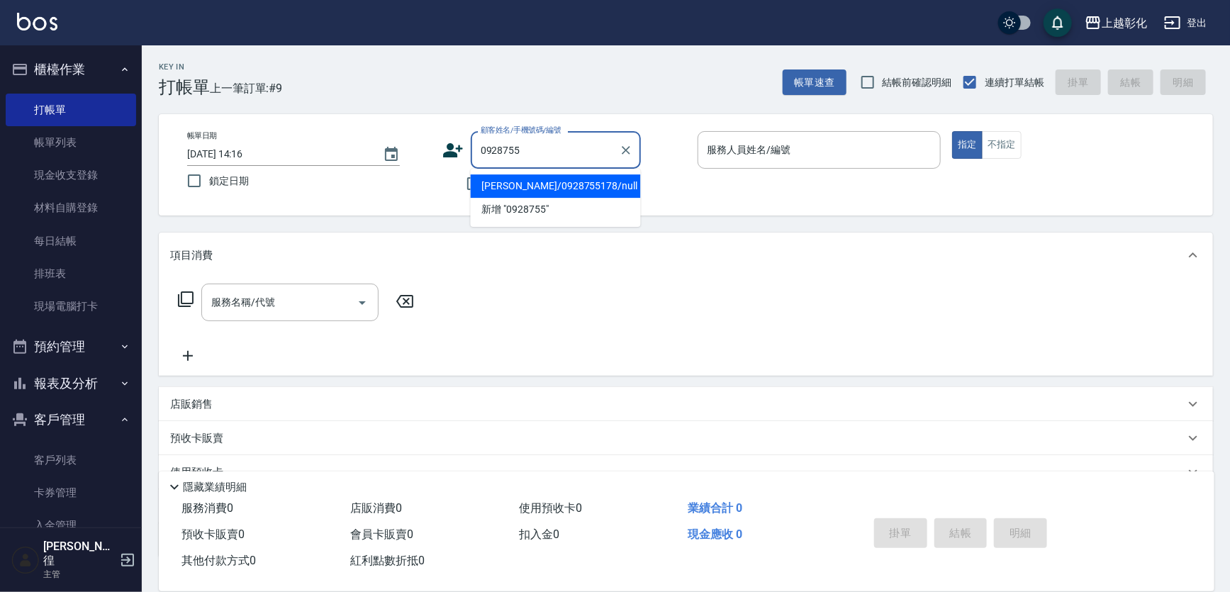
type input "[PERSON_NAME]/0928755178/null"
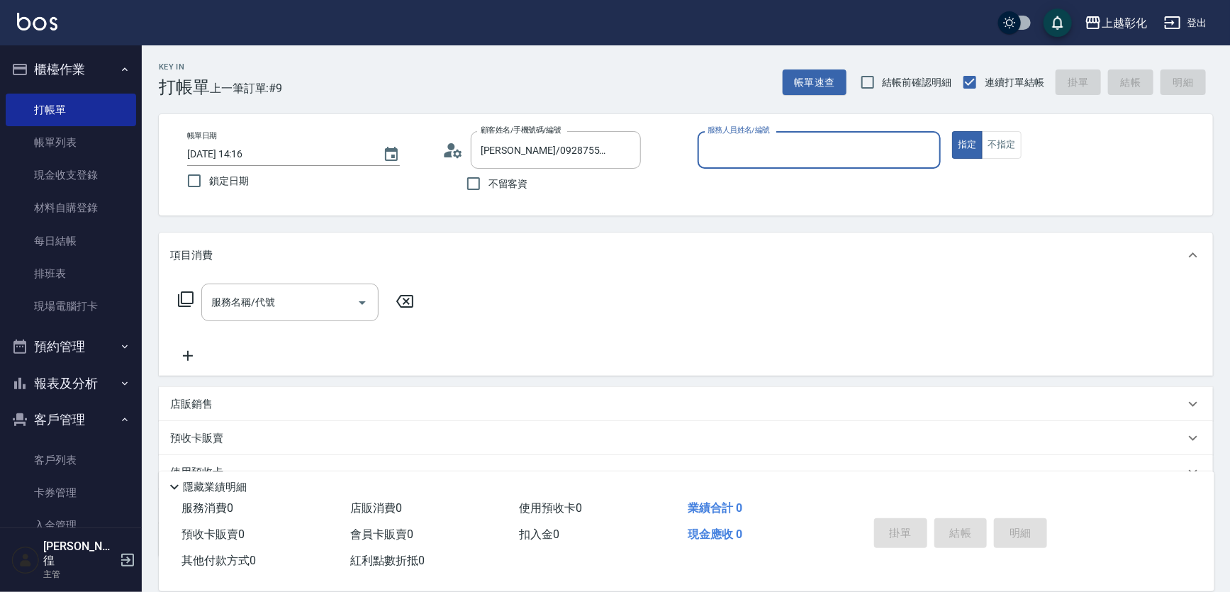
type input "ㄗ"
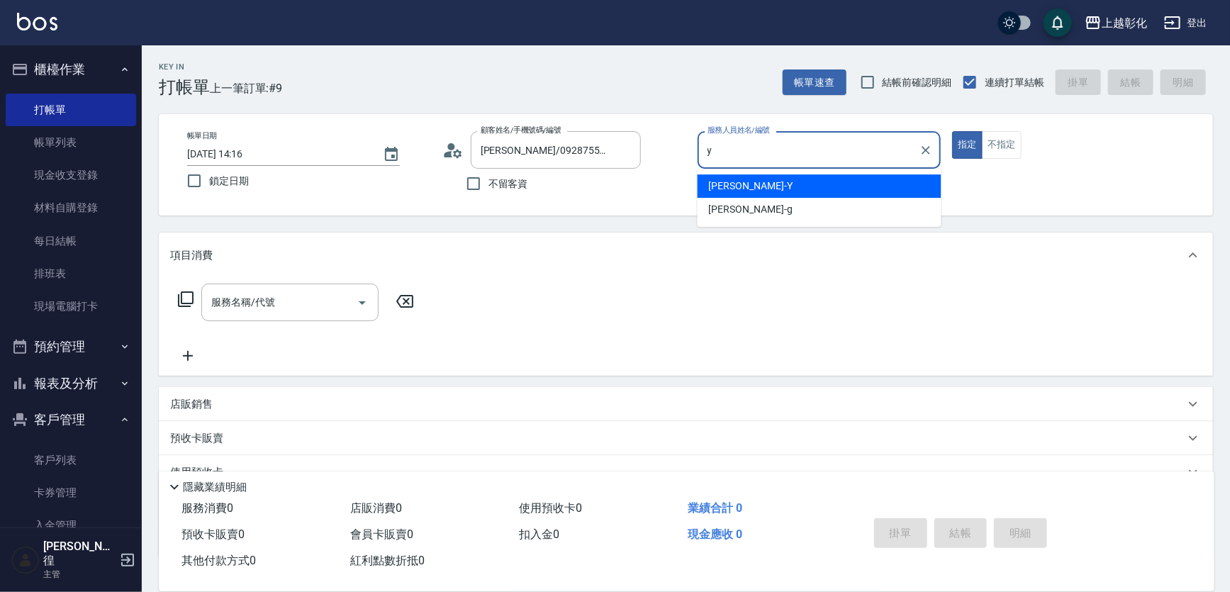
type input "[PERSON_NAME]-Y"
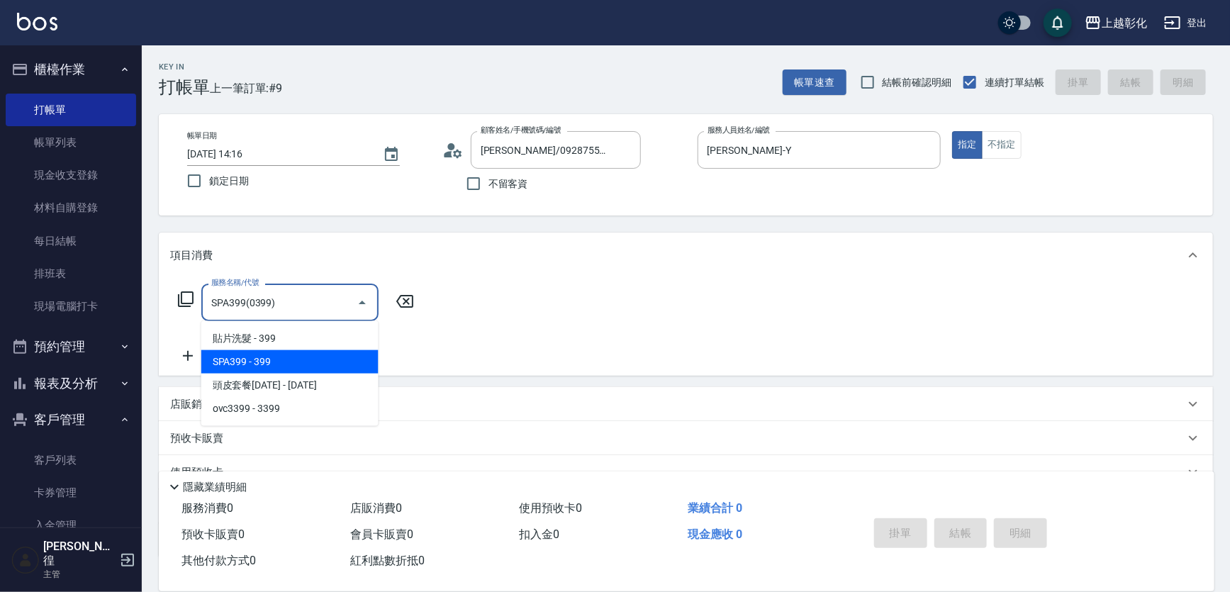
type input "SPA399(0399)"
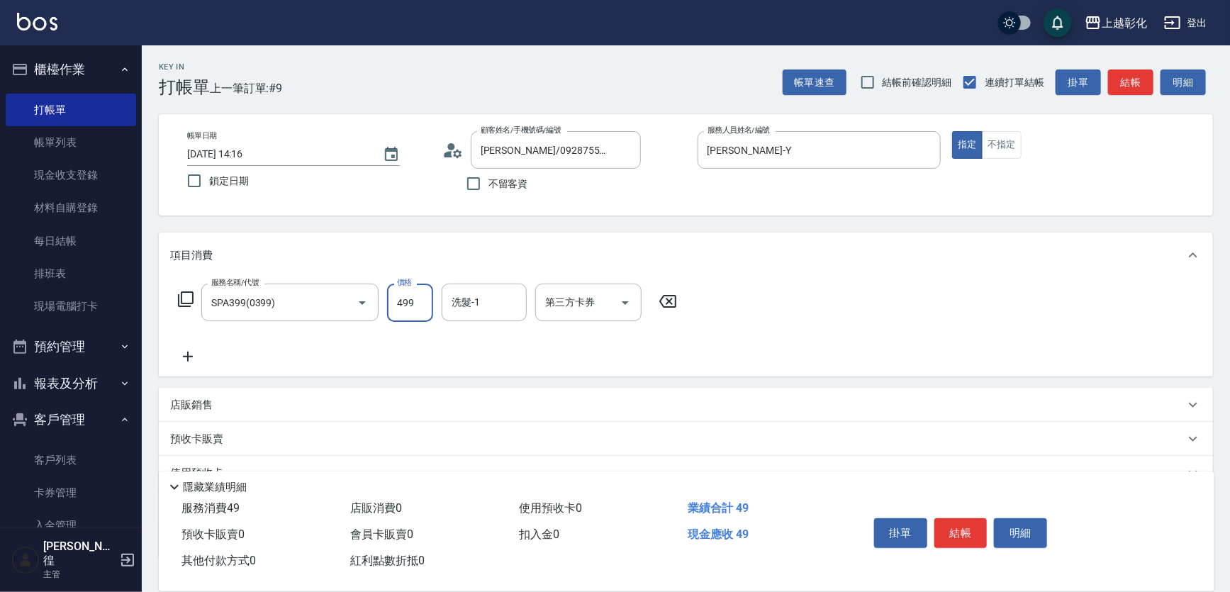
type input "499"
type input "謝宥萱-41"
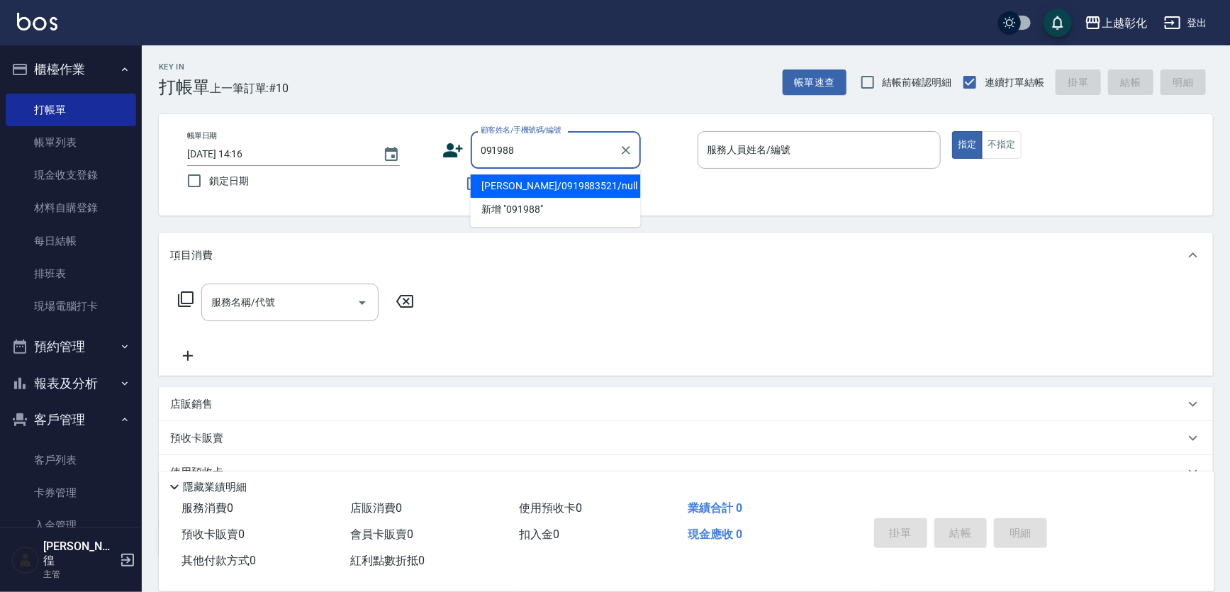
type input "[PERSON_NAME]/0919883521/null"
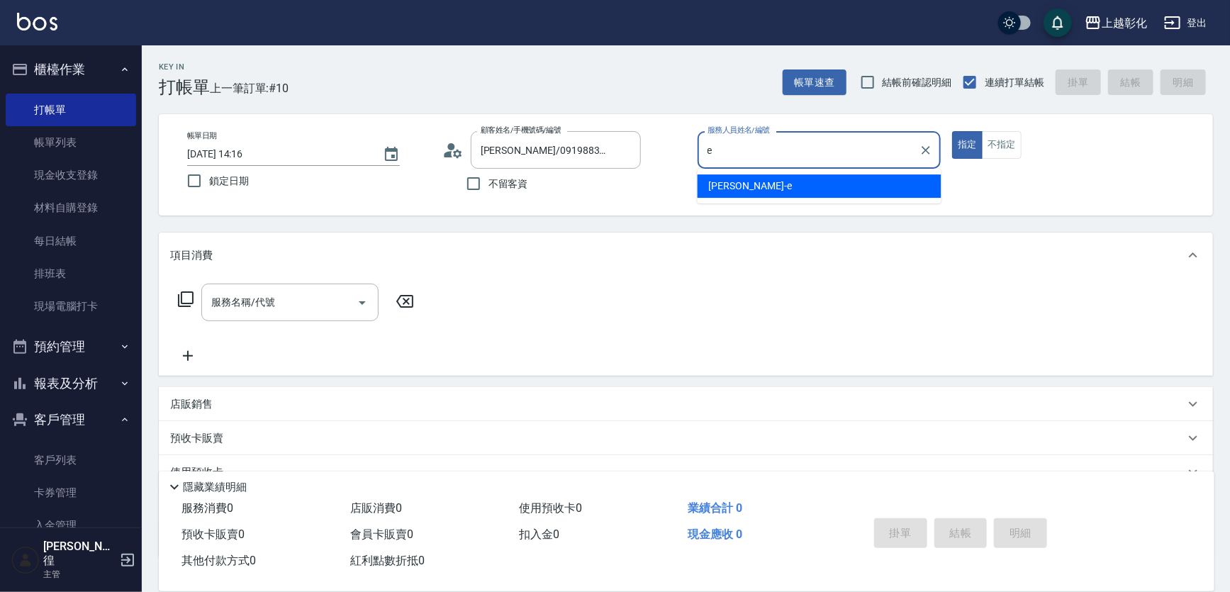
type input "[PERSON_NAME]-e"
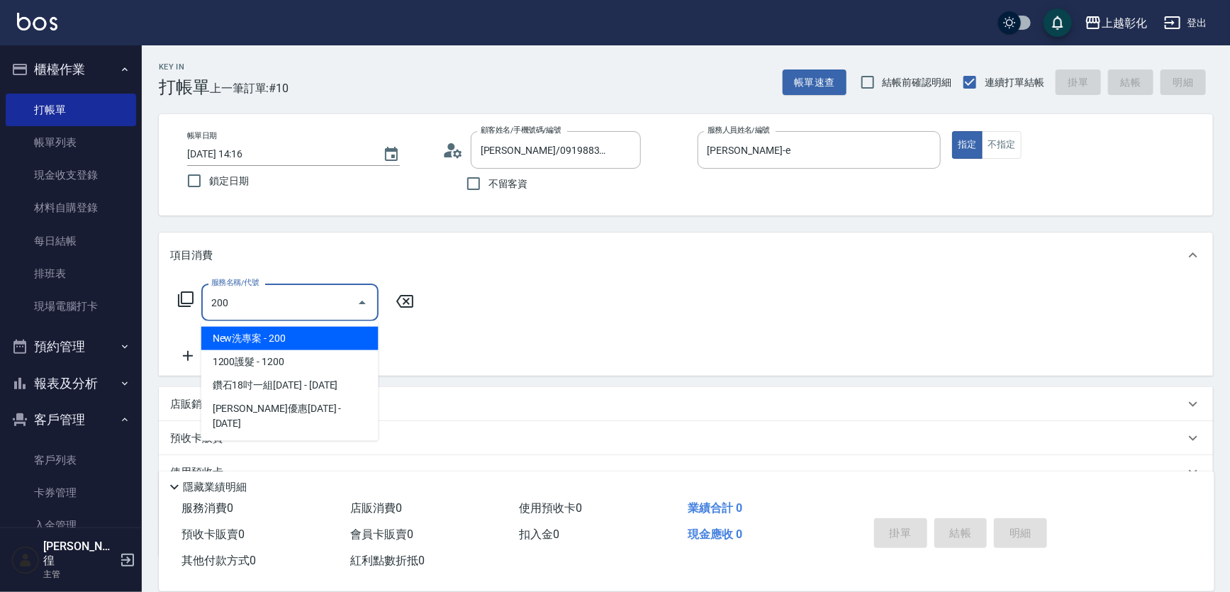
type input "New洗專案(200)"
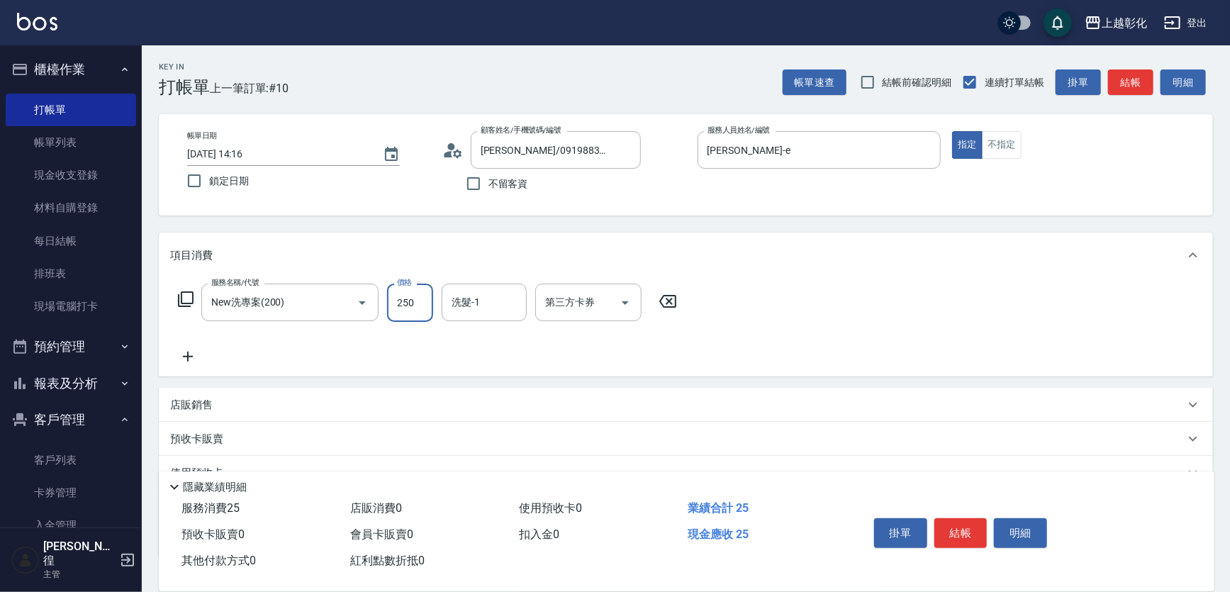
type input "250"
type input "[PERSON_NAME]-e"
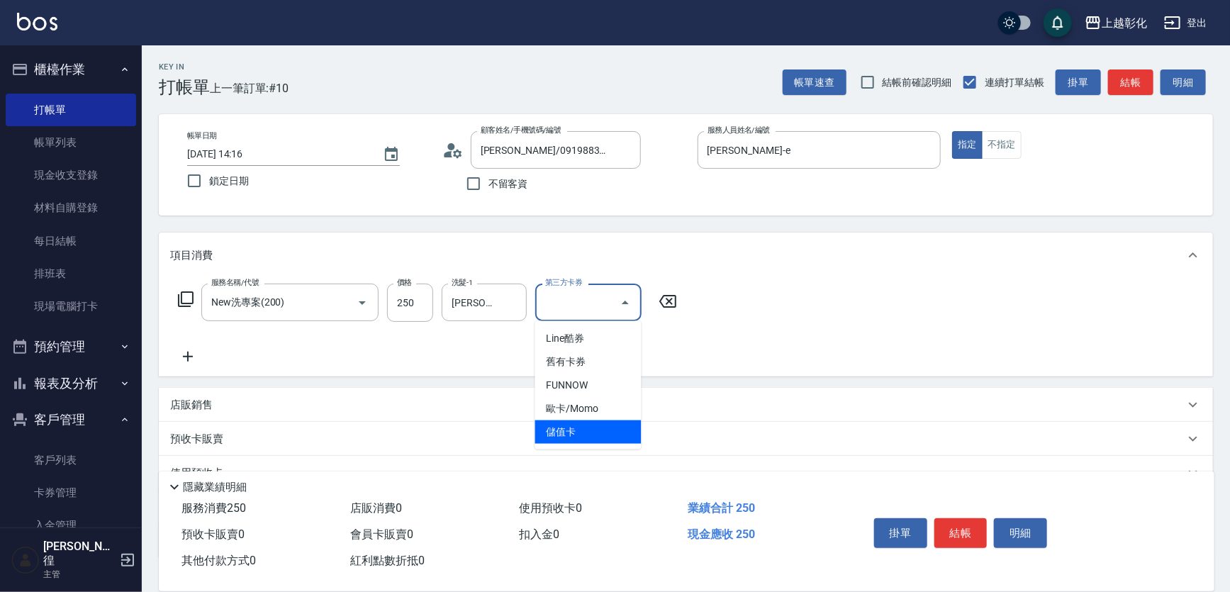
type input "儲值卡"
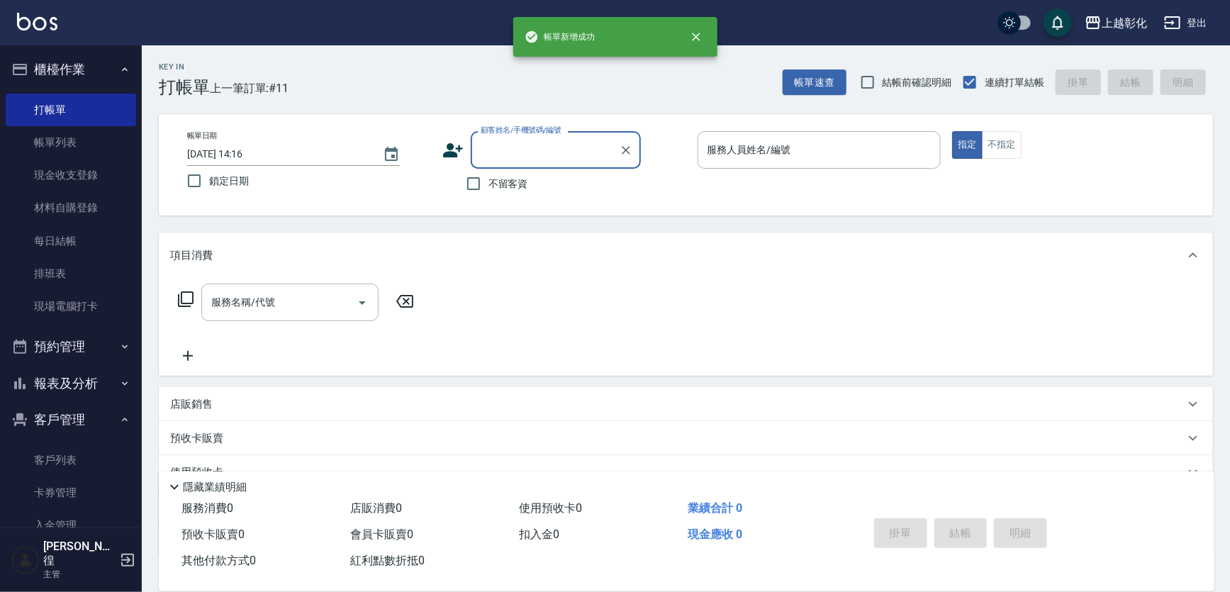
click at [489, 191] on label "不留客資" at bounding box center [493, 184] width 69 height 30
click at [488, 191] on input "不留客資" at bounding box center [474, 184] width 30 height 30
checkbox input "true"
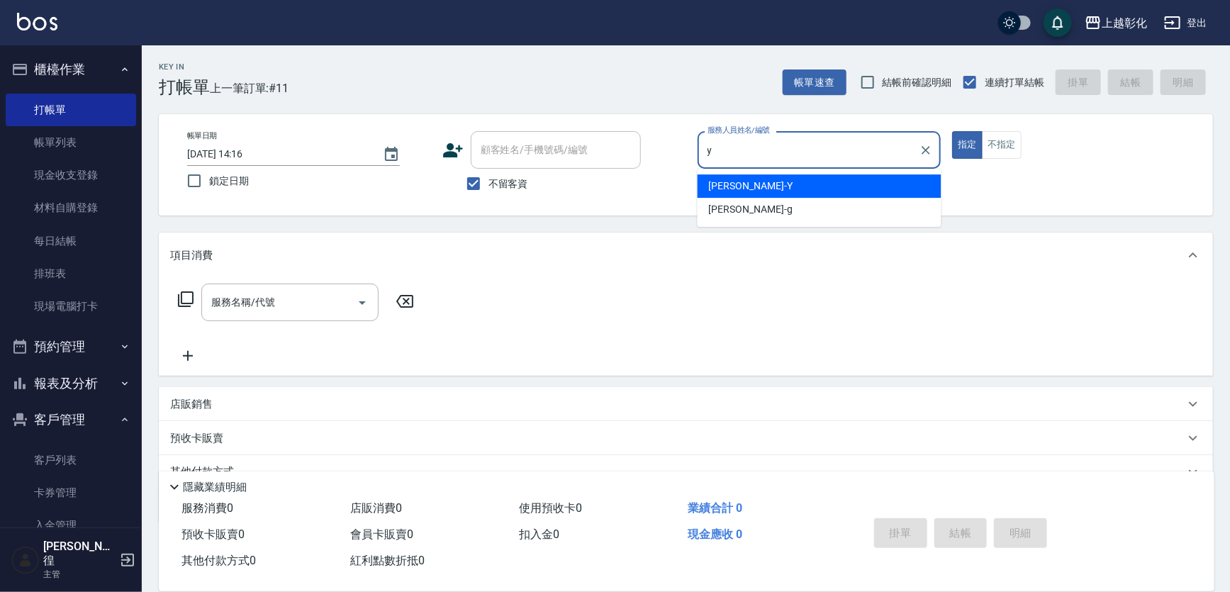
type input "[PERSON_NAME]-Y"
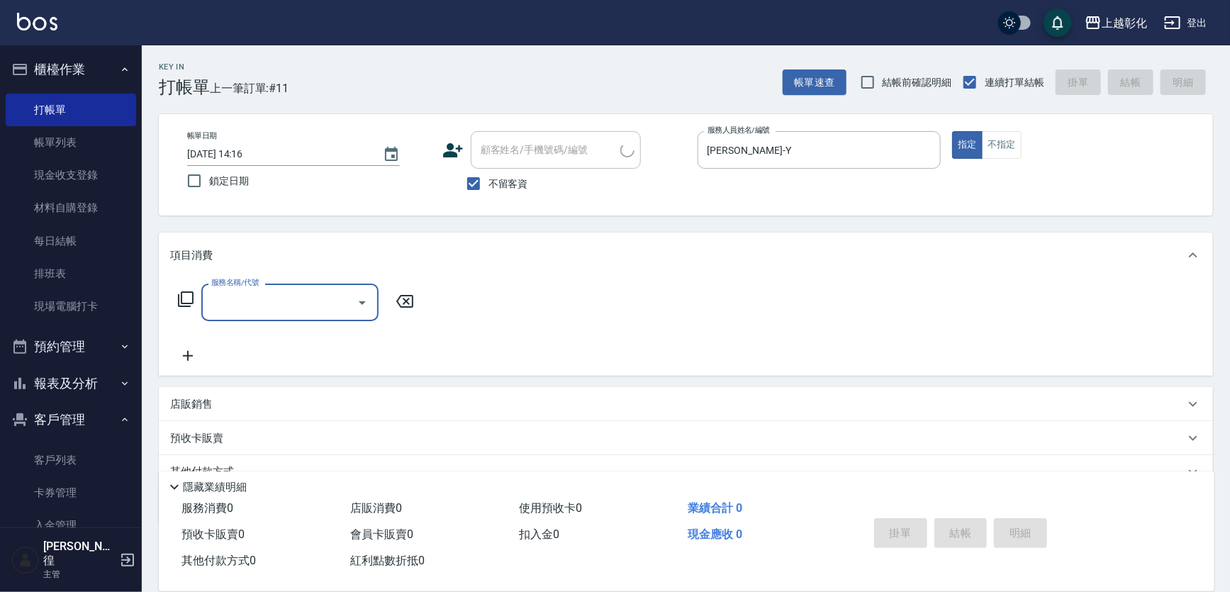
type input "張苡竫/0930253839/"
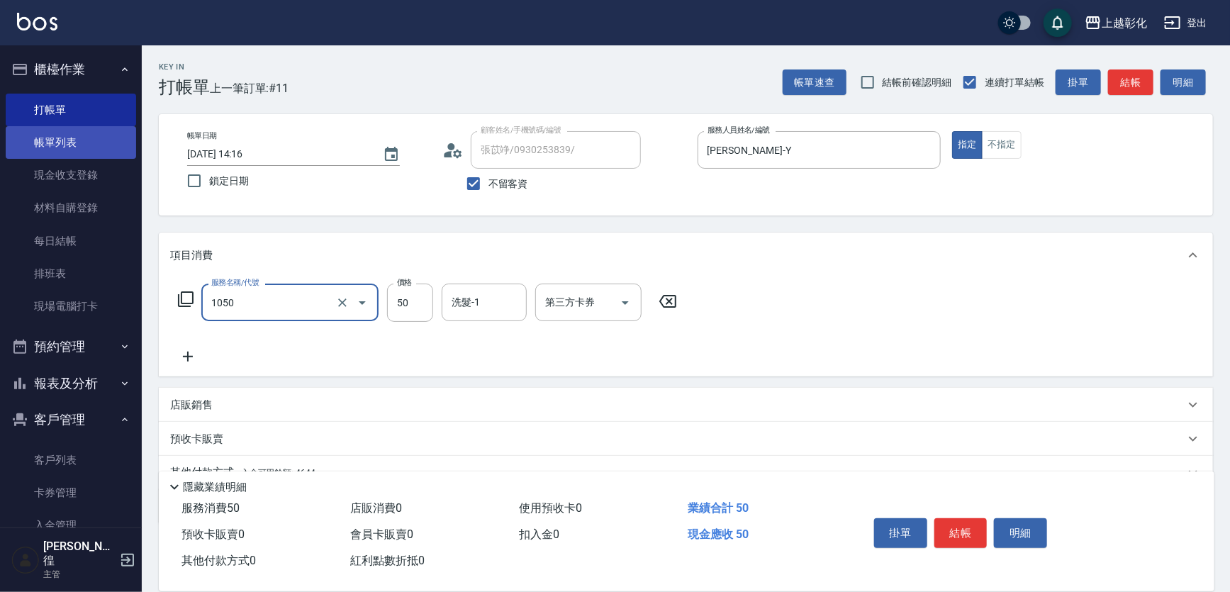
type input "精油(1050)"
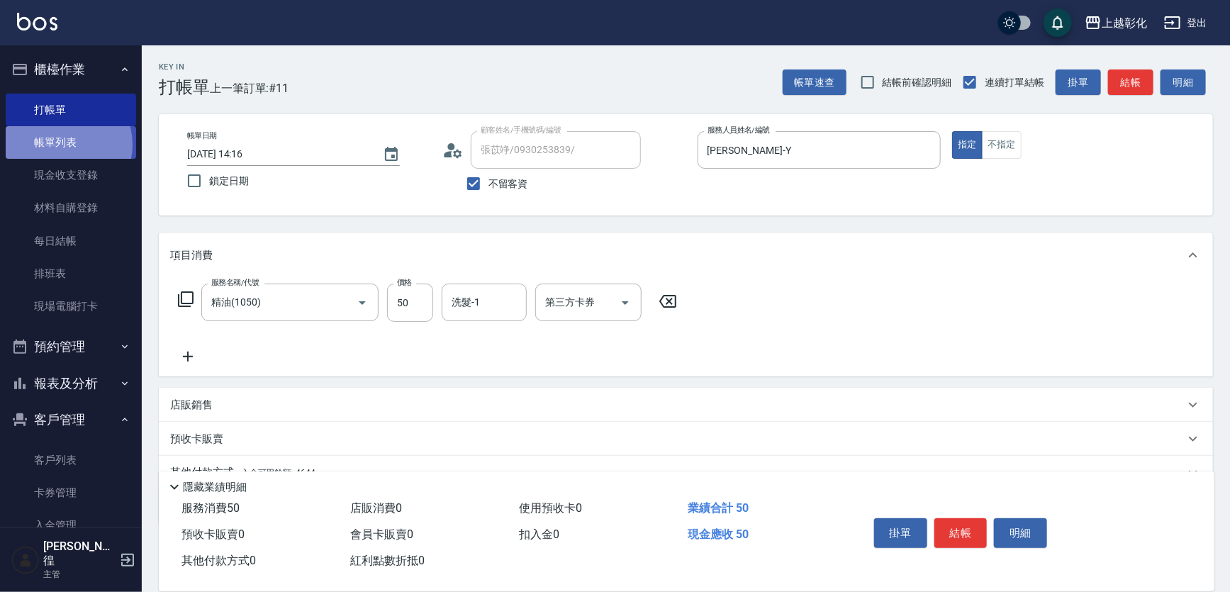
click at [62, 145] on link "帳單列表" at bounding box center [71, 142] width 130 height 33
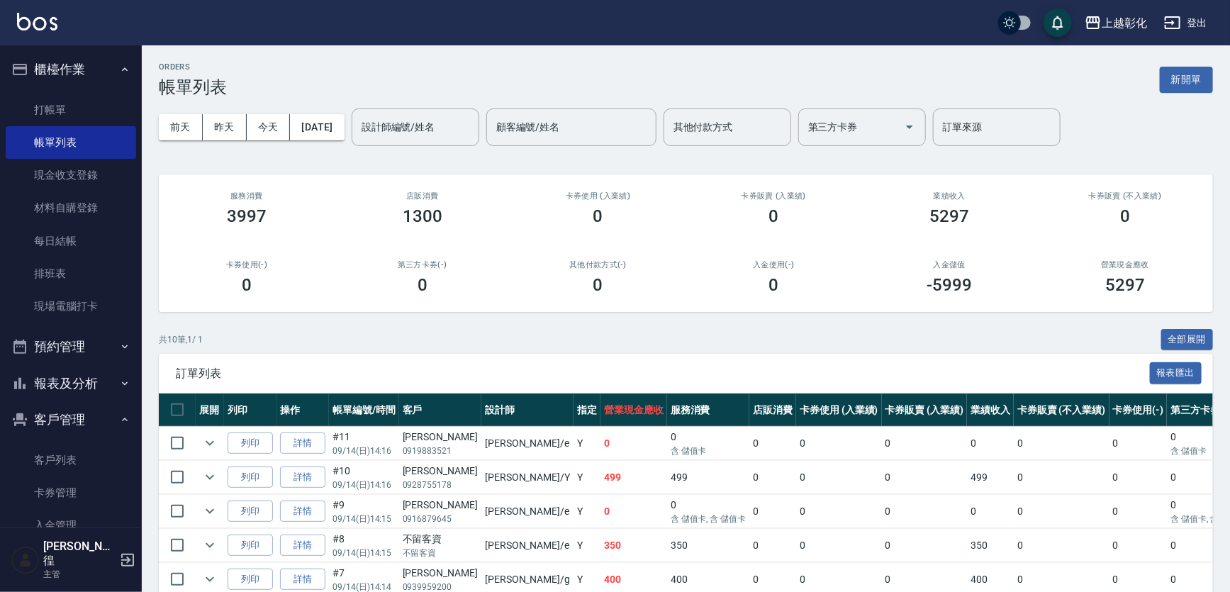
scroll to position [237, 0]
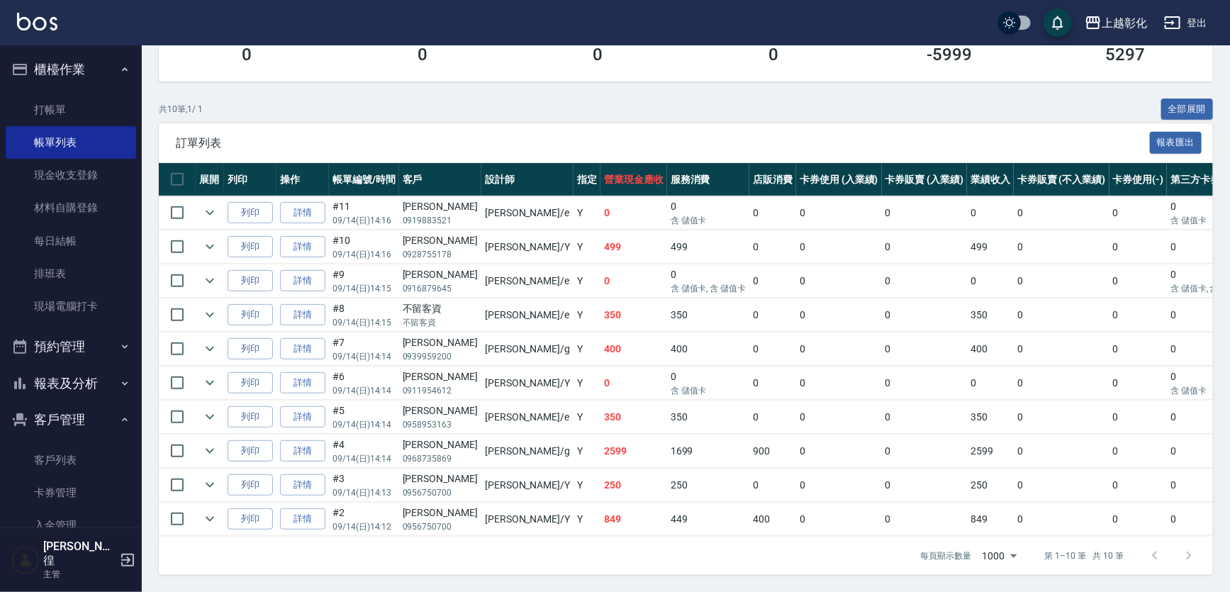
click at [306, 520] on td "詳情" at bounding box center [302, 518] width 52 height 33
click at [303, 510] on link "詳情" at bounding box center [302, 519] width 45 height 22
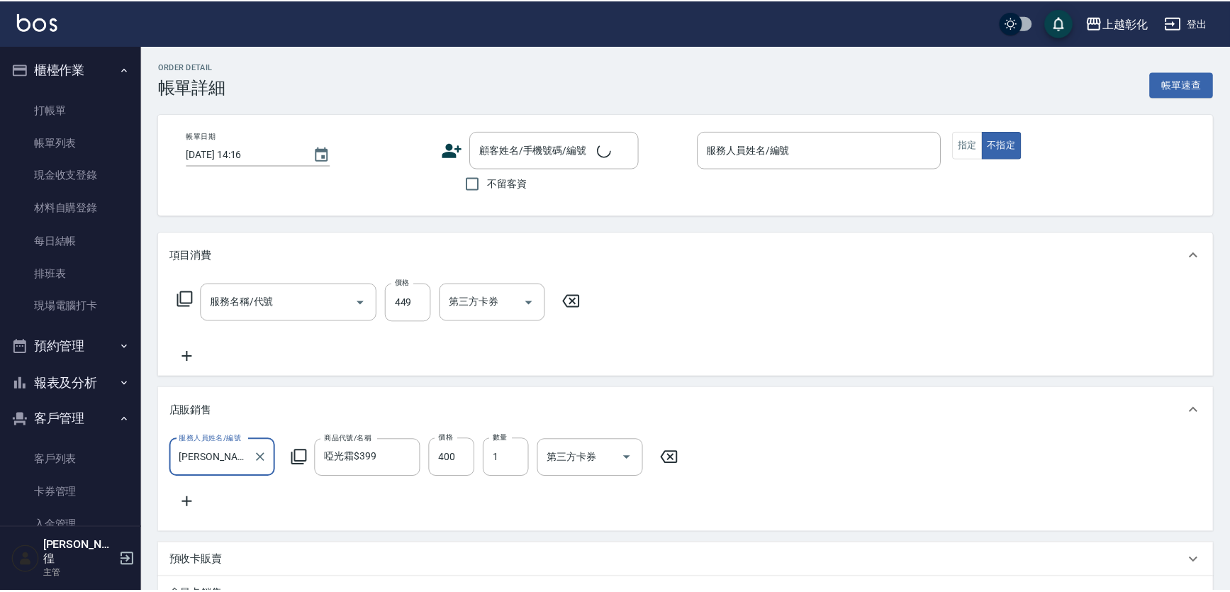
scroll to position [25, 0]
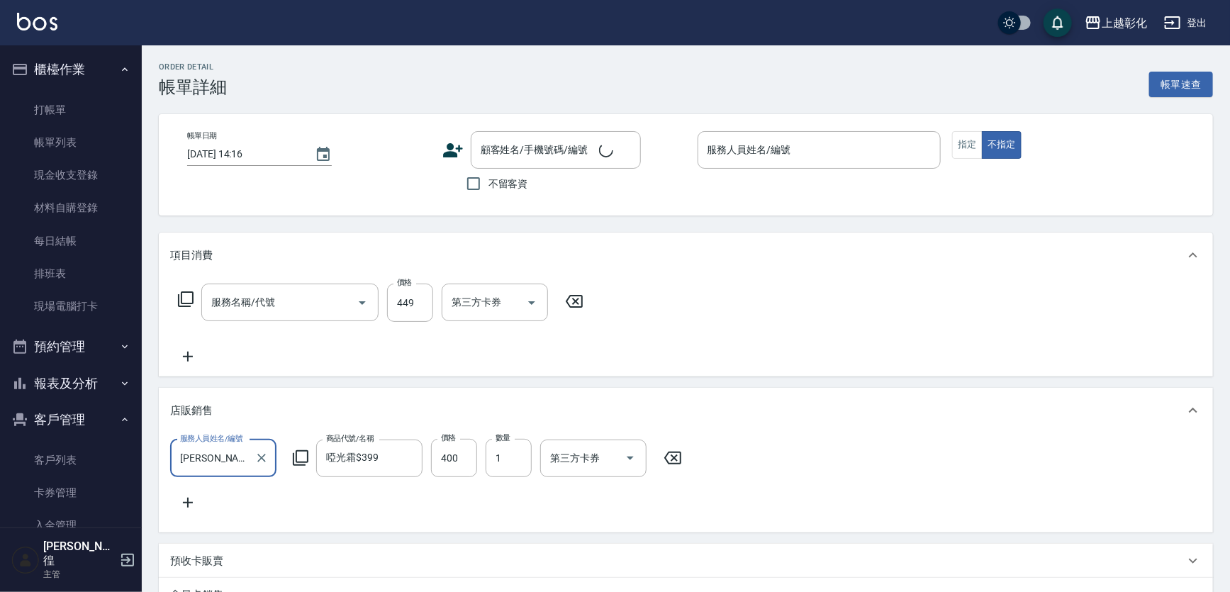
type input "SPA399(0399)"
type input "[DATE] 14:12"
type input "[PERSON_NAME]-Y"
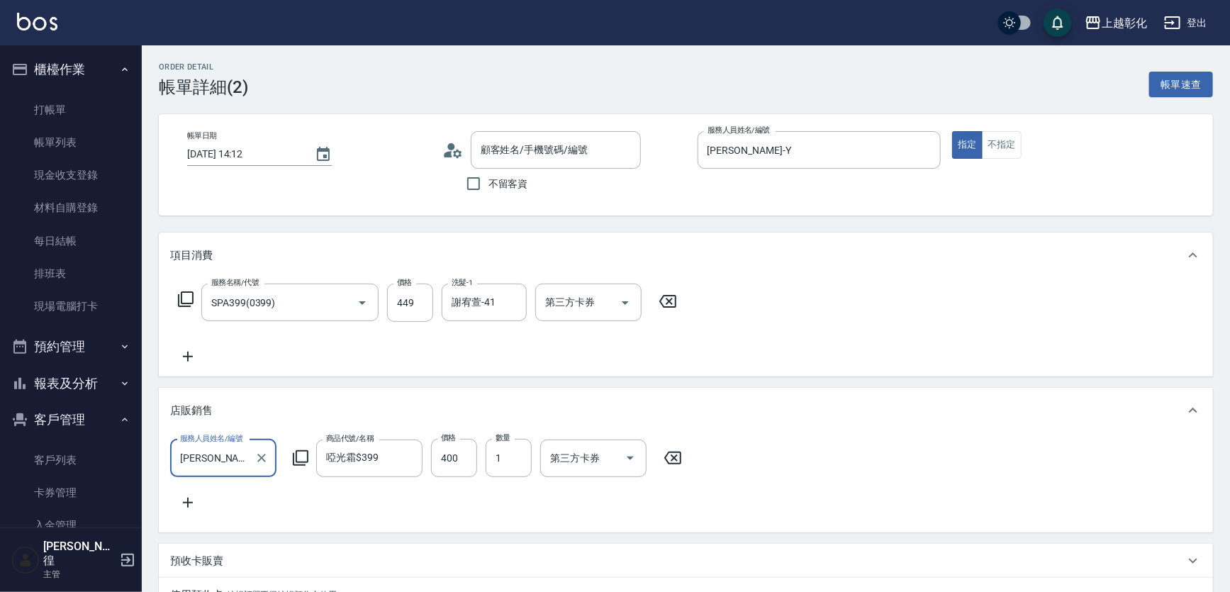
type input "[PERSON_NAME]/0956750700/null"
click at [417, 295] on input "449" at bounding box center [410, 302] width 46 height 38
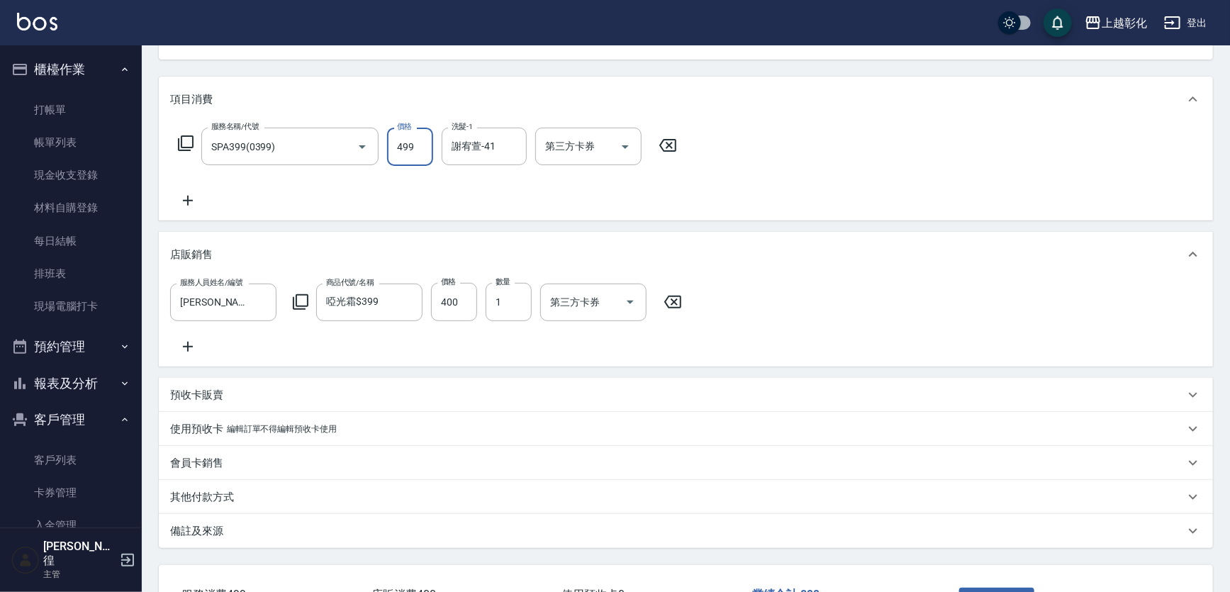
scroll to position [271, 0]
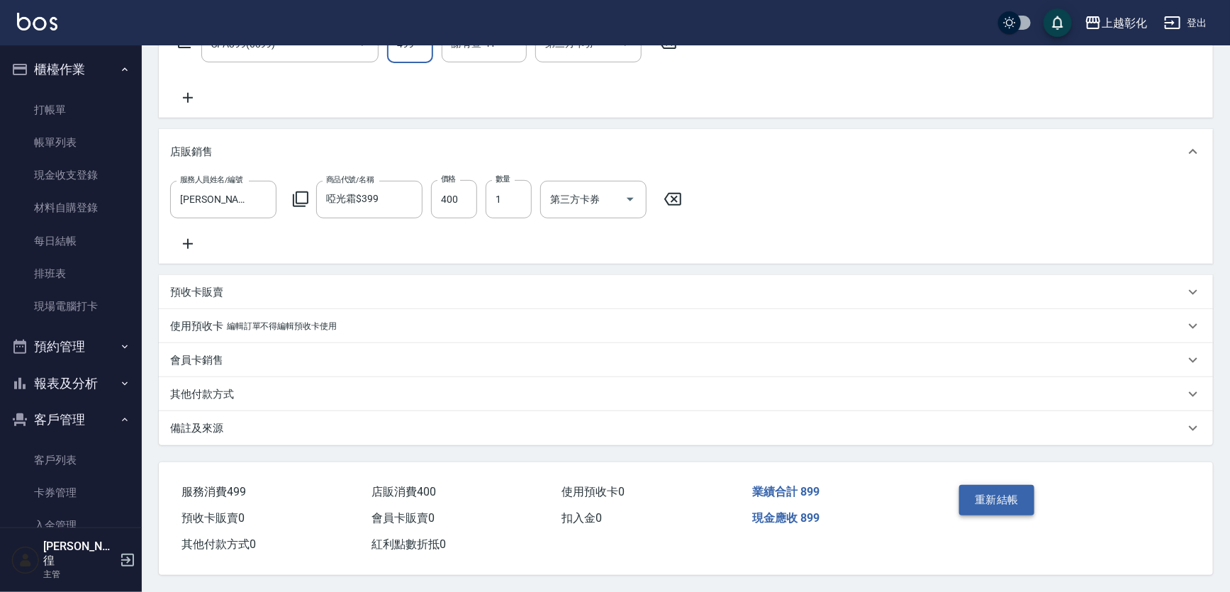
type input "499"
click at [1031, 485] on button "重新結帳" at bounding box center [996, 500] width 75 height 30
